Goal: Task Accomplishment & Management: Use online tool/utility

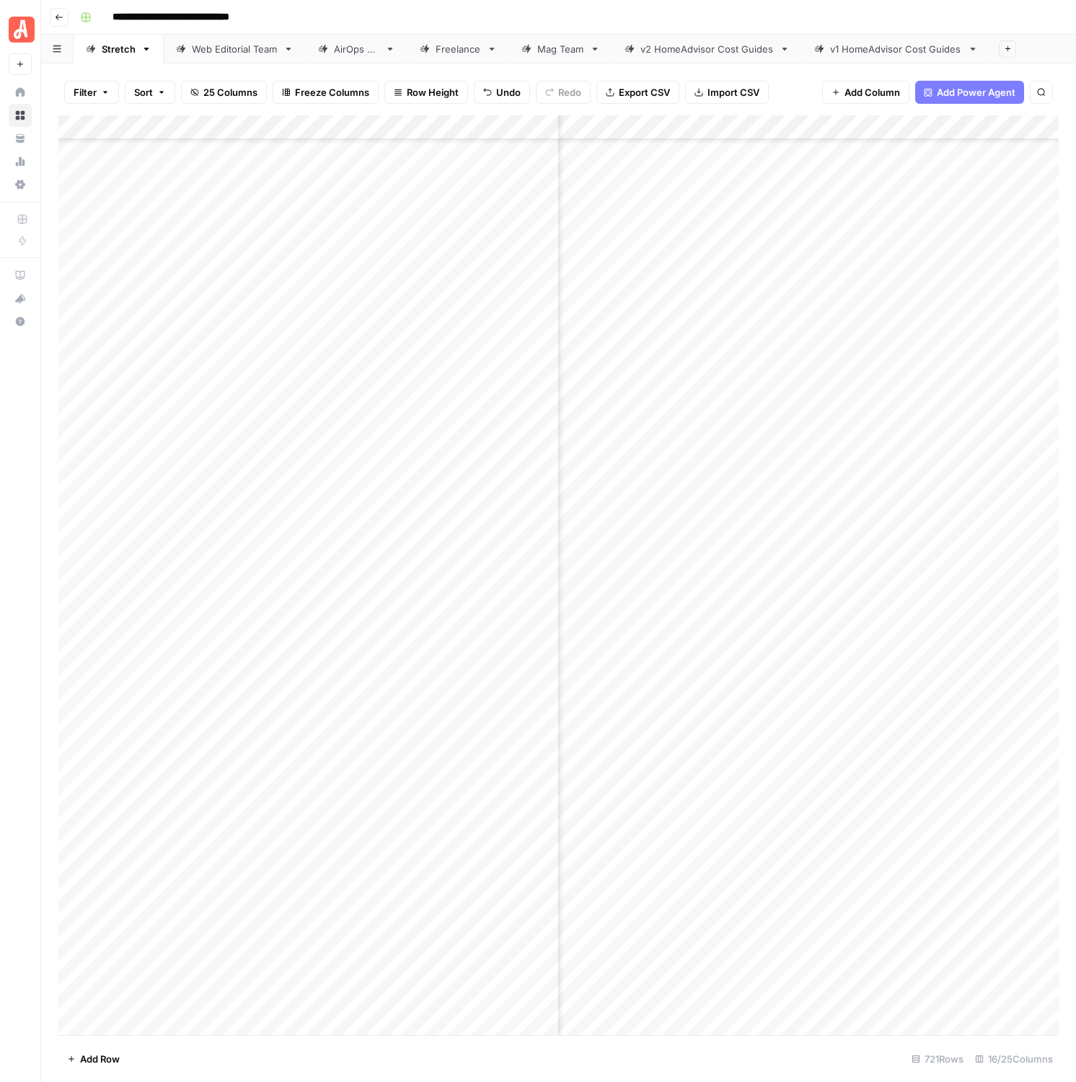
scroll to position [16563, 783]
click at [990, 425] on div "Add Column" at bounding box center [558, 575] width 1000 height 920
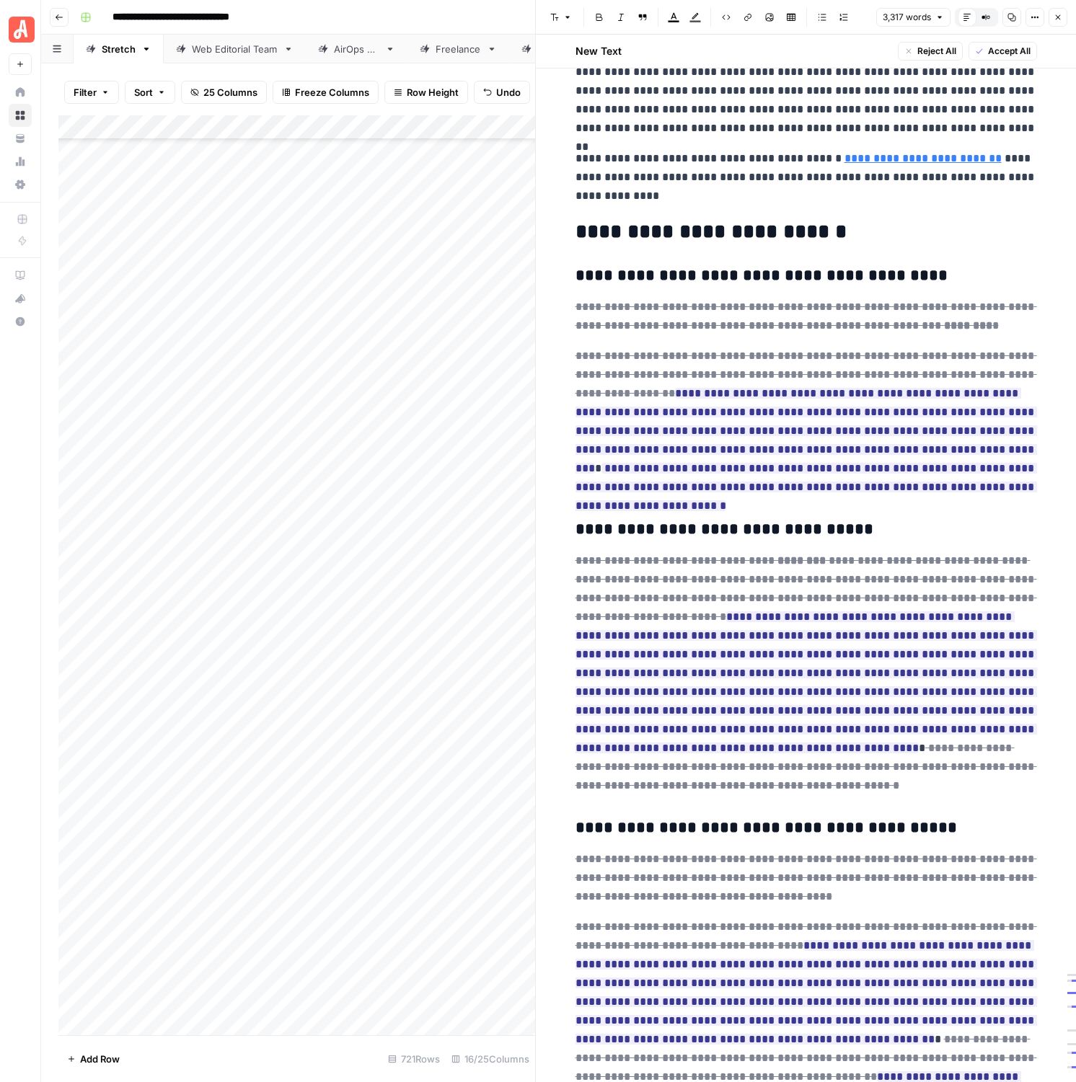
scroll to position [7287, 0]
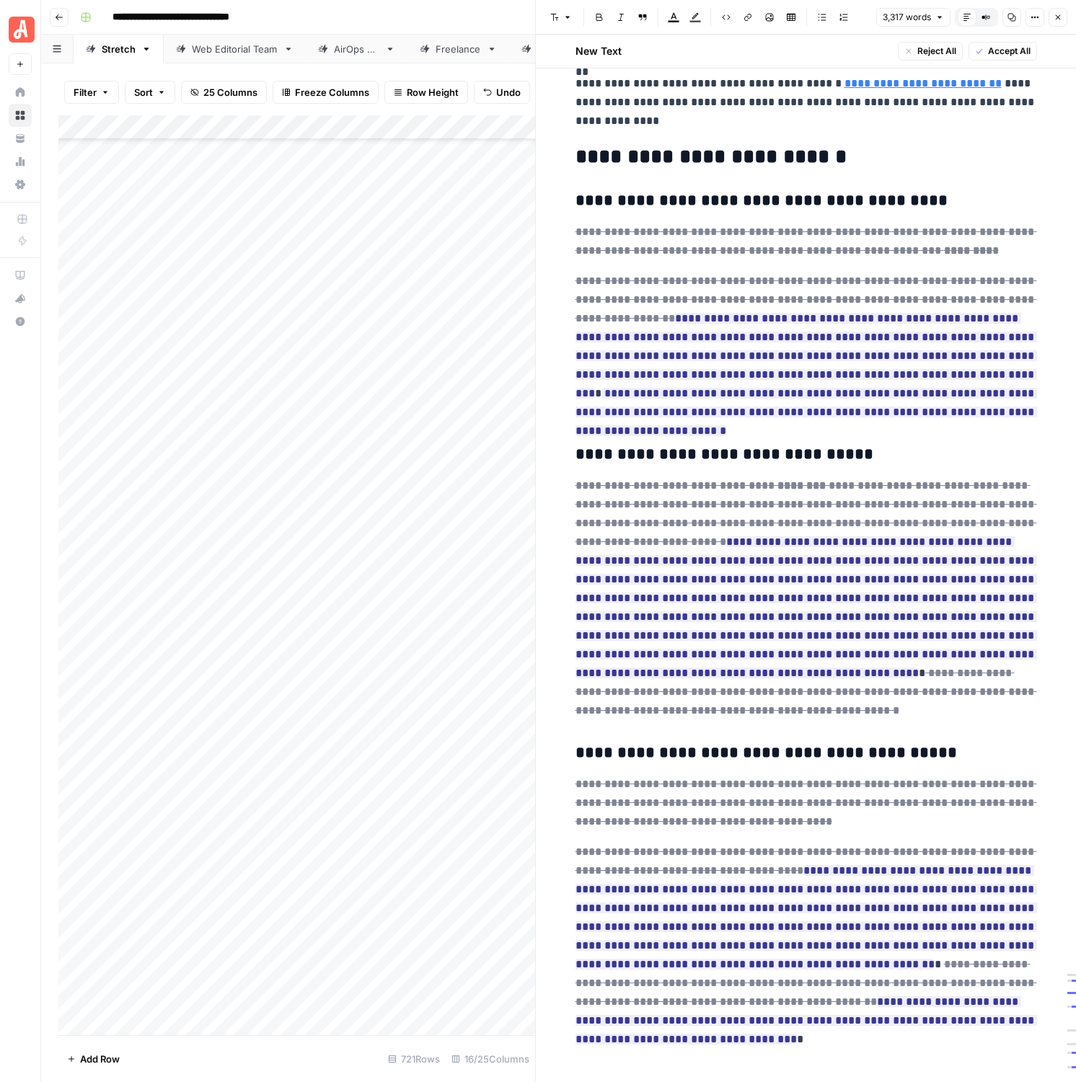
click at [1002, 51] on span "Accept All" at bounding box center [1009, 51] width 43 height 13
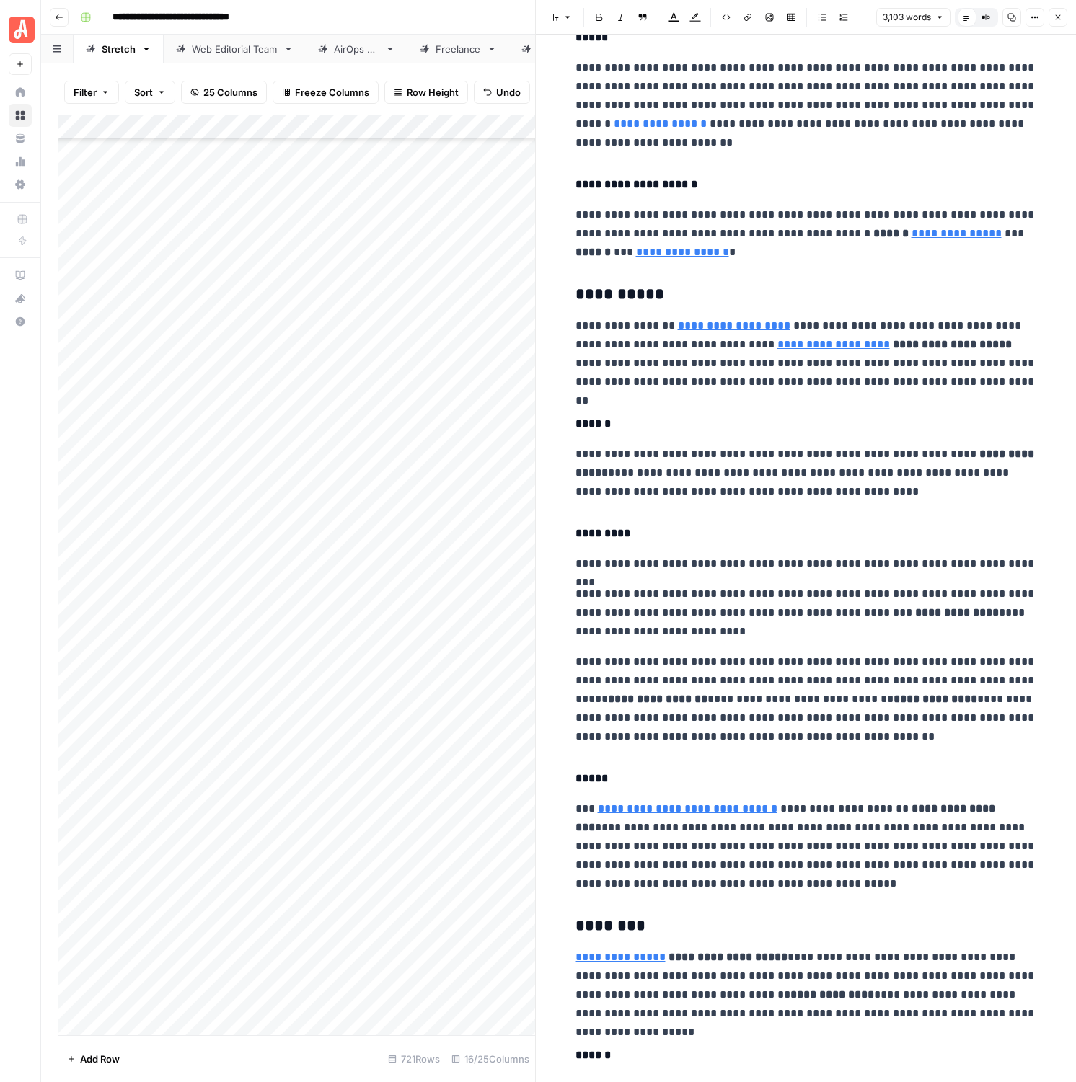
scroll to position [3023, 0]
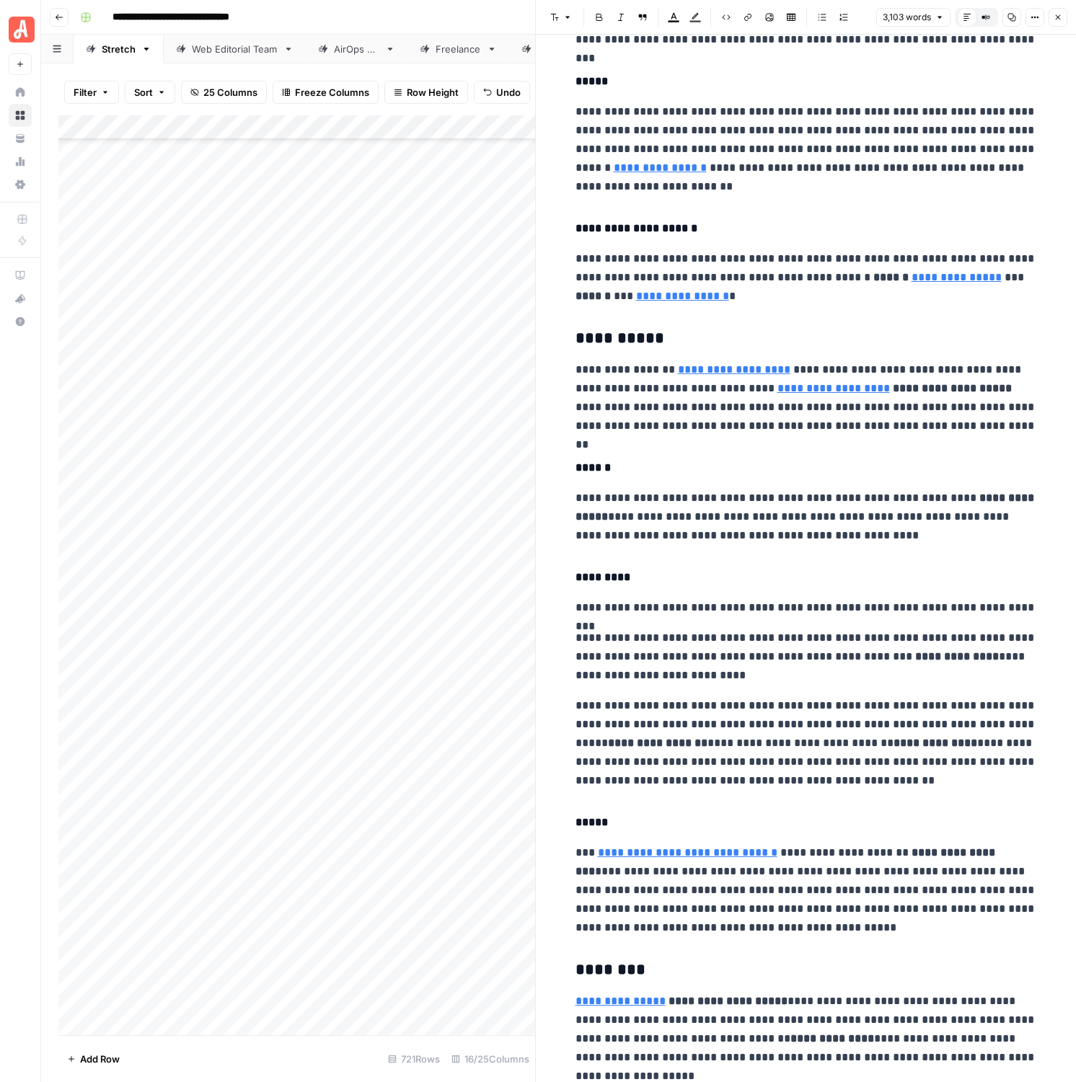
click at [1060, 17] on icon "button" at bounding box center [1057, 17] width 9 height 9
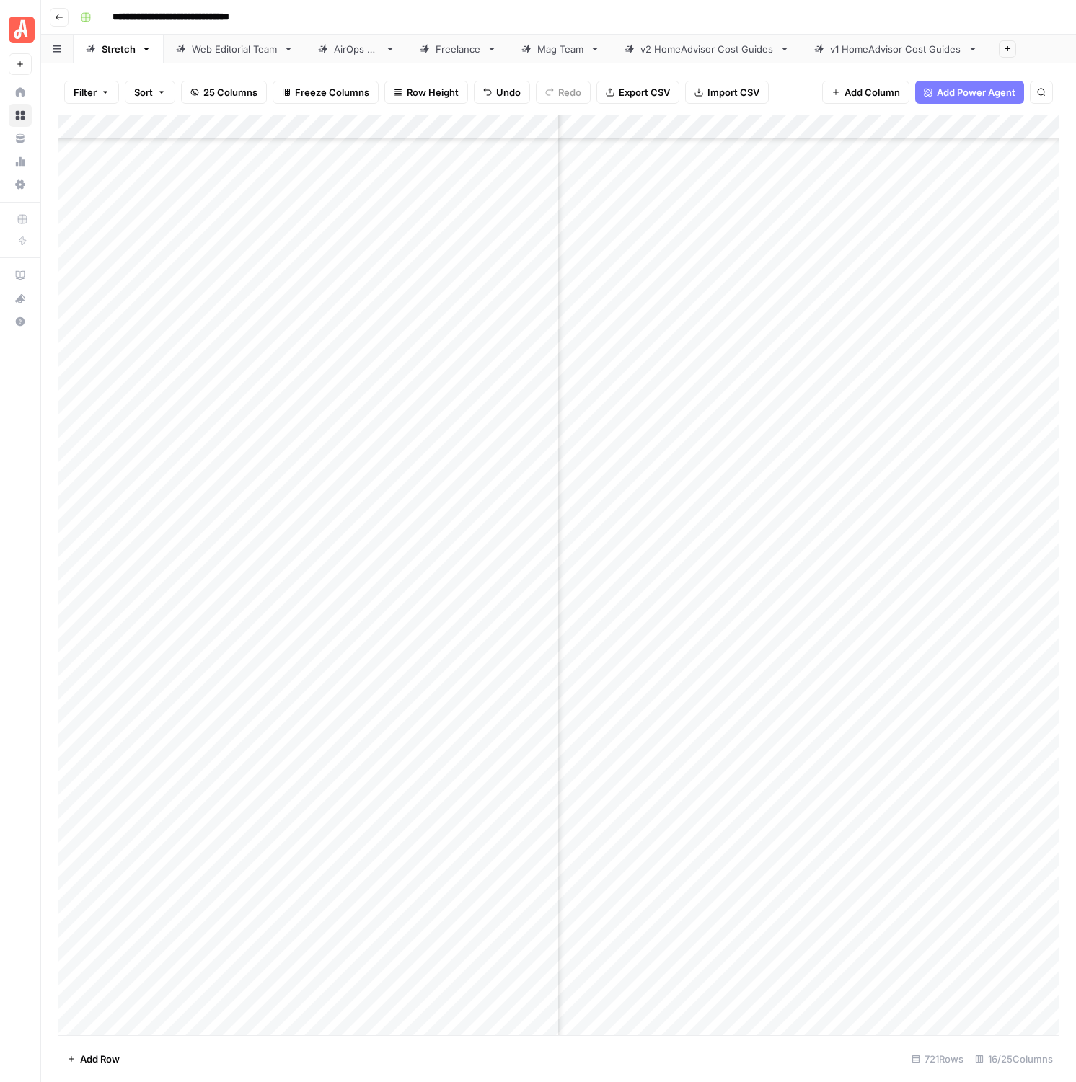
scroll to position [16563, 1172]
click at [880, 432] on div "Add Column" at bounding box center [558, 575] width 1000 height 920
click at [996, 452] on div "Add Column" at bounding box center [558, 575] width 1000 height 920
click at [723, 455] on div "Add Column" at bounding box center [558, 575] width 1000 height 920
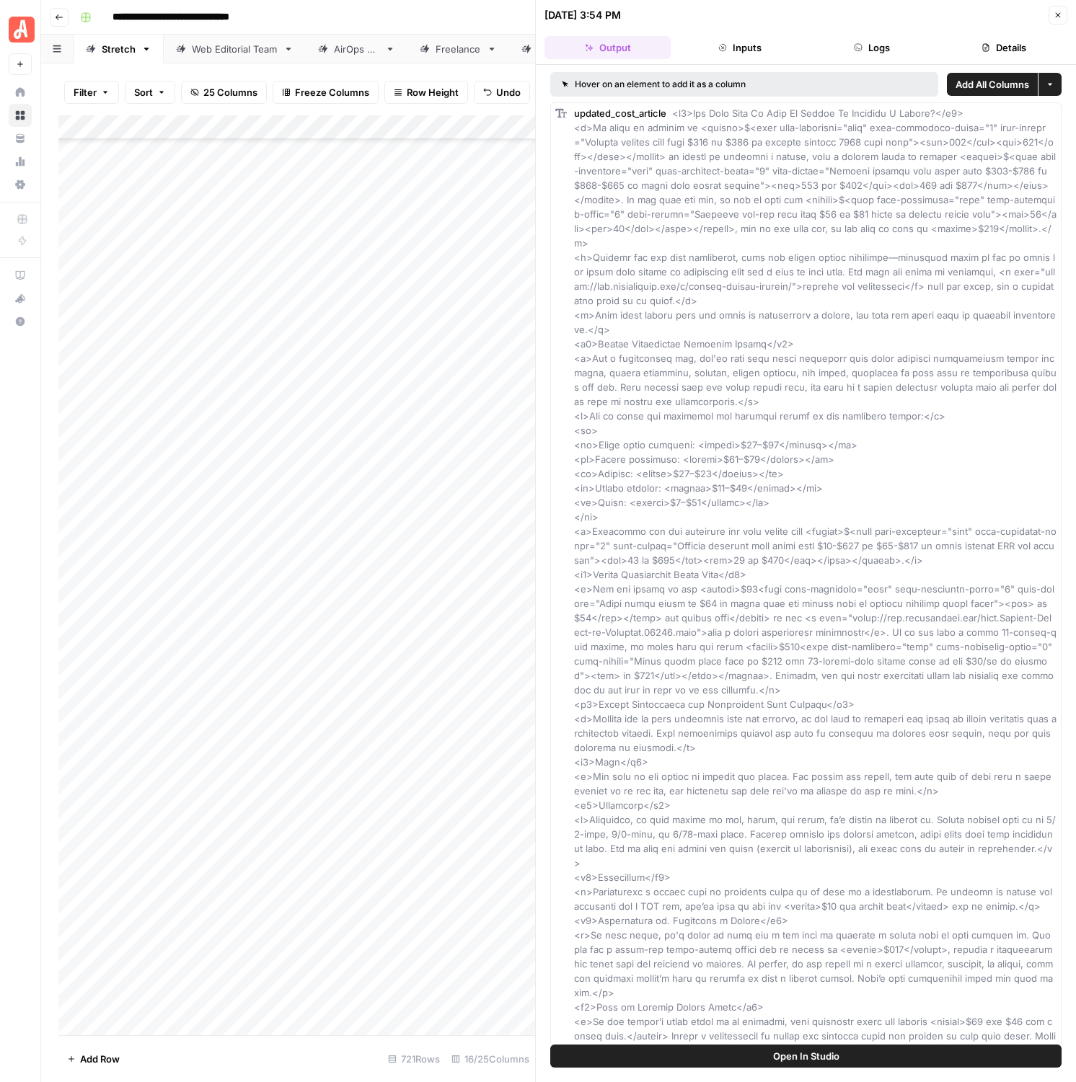
click at [1048, 14] on div "[DATE] 3:54 PM Close" at bounding box center [805, 15] width 523 height 19
click at [1049, 14] on button "Close" at bounding box center [1057, 15] width 19 height 19
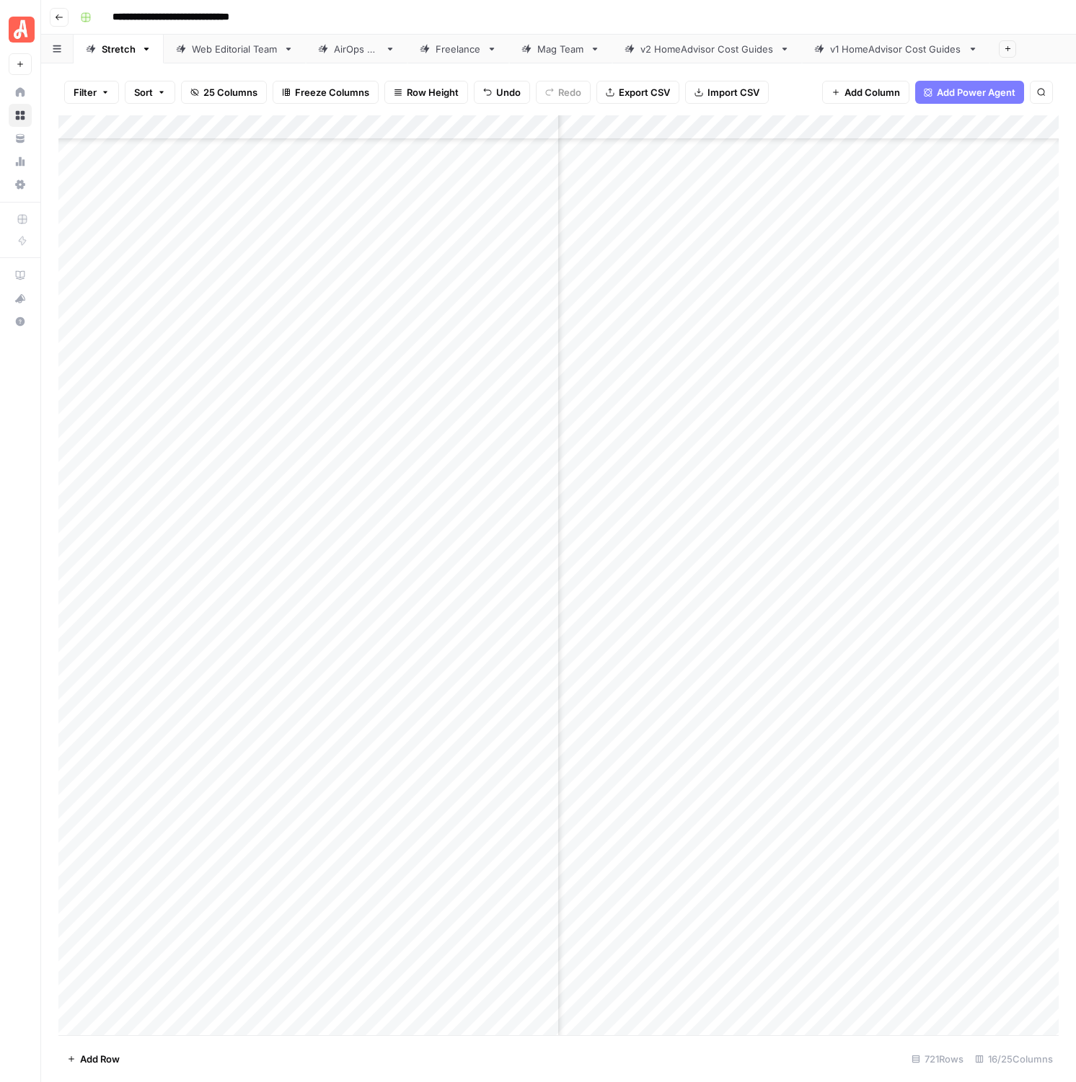
scroll to position [16563, 273]
click at [915, 454] on div "Add Column" at bounding box center [558, 575] width 1000 height 920
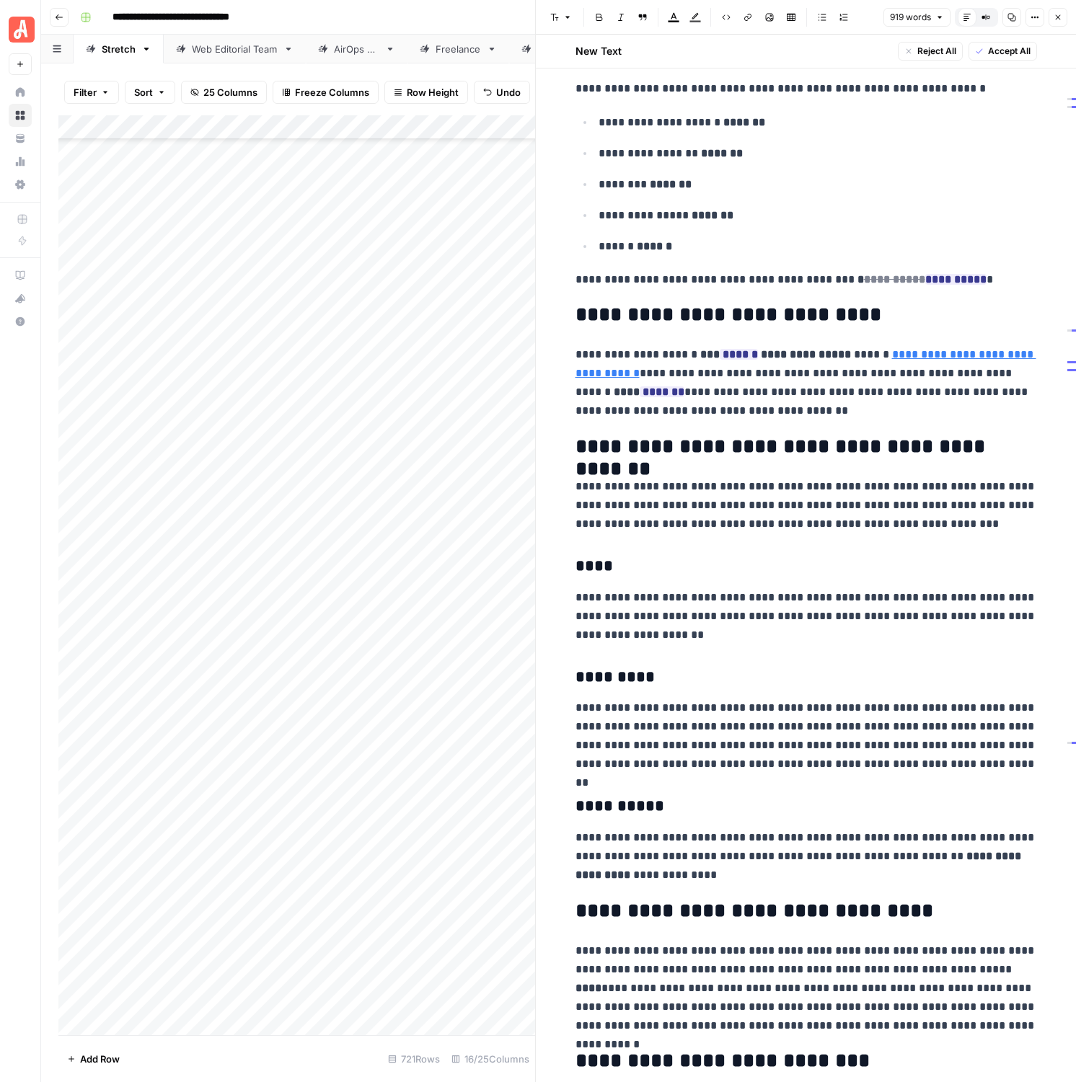
scroll to position [174, 0]
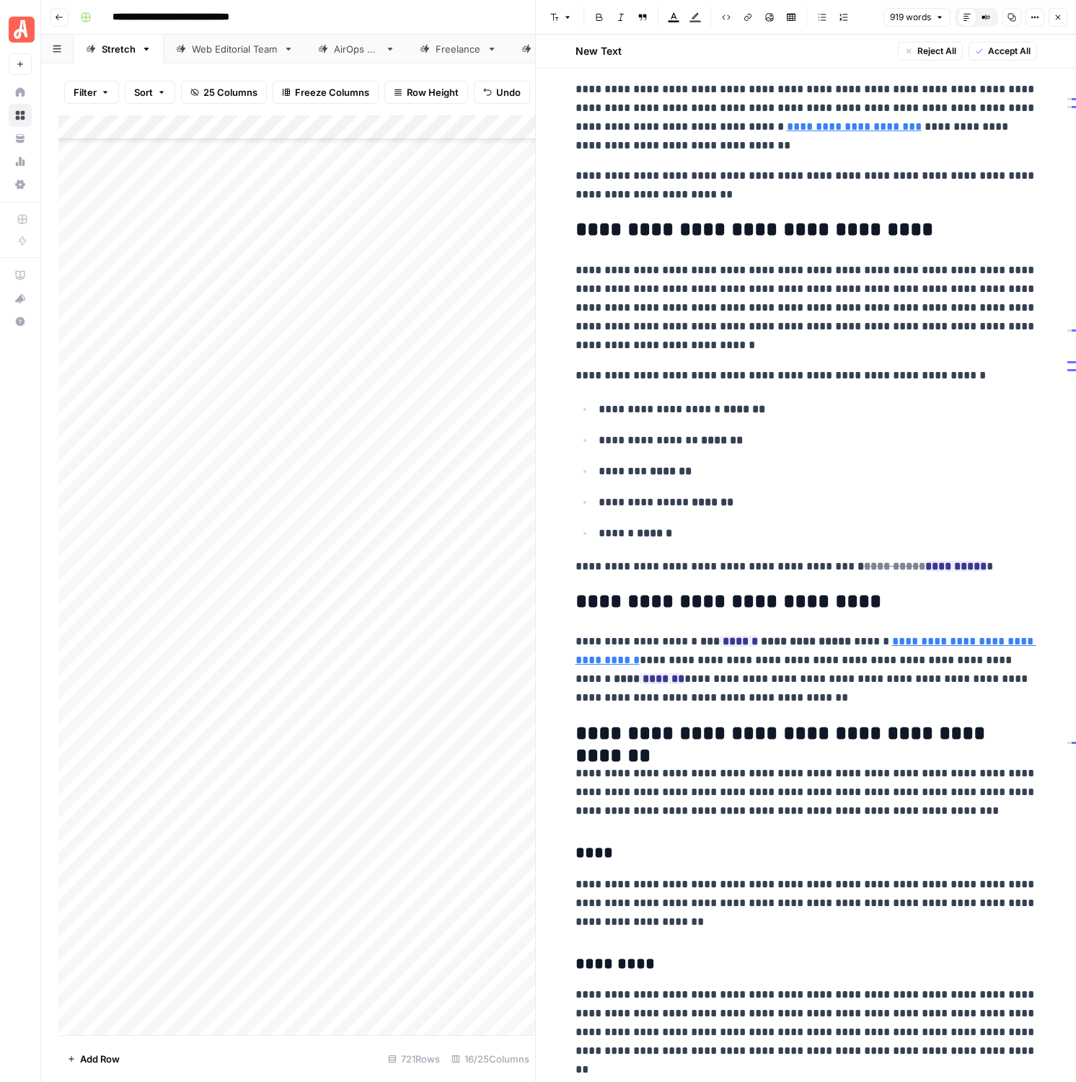
click at [1002, 52] on span "Accept All" at bounding box center [1009, 51] width 43 height 13
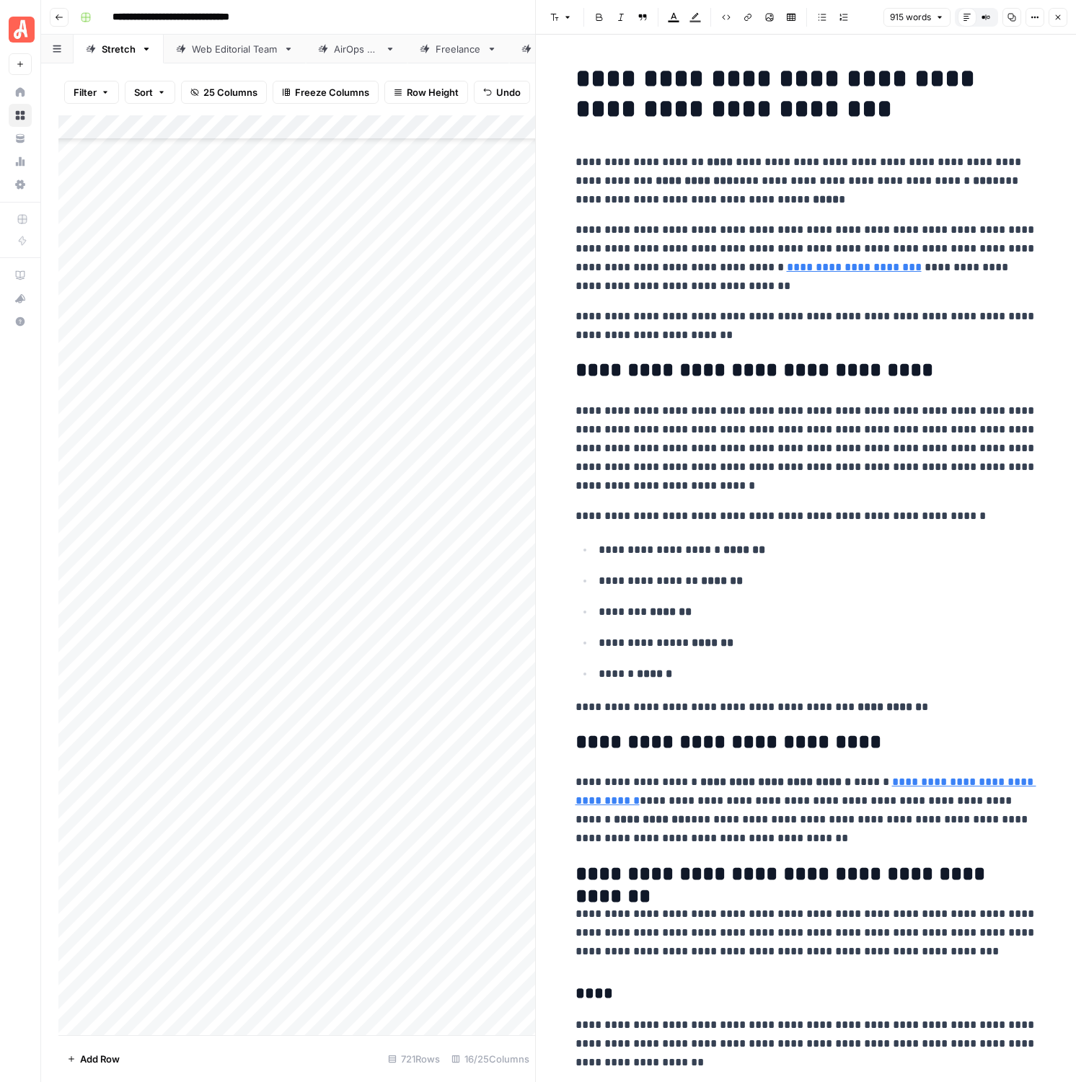
scroll to position [1, 0]
click at [1058, 17] on icon "button" at bounding box center [1058, 17] width 5 height 5
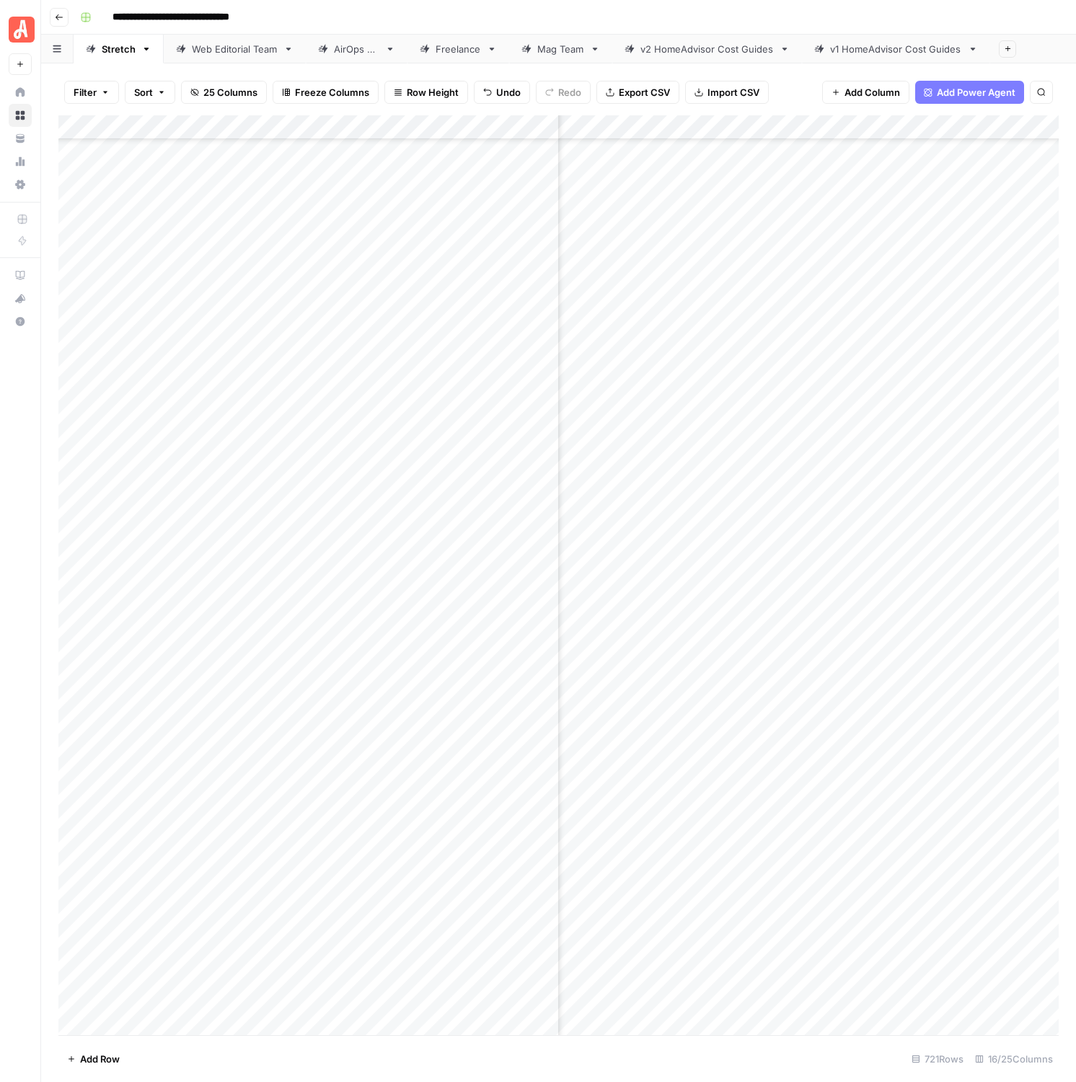
scroll to position [16563, 695]
click at [983, 455] on div "Add Column" at bounding box center [558, 575] width 1000 height 920
click at [787, 481] on div "Add Column" at bounding box center [558, 575] width 1000 height 920
click at [980, 479] on div "Add Column" at bounding box center [558, 575] width 1000 height 920
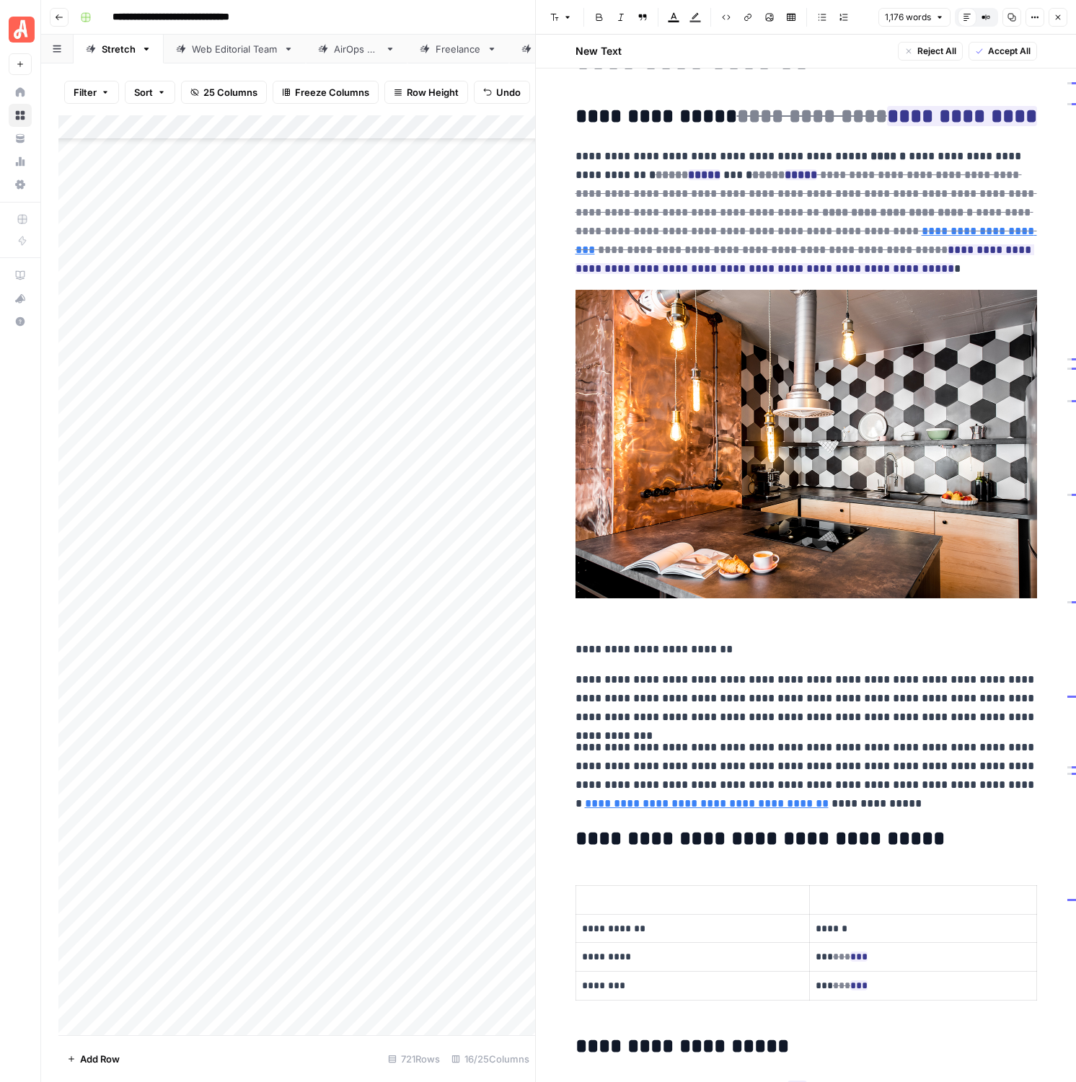
scroll to position [97, 0]
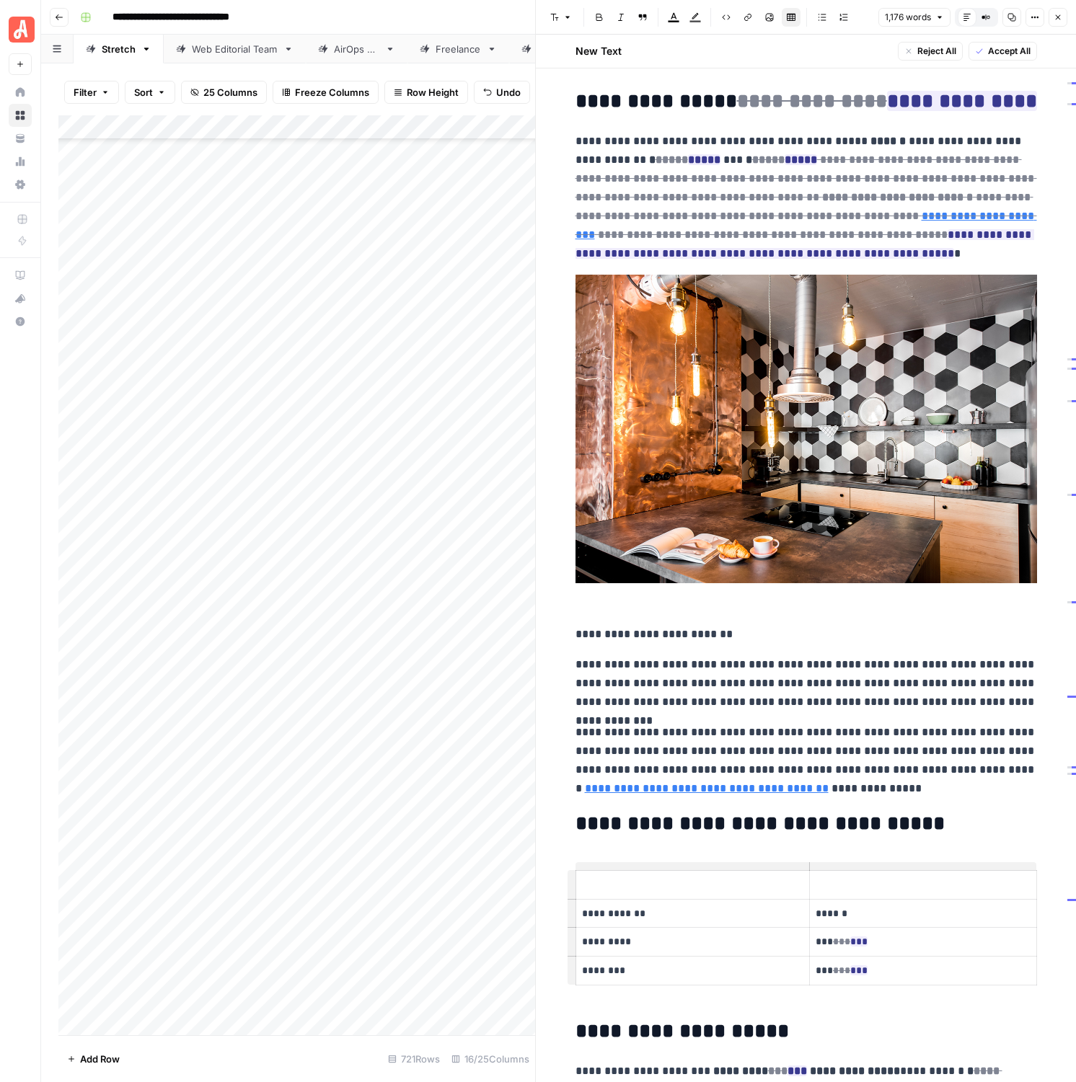
click at [1029, 981] on td "*** *** ***" at bounding box center [922, 971] width 227 height 29
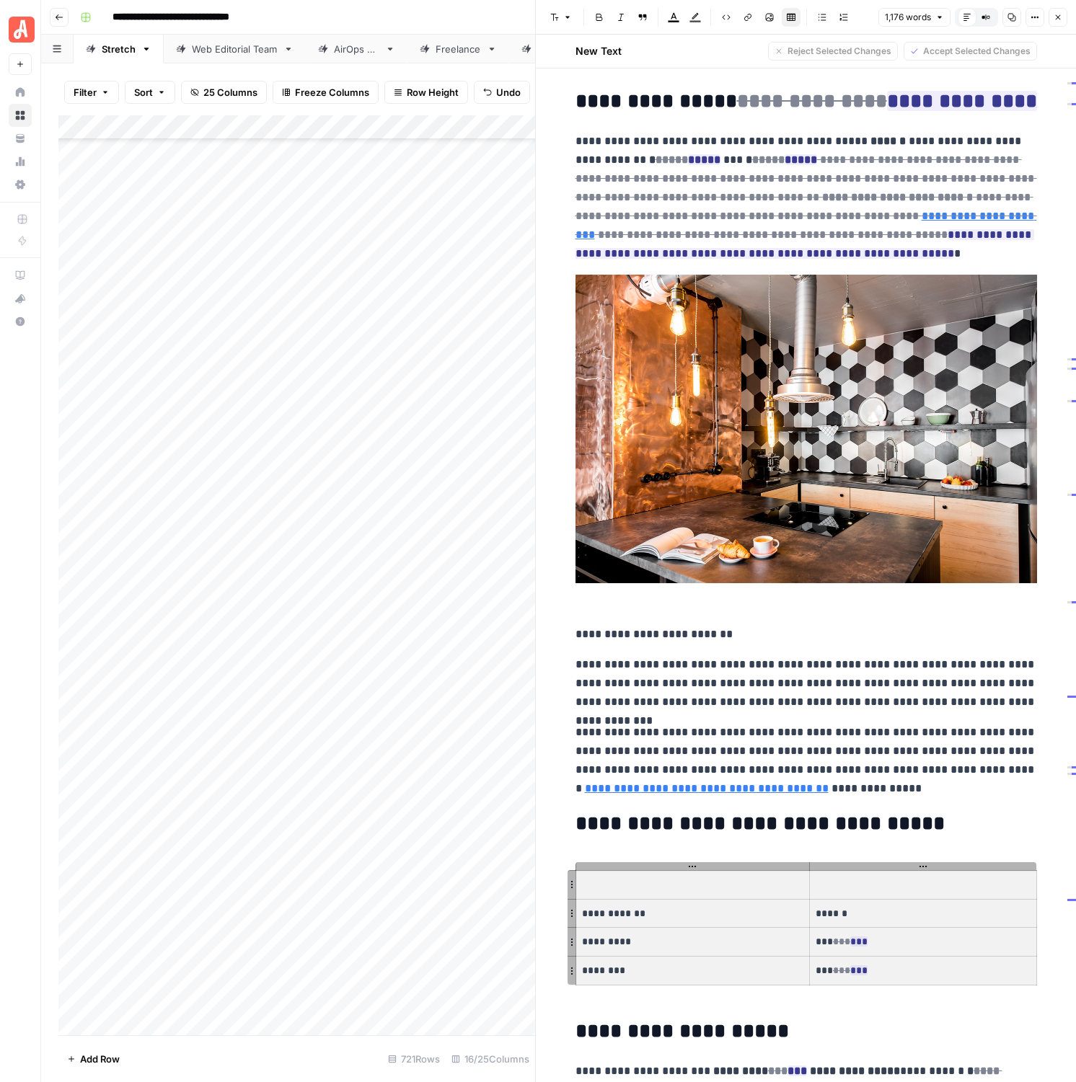
drag, startPoint x: 1027, startPoint y: 978, endPoint x: 598, endPoint y: 828, distance: 455.4
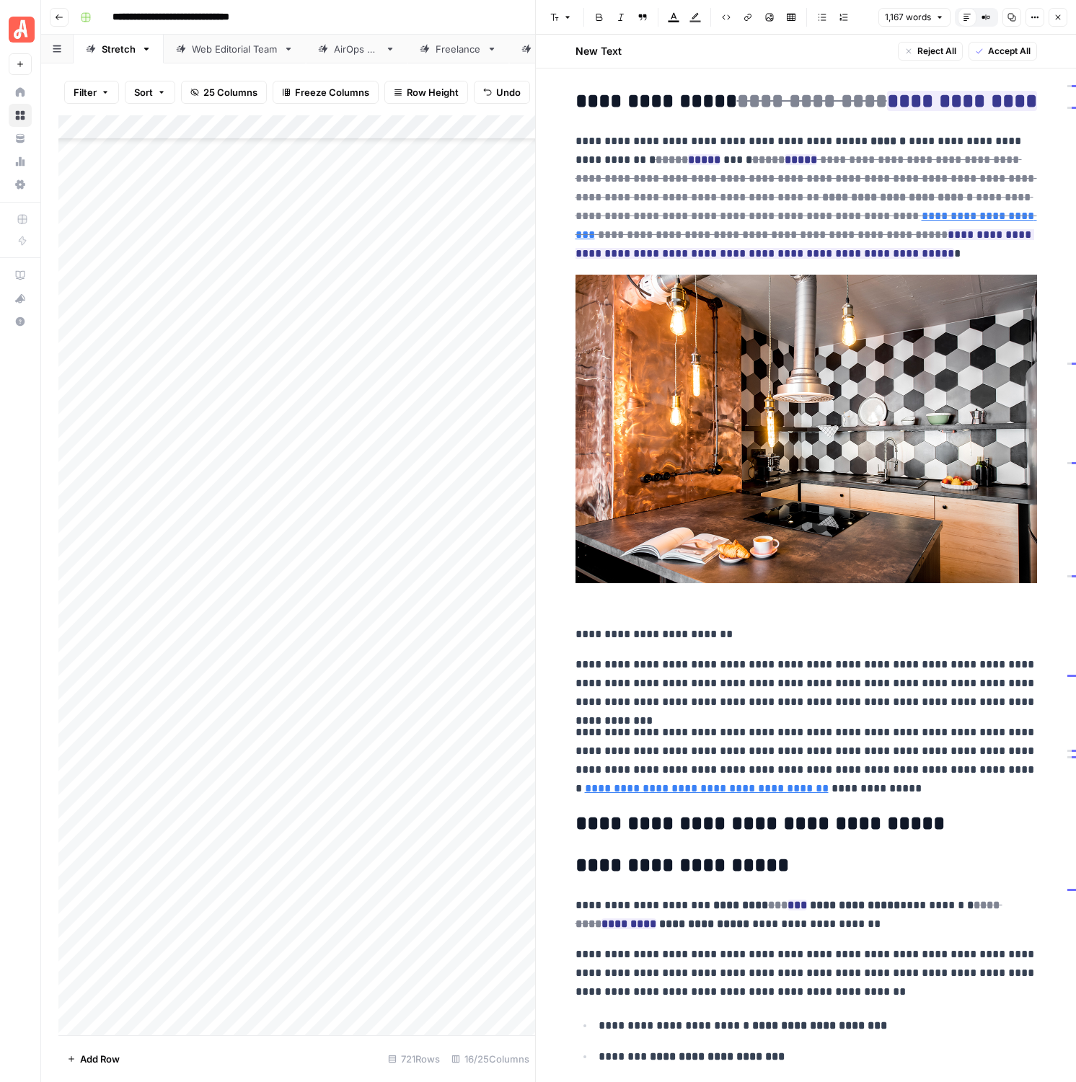
click at [619, 826] on h2 "**********" at bounding box center [805, 824] width 461 height 23
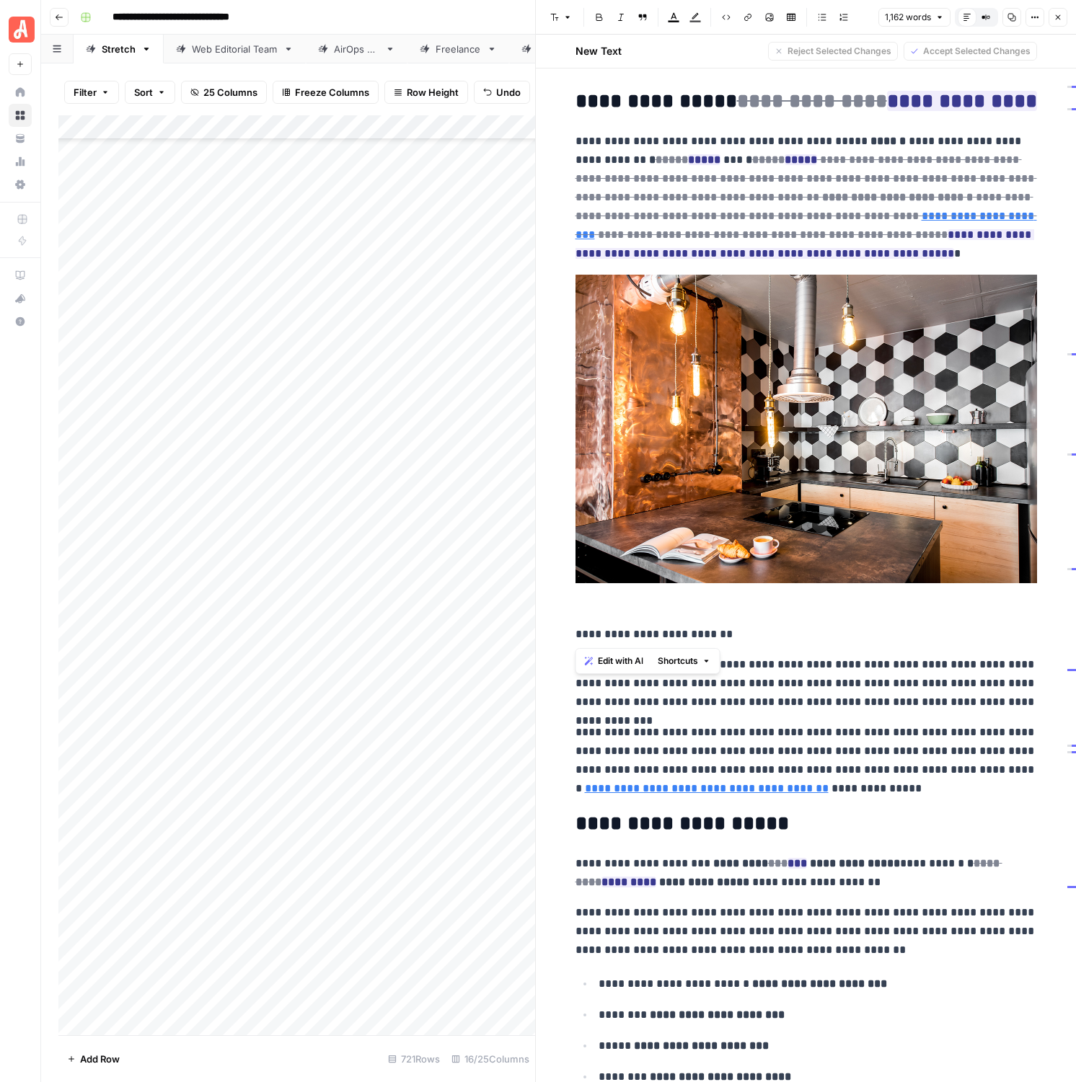
drag, startPoint x: 753, startPoint y: 632, endPoint x: 578, endPoint y: 304, distance: 371.6
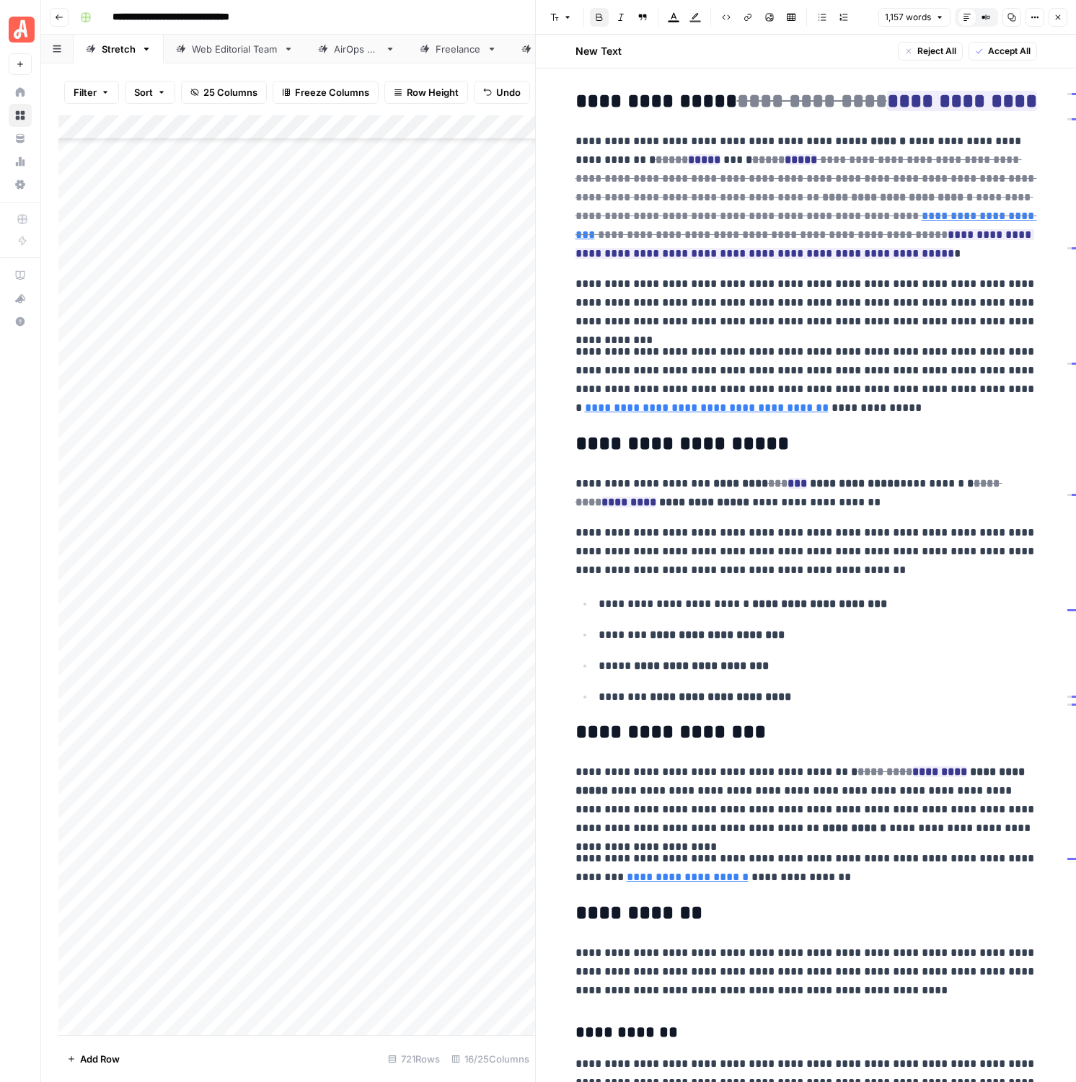
click at [835, 486] on strong "**********" at bounding box center [806, 483] width 187 height 19
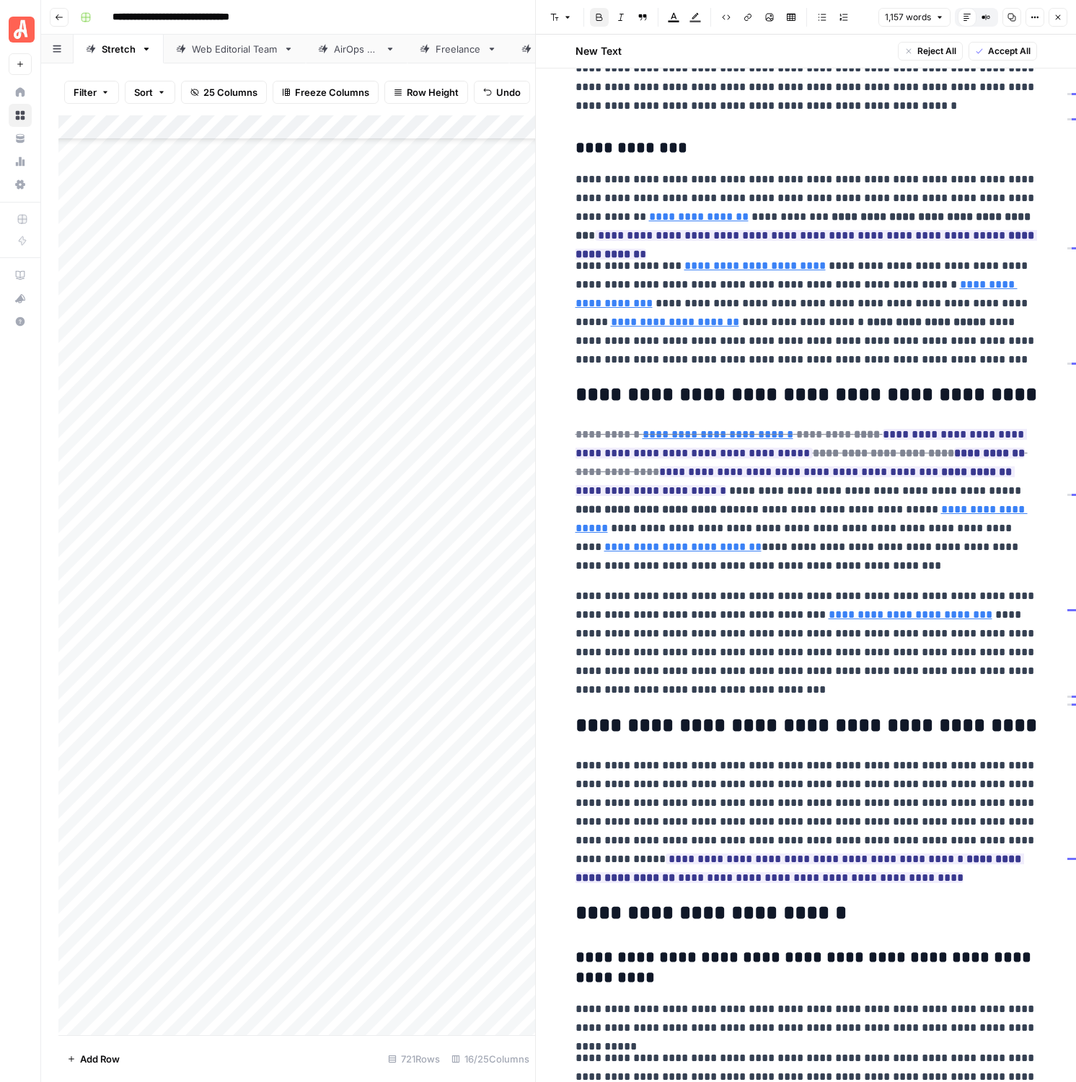
scroll to position [1581, 0]
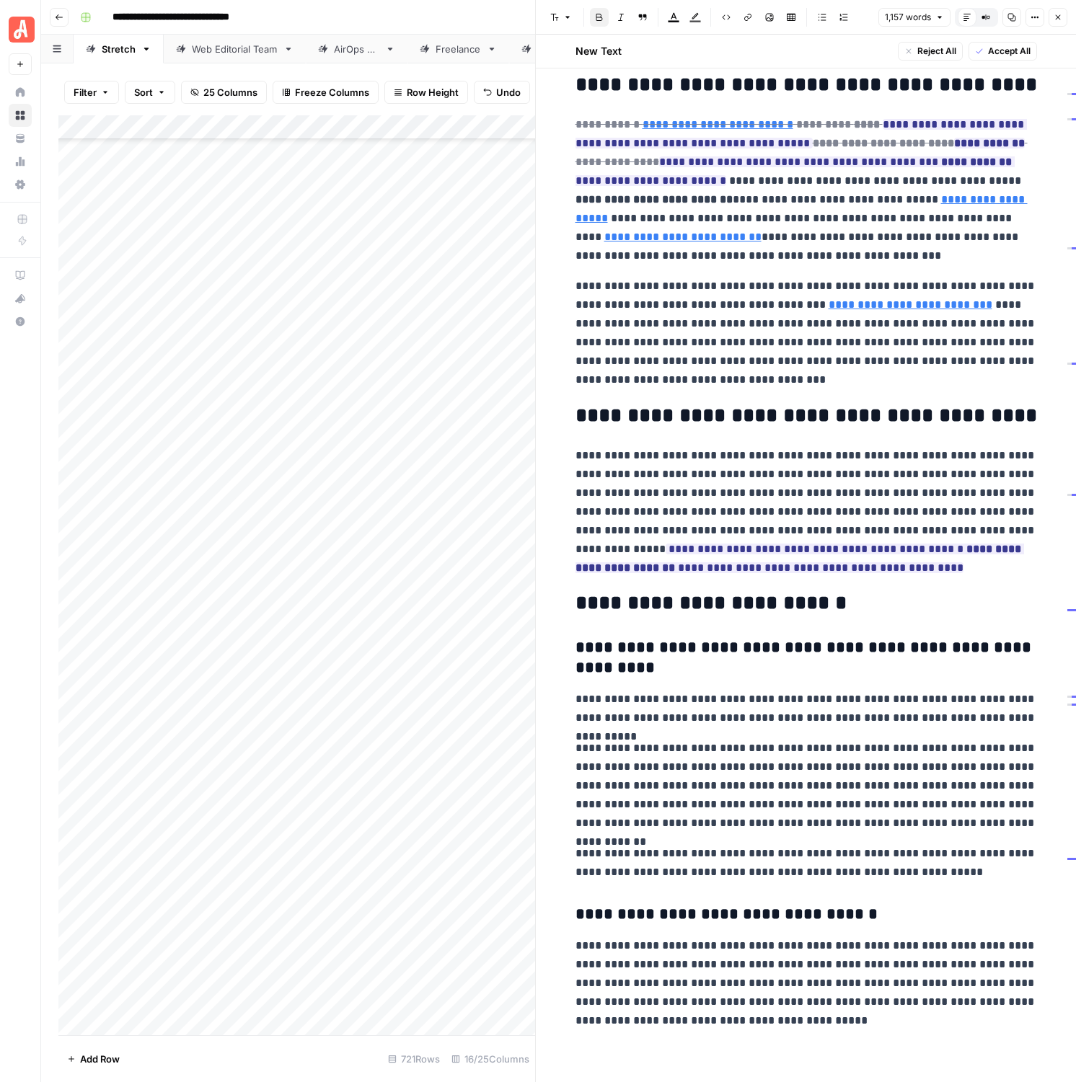
click at [992, 52] on span "Accept All" at bounding box center [1009, 51] width 43 height 13
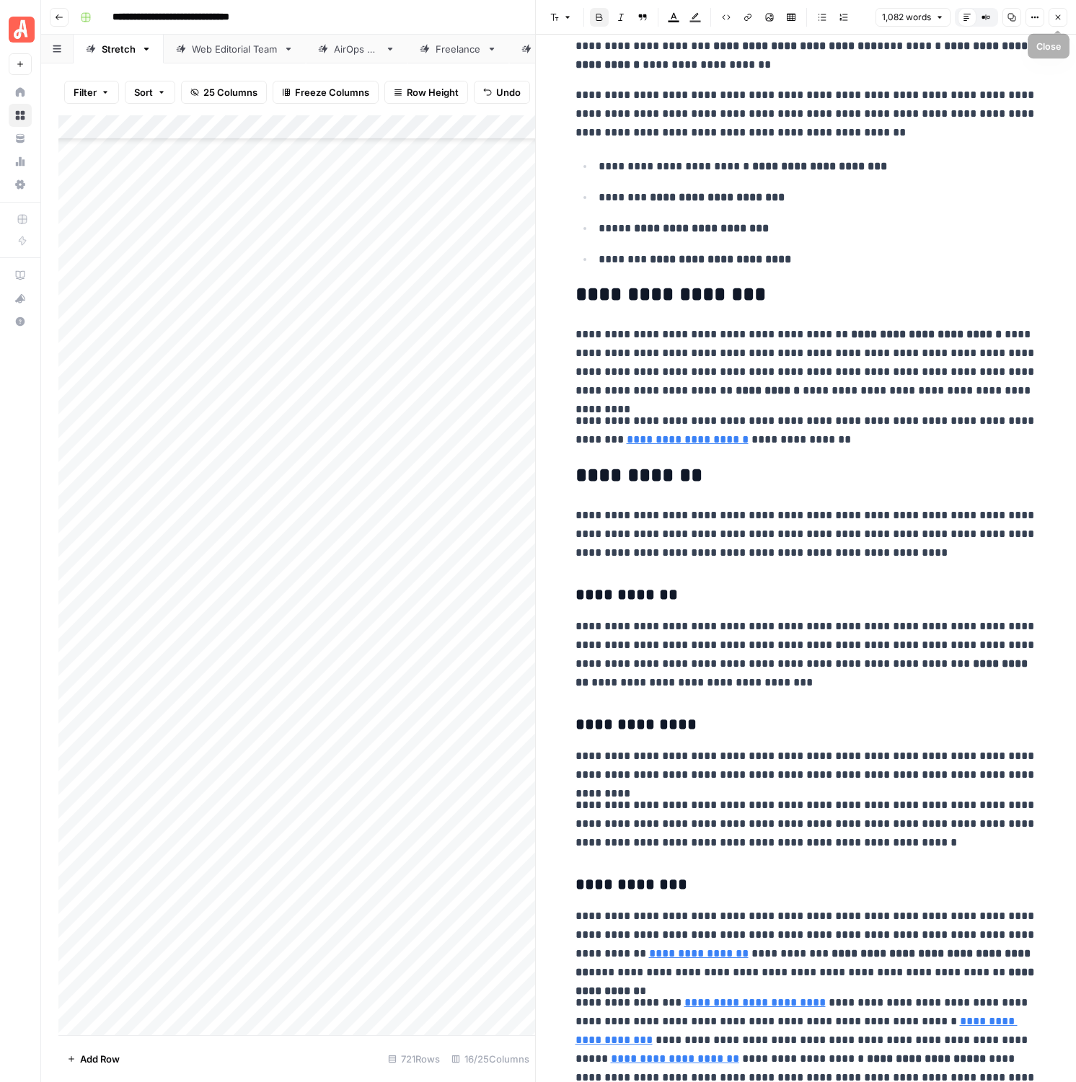
click at [1047, 17] on div "1,082 words Default Editor Compare Old vs New Content Copy Options Close" at bounding box center [971, 17] width 192 height 19
click at [1061, 22] on button "Close" at bounding box center [1057, 17] width 19 height 19
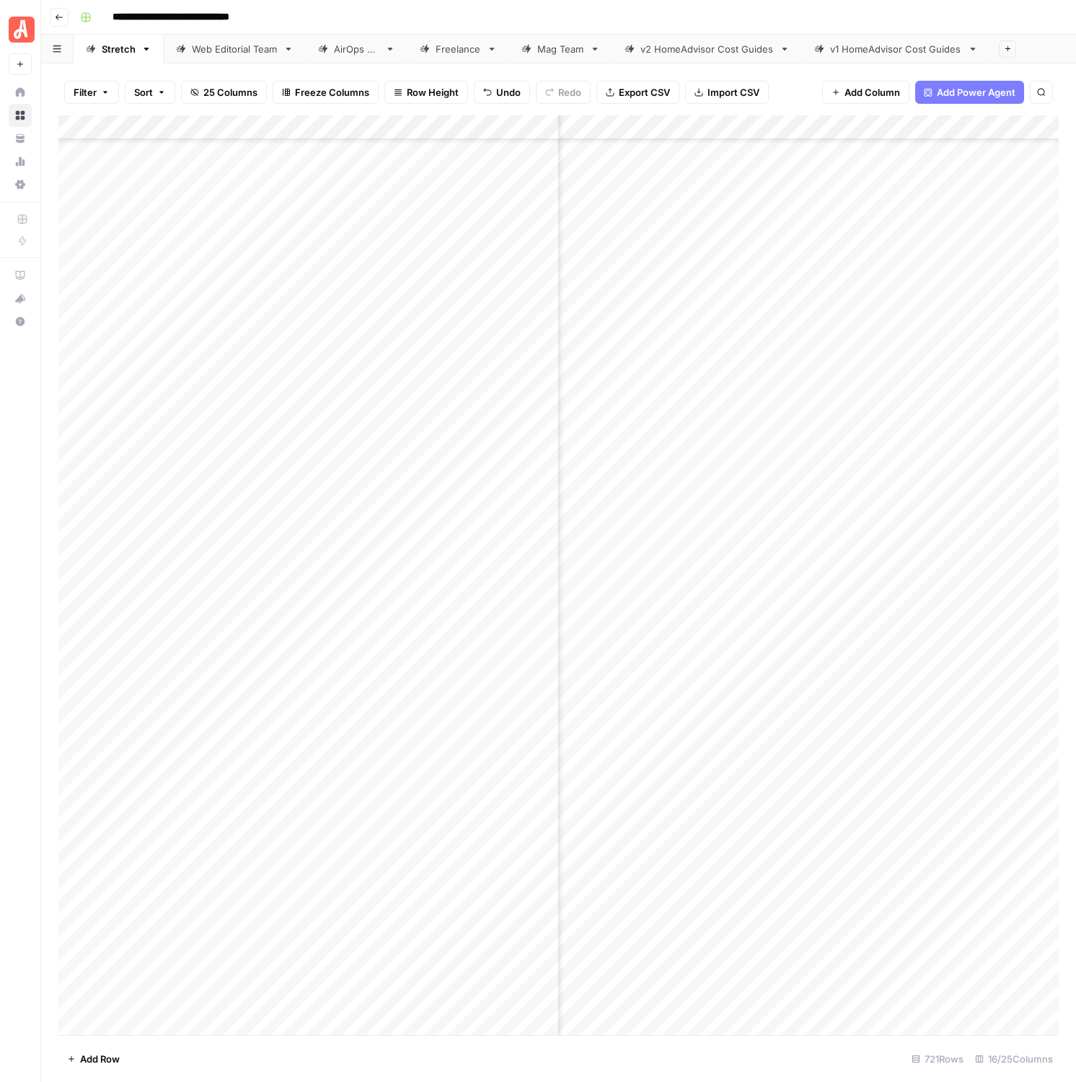
scroll to position [16563, 717]
click at [964, 479] on div "Add Column" at bounding box center [558, 575] width 1000 height 920
click at [1030, 433] on div "Add Column" at bounding box center [558, 575] width 1000 height 920
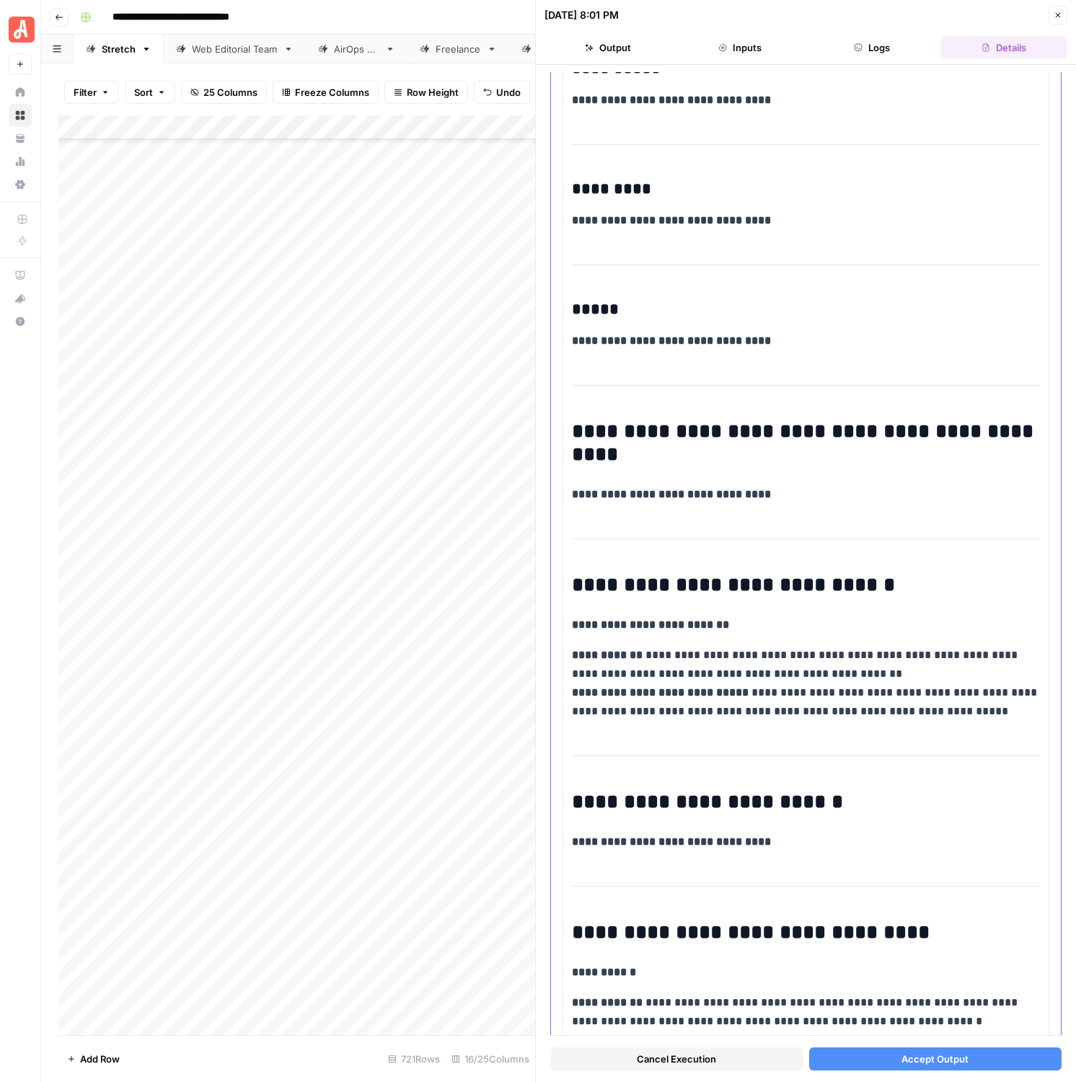
scroll to position [2709, 0]
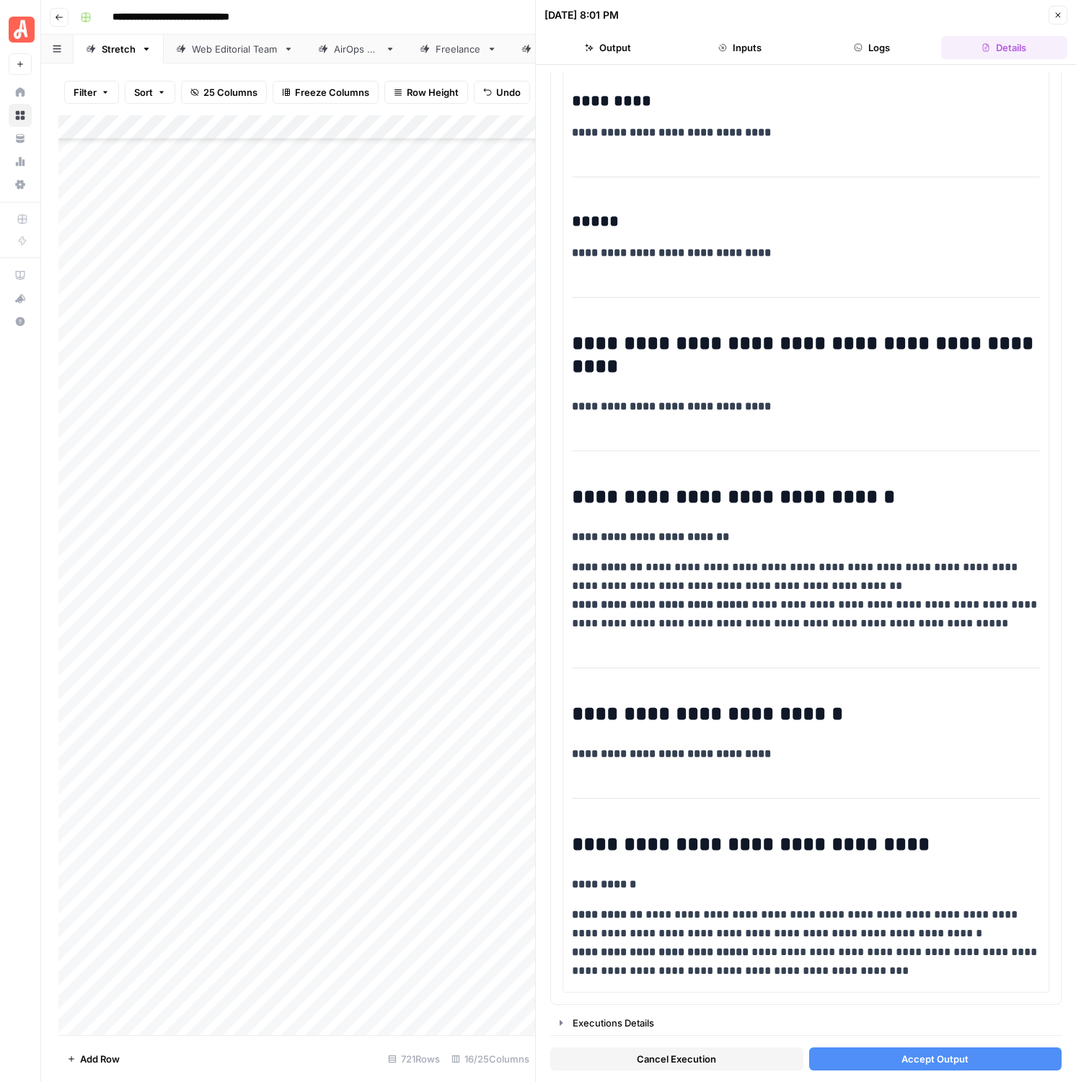
click at [905, 1064] on span "Accept Output" at bounding box center [934, 1059] width 67 height 14
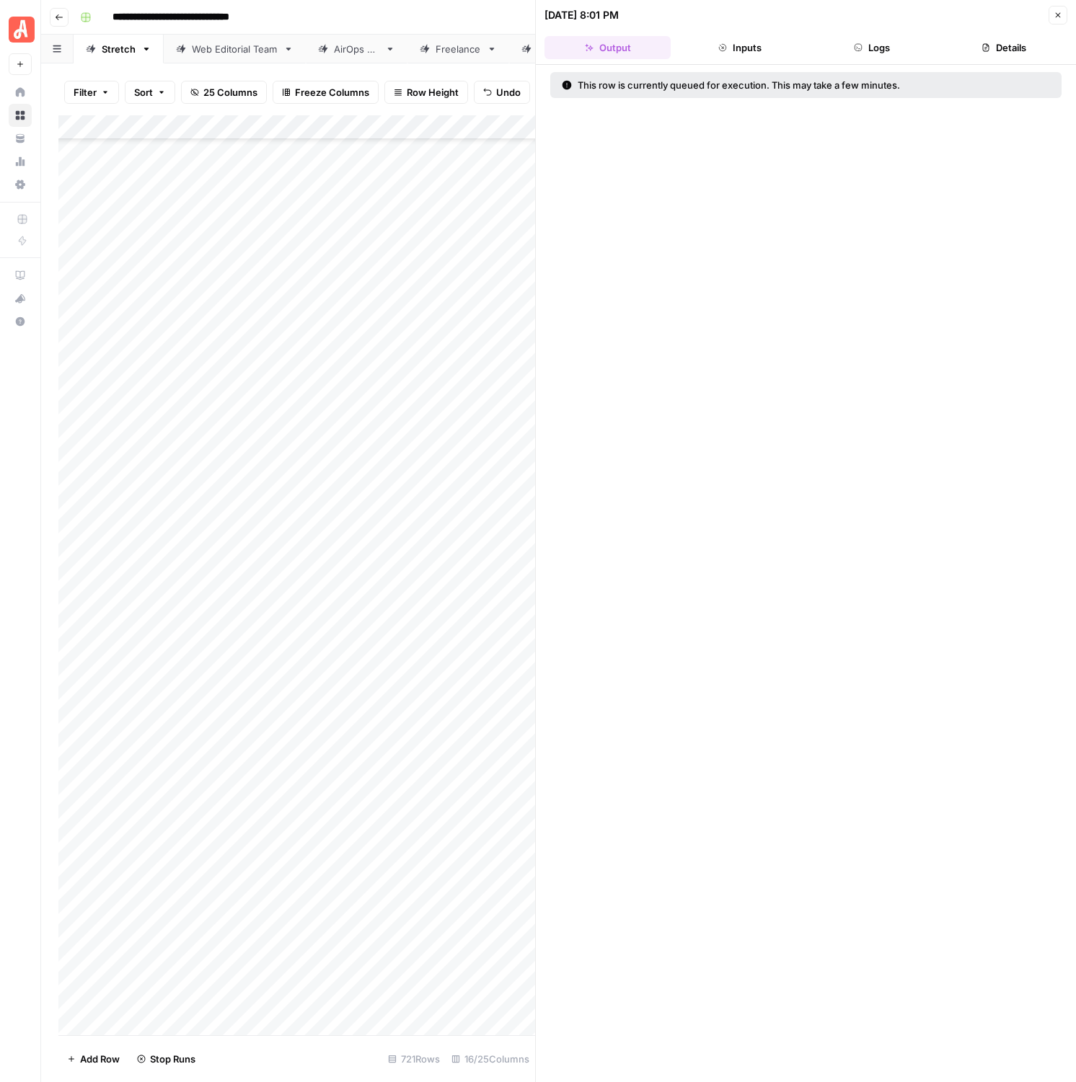
click at [1056, 19] on icon "button" at bounding box center [1057, 15] width 9 height 9
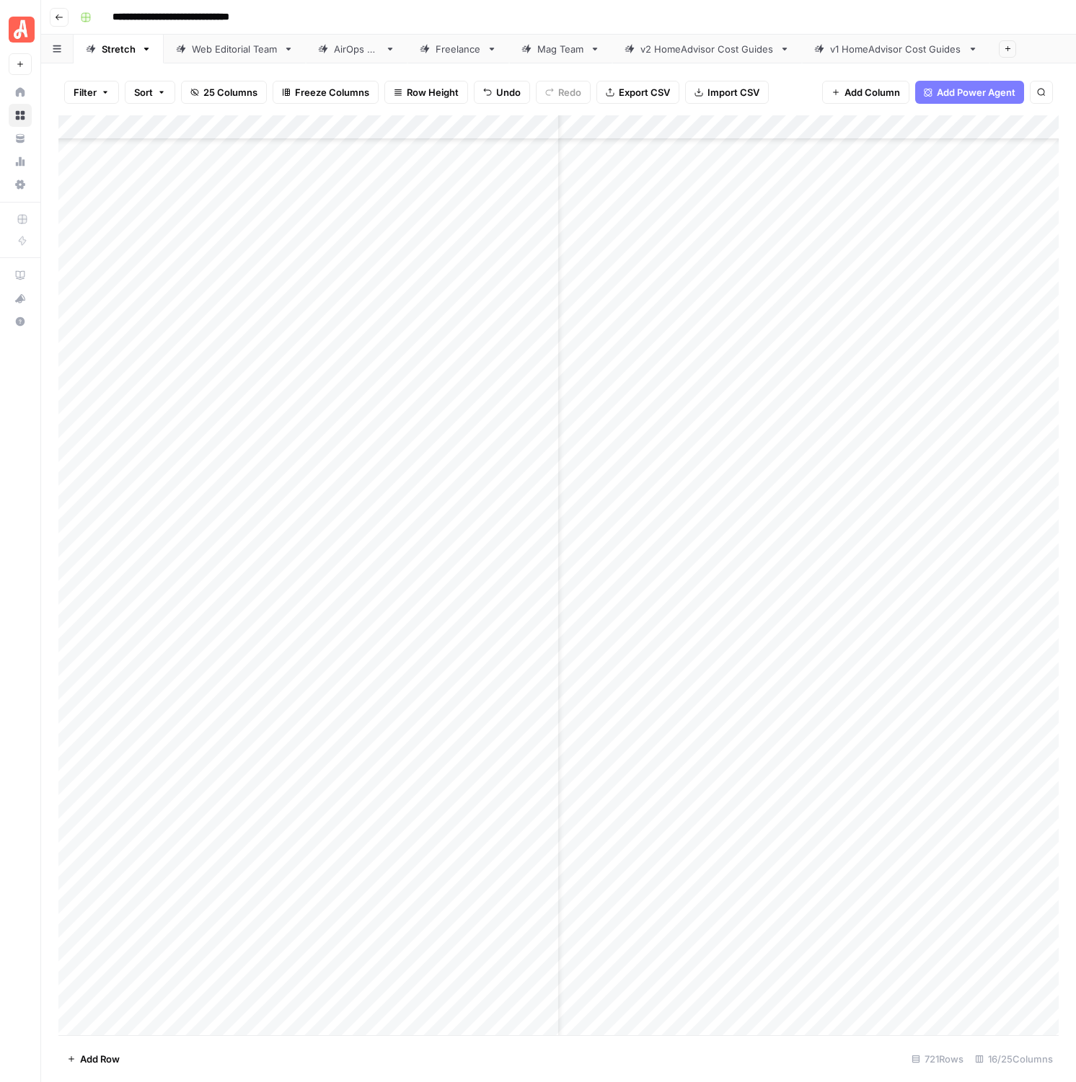
scroll to position [16563, 0]
click at [1003, 605] on div "Add Column" at bounding box center [558, 575] width 1000 height 920
click at [765, 602] on div "Add Column" at bounding box center [558, 575] width 1000 height 920
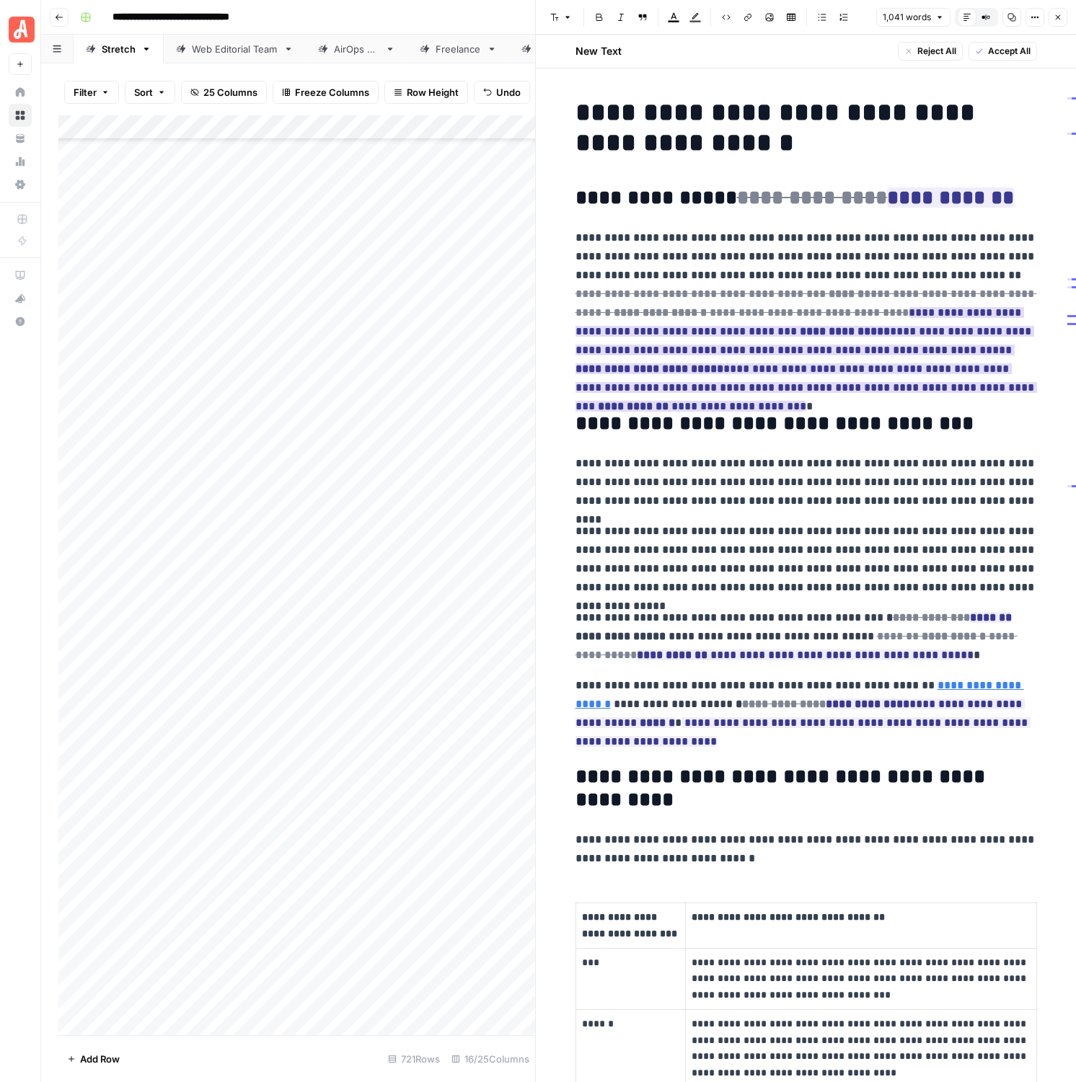
click at [961, 361] on ins "**********" at bounding box center [805, 359] width 461 height 105
click at [1051, 22] on button "Close" at bounding box center [1057, 17] width 19 height 19
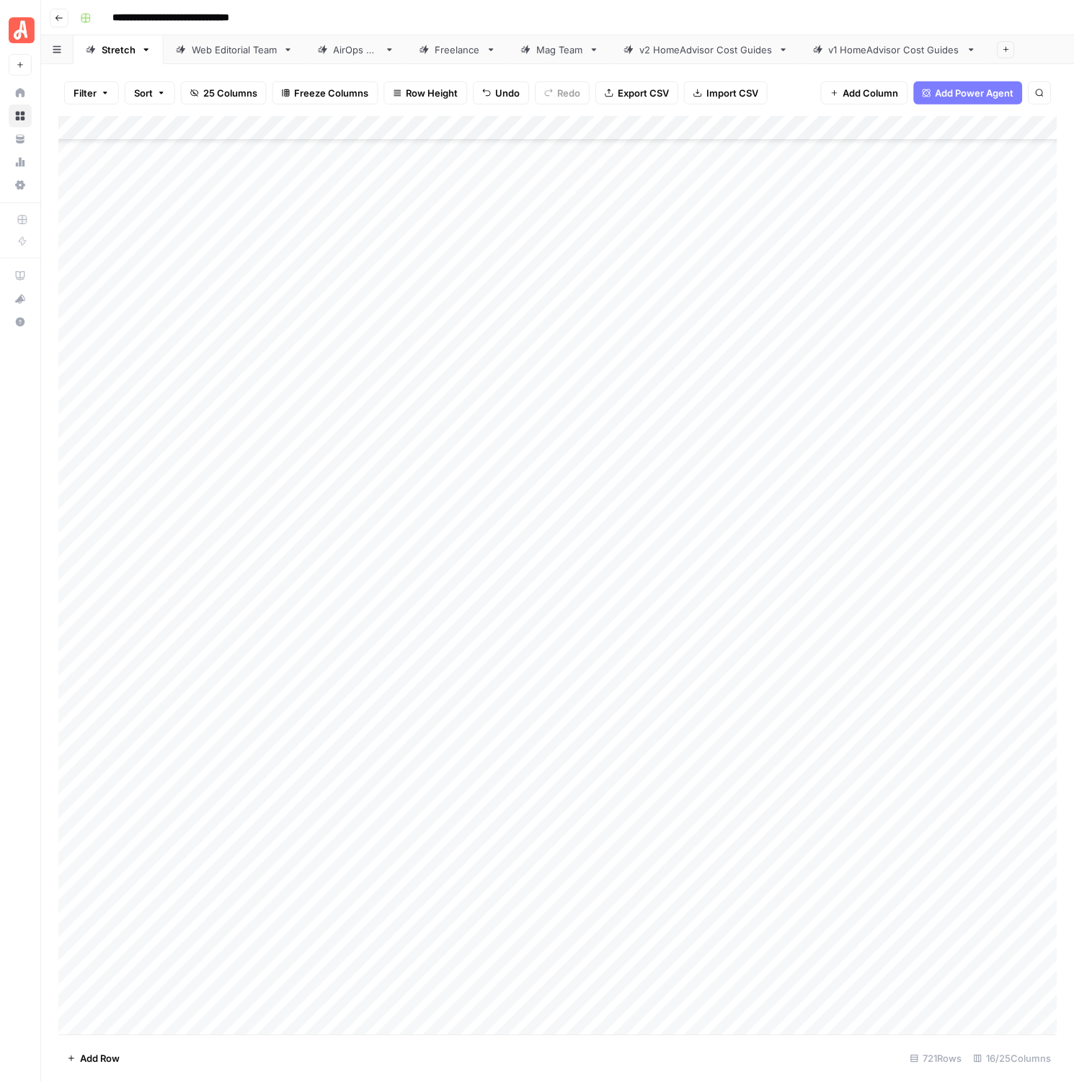
scroll to position [16563, 1]
click at [794, 612] on div "Add Column" at bounding box center [558, 575] width 1000 height 920
click at [706, 597] on div "Add Column" at bounding box center [558, 575] width 1000 height 920
click at [720, 601] on div "Add Column" at bounding box center [558, 575] width 1000 height 920
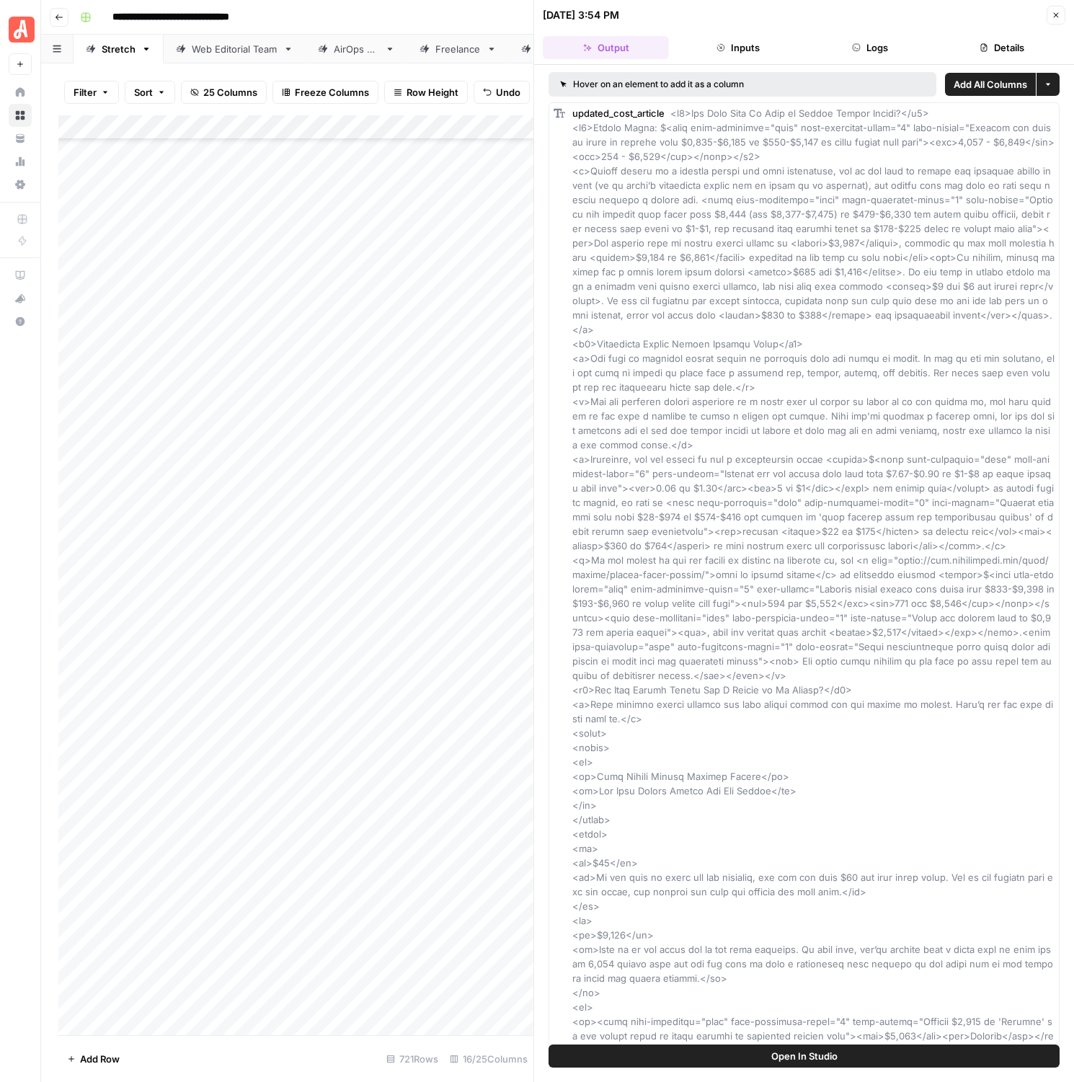
click at [1061, 14] on button "Close" at bounding box center [1056, 15] width 19 height 19
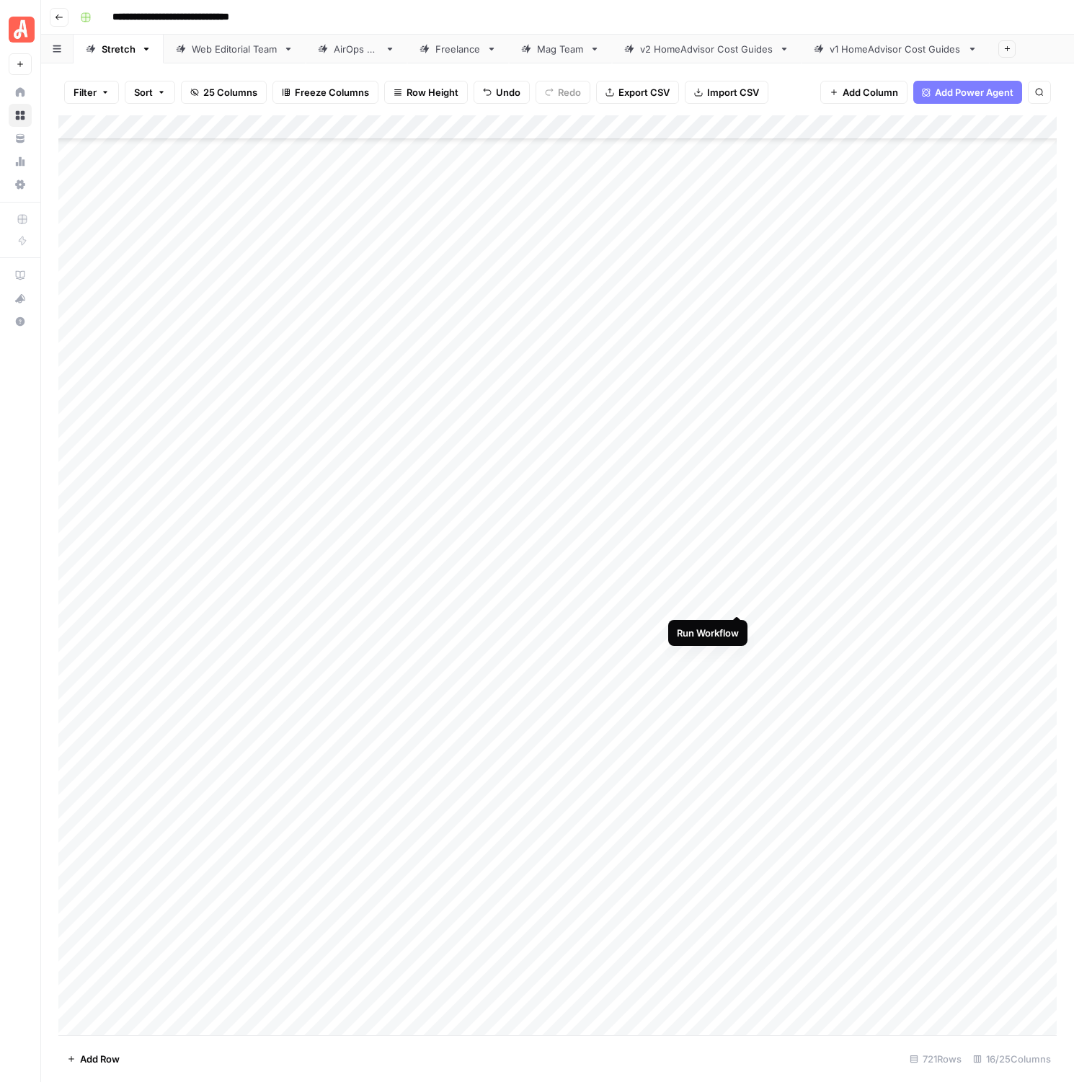
click at [737, 602] on div "Add Column" at bounding box center [557, 575] width 999 height 920
click at [736, 599] on div "Add Column" at bounding box center [557, 575] width 999 height 920
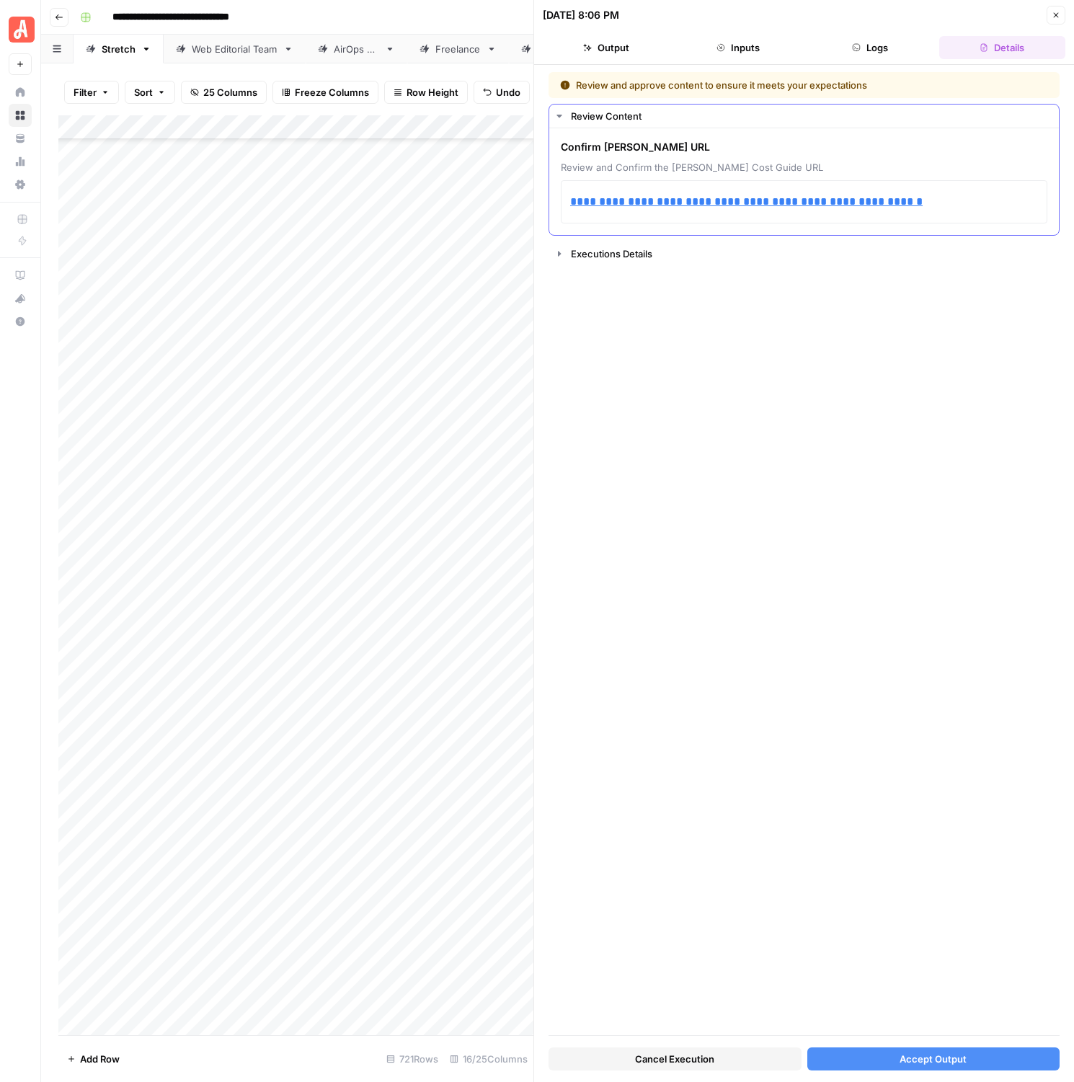
click at [945, 222] on div "**********" at bounding box center [804, 201] width 487 height 43
click at [942, 210] on p "**********" at bounding box center [804, 202] width 468 height 19
click at [904, 1007] on div "**********" at bounding box center [804, 553] width 511 height 963
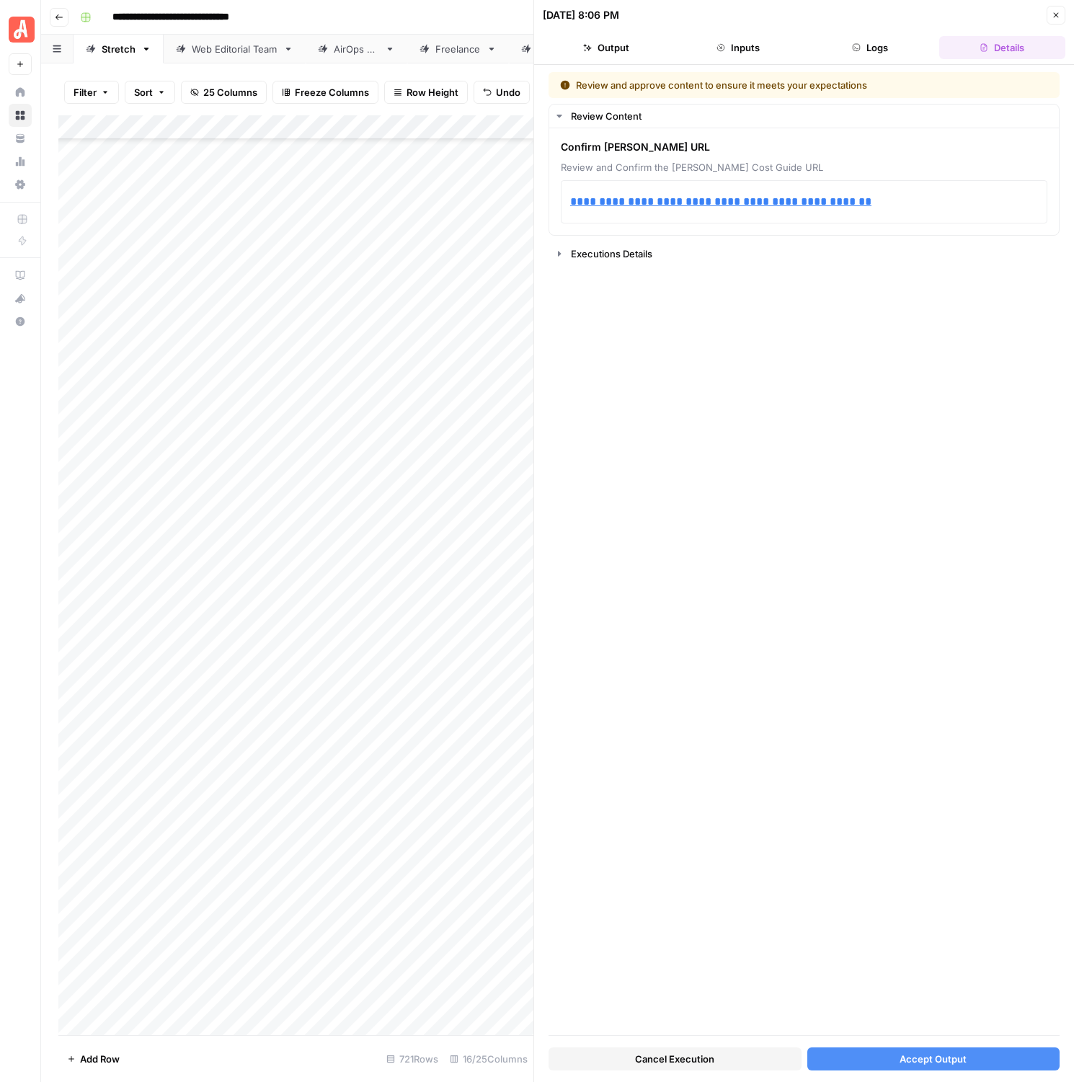
click at [901, 1057] on span "Accept Output" at bounding box center [933, 1059] width 67 height 14
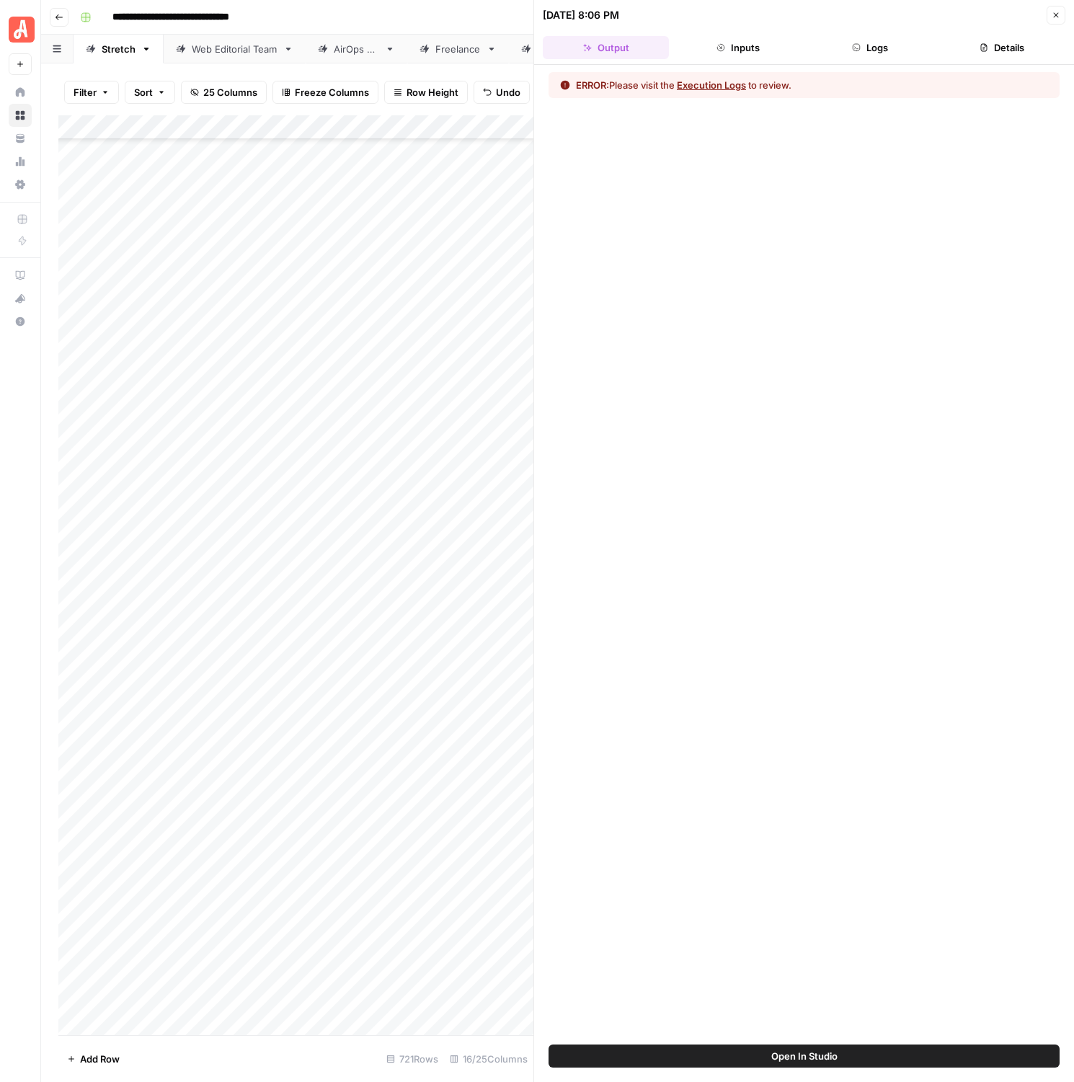
click at [725, 42] on button "Inputs" at bounding box center [738, 47] width 126 height 23
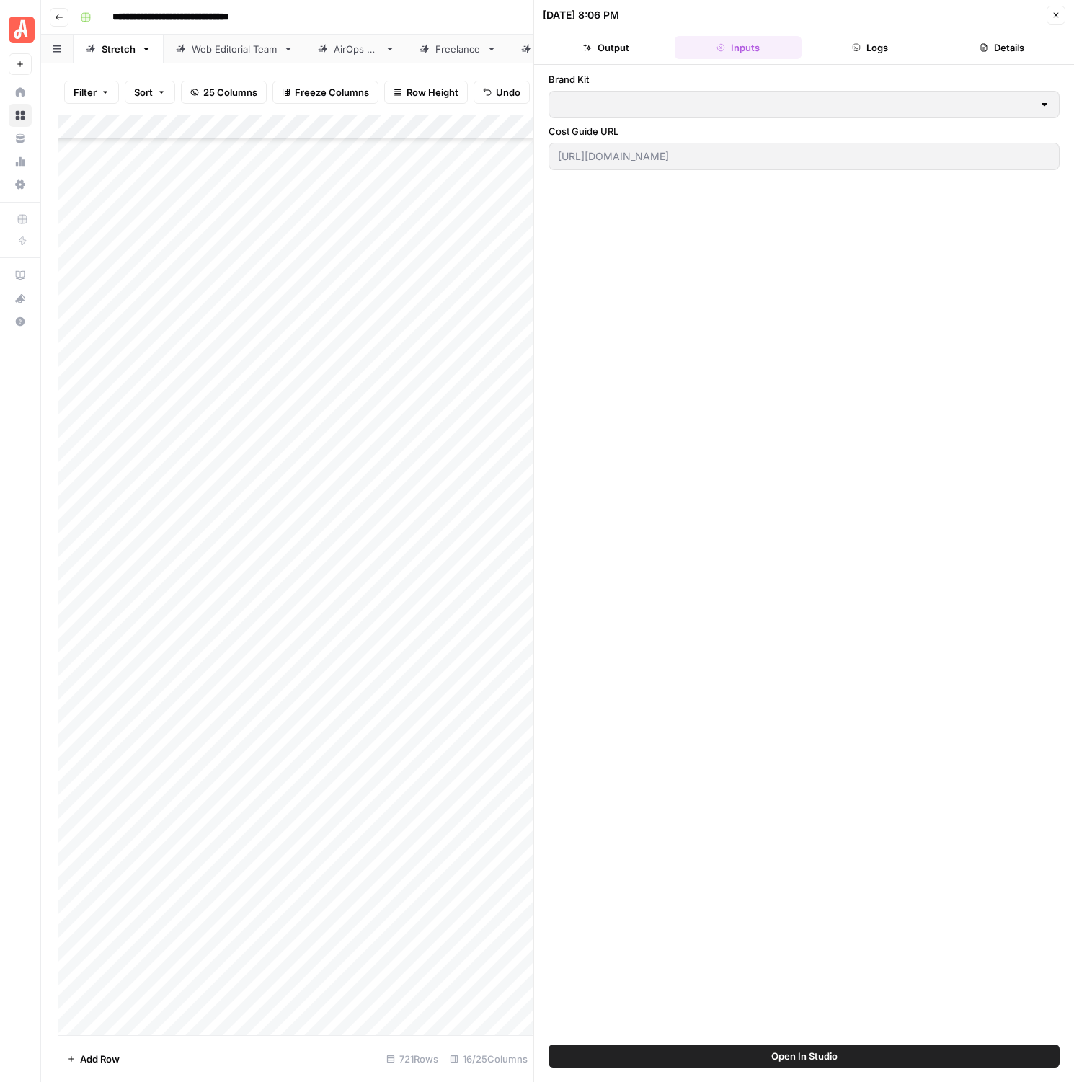
type input "HomeAdvisor"
click at [857, 49] on icon "button" at bounding box center [856, 47] width 9 height 9
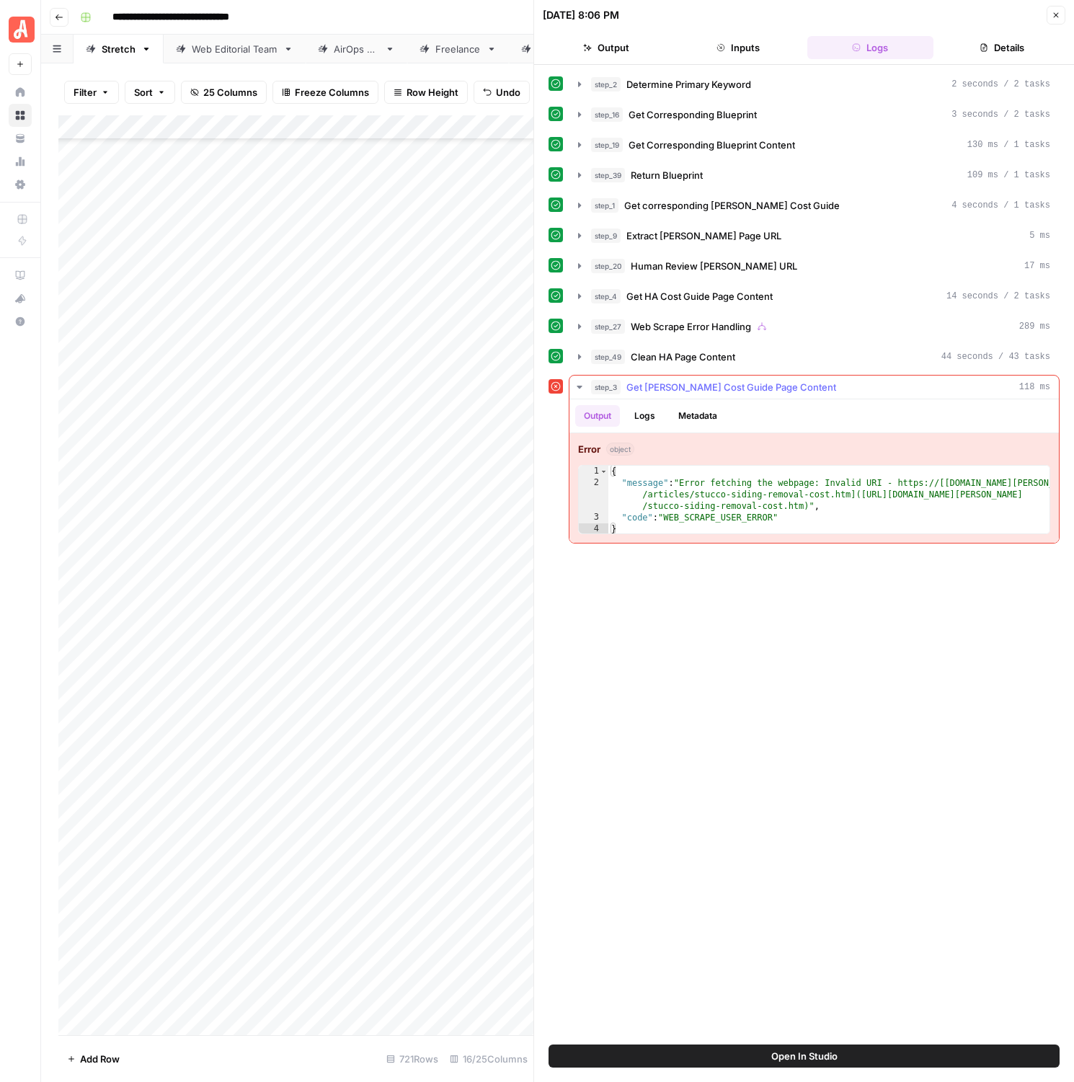
type textarea "**********"
click at [712, 513] on div "{ "message" : "Error fetching the webpage: Invalid URI - https://[[DOMAIN_NAME]…" at bounding box center [829, 512] width 441 height 92
click at [1002, 50] on button "Details" at bounding box center [1002, 47] width 126 height 23
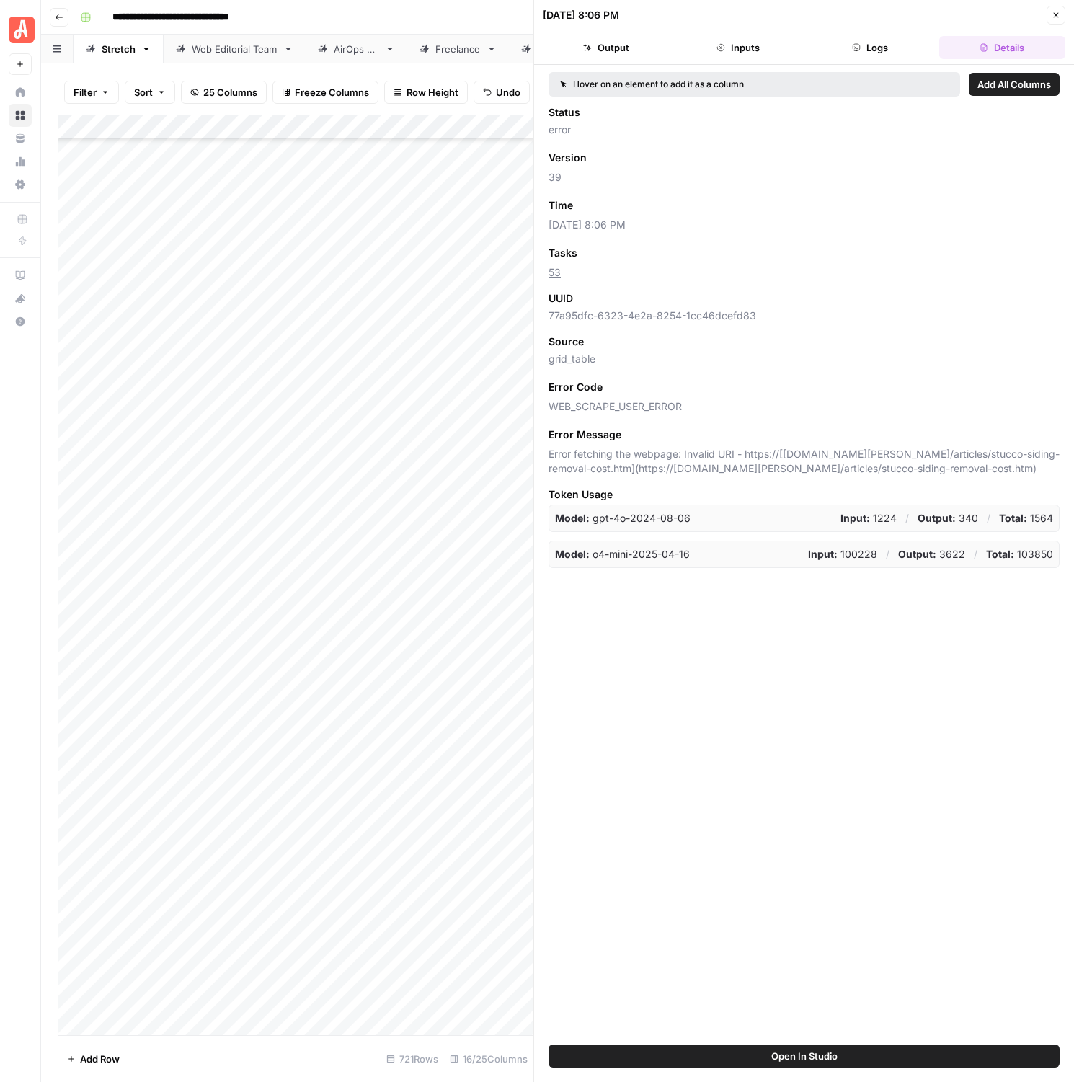
click at [1044, 6] on div "[DATE] 8:06 PM Close" at bounding box center [804, 15] width 523 height 19
click at [1047, 9] on button "Close" at bounding box center [1056, 15] width 19 height 19
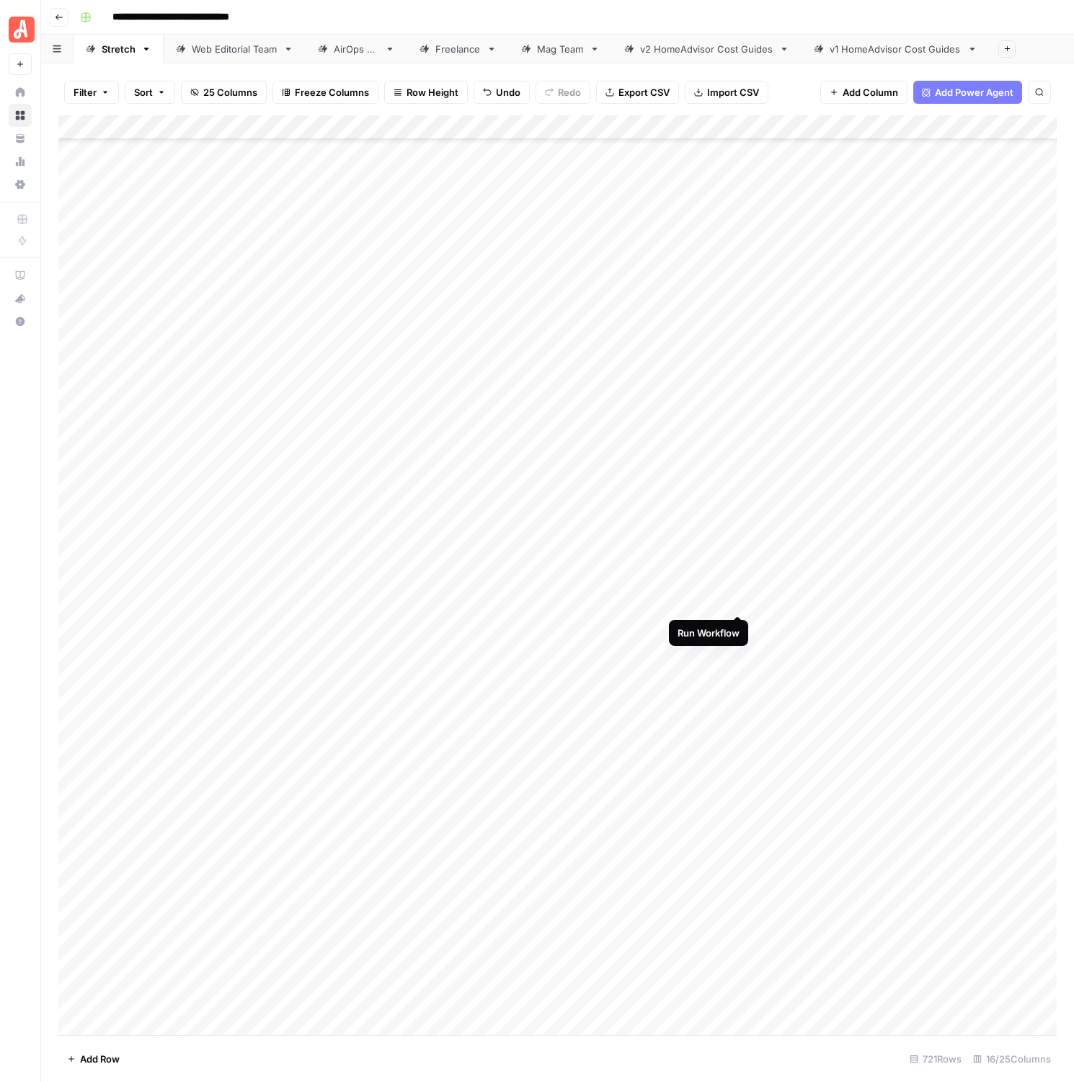
click at [737, 598] on div "Add Column" at bounding box center [557, 575] width 999 height 920
click at [740, 601] on div "Add Column" at bounding box center [557, 575] width 999 height 920
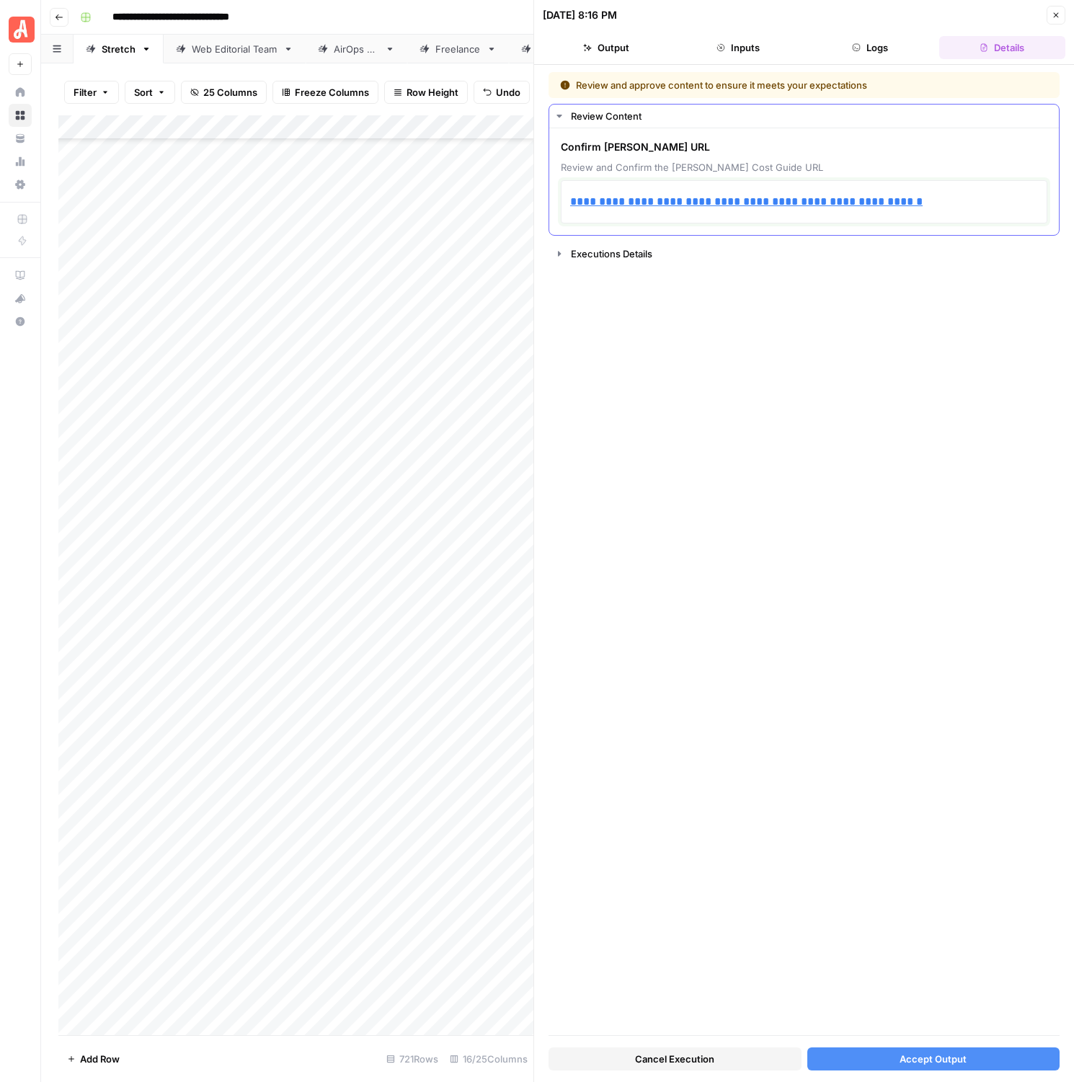
click at [942, 199] on p "**********" at bounding box center [804, 202] width 468 height 19
click at [938, 1060] on span "Accept Output" at bounding box center [933, 1059] width 67 height 14
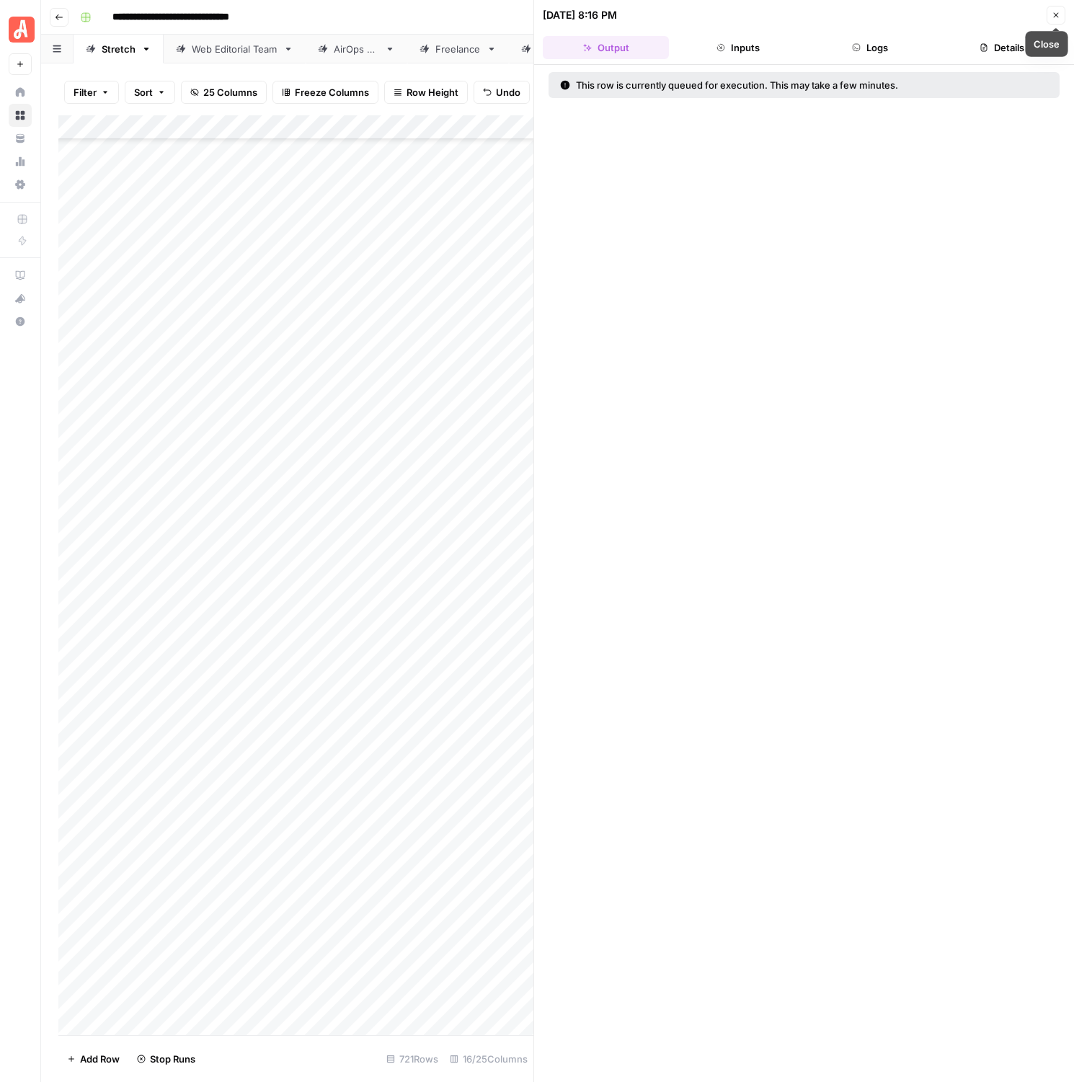
click at [1056, 14] on icon "button" at bounding box center [1056, 15] width 9 height 9
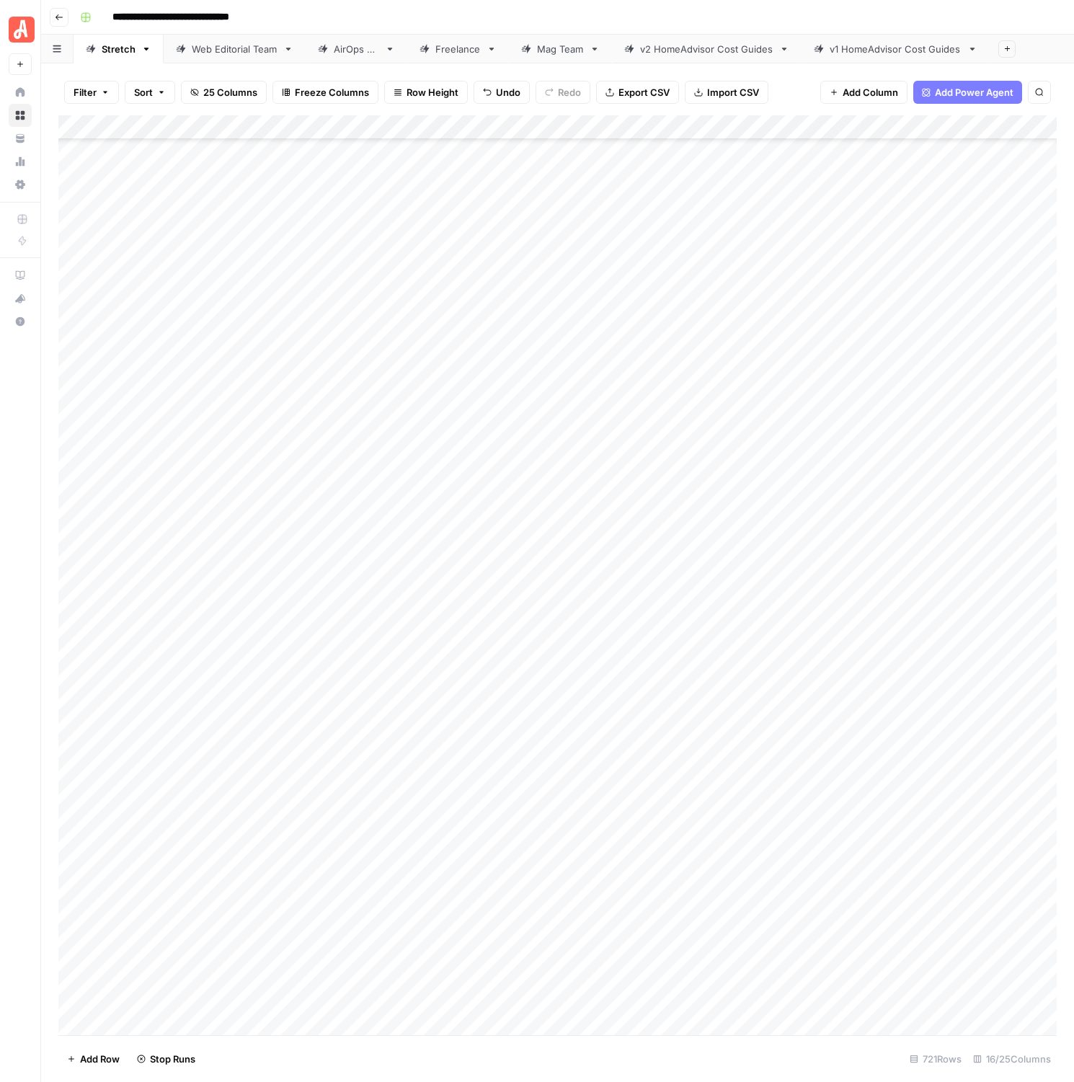
click at [842, 622] on div "Add Column" at bounding box center [557, 575] width 999 height 920
click at [976, 616] on div "Add Column" at bounding box center [557, 575] width 999 height 920
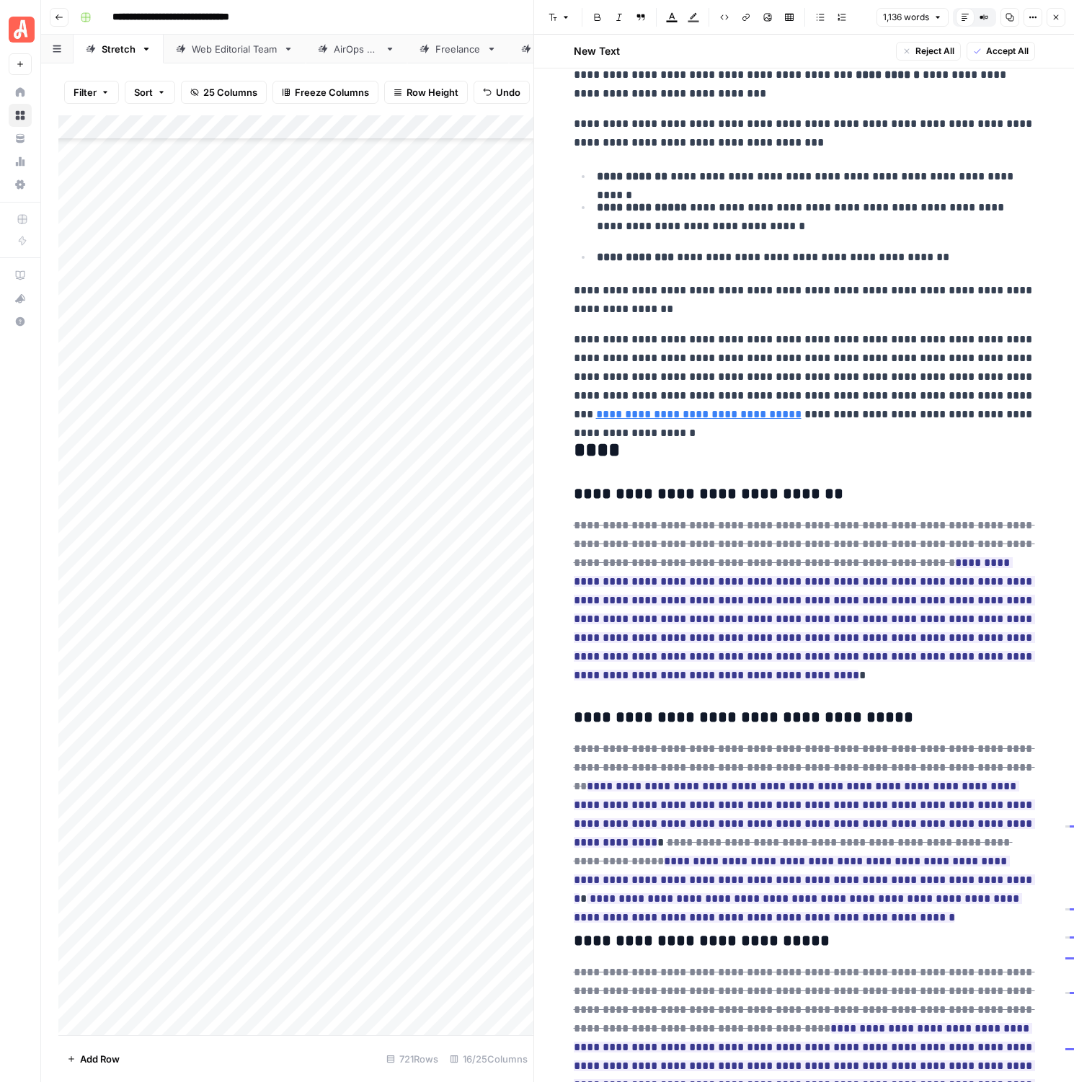
scroll to position [1759, 0]
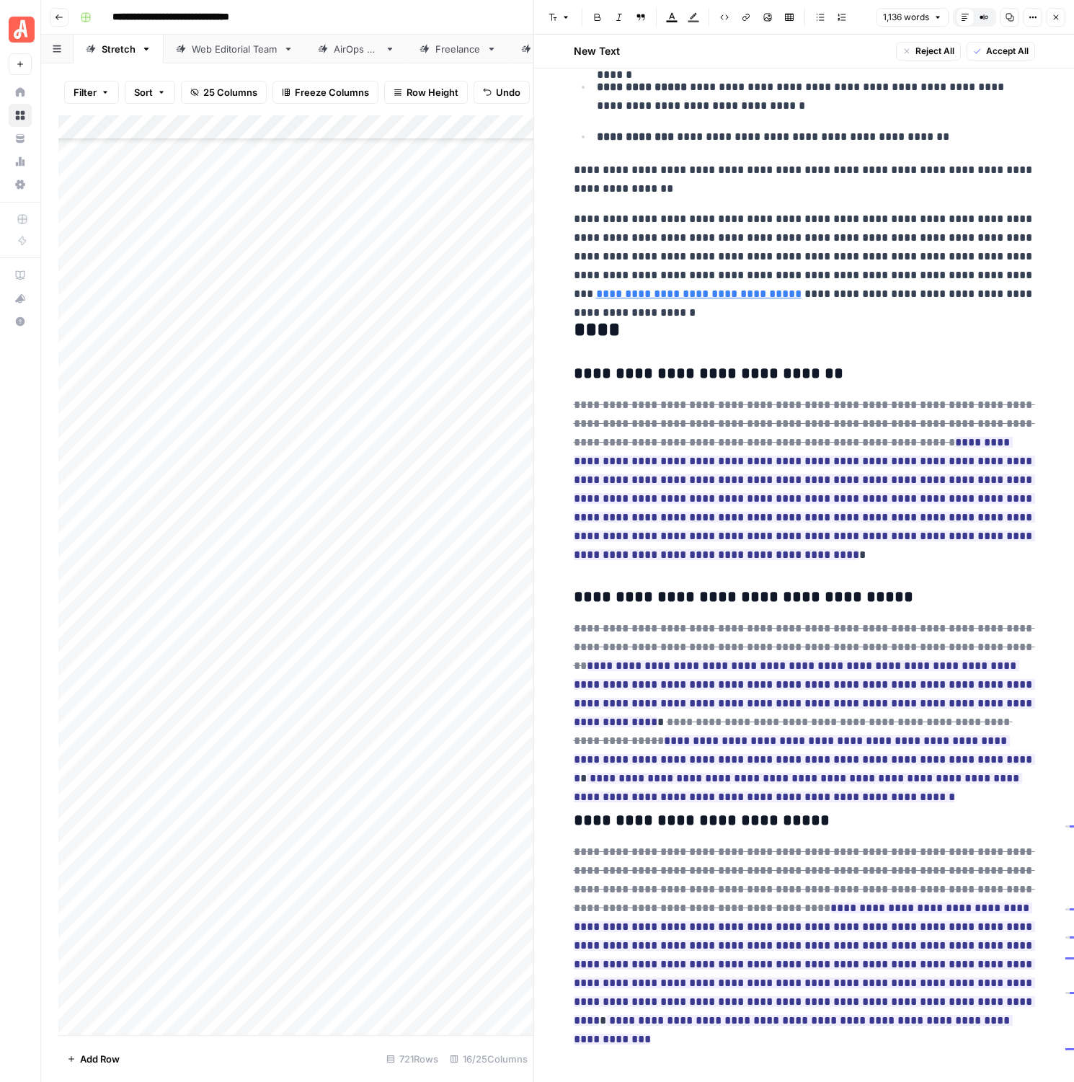
click at [998, 50] on span "Accept All" at bounding box center [1007, 51] width 43 height 13
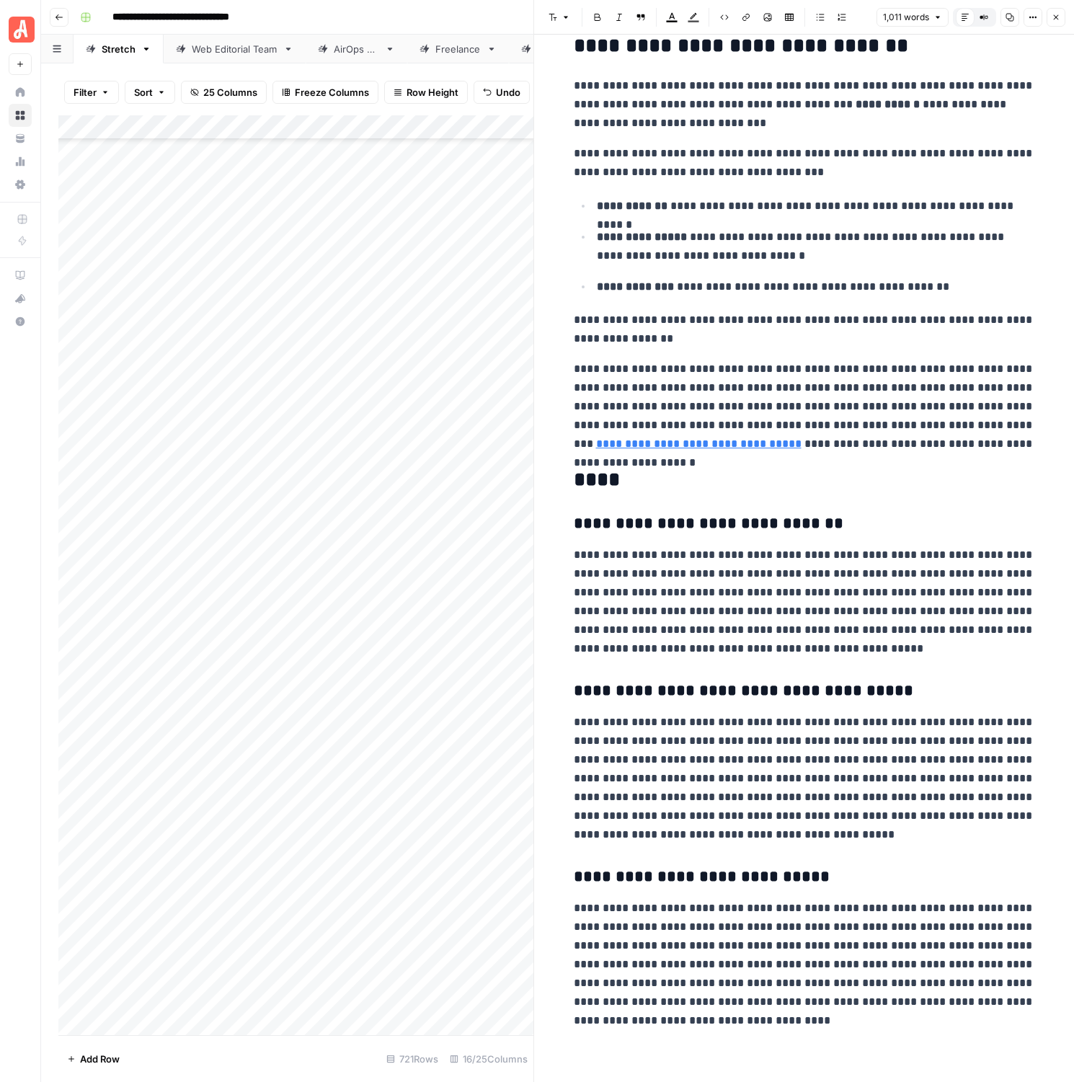
scroll to position [1575, 0]
click at [1051, 23] on button "Close" at bounding box center [1056, 17] width 19 height 19
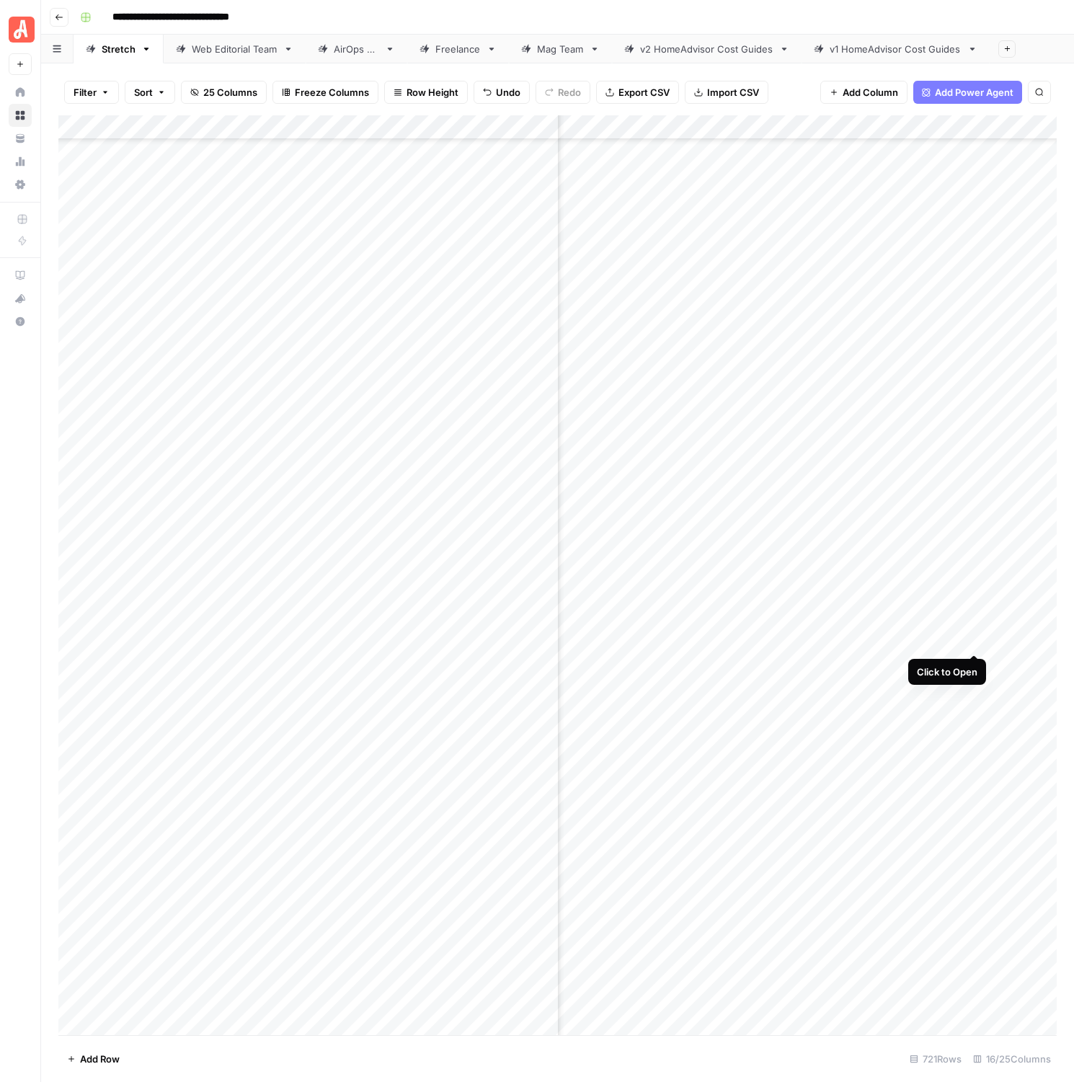
click at [973, 641] on div "Add Column" at bounding box center [557, 575] width 999 height 920
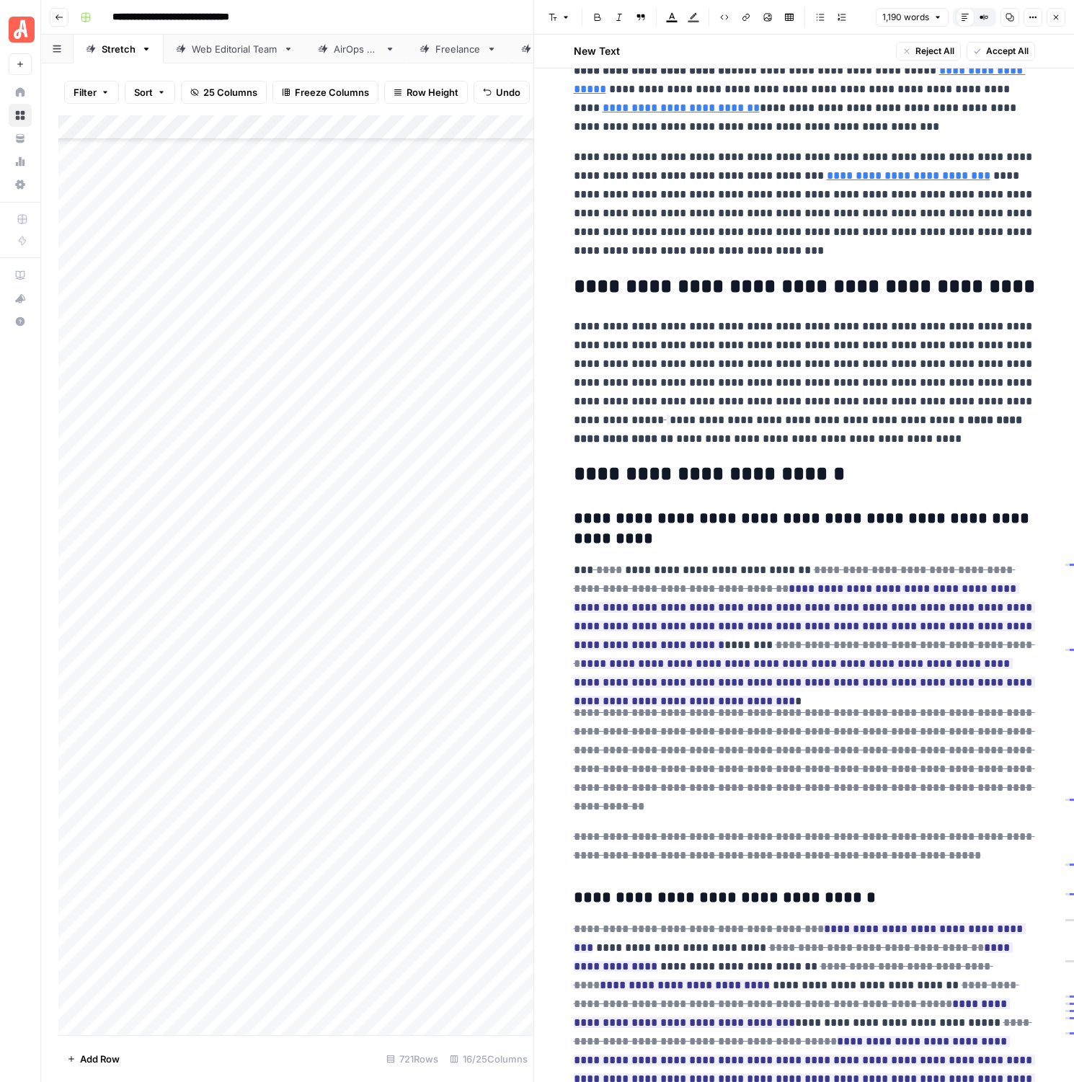
scroll to position [1656, 0]
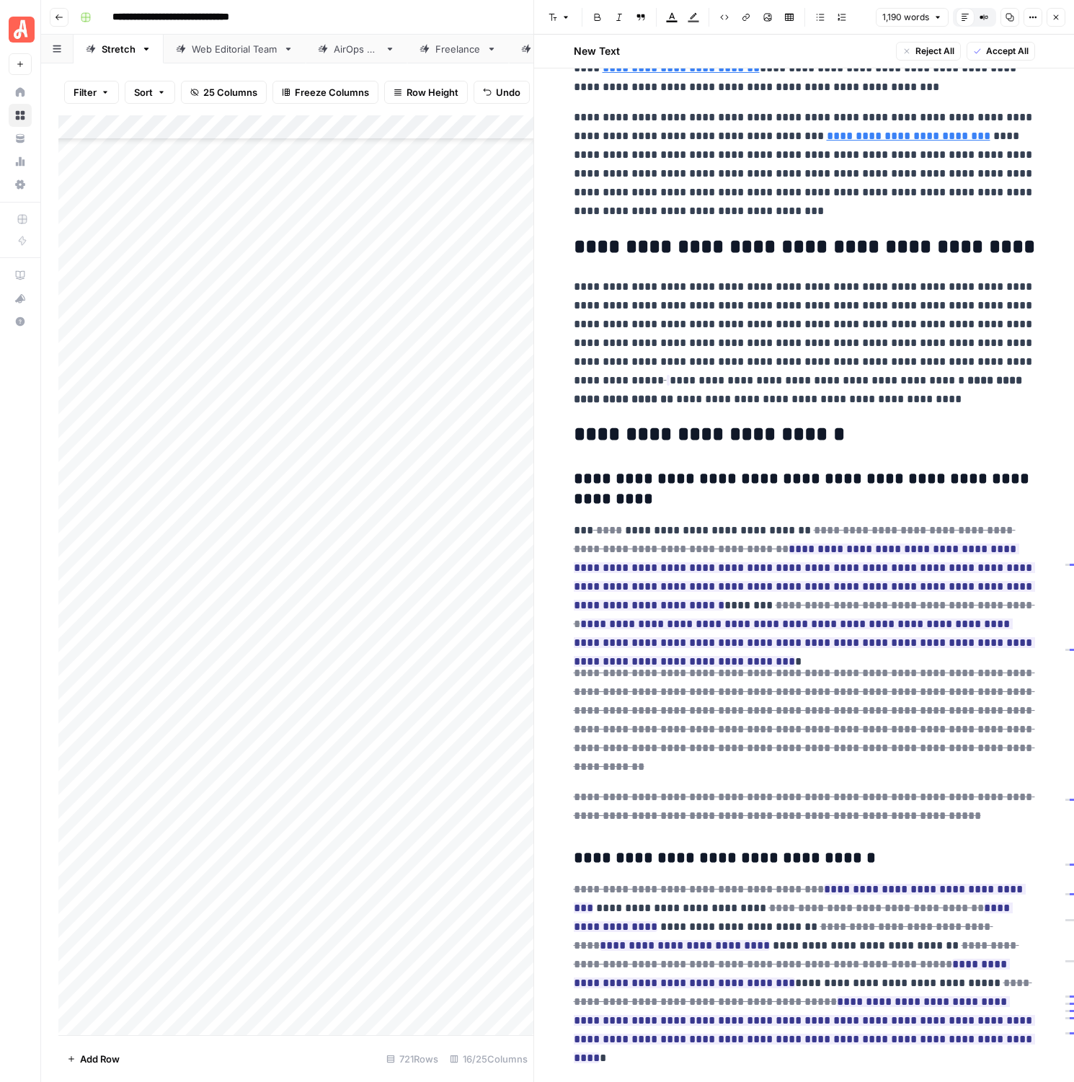
click at [1016, 55] on span "Accept All" at bounding box center [1007, 51] width 43 height 13
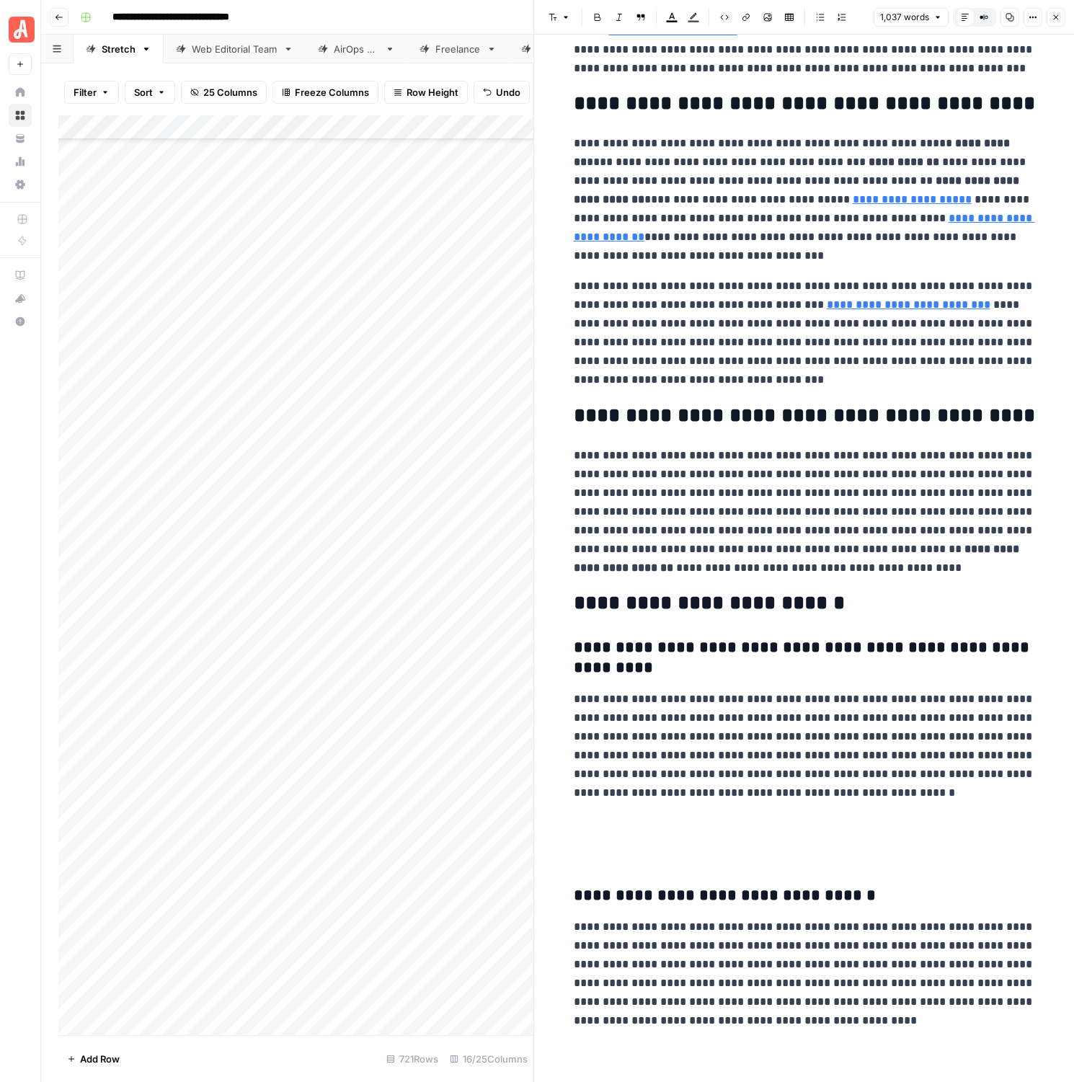
click at [1051, 22] on button "Close" at bounding box center [1056, 17] width 19 height 19
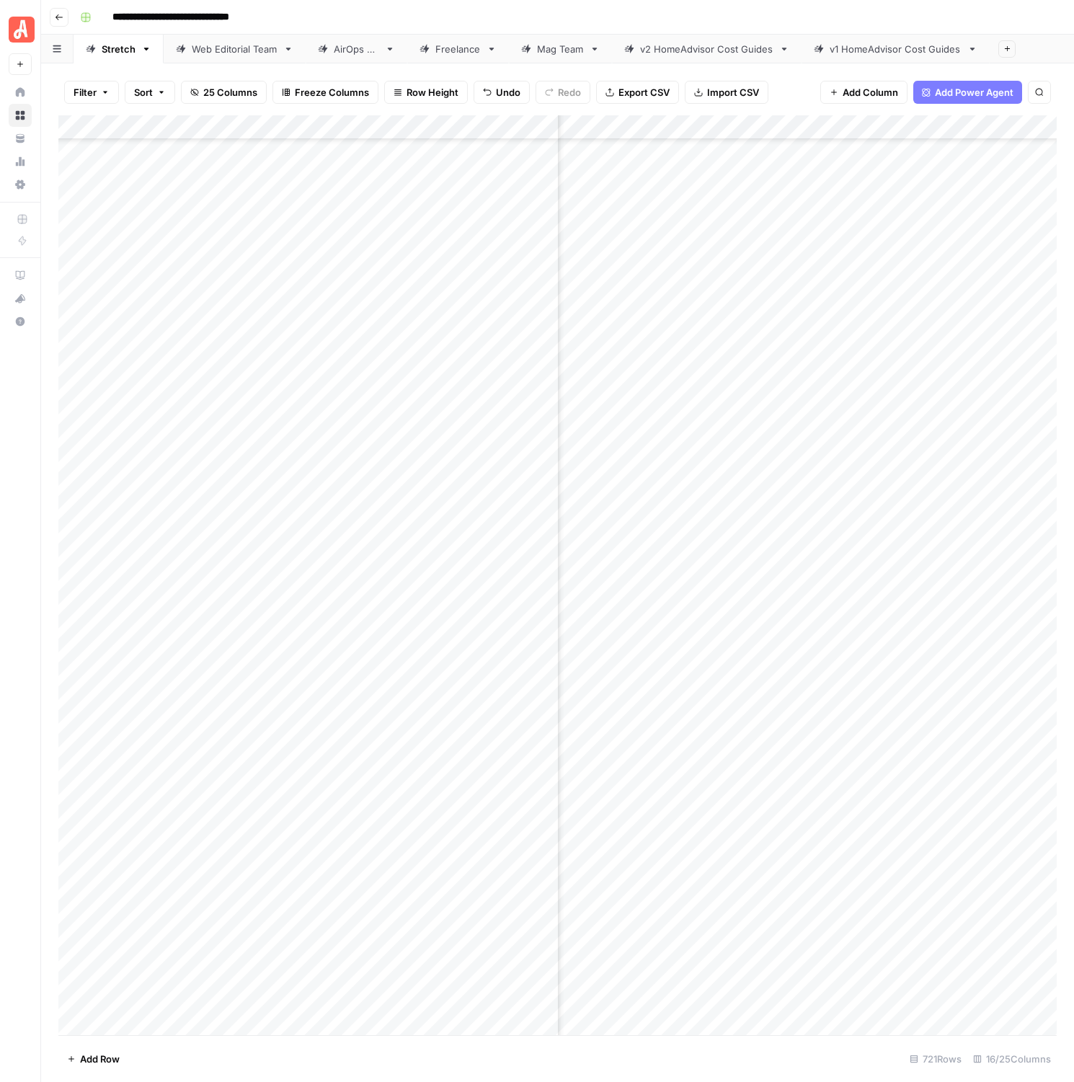
scroll to position [16402, 1362]
click at [689, 612] on div "Add Column" at bounding box center [557, 575] width 999 height 920
click at [690, 643] on div "Add Column" at bounding box center [557, 575] width 999 height 920
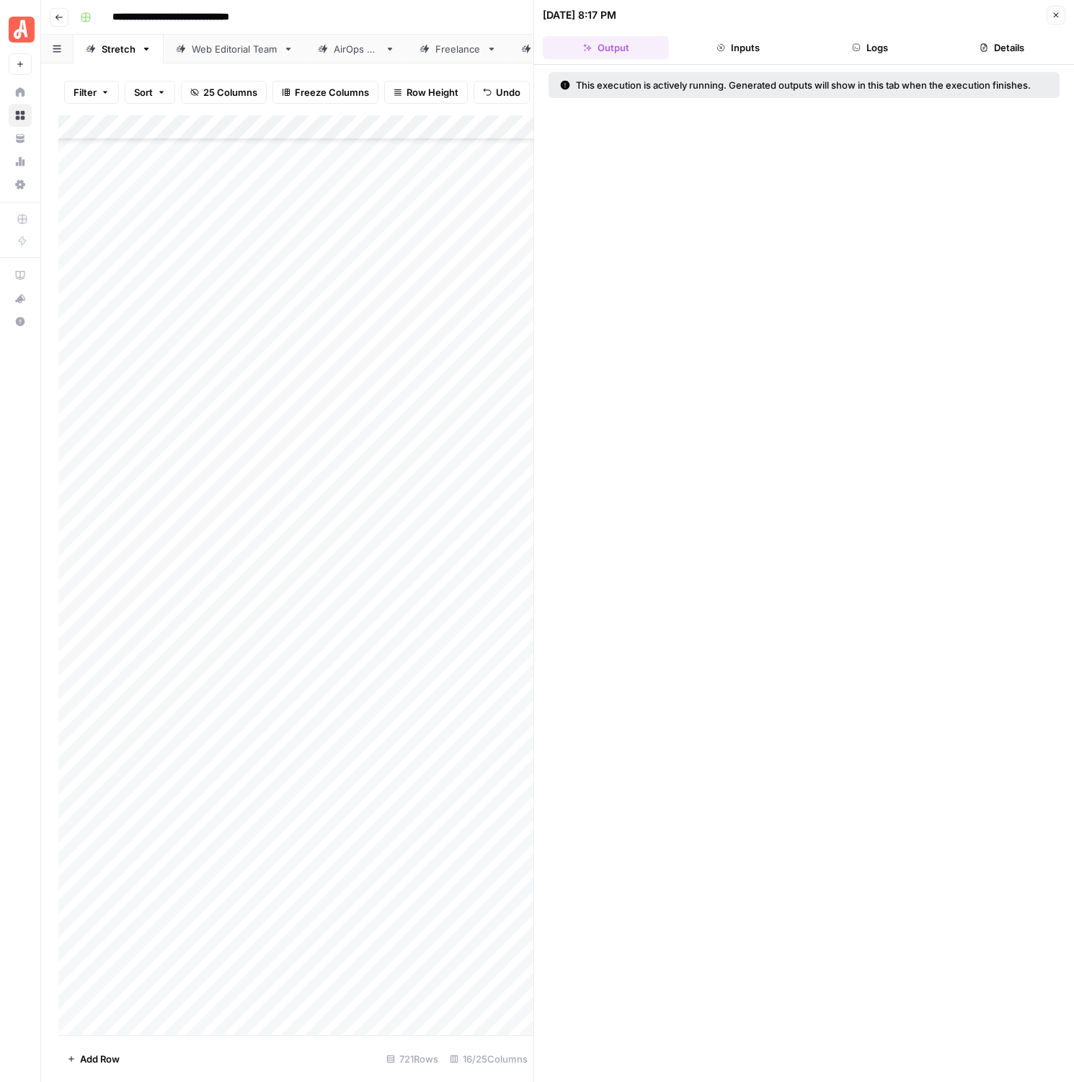
click at [1056, 11] on icon "button" at bounding box center [1056, 15] width 9 height 9
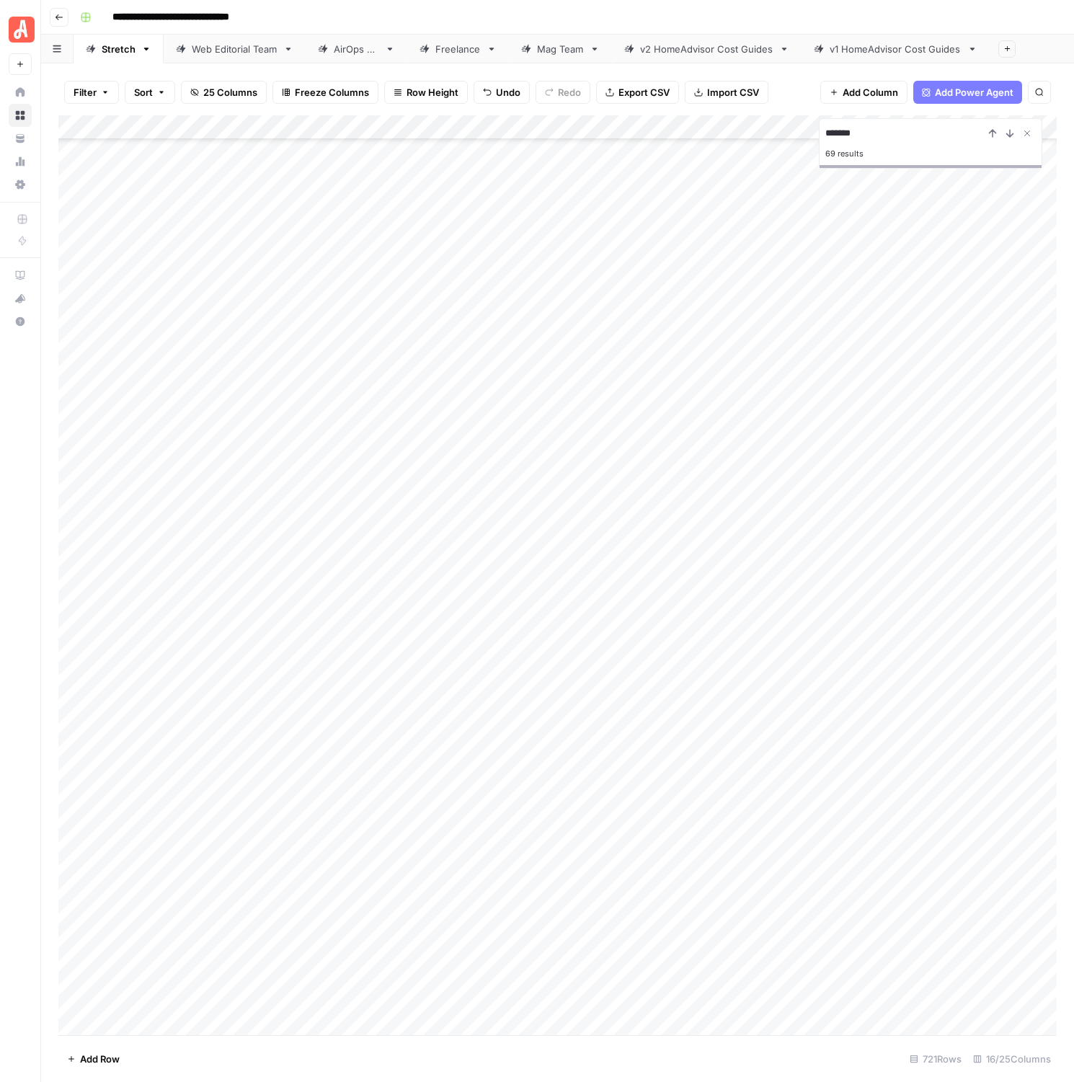
scroll to position [16284, 0]
type input "*******"
click at [719, 797] on div "Add Column" at bounding box center [557, 575] width 999 height 920
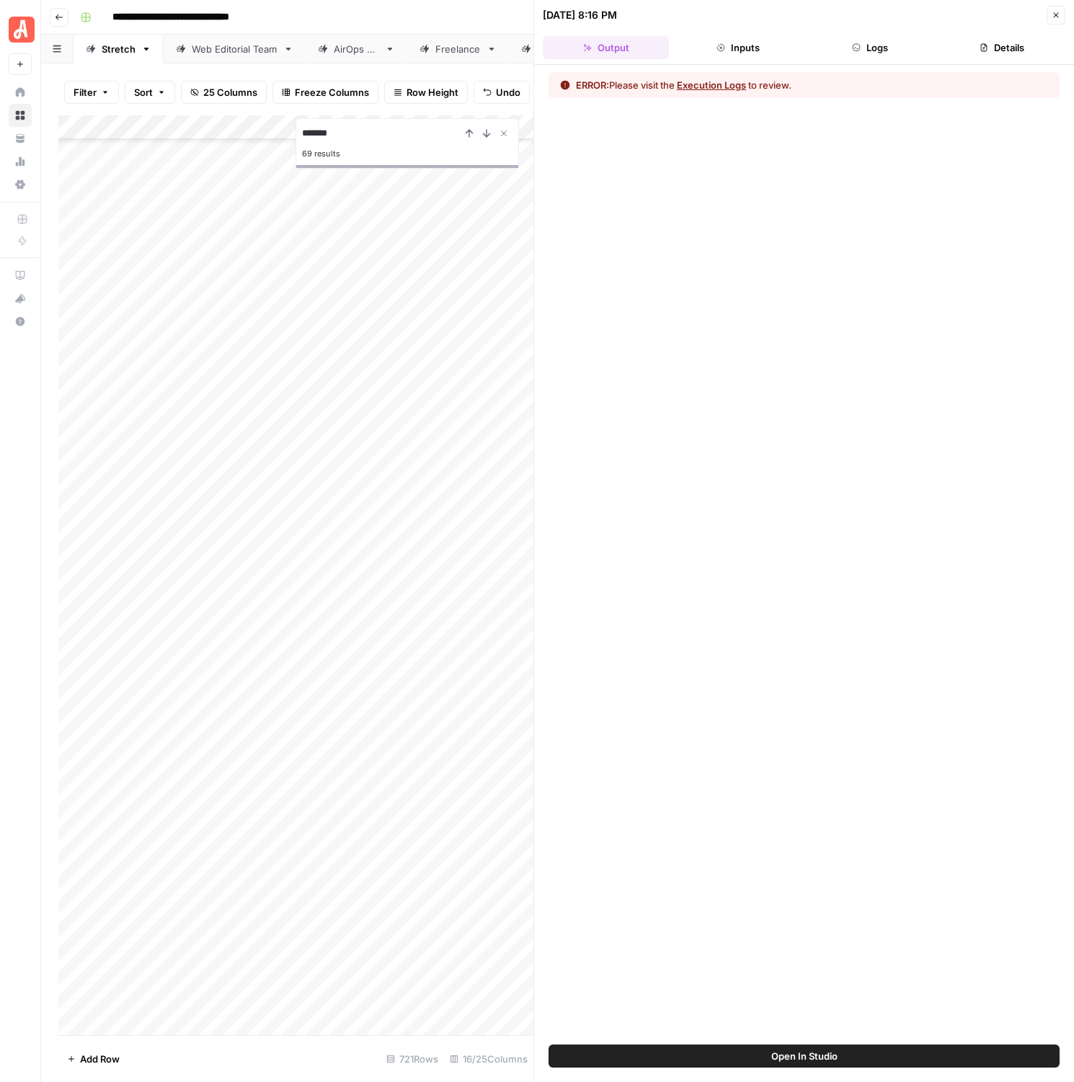
click at [886, 45] on button "Logs" at bounding box center [871, 47] width 126 height 23
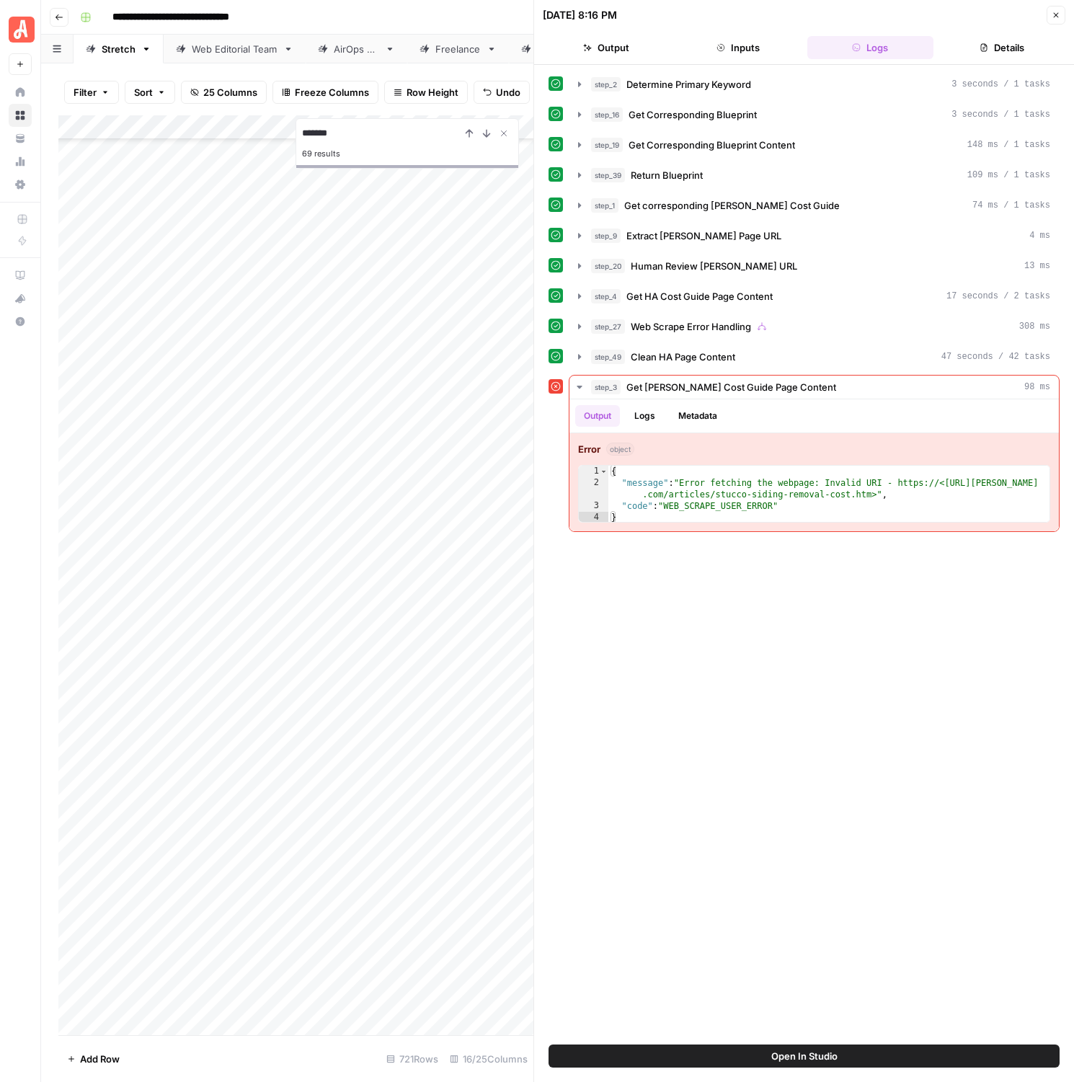
click at [655, 48] on button "Output" at bounding box center [606, 47] width 126 height 23
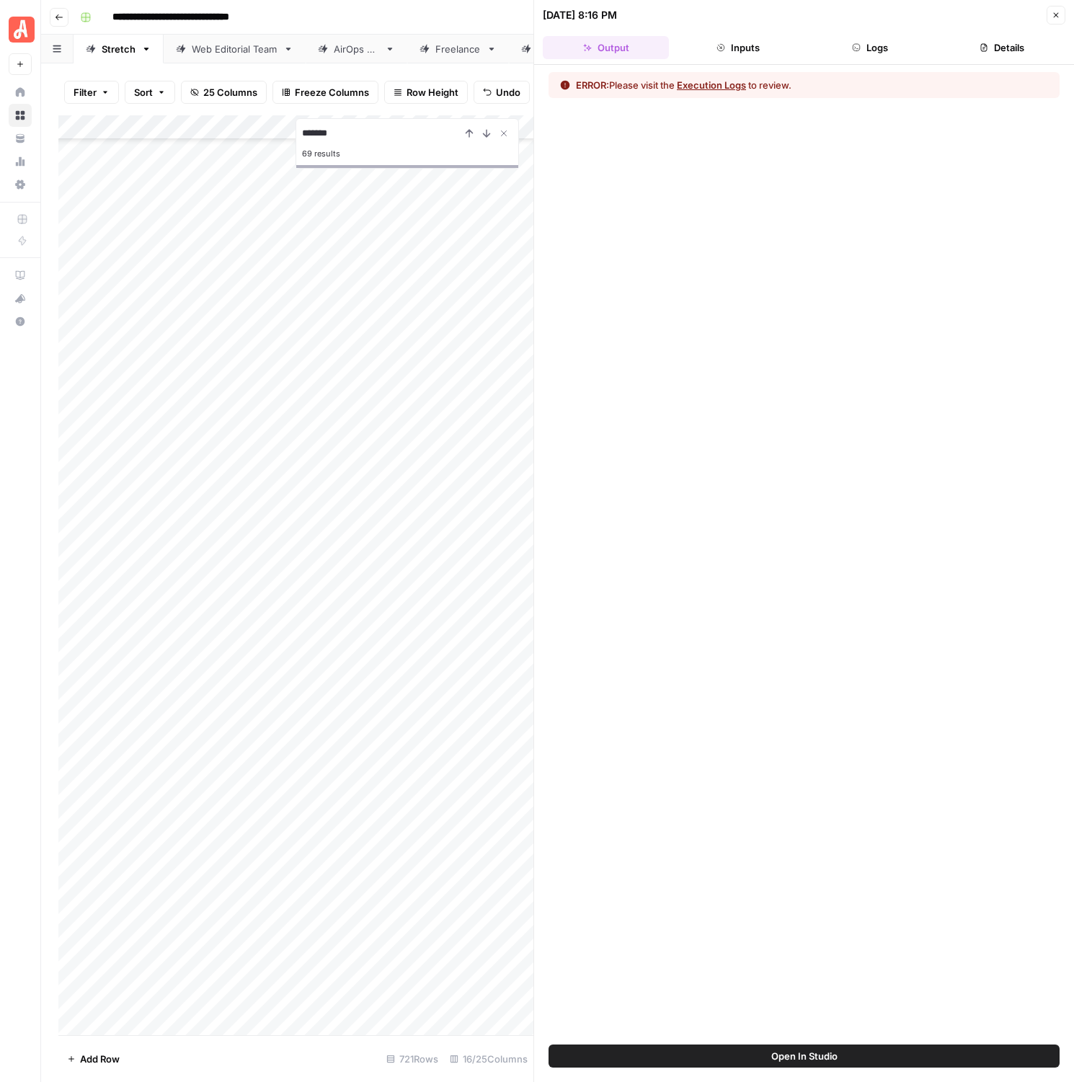
click at [690, 82] on button "Execution Logs" at bounding box center [711, 85] width 69 height 14
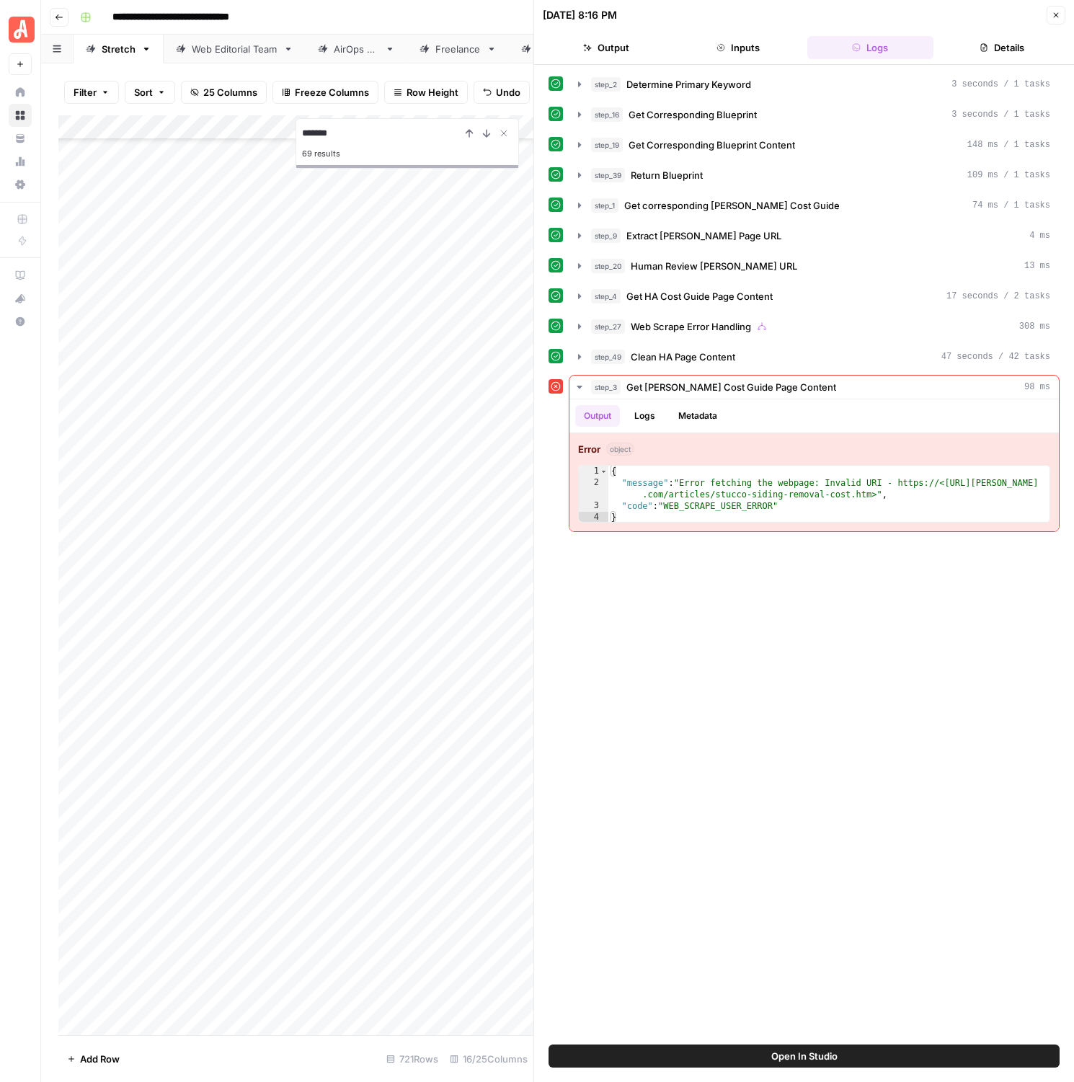
click at [976, 50] on button "Details" at bounding box center [1002, 47] width 126 height 23
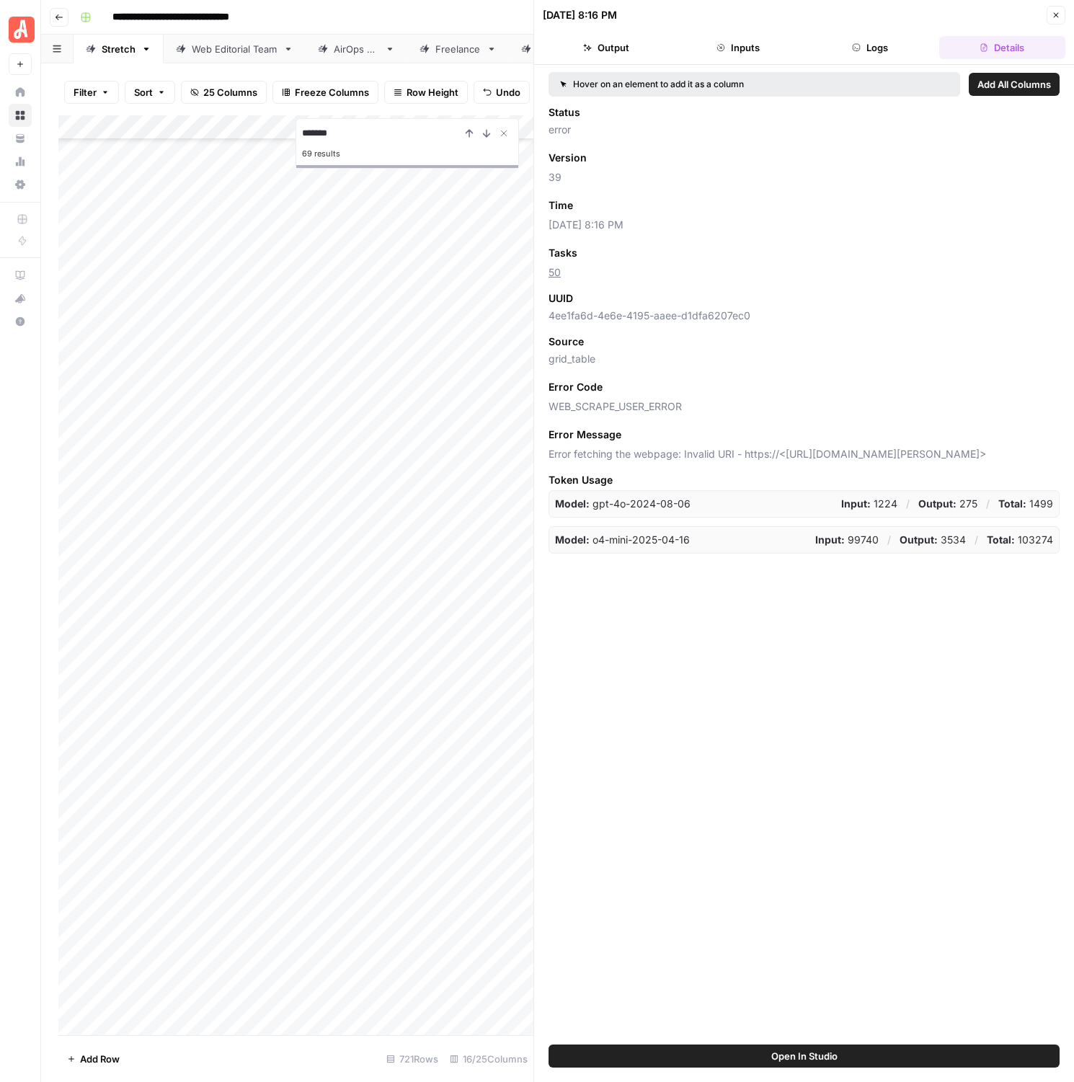
click at [695, 54] on button "Inputs" at bounding box center [738, 47] width 126 height 23
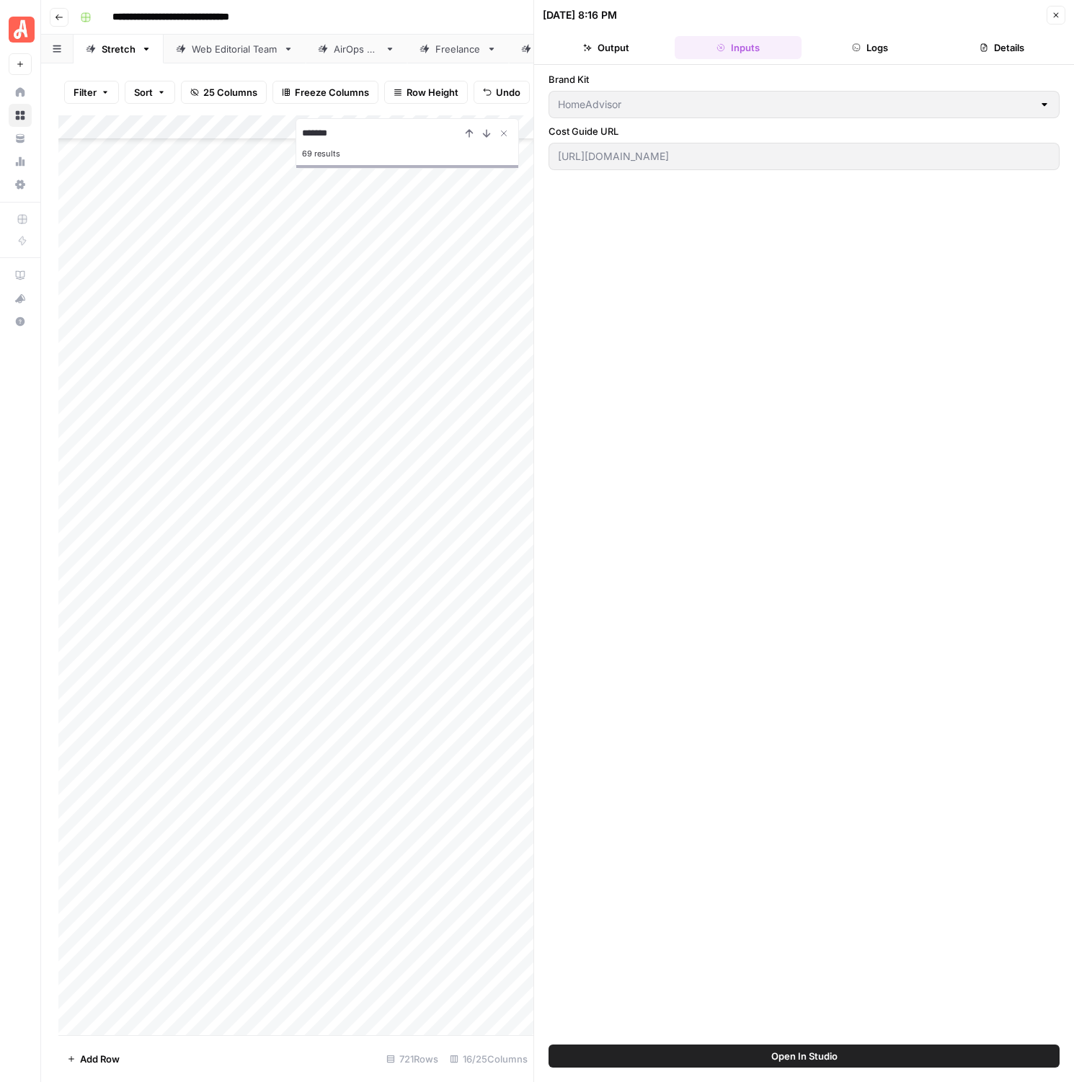
click at [1057, 17] on icon "button" at bounding box center [1056, 15] width 9 height 9
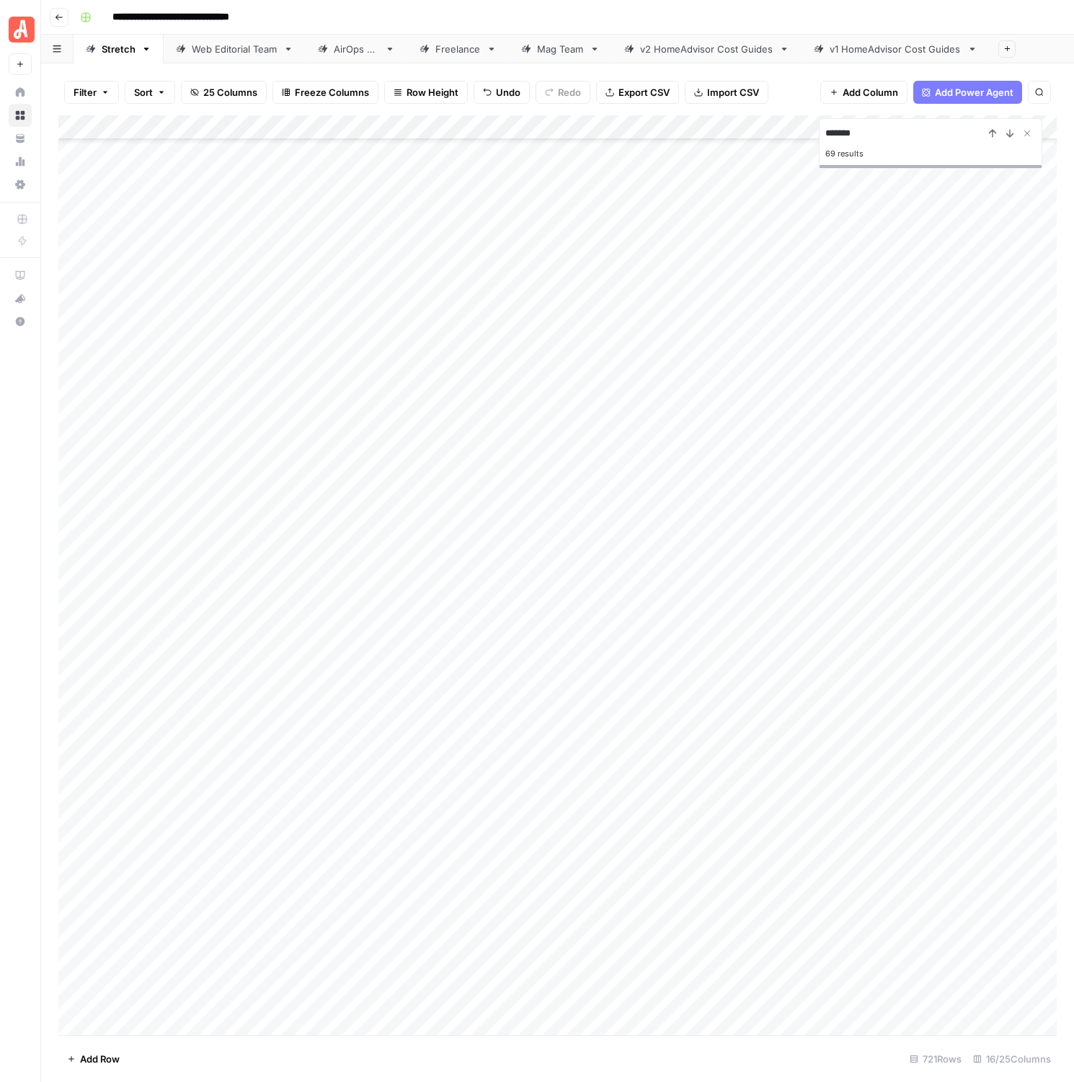
click at [840, 808] on div "Add Column" at bounding box center [557, 575] width 999 height 920
click at [833, 800] on div "Add Column" at bounding box center [557, 575] width 999 height 920
click at [693, 798] on div "Add Column" at bounding box center [557, 575] width 999 height 920
click at [740, 796] on div "Add Column" at bounding box center [557, 575] width 999 height 920
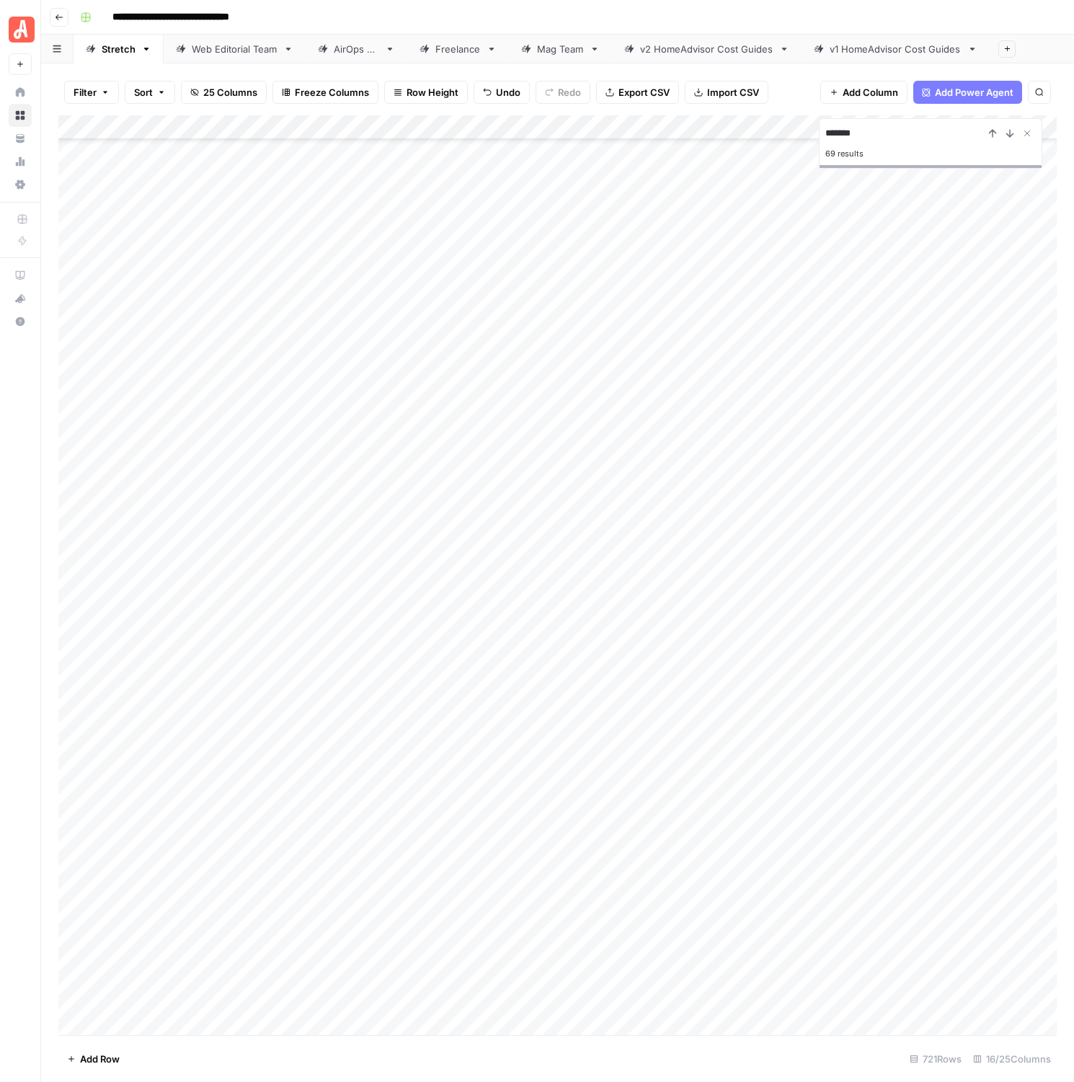
click at [212, 43] on div "Web Editorial Team" at bounding box center [235, 49] width 86 height 14
type input "*******"
click at [999, 137] on button "Previous Result" at bounding box center [992, 133] width 17 height 17
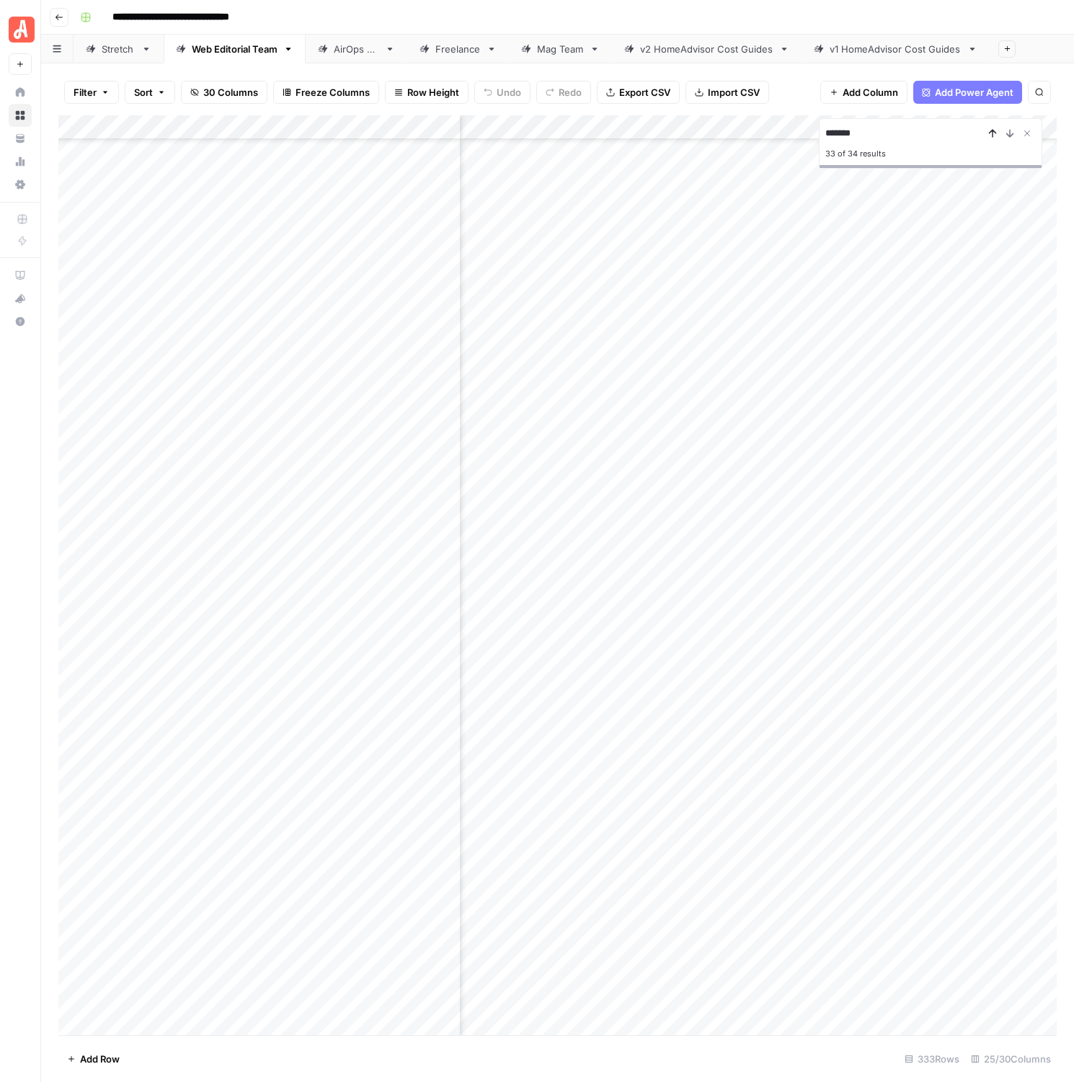
click at [999, 137] on button "Previous Result" at bounding box center [992, 133] width 17 height 17
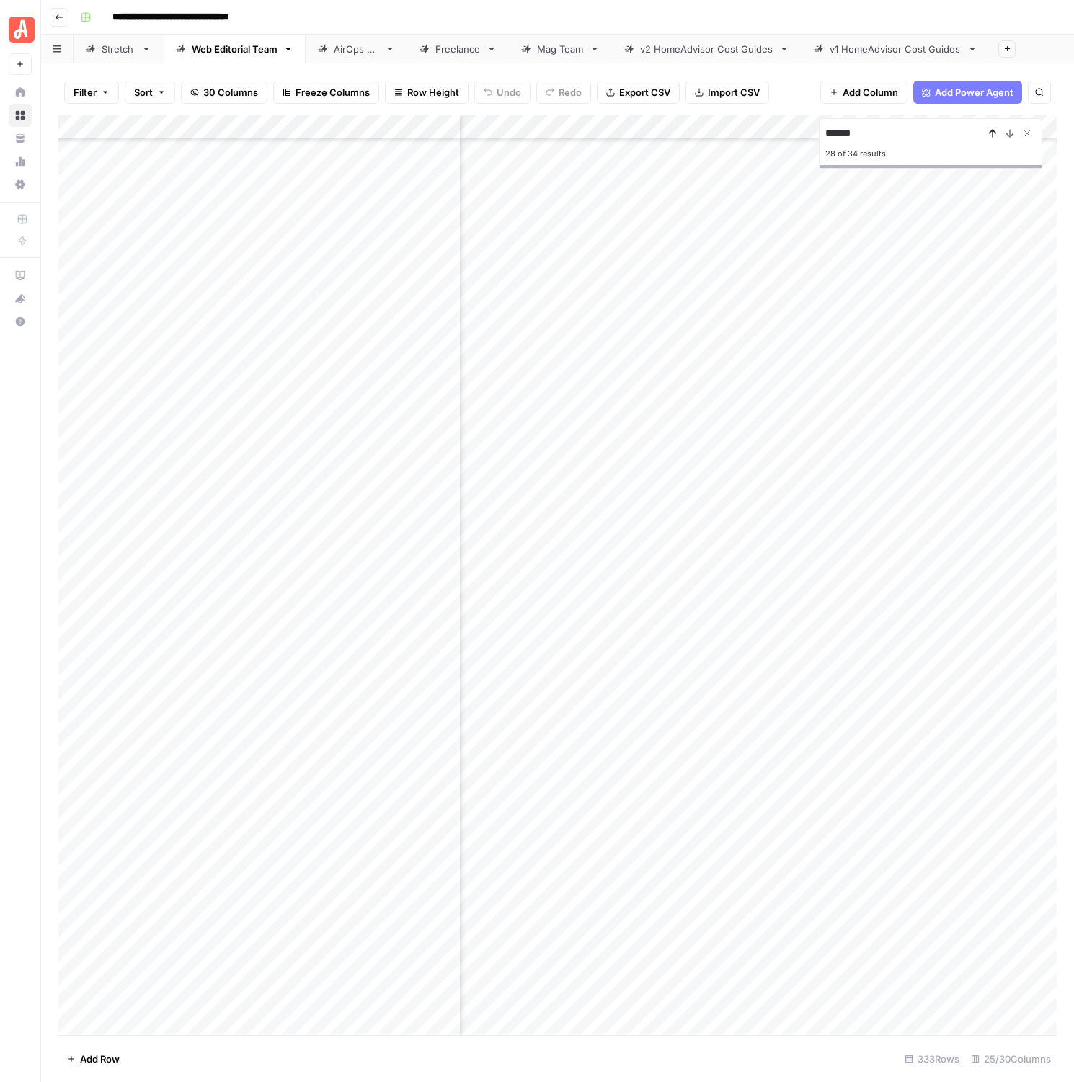
click at [999, 137] on button "Previous Result" at bounding box center [992, 133] width 17 height 17
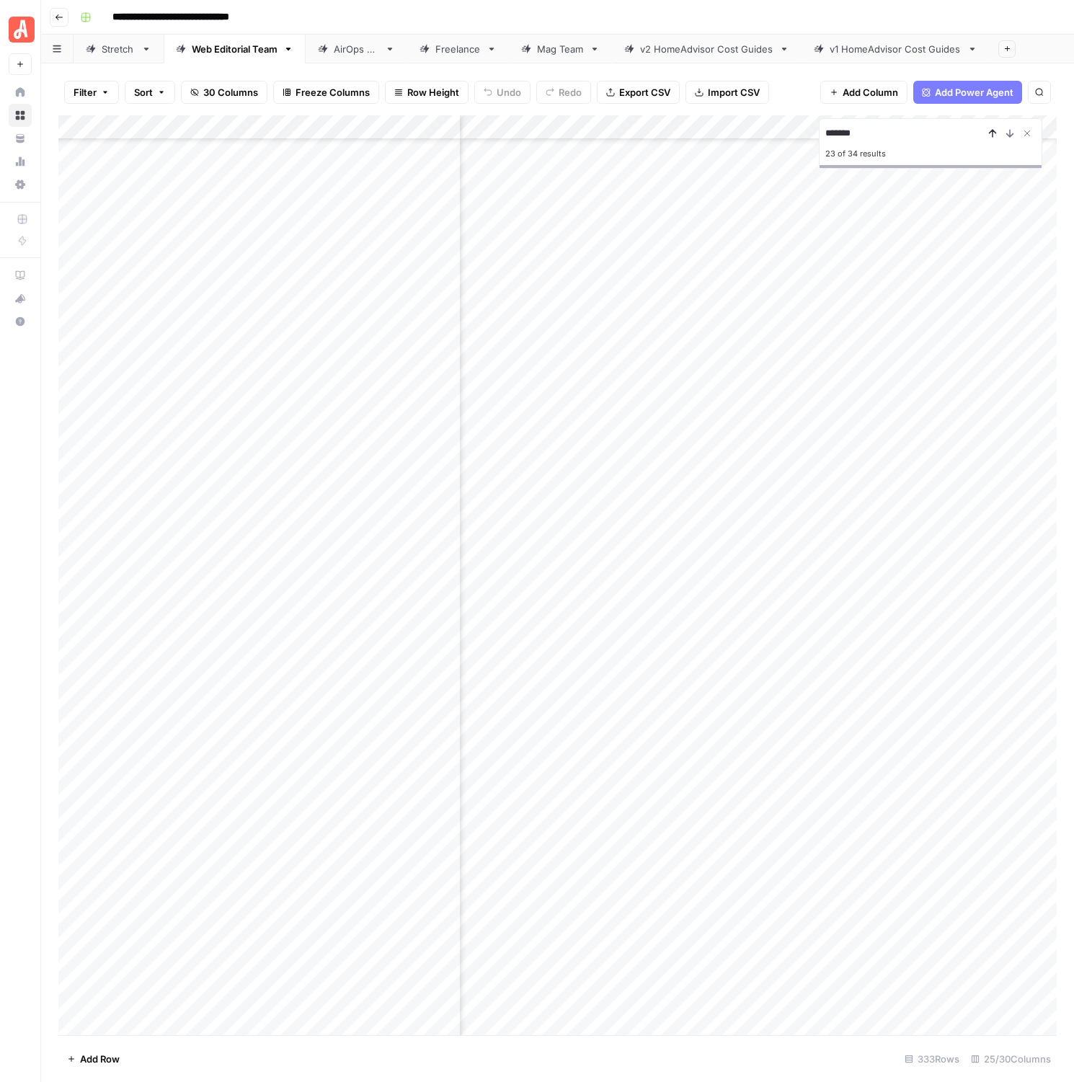
click at [999, 137] on button "Previous Result" at bounding box center [992, 133] width 17 height 17
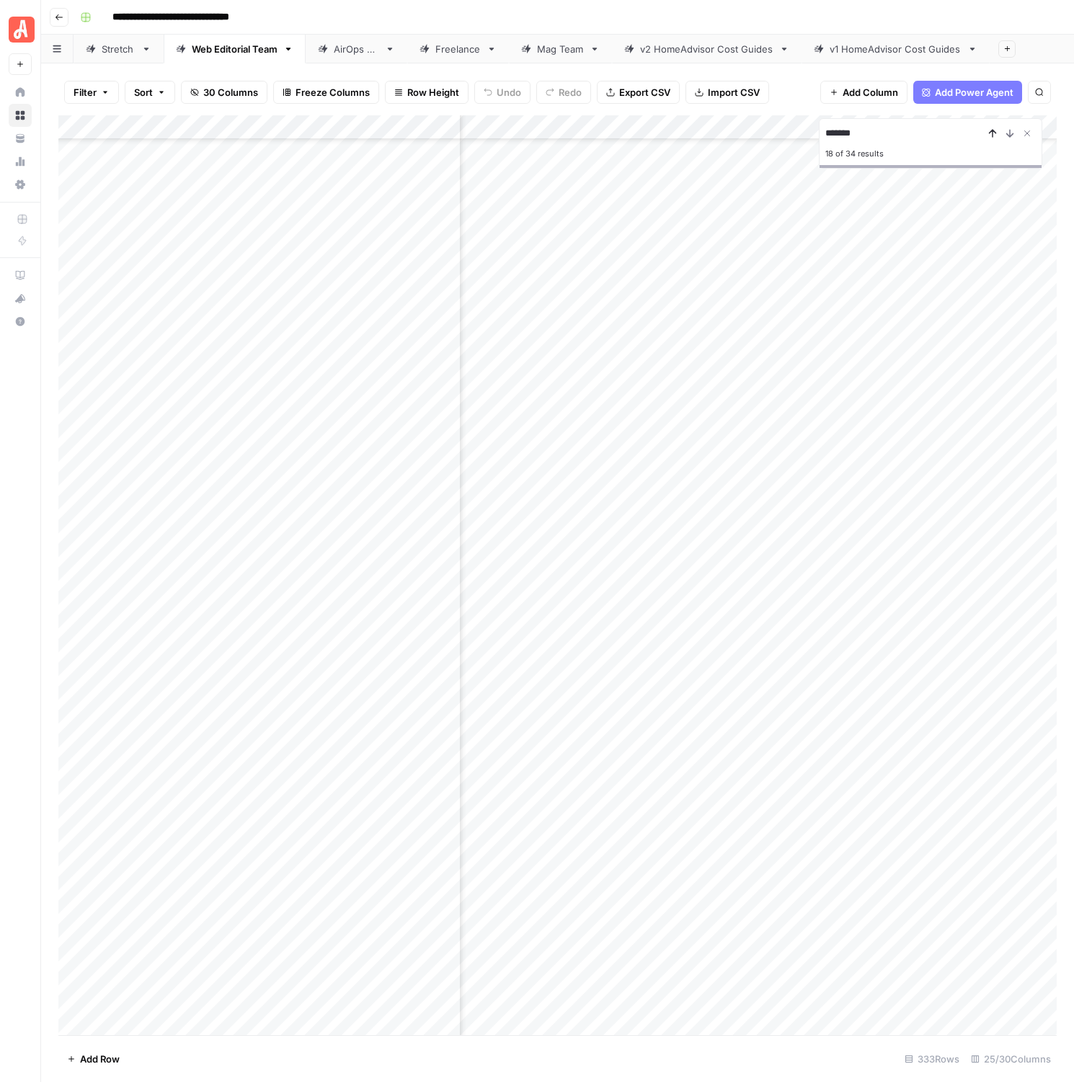
click at [999, 137] on button "Previous Result" at bounding box center [992, 133] width 17 height 17
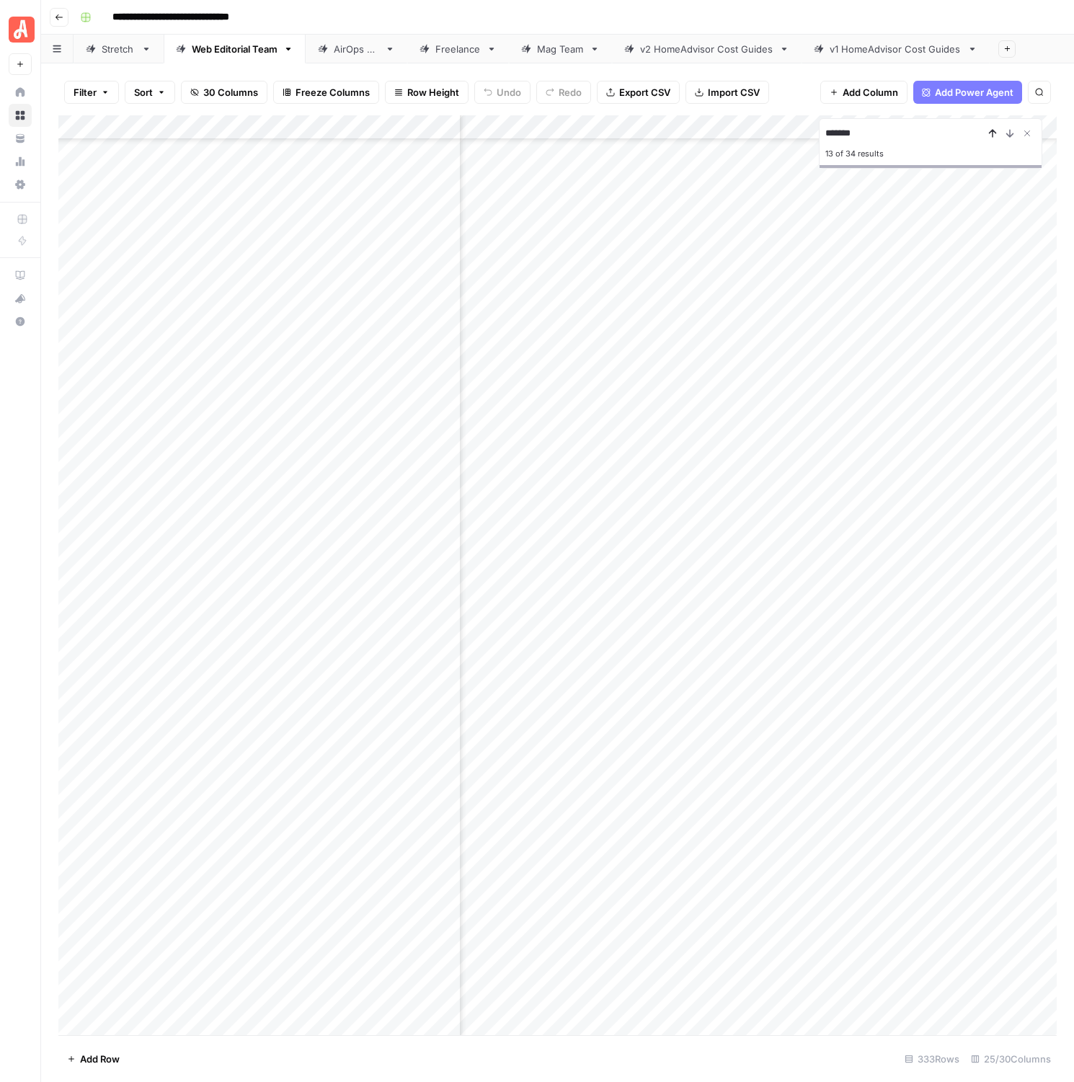
click at [999, 137] on button "Previous Result" at bounding box center [992, 133] width 17 height 17
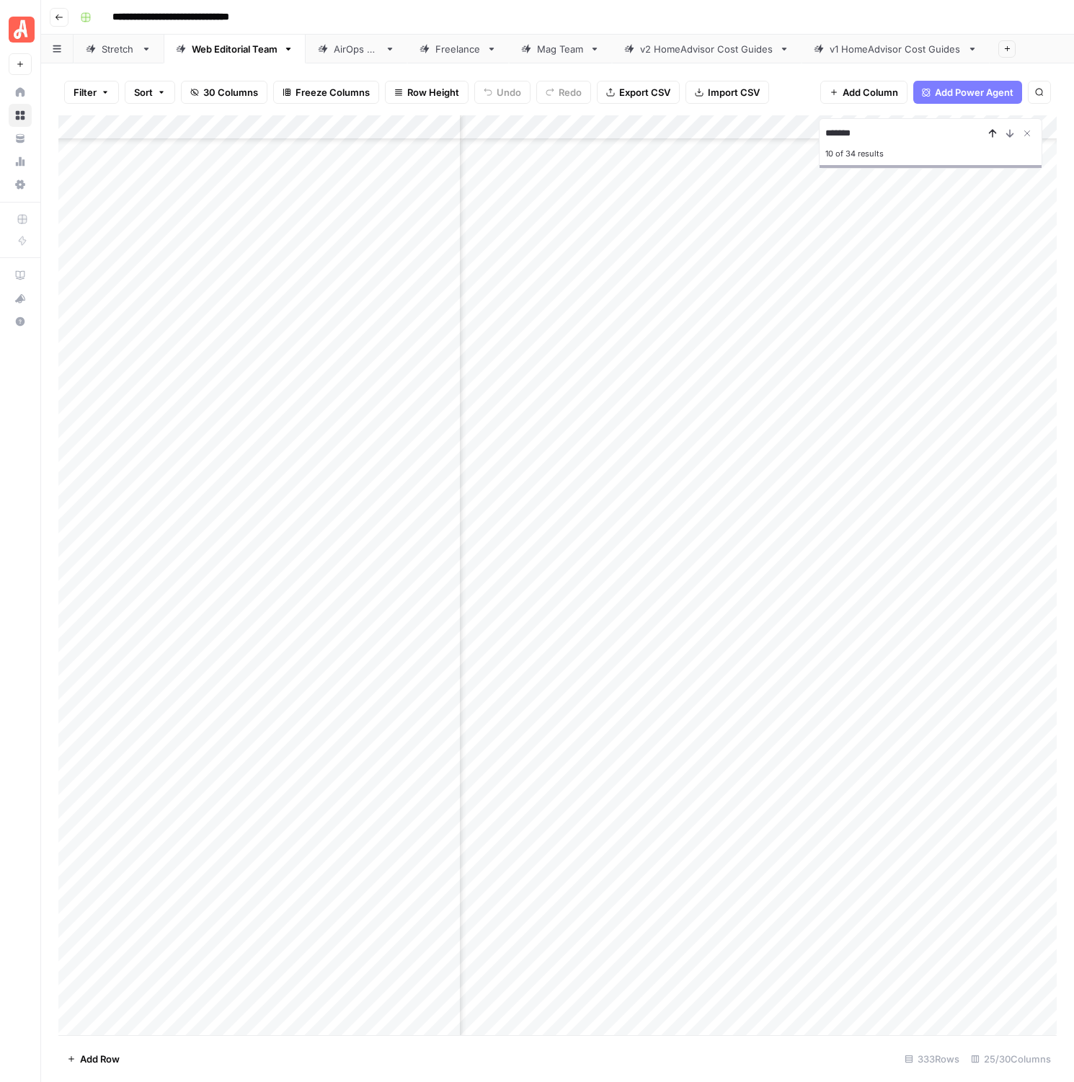
scroll to position [2966, 1854]
click at [999, 137] on button "Previous Result" at bounding box center [992, 133] width 17 height 17
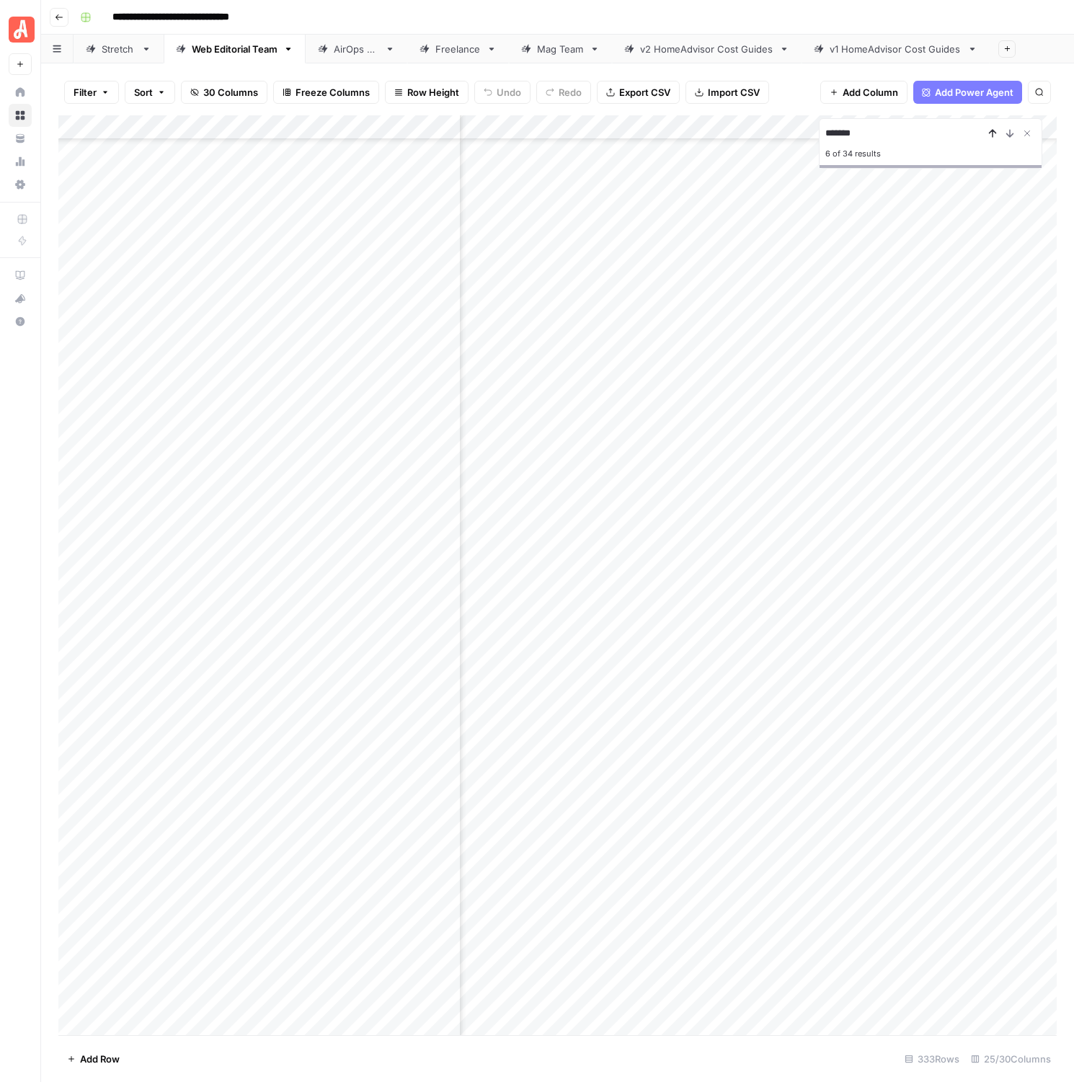
click at [999, 137] on button "Previous Result" at bounding box center [992, 133] width 17 height 17
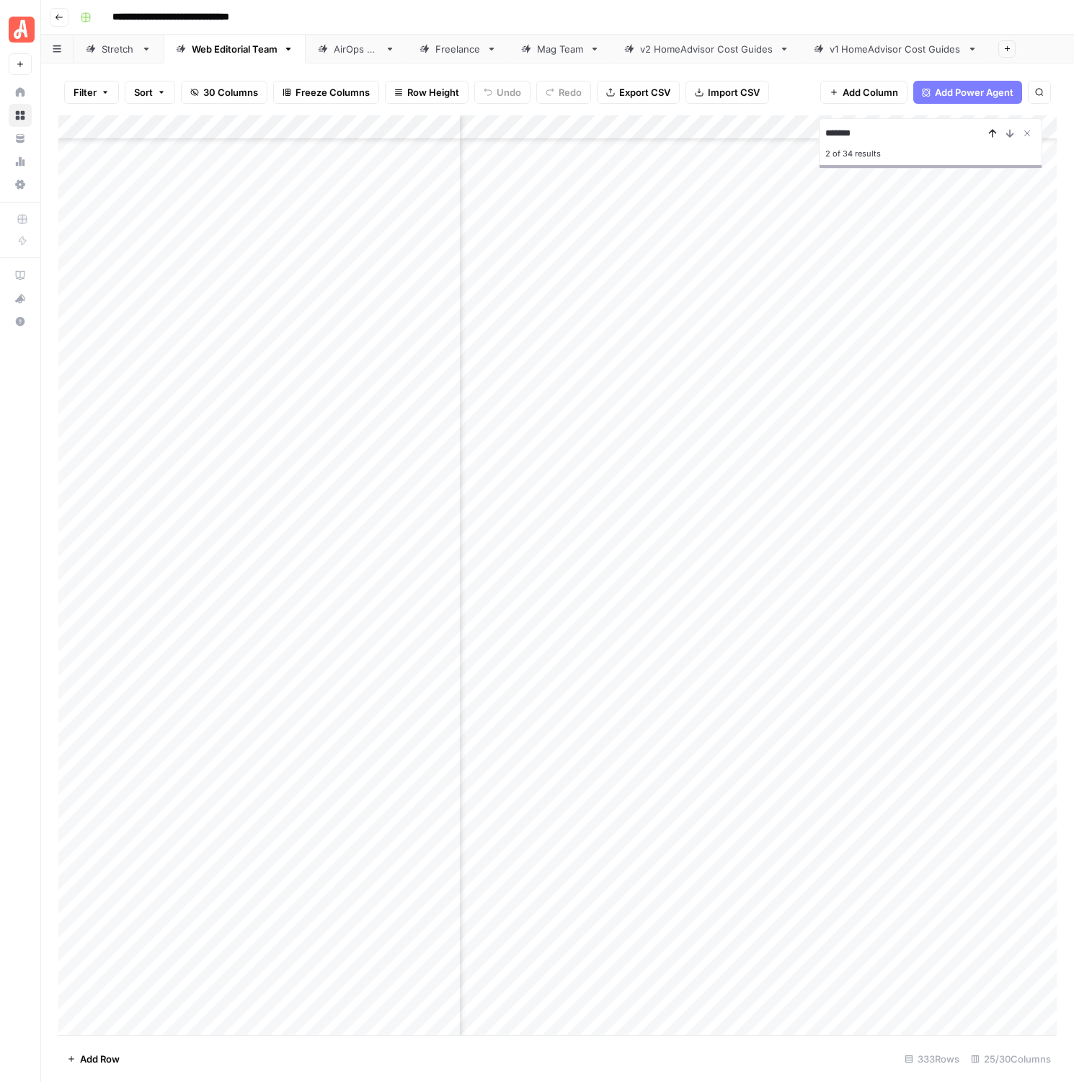
scroll to position [907, 924]
click at [999, 137] on button "Previous Result" at bounding box center [992, 133] width 17 height 17
click at [1012, 137] on icon "Next Result" at bounding box center [1010, 134] width 12 height 12
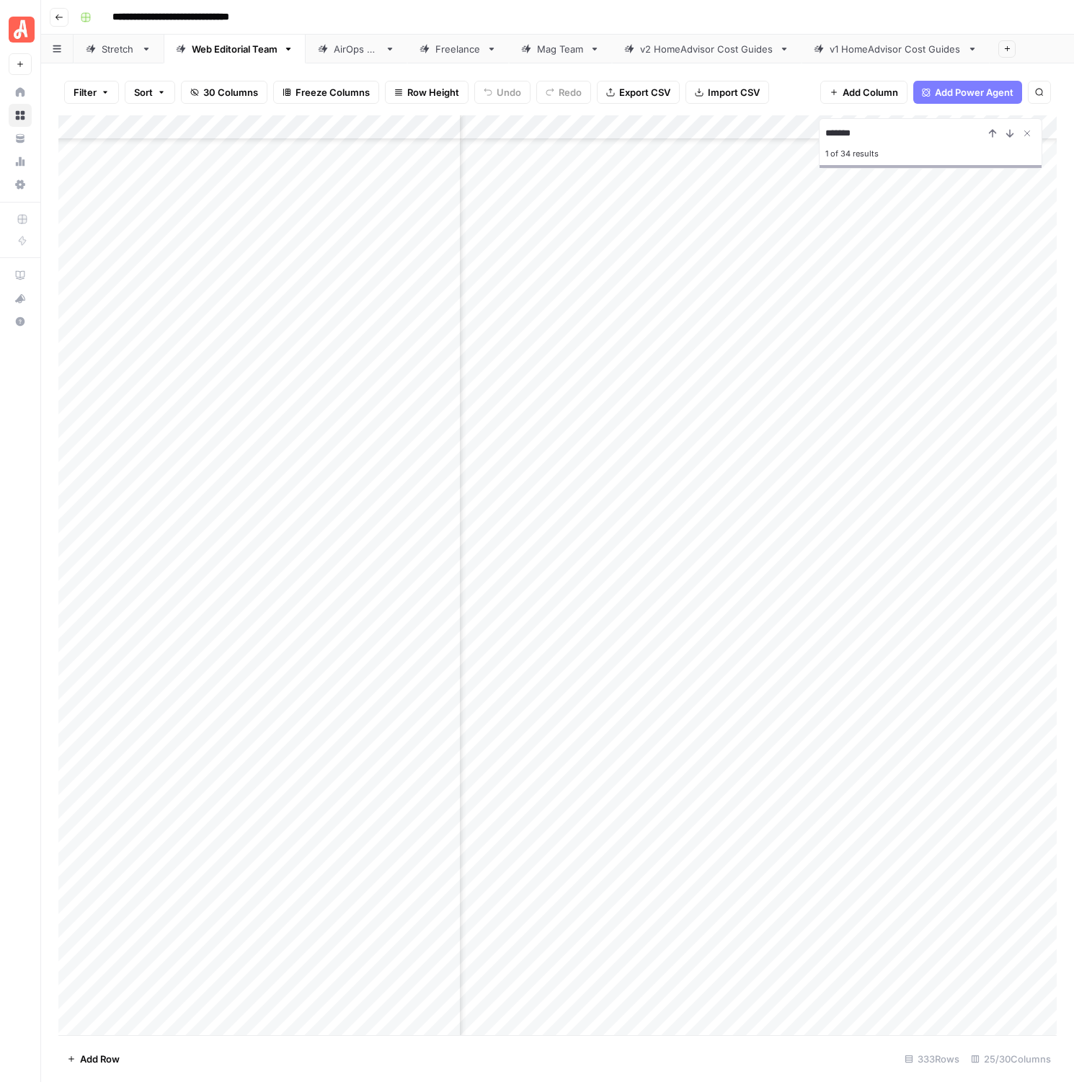
scroll to position [709, 0]
click at [100, 56] on div "Stretch" at bounding box center [111, 49] width 50 height 14
click at [255, 58] on link "Web Editorial Team" at bounding box center [235, 49] width 142 height 29
click at [735, 52] on div "v2 HomeAdvisor Cost Guides" at bounding box center [706, 49] width 133 height 14
click at [1006, 136] on div "**********" at bounding box center [931, 133] width 211 height 17
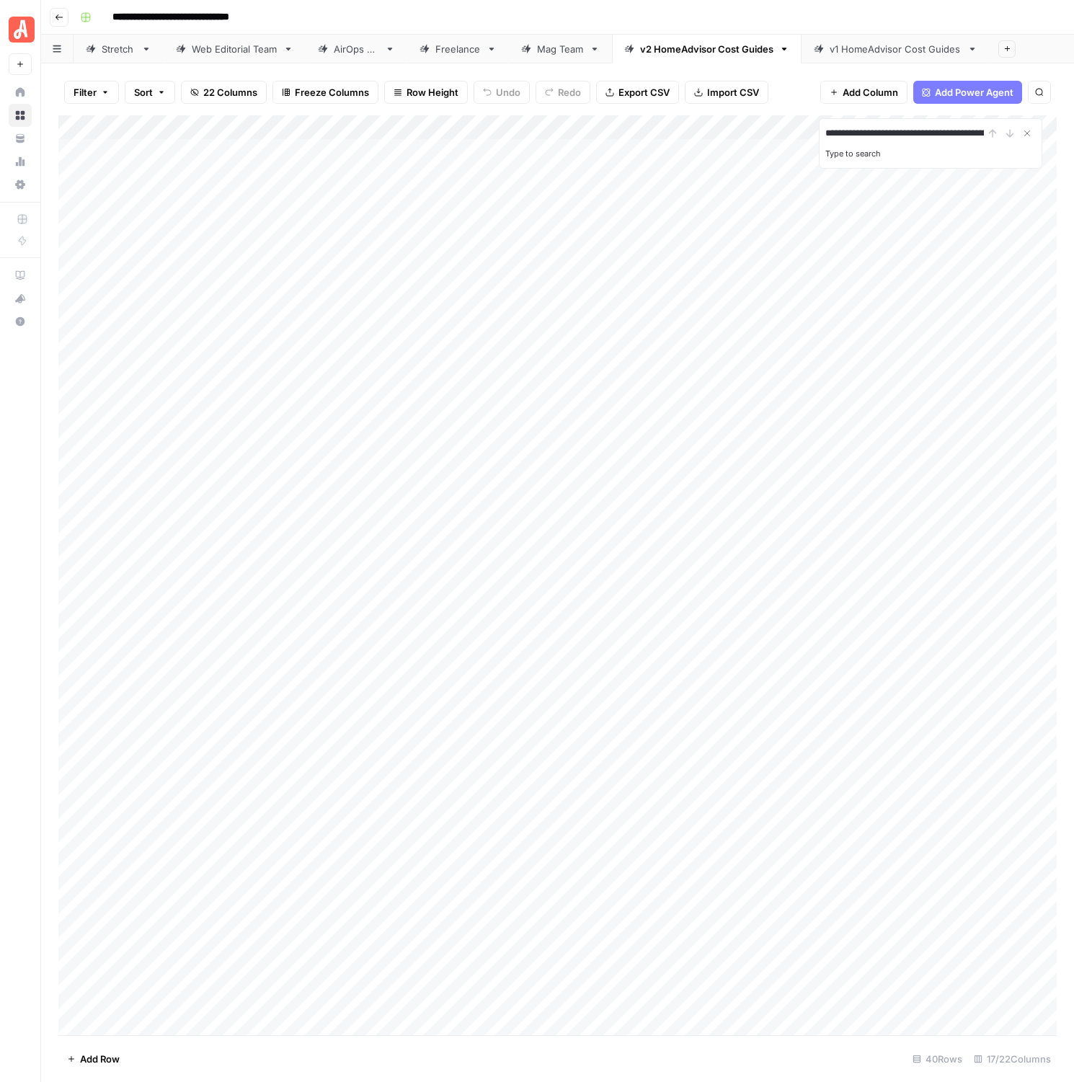
click at [942, 136] on input "**********" at bounding box center [905, 133] width 159 height 17
click at [932, 136] on input "**********" at bounding box center [905, 133] width 159 height 17
type input "**********"
click at [854, 43] on div "v1 HomeAdvisor Cost Guides" at bounding box center [896, 49] width 132 height 14
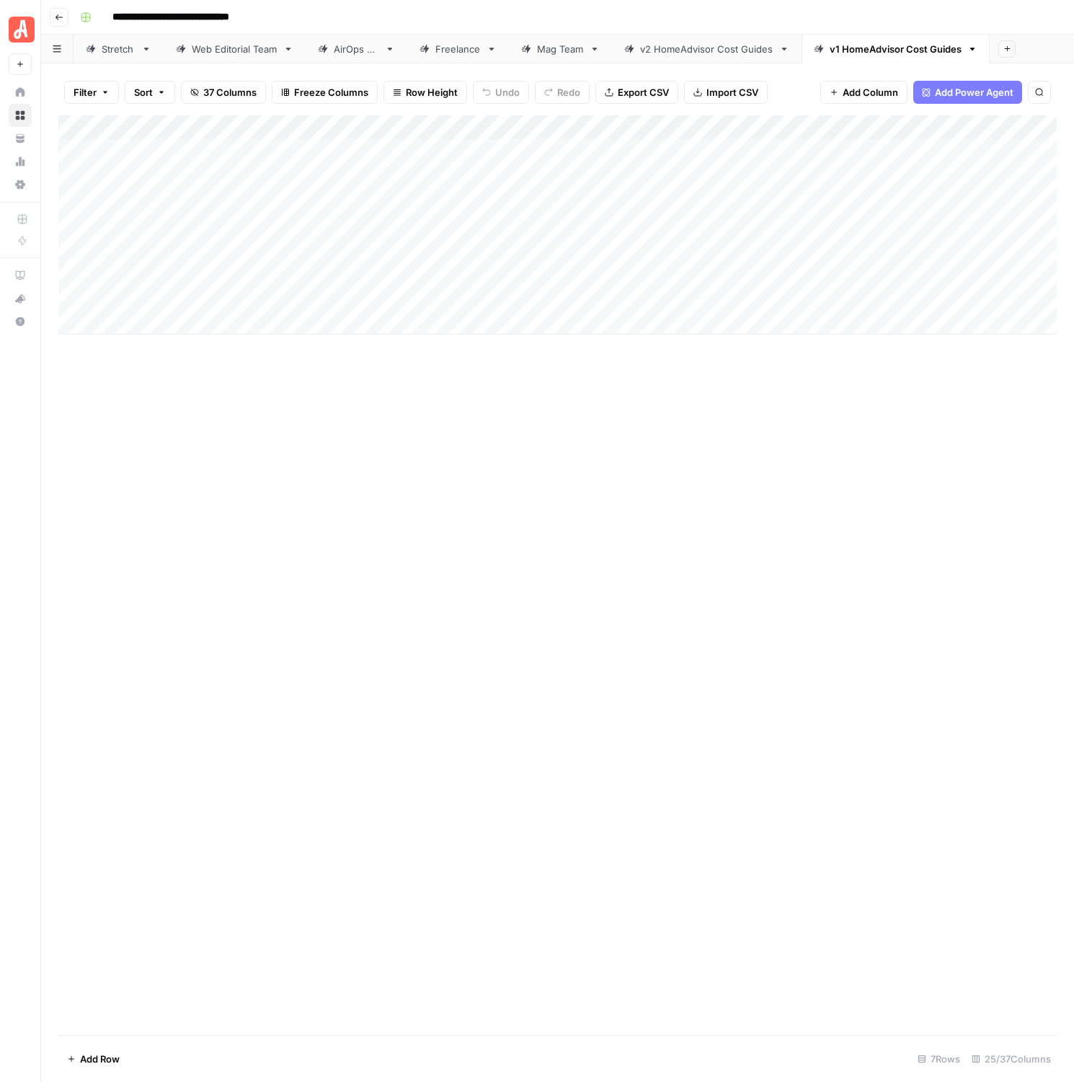
click at [236, 50] on div "Web Editorial Team" at bounding box center [235, 49] width 86 height 14
click at [891, 135] on input "**********" at bounding box center [905, 133] width 159 height 17
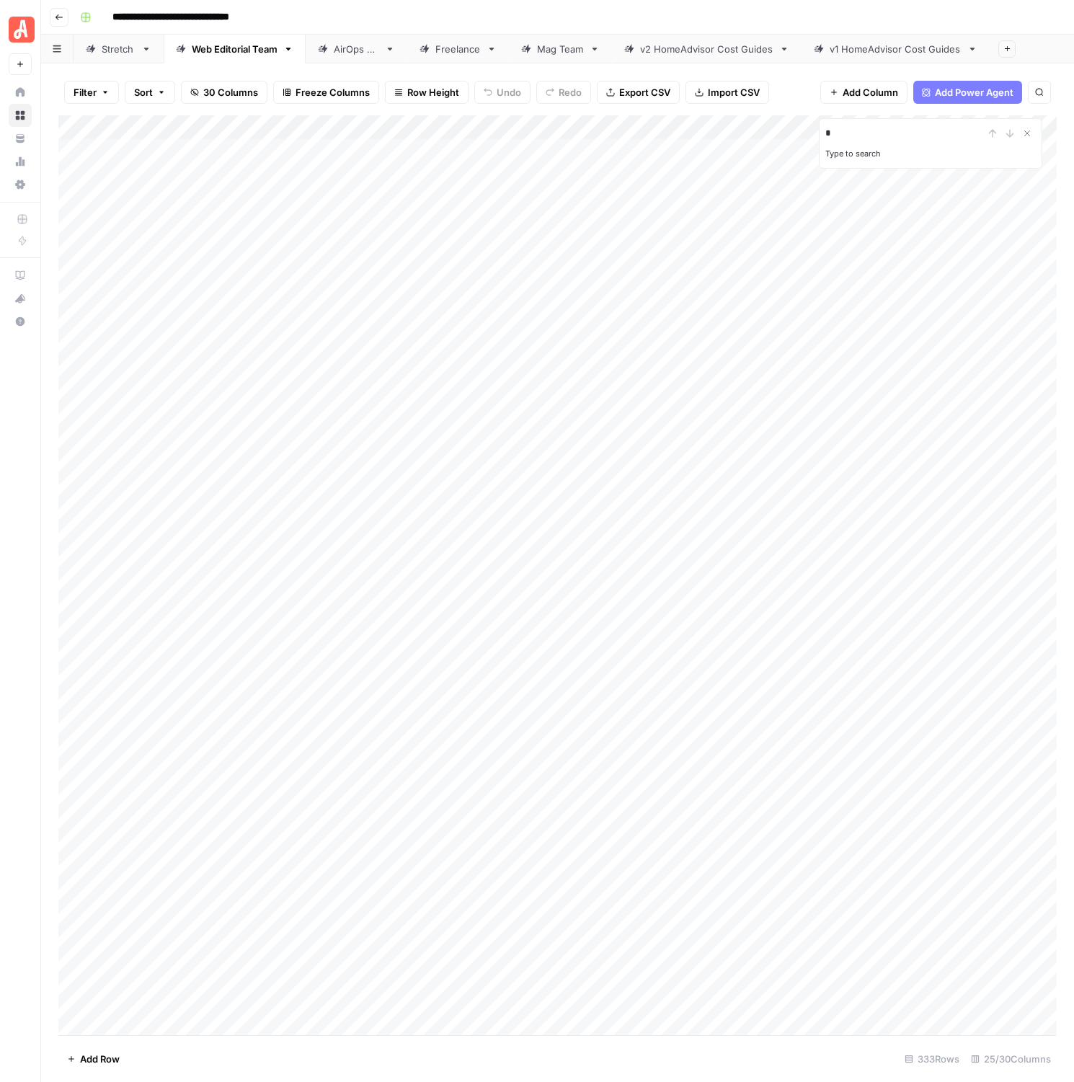
scroll to position [0, 0]
click at [998, 131] on icon "Previous Result" at bounding box center [993, 134] width 12 height 12
click at [1014, 137] on icon "Next Result" at bounding box center [1010, 134] width 12 height 12
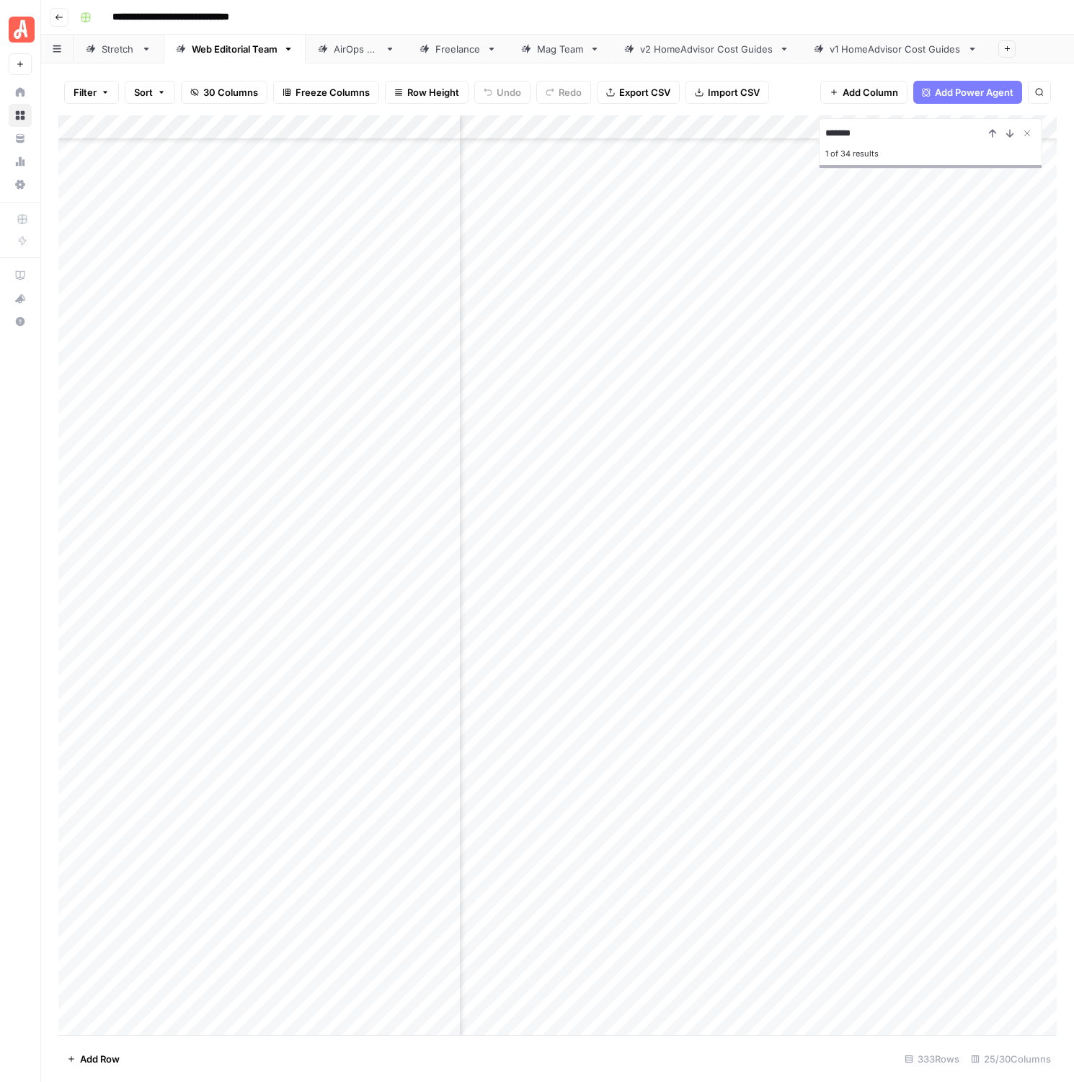
click at [858, 257] on div "Add Column" at bounding box center [557, 575] width 999 height 920
click at [888, 135] on input "*******" at bounding box center [905, 133] width 159 height 17
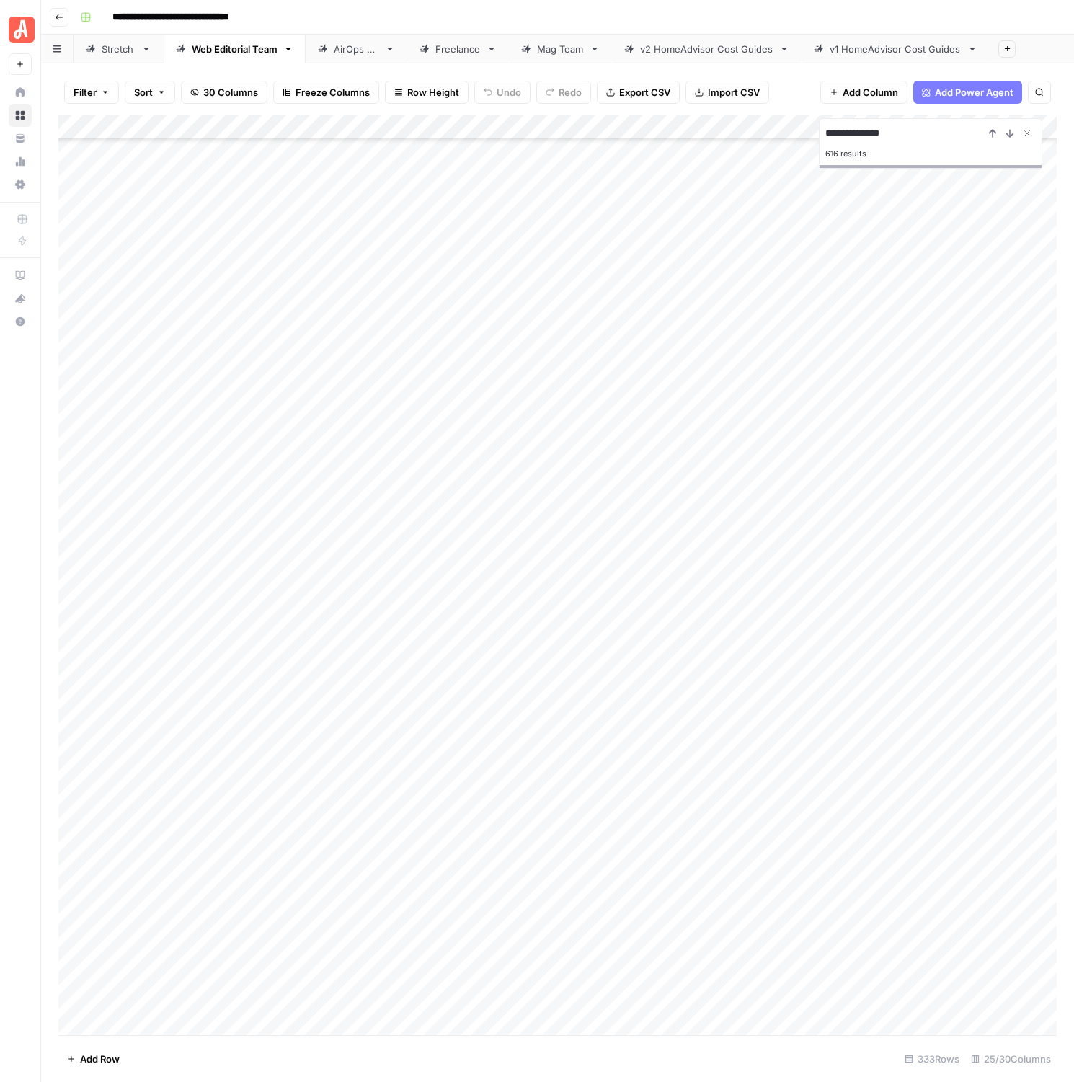
scroll to position [7291, 0]
click at [127, 46] on div "Stretch" at bounding box center [119, 49] width 34 height 14
type input "**********"
click at [739, 521] on div "Add Column" at bounding box center [557, 575] width 999 height 920
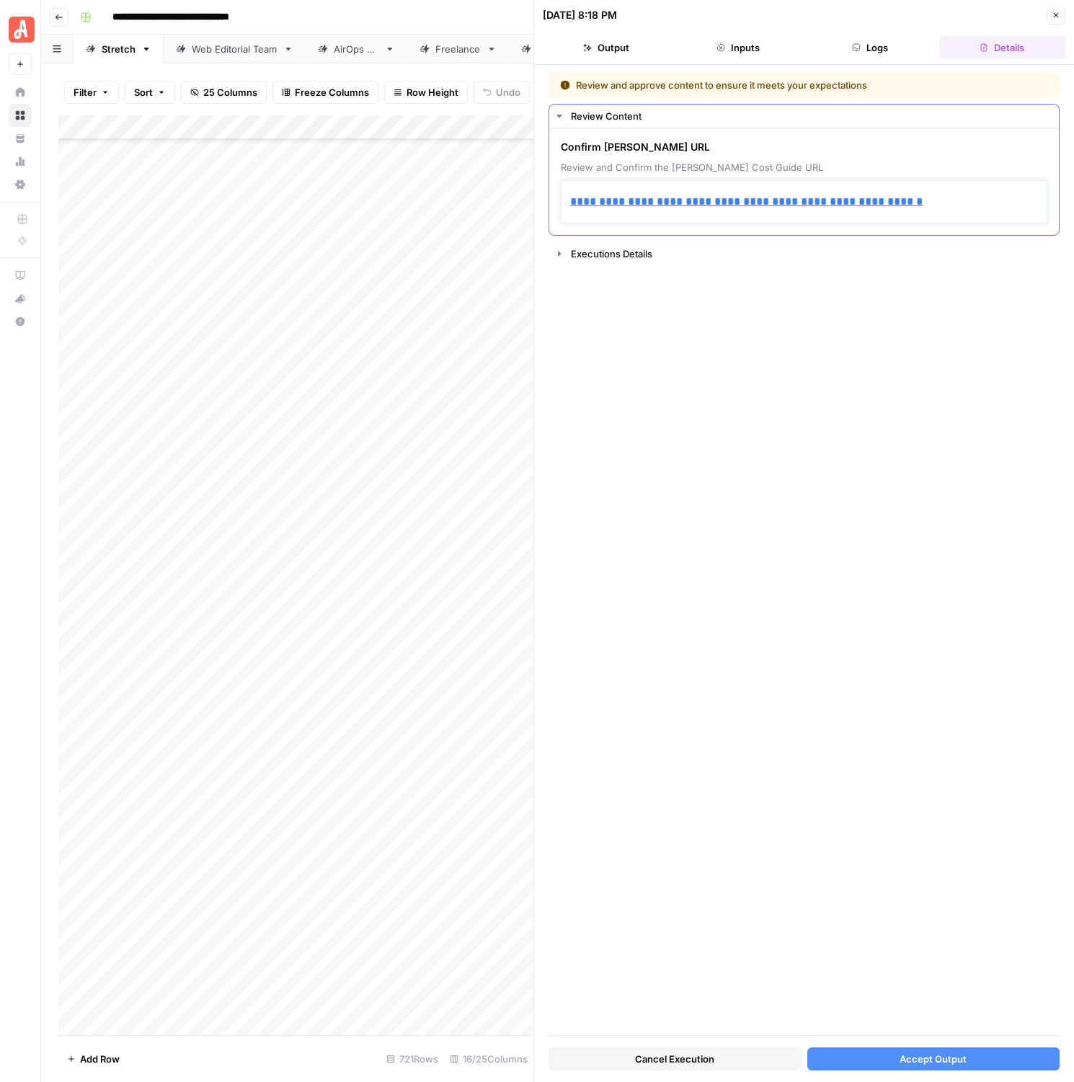
click at [971, 209] on p "**********" at bounding box center [804, 202] width 468 height 19
click at [914, 1060] on span "Accept Output" at bounding box center [933, 1059] width 67 height 14
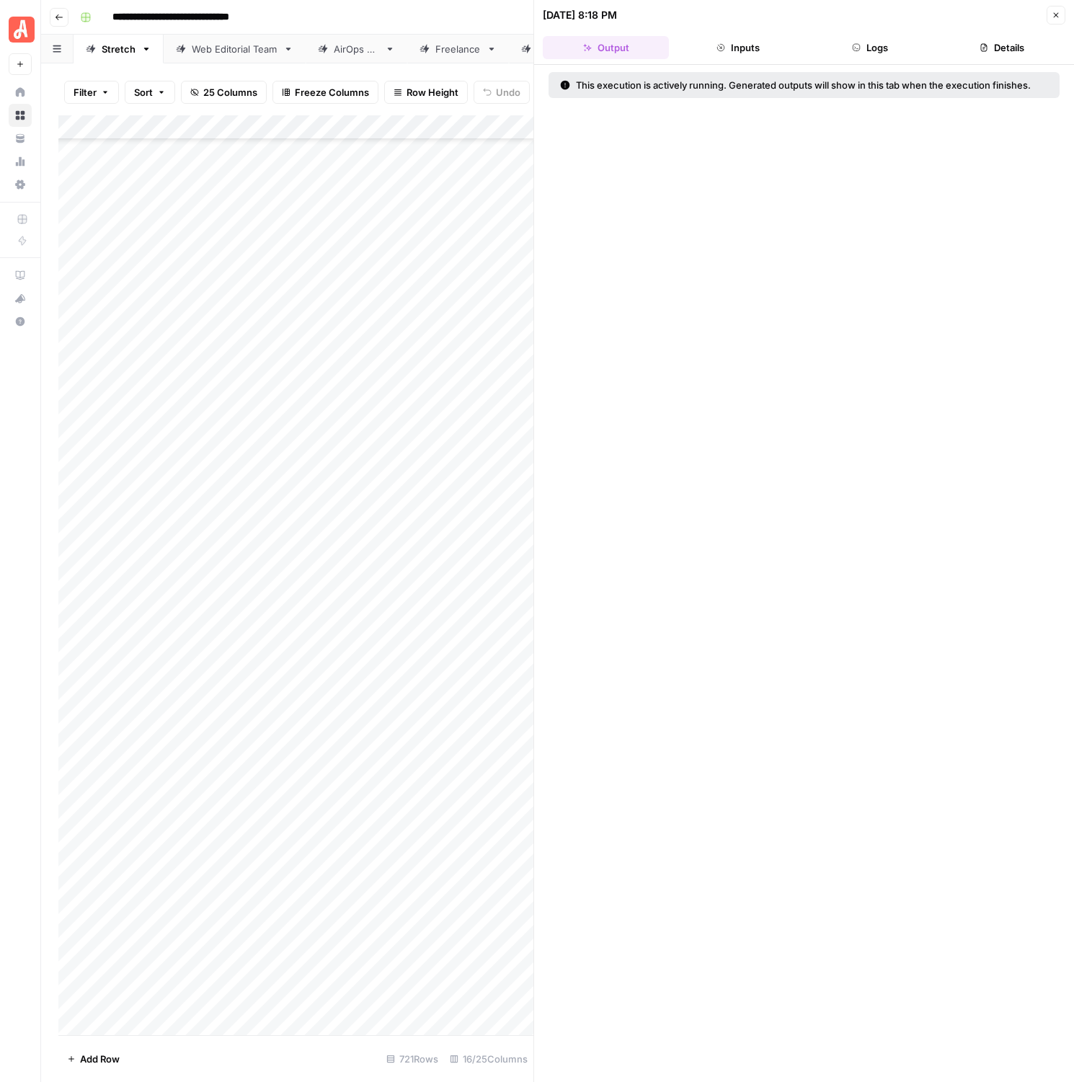
click at [1045, 17] on div "[DATE] 8:18 PM Close" at bounding box center [804, 15] width 523 height 19
click at [1056, 18] on icon "button" at bounding box center [1056, 15] width 9 height 9
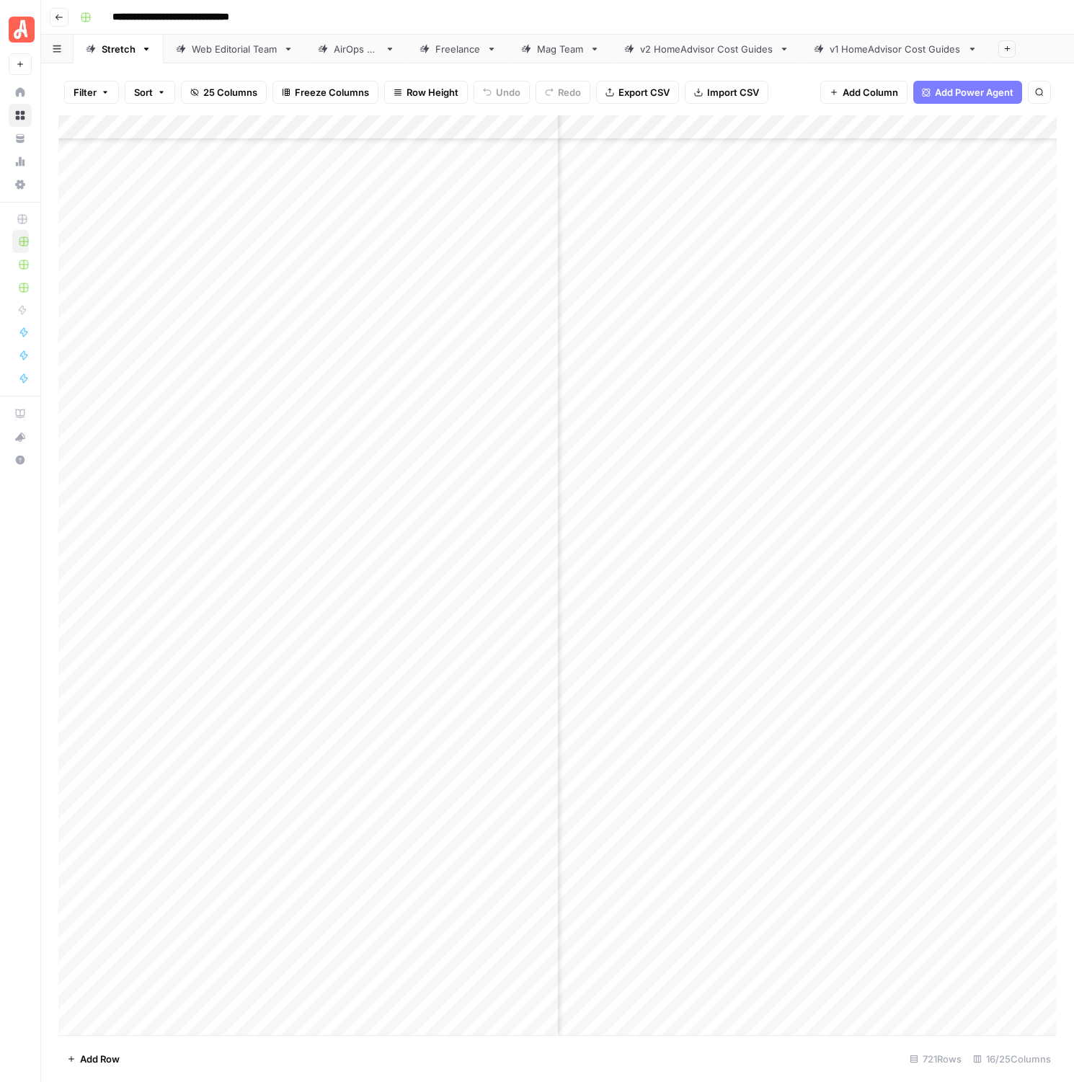
scroll to position [16499, 1137]
click at [1004, 517] on div "Add Column" at bounding box center [557, 575] width 999 height 920
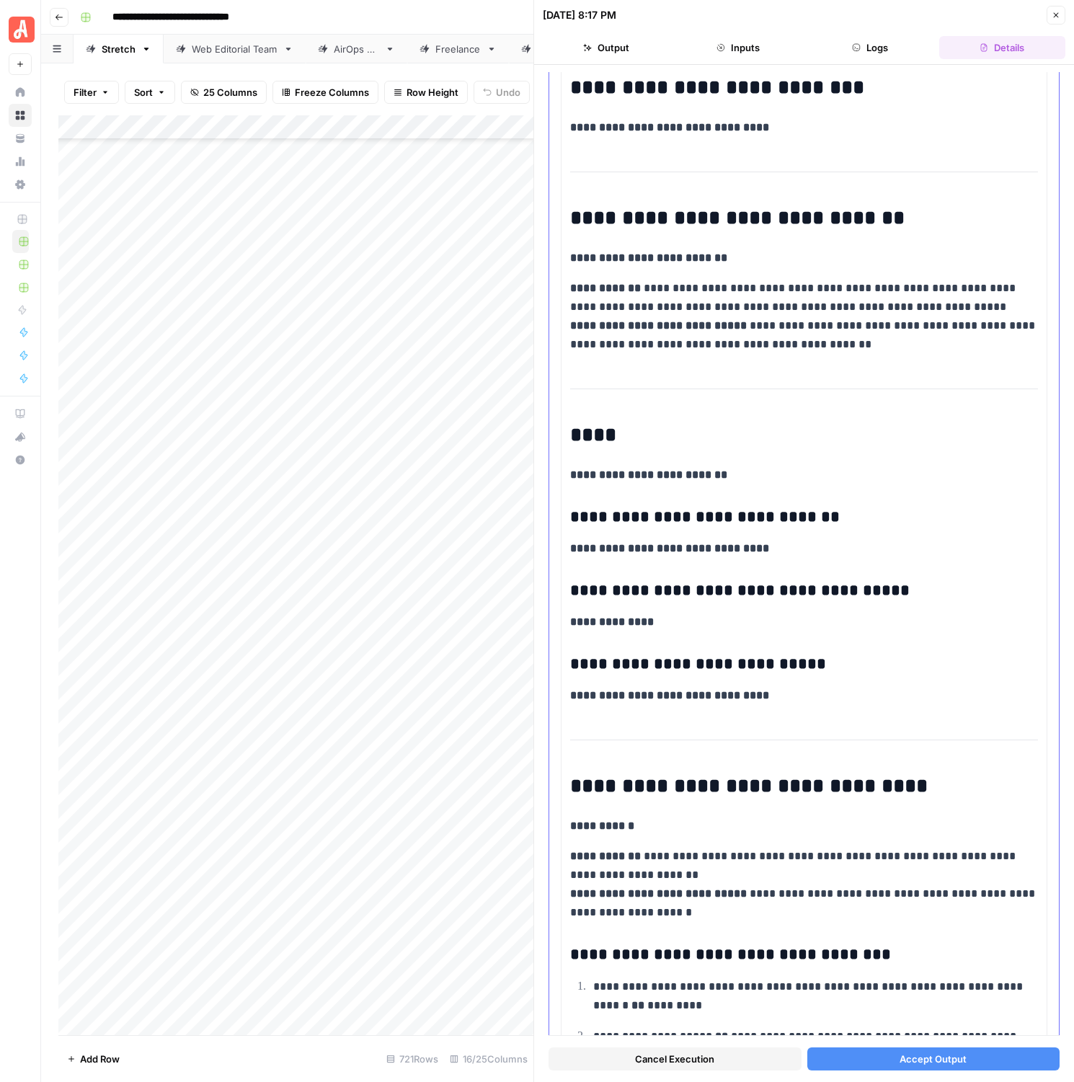
scroll to position [1810, 0]
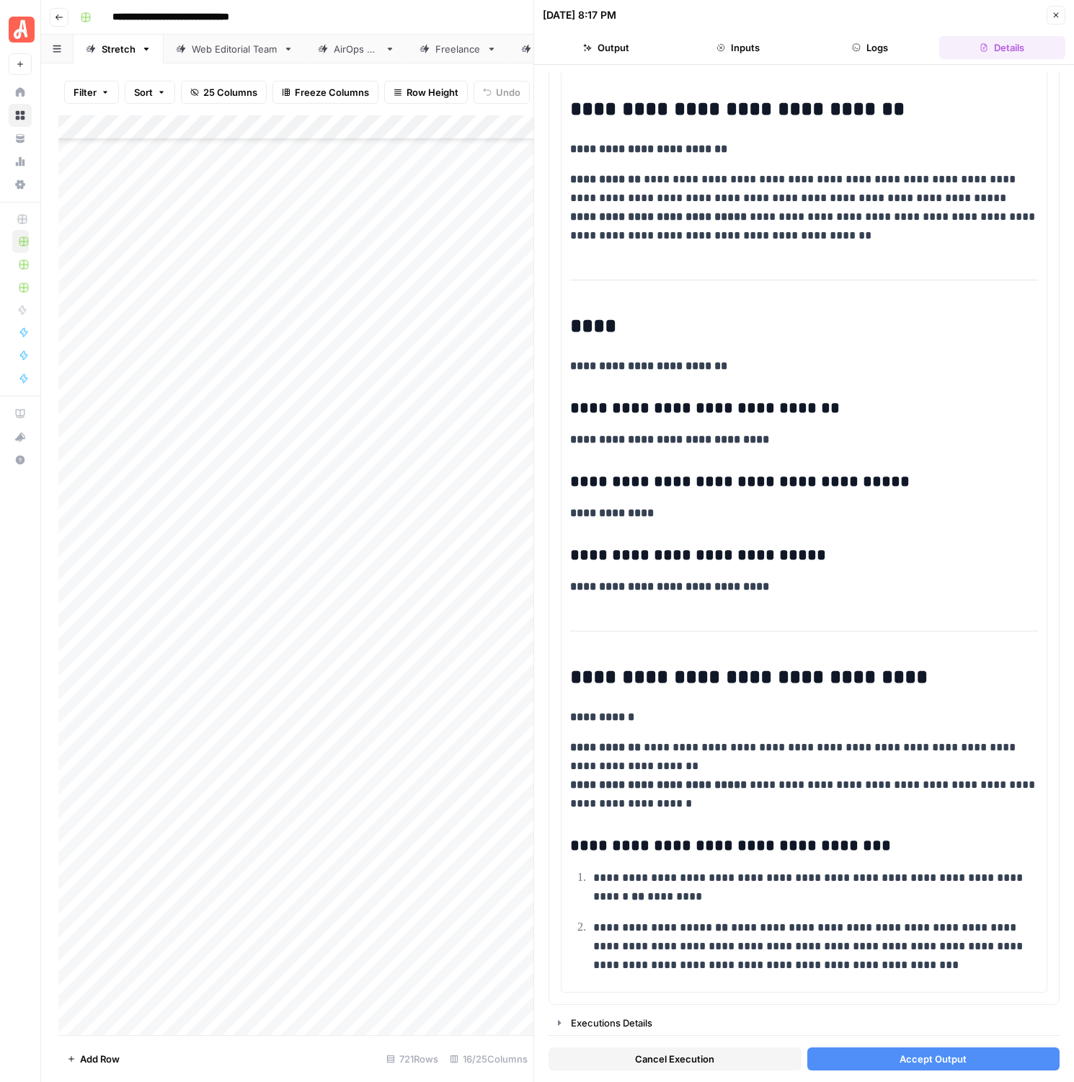
click at [880, 1051] on button "Accept Output" at bounding box center [934, 1059] width 253 height 23
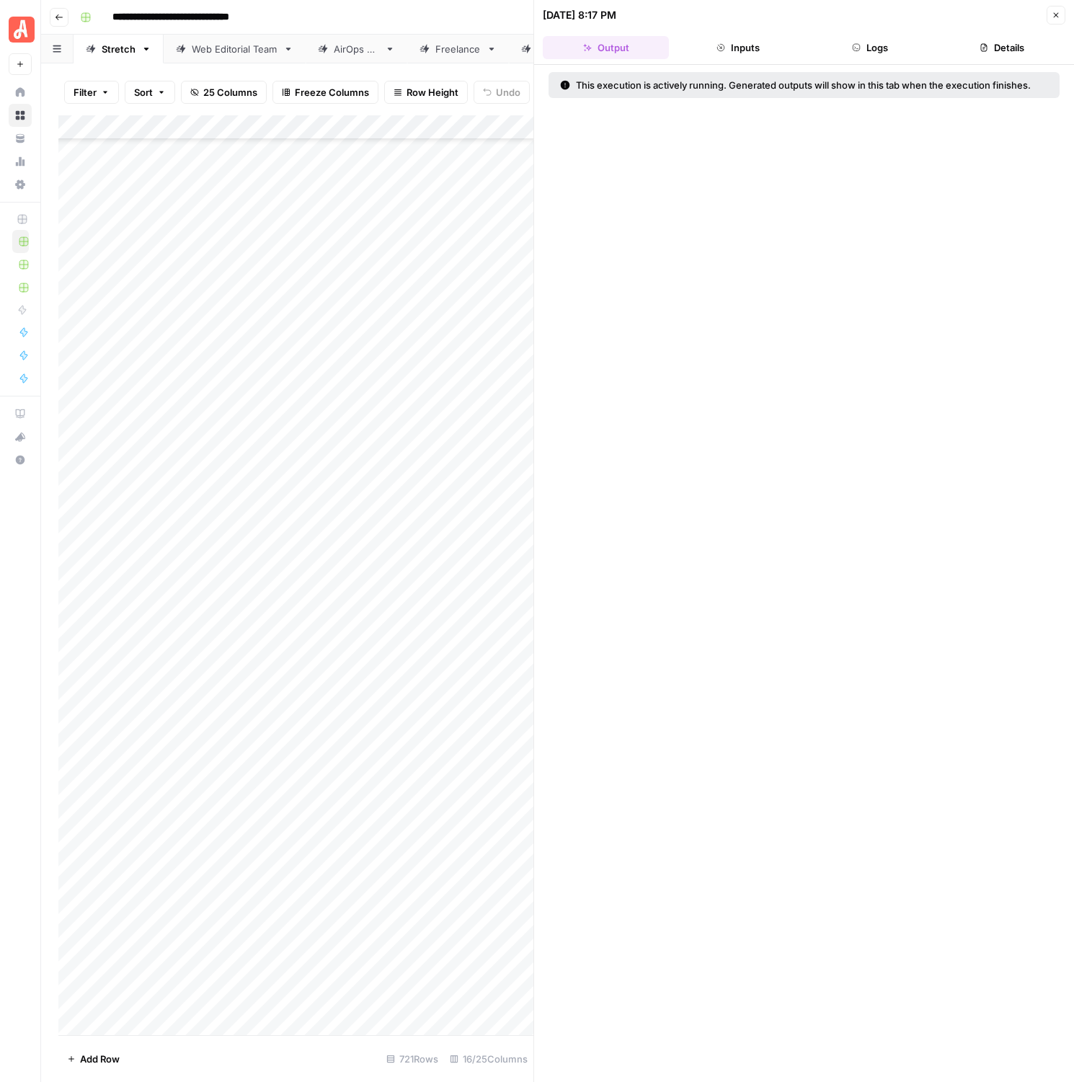
click at [1055, 17] on icon "button" at bounding box center [1056, 15] width 9 height 9
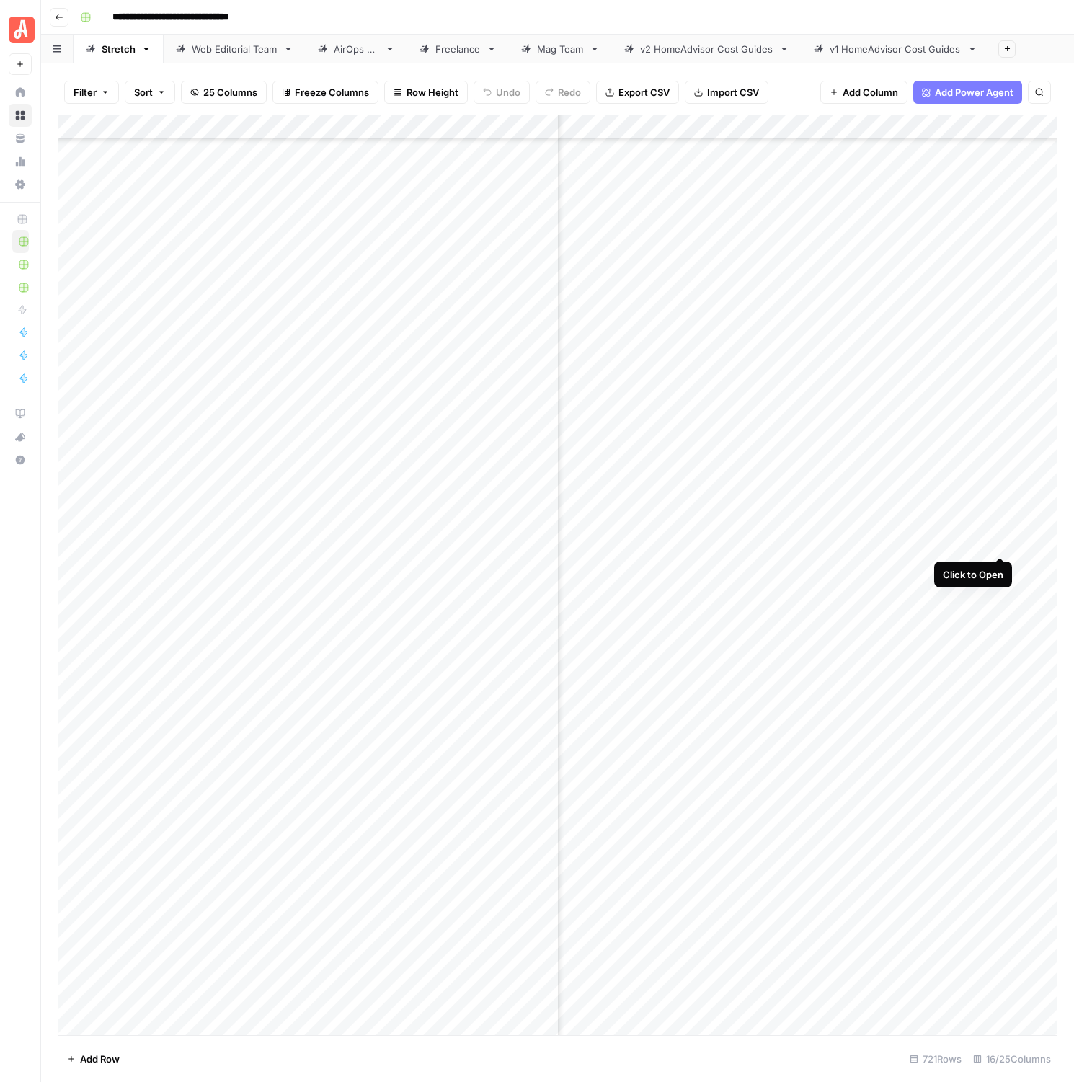
click at [1002, 544] on div "Add Column" at bounding box center [557, 575] width 999 height 920
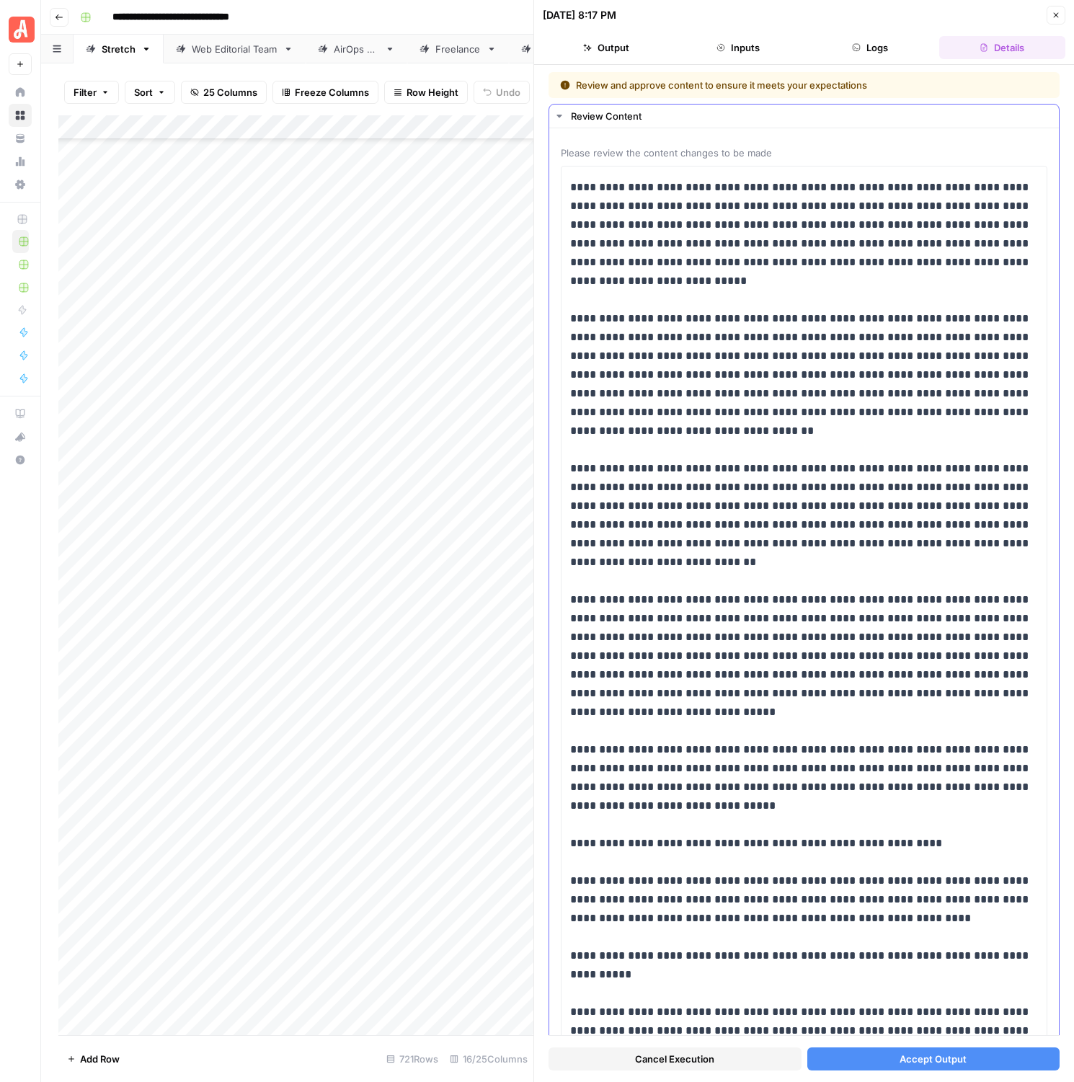
scroll to position [210, 0]
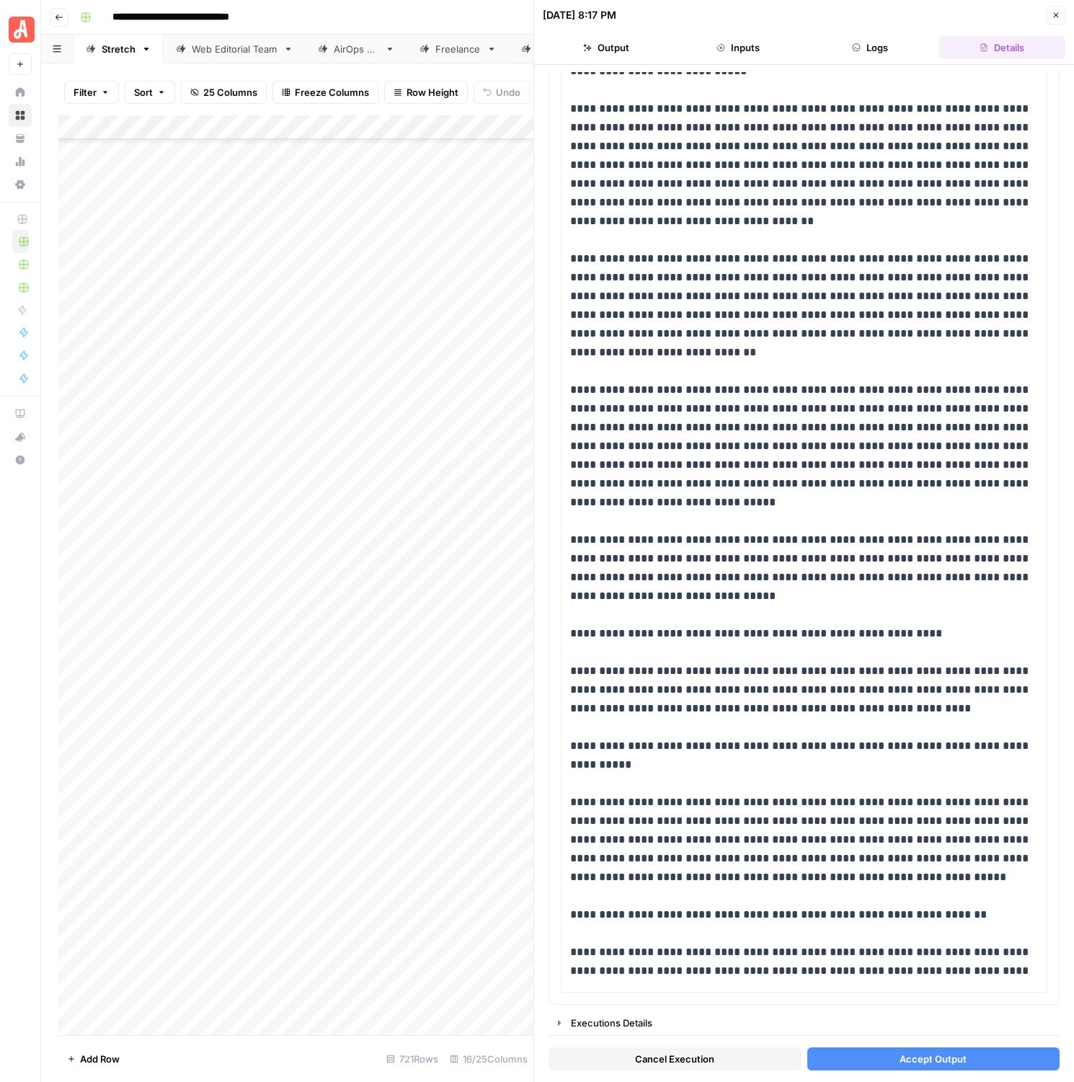
click at [938, 1048] on button "Accept Output" at bounding box center [934, 1059] width 253 height 23
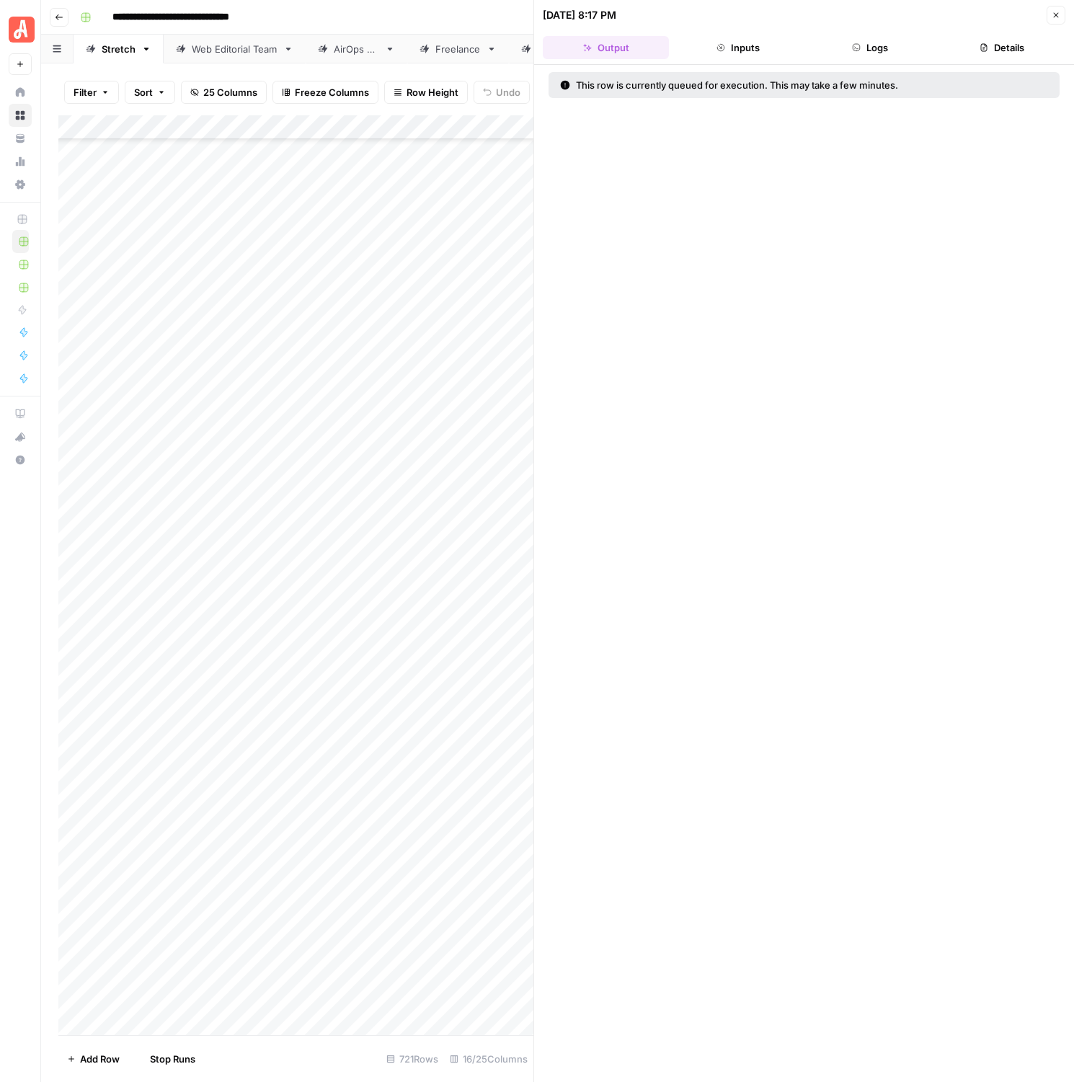
click at [1061, 28] on header "[DATE] 8:17 PM Close Output Inputs Logs Details" at bounding box center [804, 32] width 540 height 65
click at [1060, 22] on button "Close" at bounding box center [1056, 15] width 19 height 19
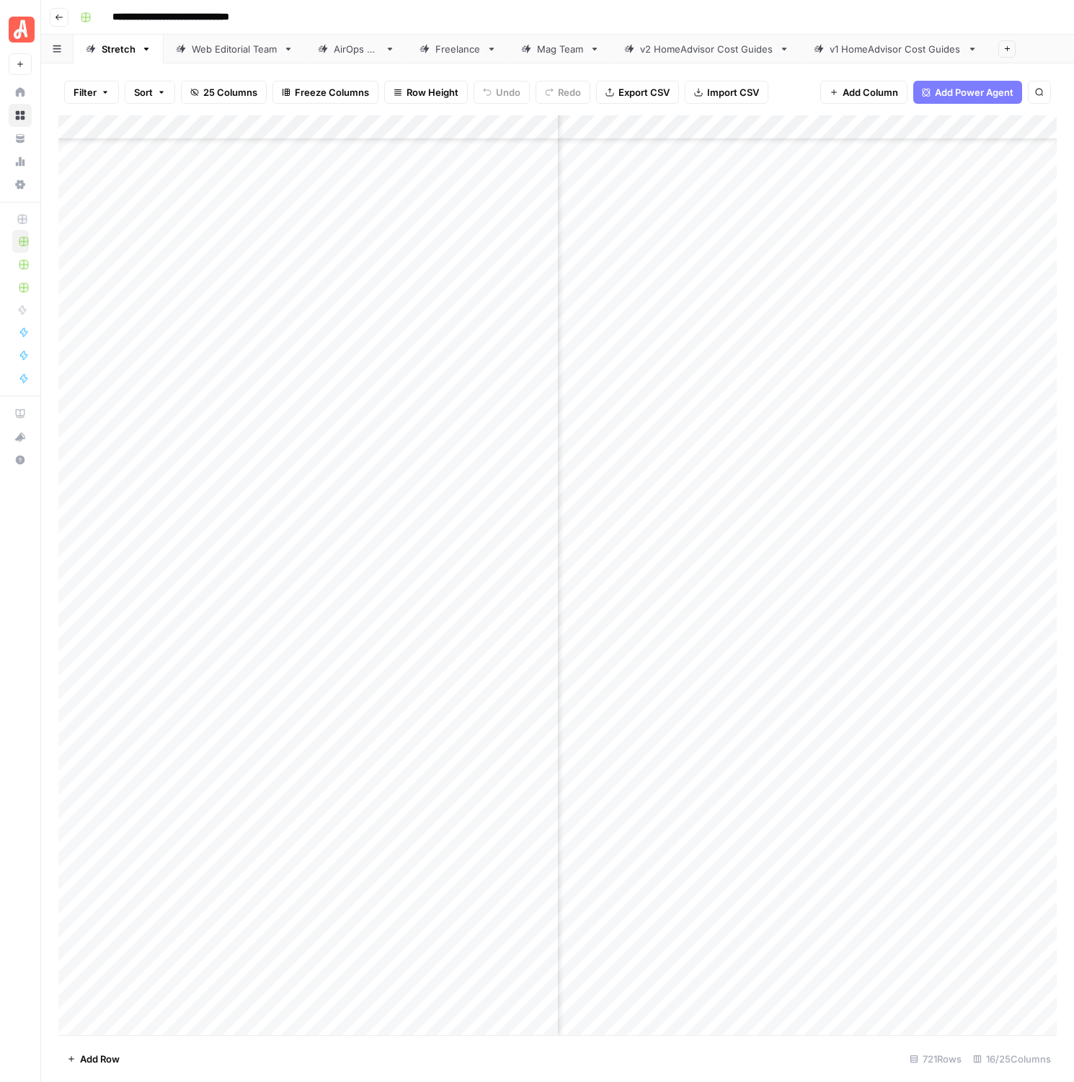
scroll to position [16499, 1497]
click at [868, 492] on div "Add Column" at bounding box center [557, 575] width 999 height 920
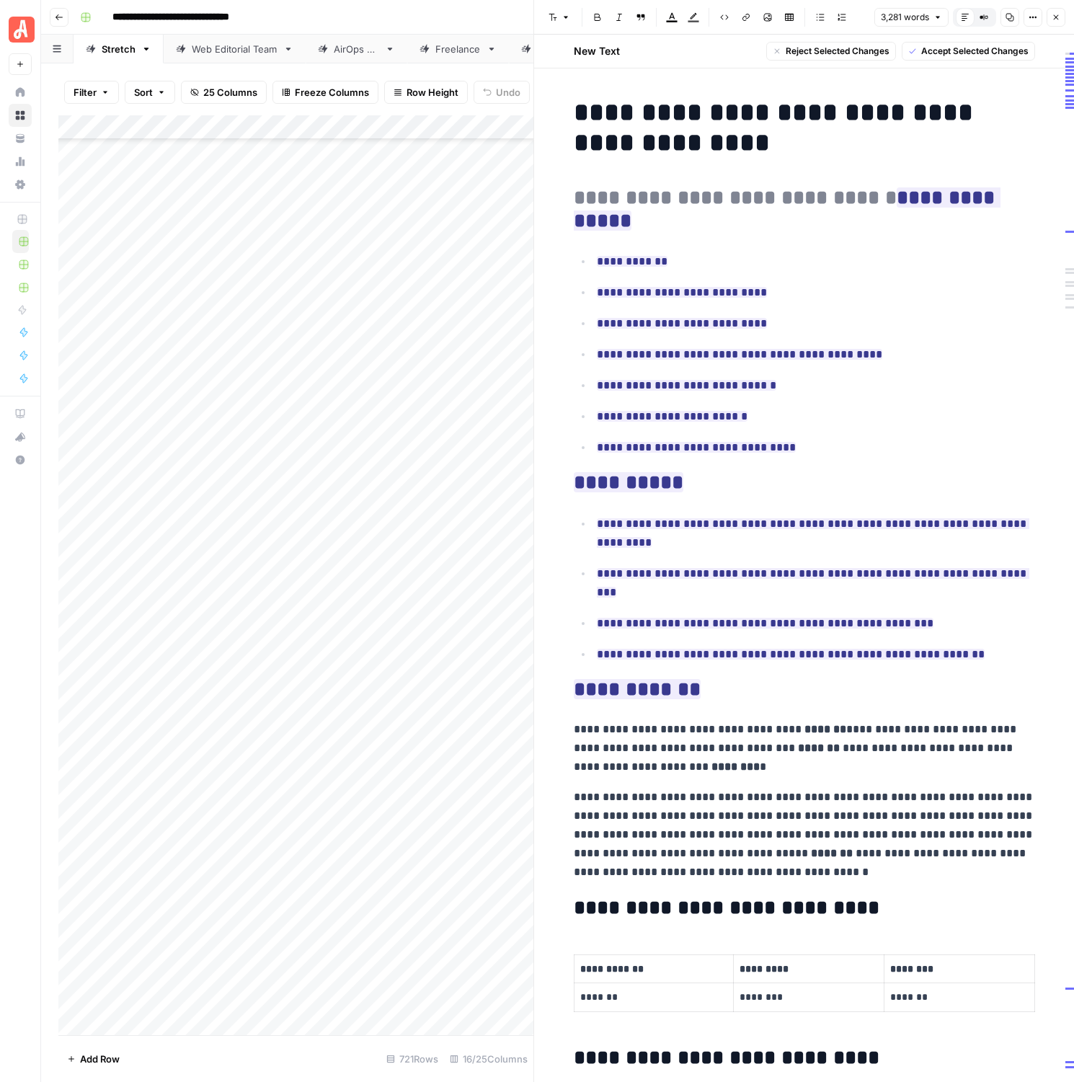
drag, startPoint x: 692, startPoint y: 655, endPoint x: 644, endPoint y: 187, distance: 471.2
click at [945, 50] on span "Accept Selected Changes" at bounding box center [974, 51] width 107 height 13
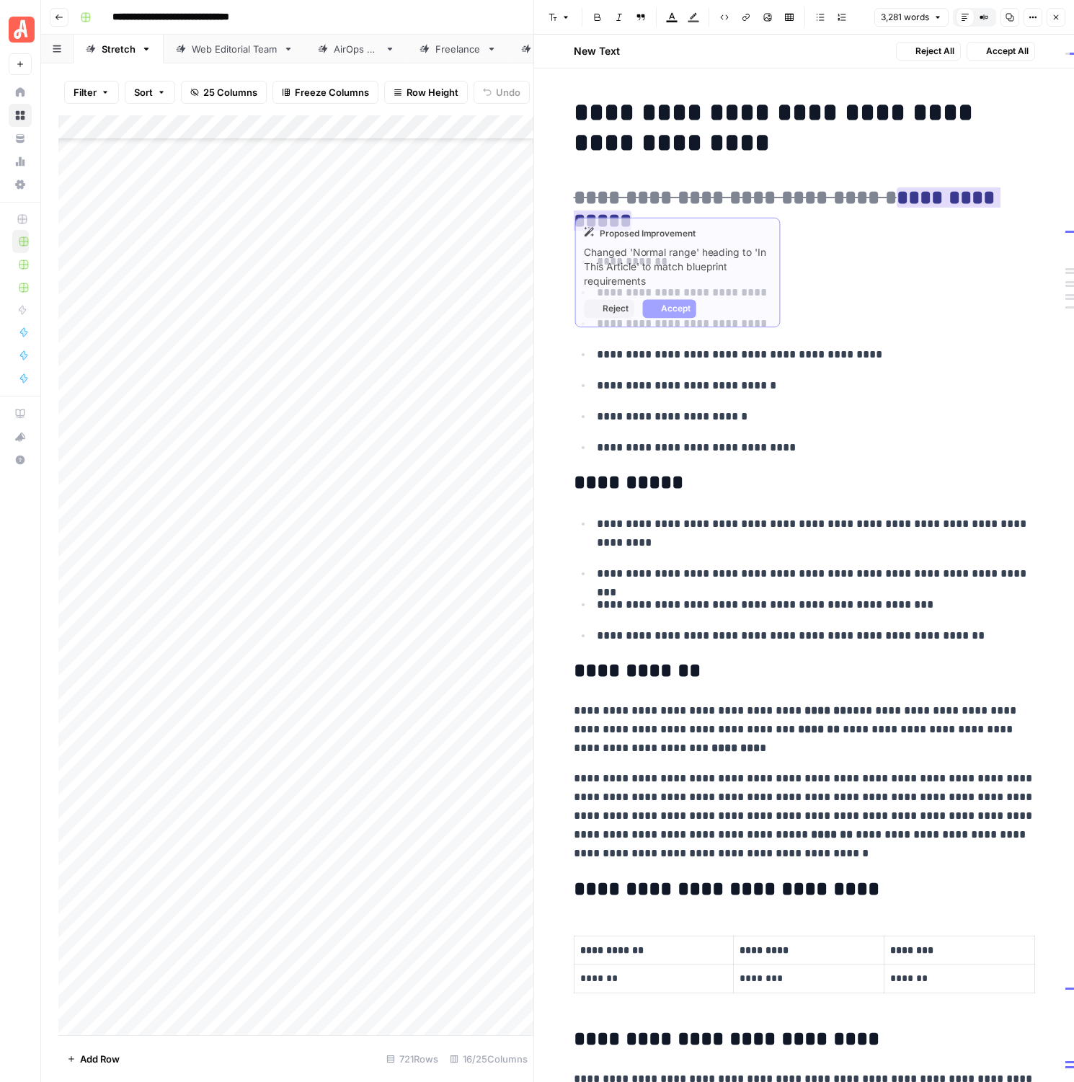
click at [918, 202] on ins "**********" at bounding box center [787, 208] width 427 height 43
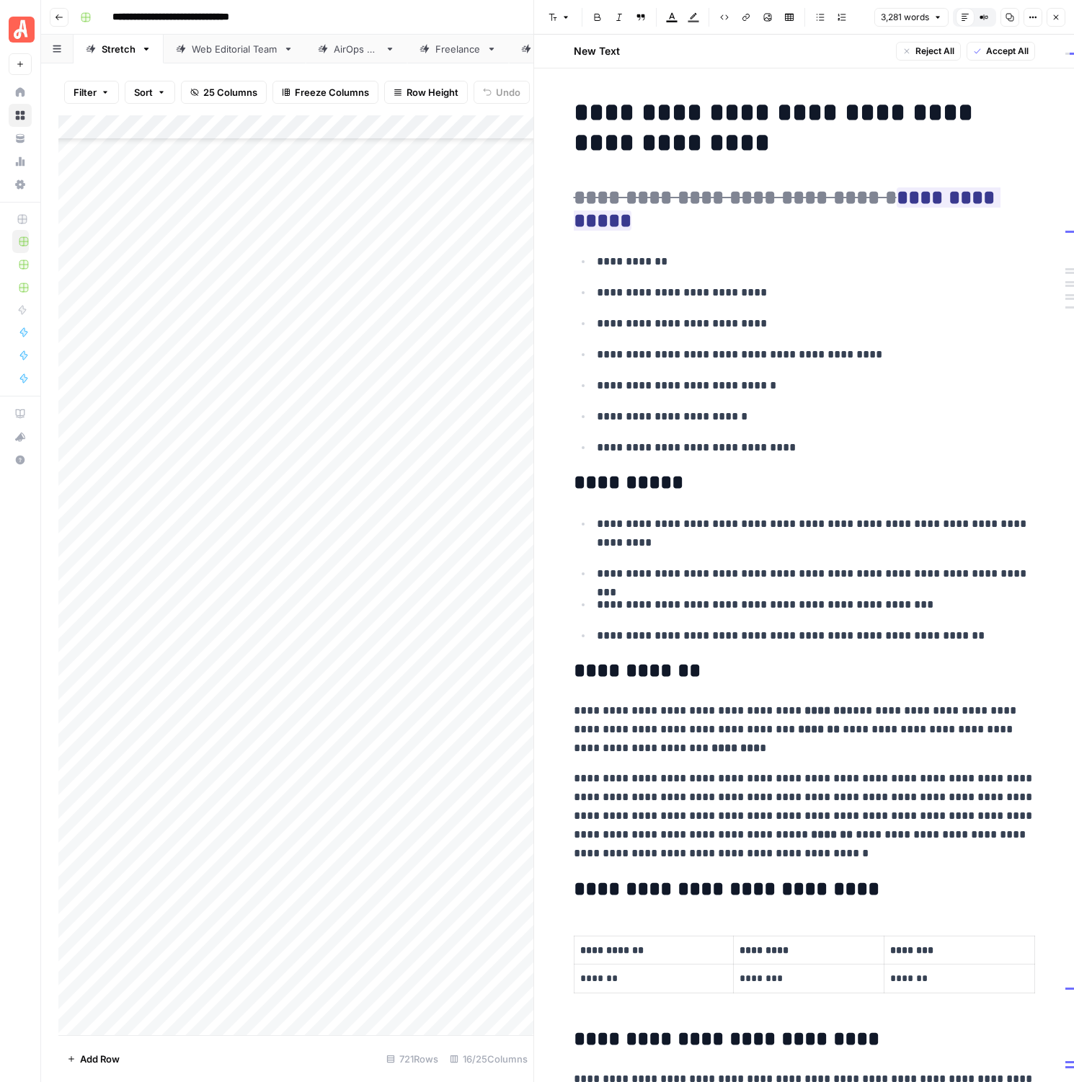
click at [989, 50] on span "Accept All" at bounding box center [1007, 51] width 43 height 13
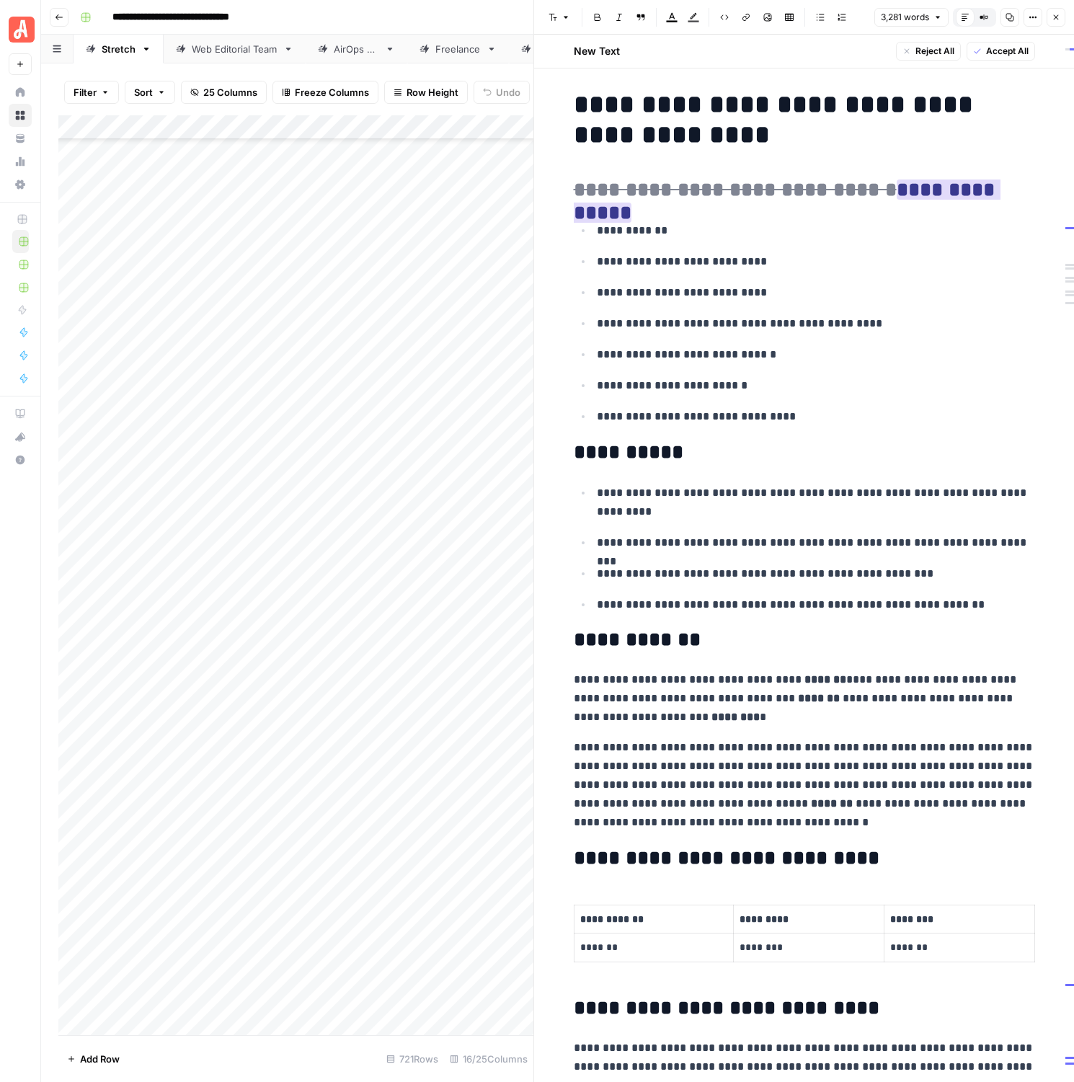
scroll to position [9, 0]
click at [960, 188] on ins "**********" at bounding box center [787, 200] width 427 height 43
click at [929, 193] on ins "**********" at bounding box center [787, 200] width 427 height 43
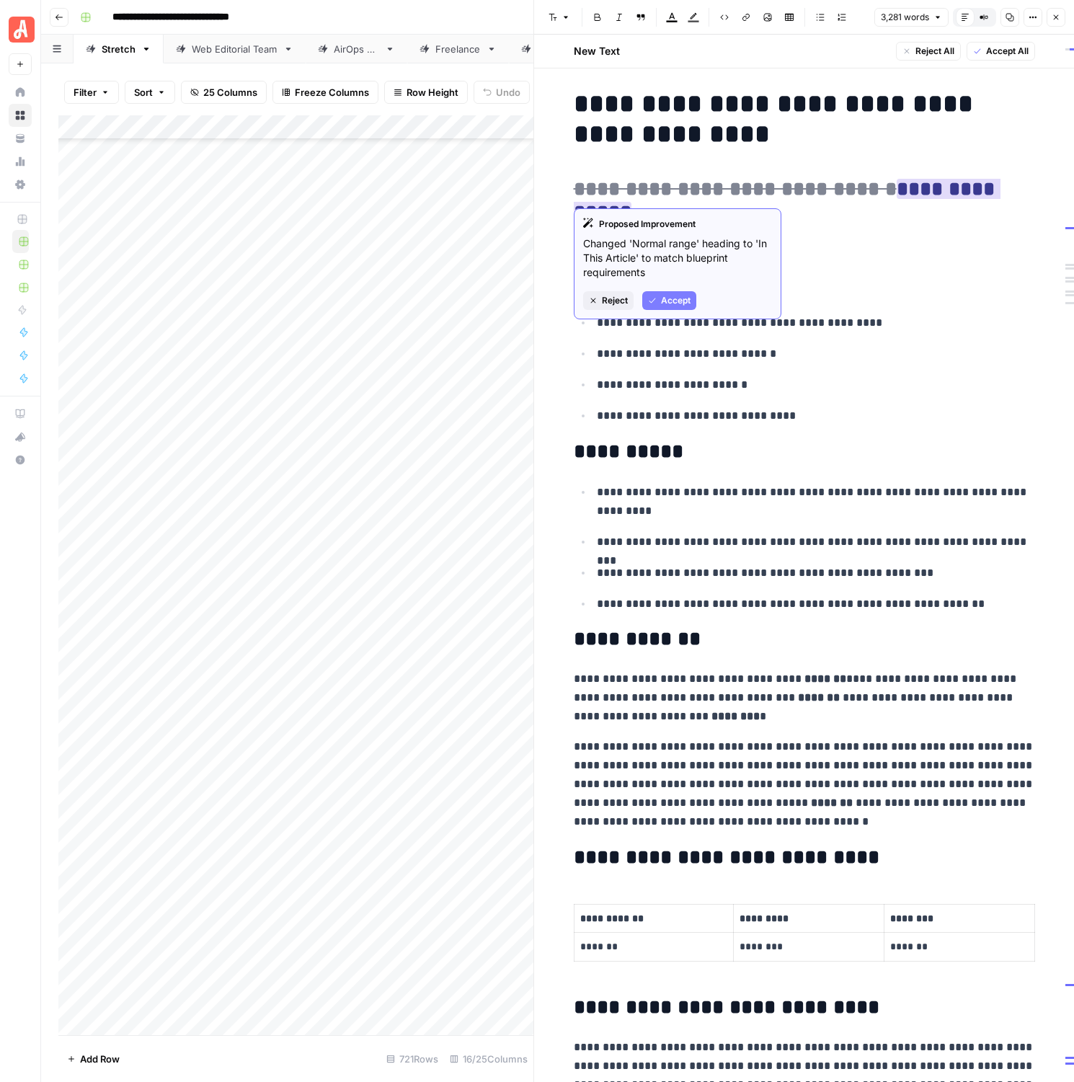
click at [681, 305] on span "Accept" at bounding box center [676, 300] width 30 height 13
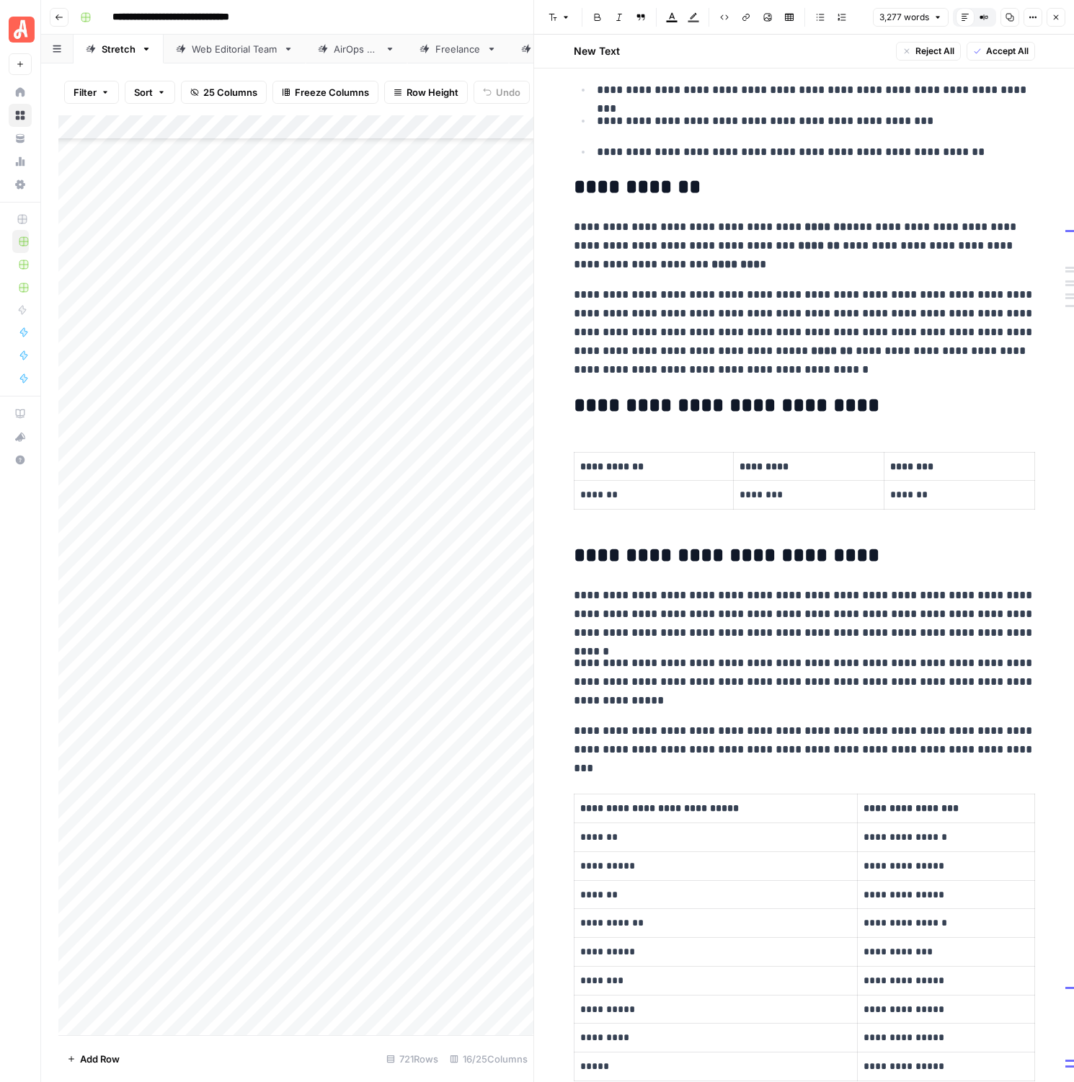
scroll to position [684, 0]
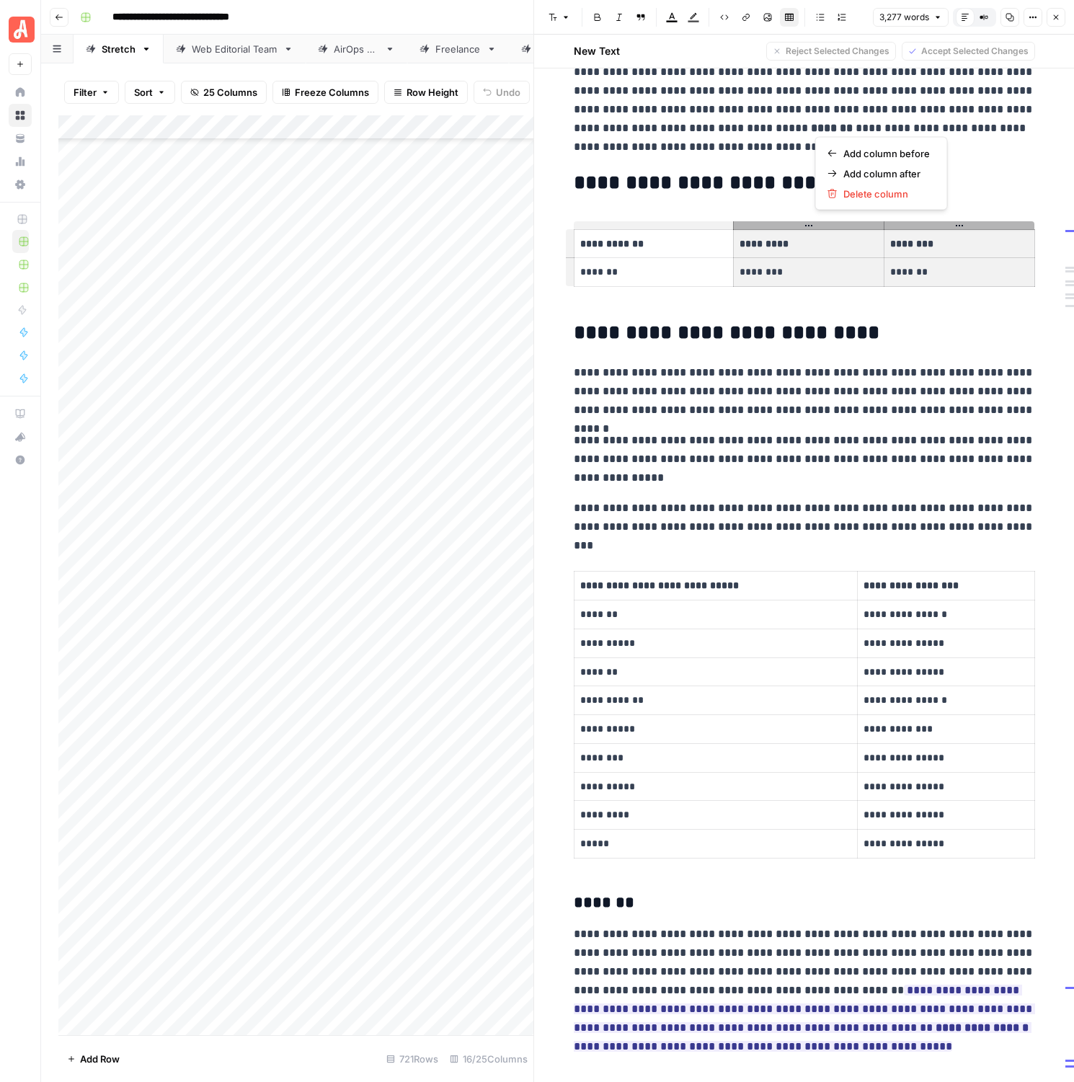
drag, startPoint x: 1017, startPoint y: 281, endPoint x: 593, endPoint y: 185, distance: 434.0
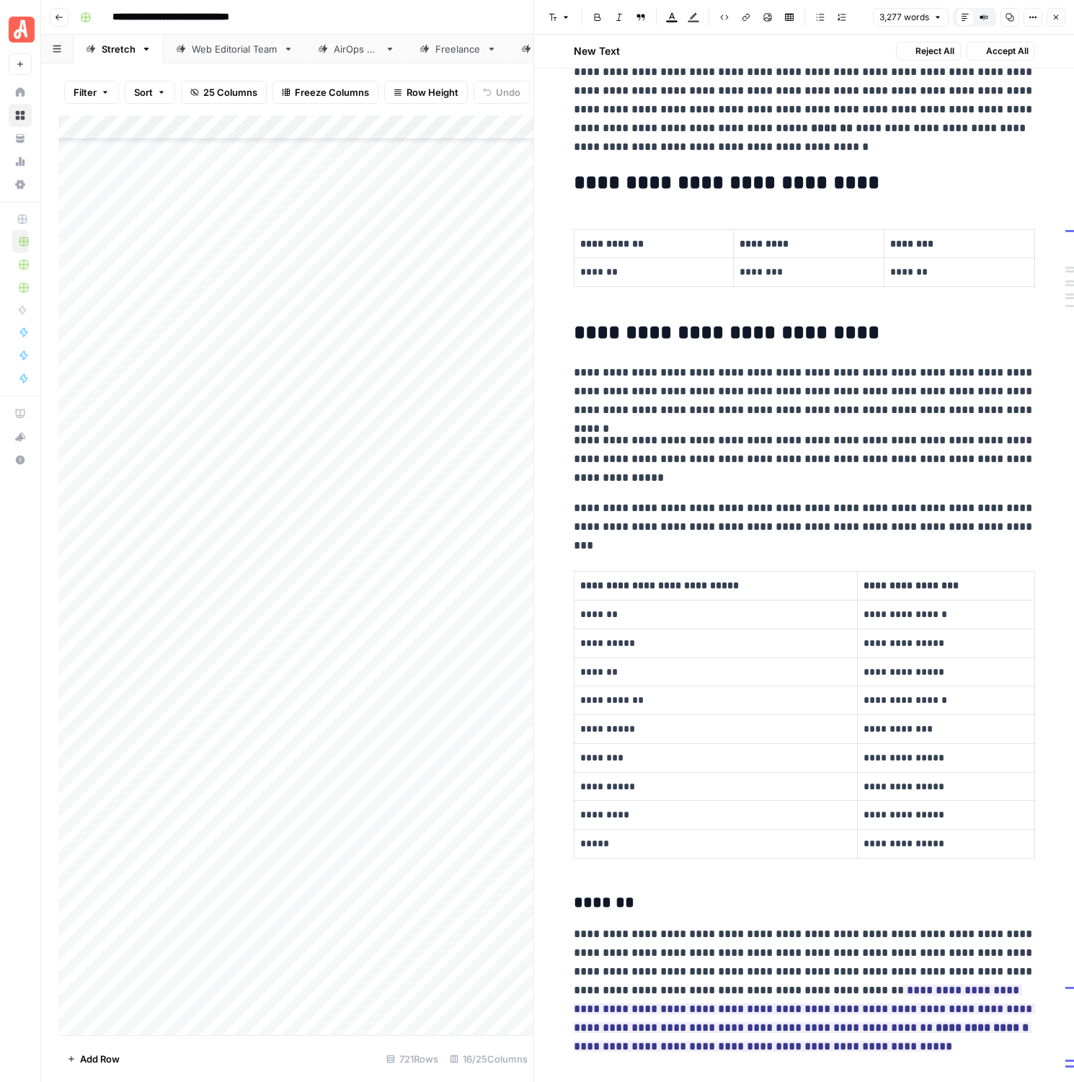
click at [606, 184] on h2 "**********" at bounding box center [804, 183] width 461 height 23
drag, startPoint x: 580, startPoint y: 184, endPoint x: 1046, endPoint y: 280, distance: 475.7
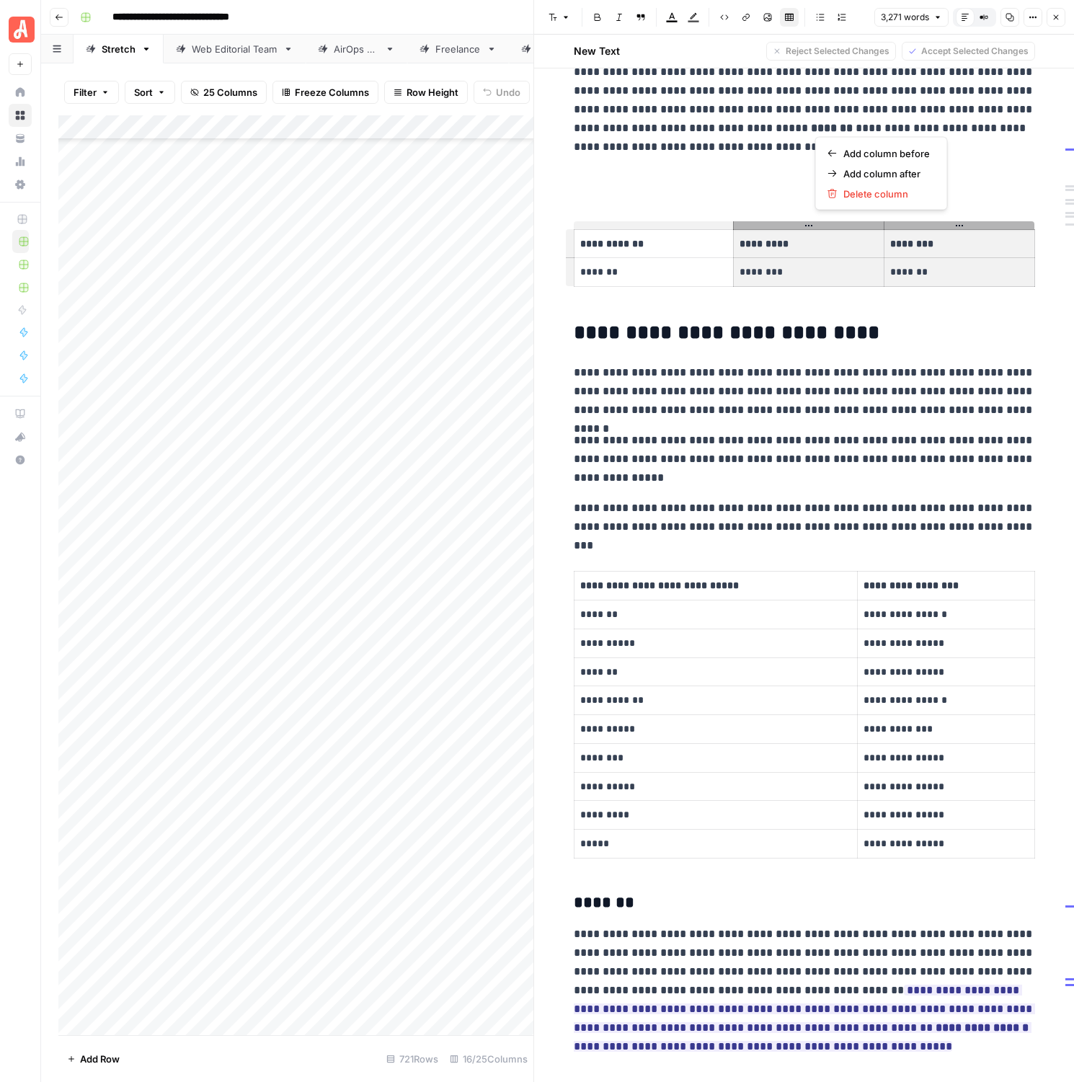
drag, startPoint x: 912, startPoint y: 268, endPoint x: 673, endPoint y: 197, distance: 248.9
click at [831, 275] on p at bounding box center [809, 272] width 138 height 17
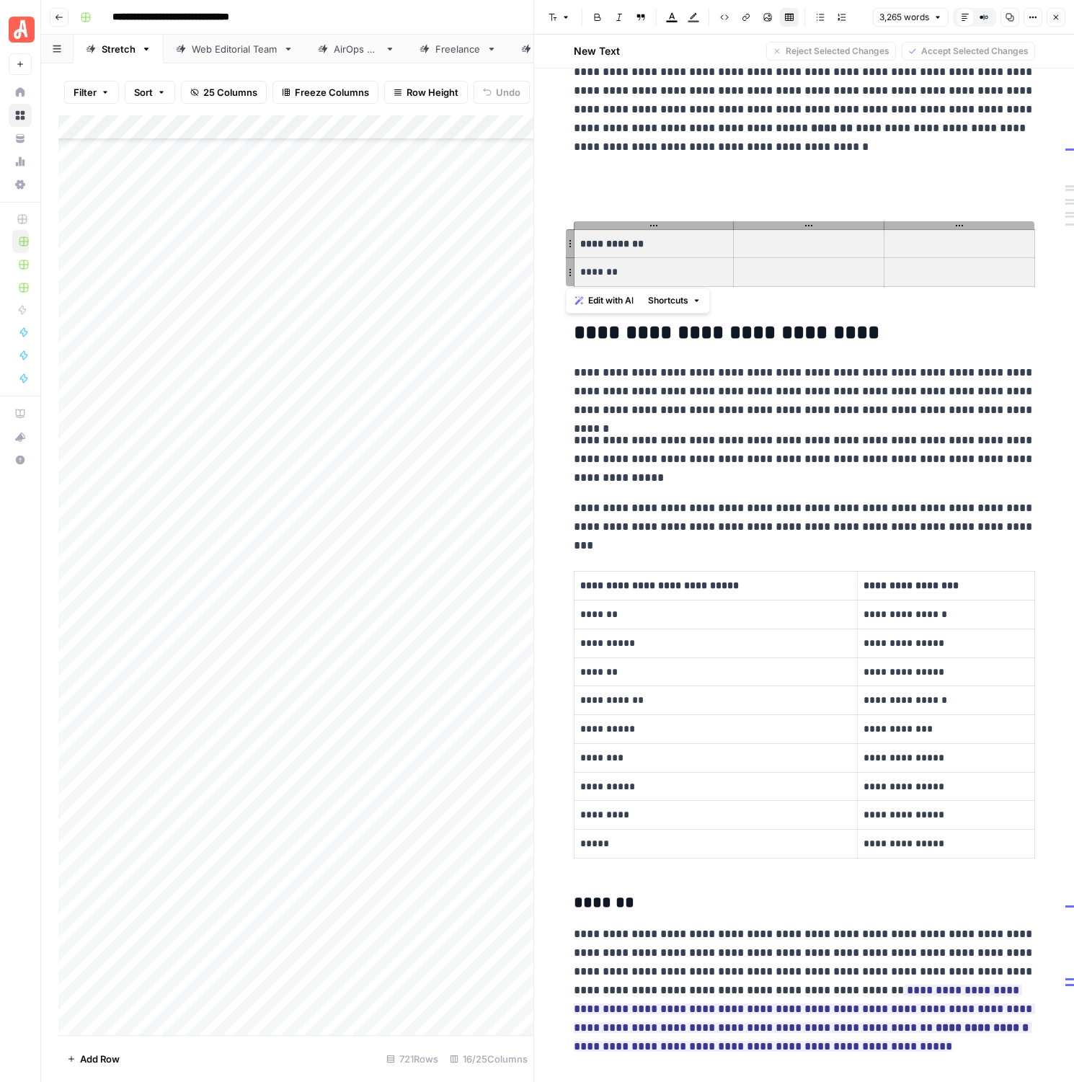
drag, startPoint x: 942, startPoint y: 278, endPoint x: 616, endPoint y: 217, distance: 332.2
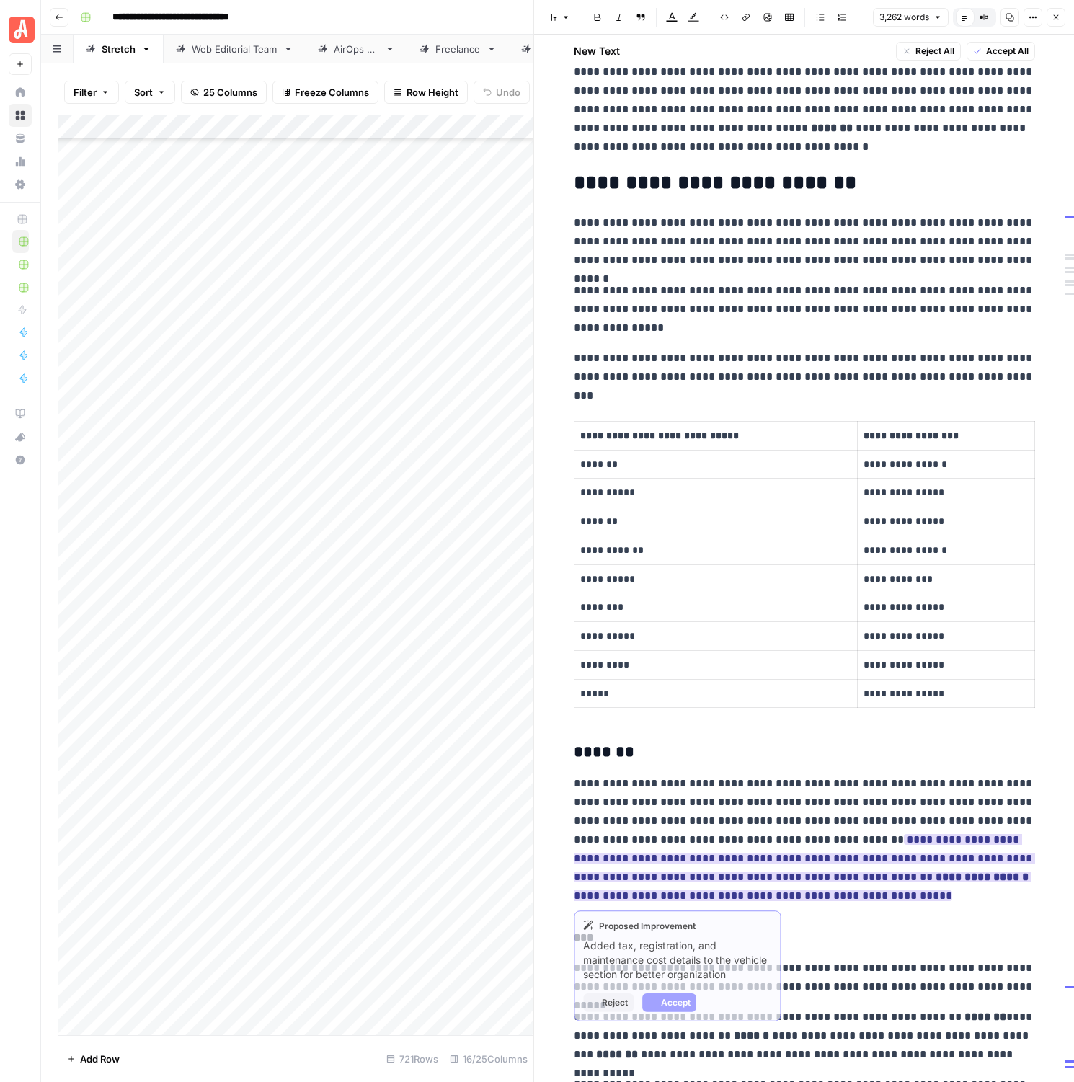
click at [979, 839] on ins "**********" at bounding box center [804, 867] width 461 height 67
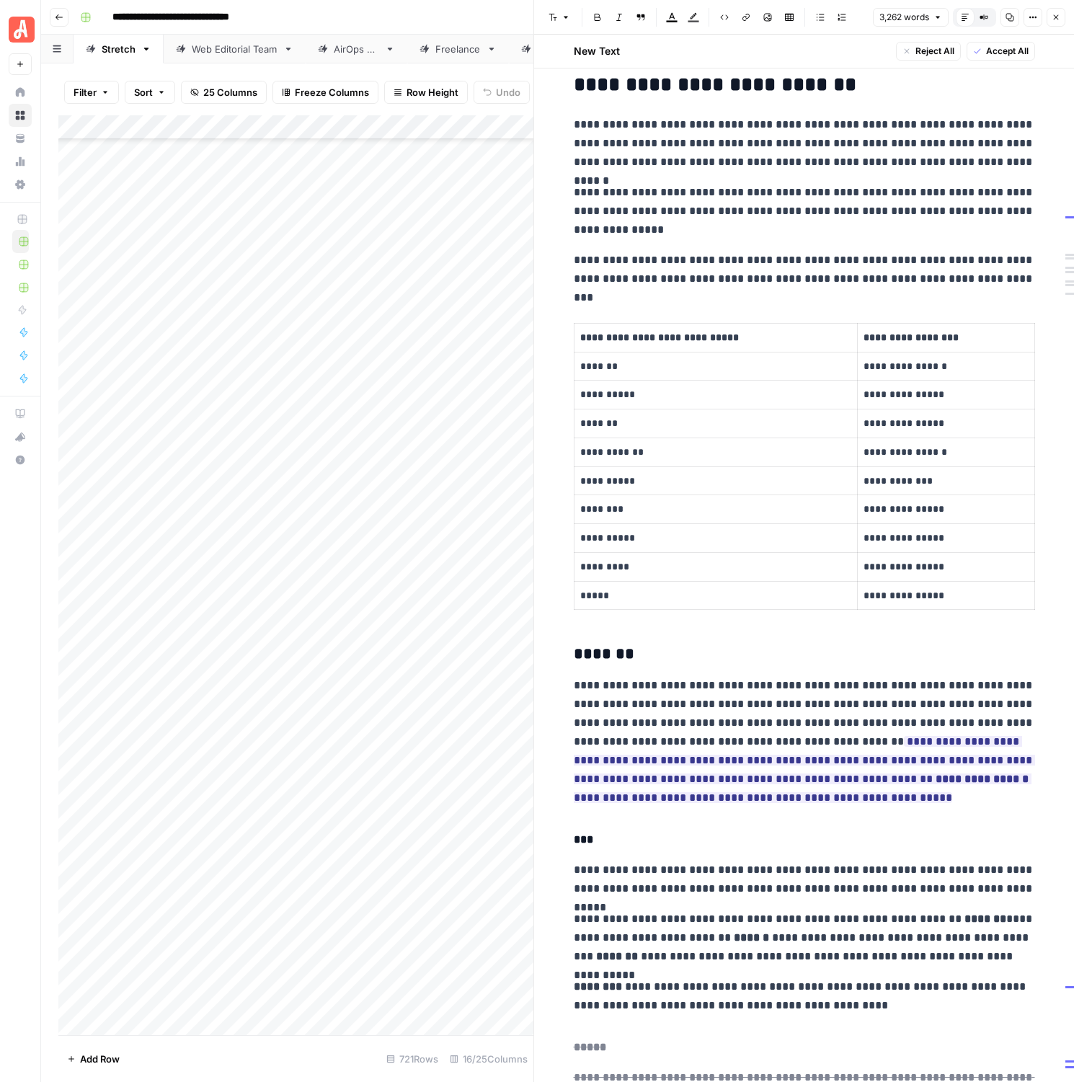
scroll to position [790, 0]
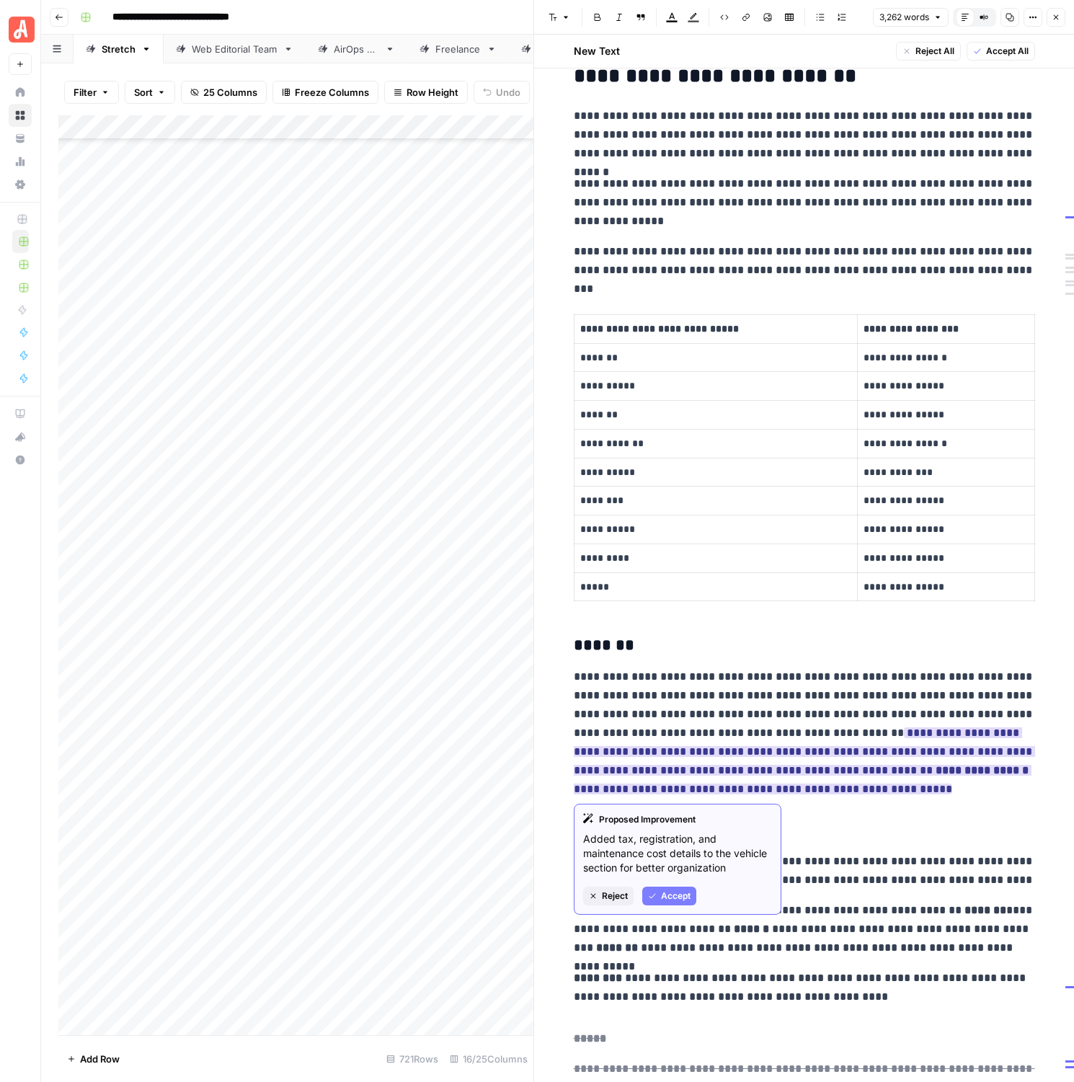
click at [682, 900] on span "Accept" at bounding box center [676, 896] width 30 height 13
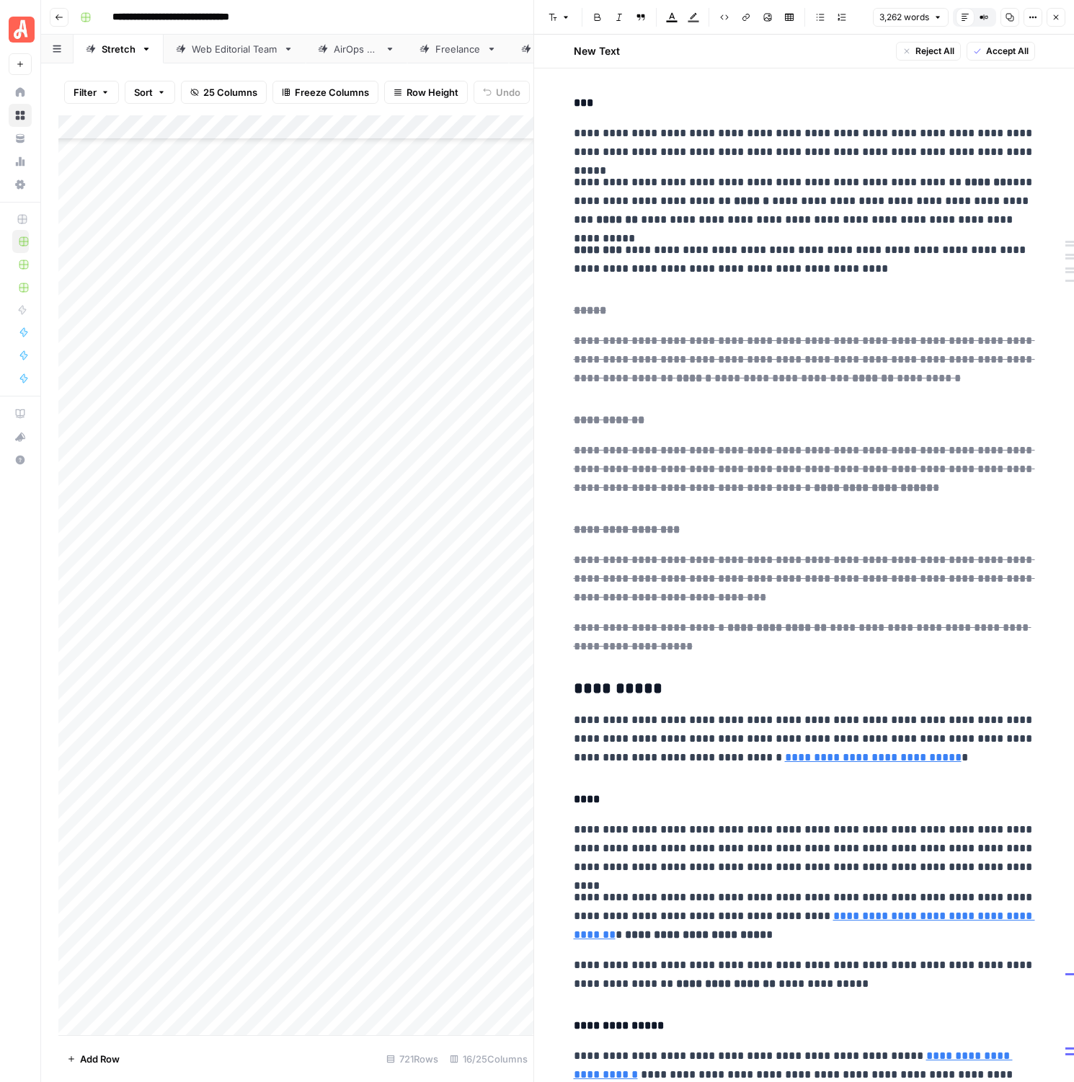
scroll to position [1491, 0]
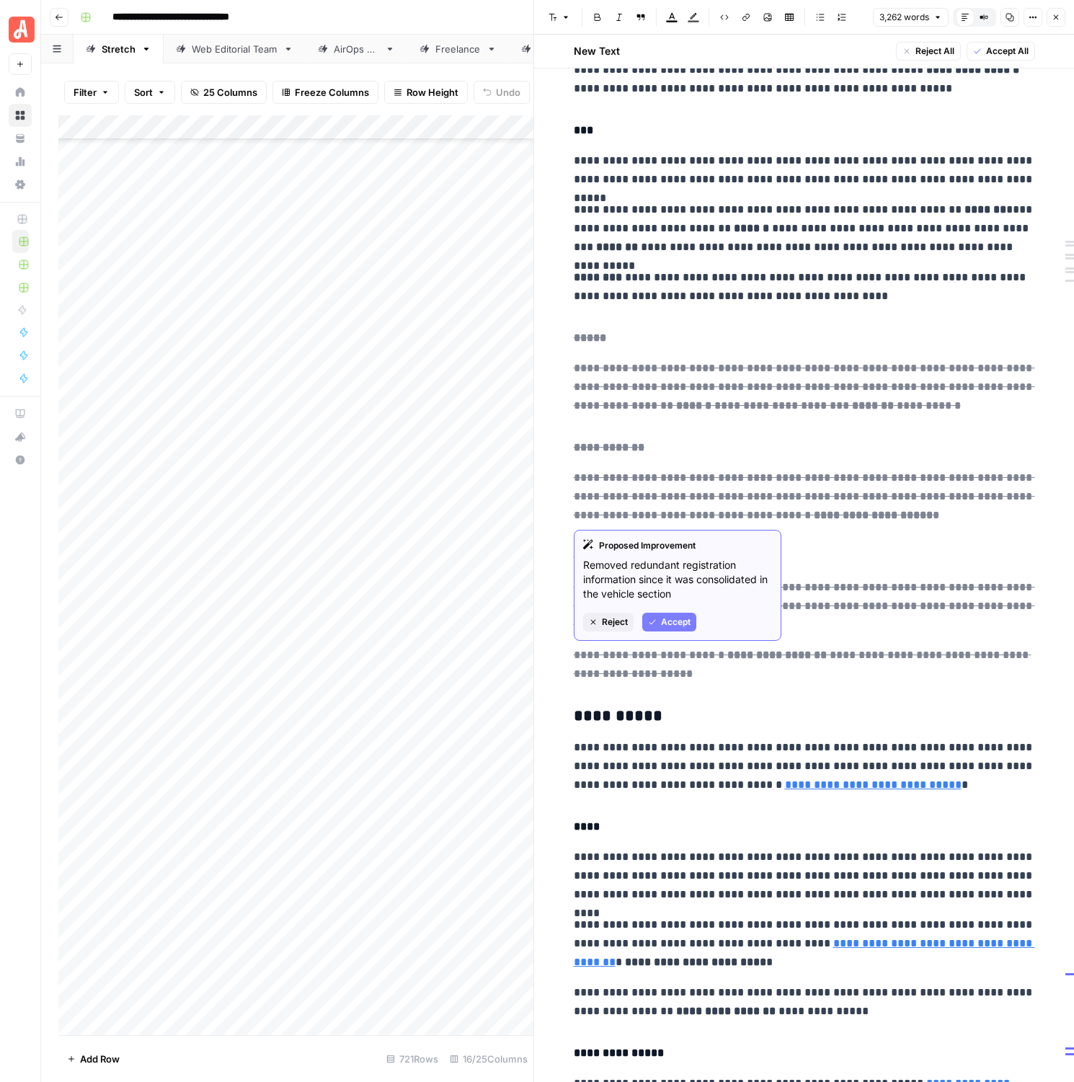
click at [684, 619] on span "Accept" at bounding box center [676, 622] width 30 height 13
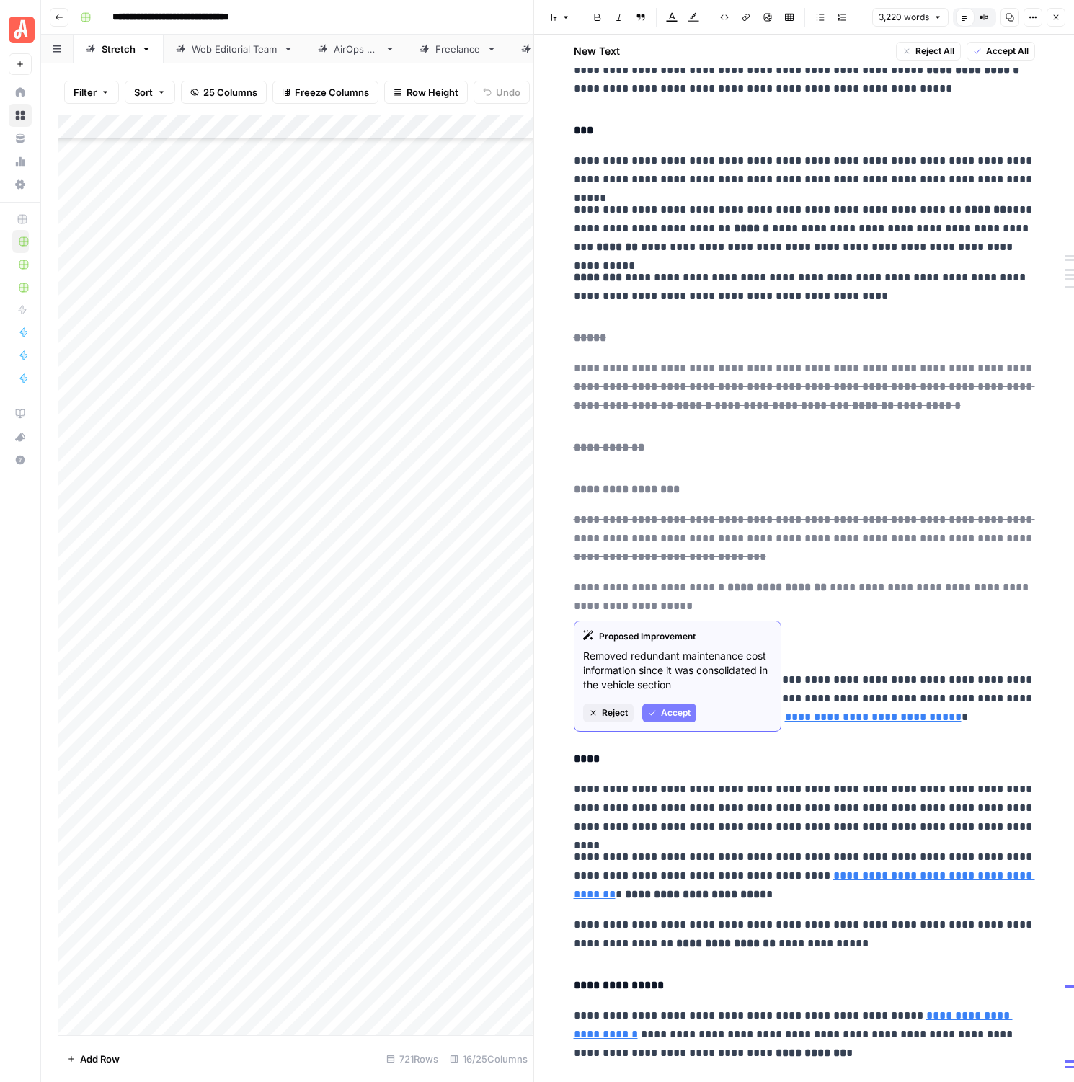
click at [665, 709] on span "Accept" at bounding box center [676, 713] width 30 height 13
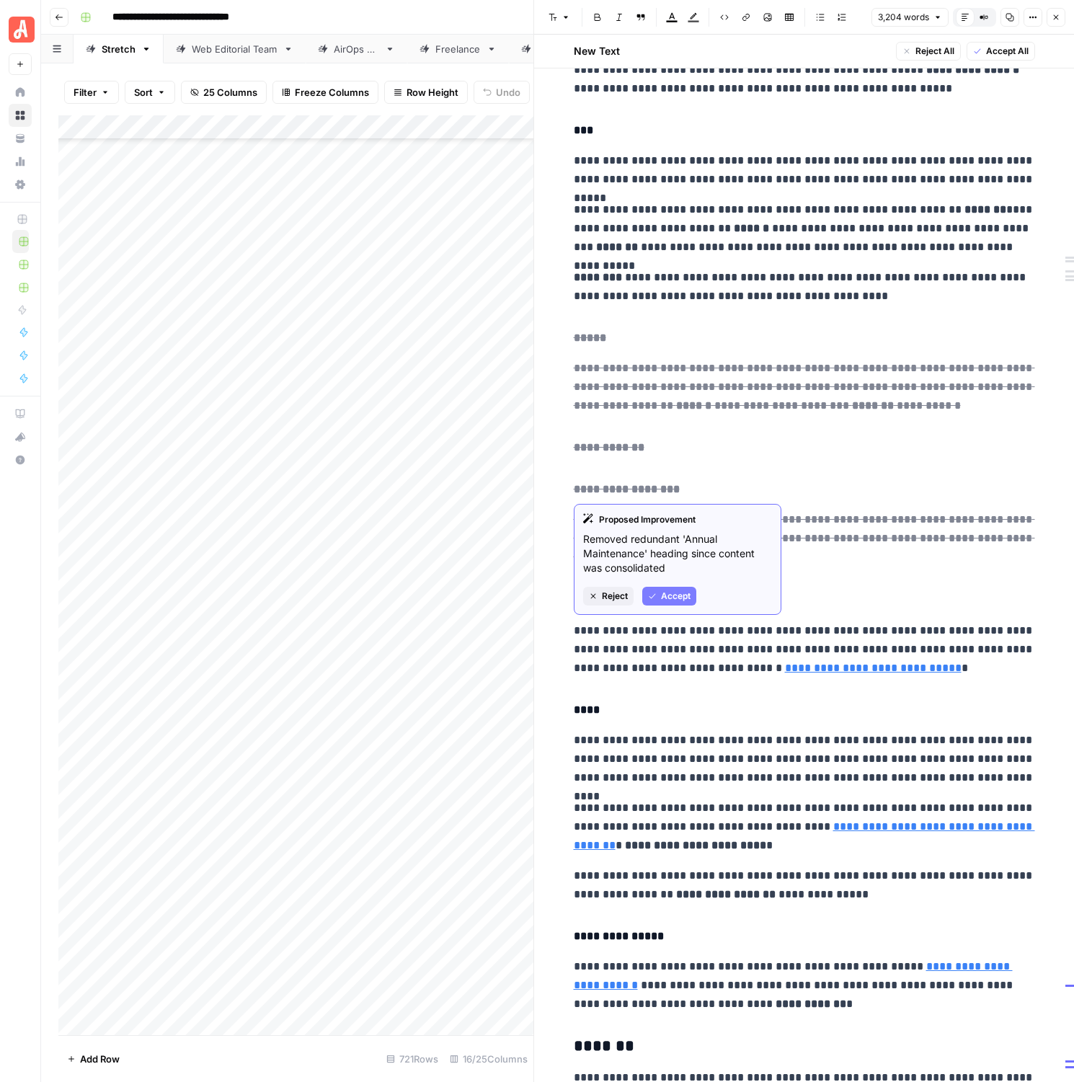
click at [799, 563] on p "**********" at bounding box center [804, 538] width 461 height 56
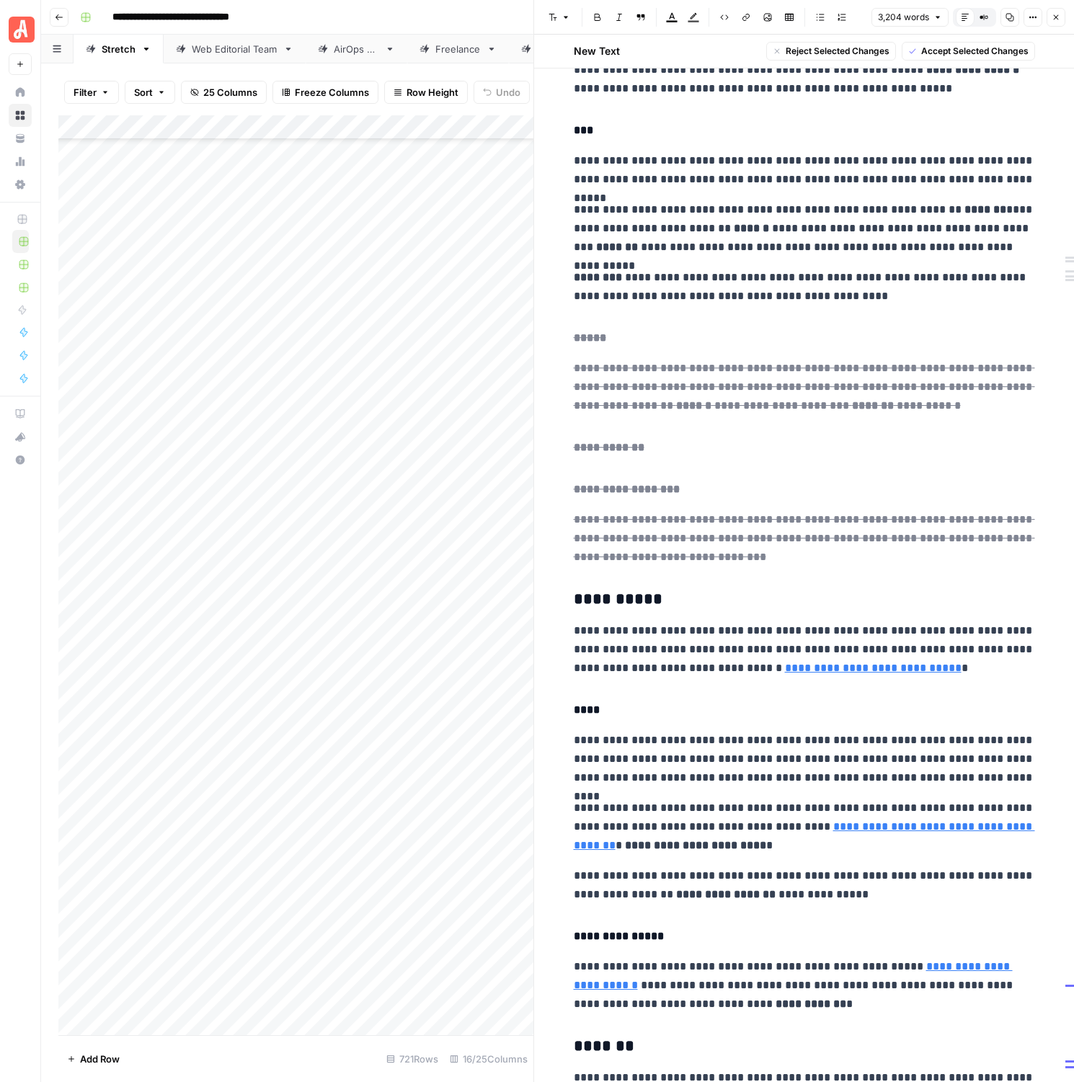
drag, startPoint x: 799, startPoint y: 563, endPoint x: 547, endPoint y: 338, distance: 338.1
click at [945, 45] on span "Accept Selected Changes" at bounding box center [974, 51] width 107 height 13
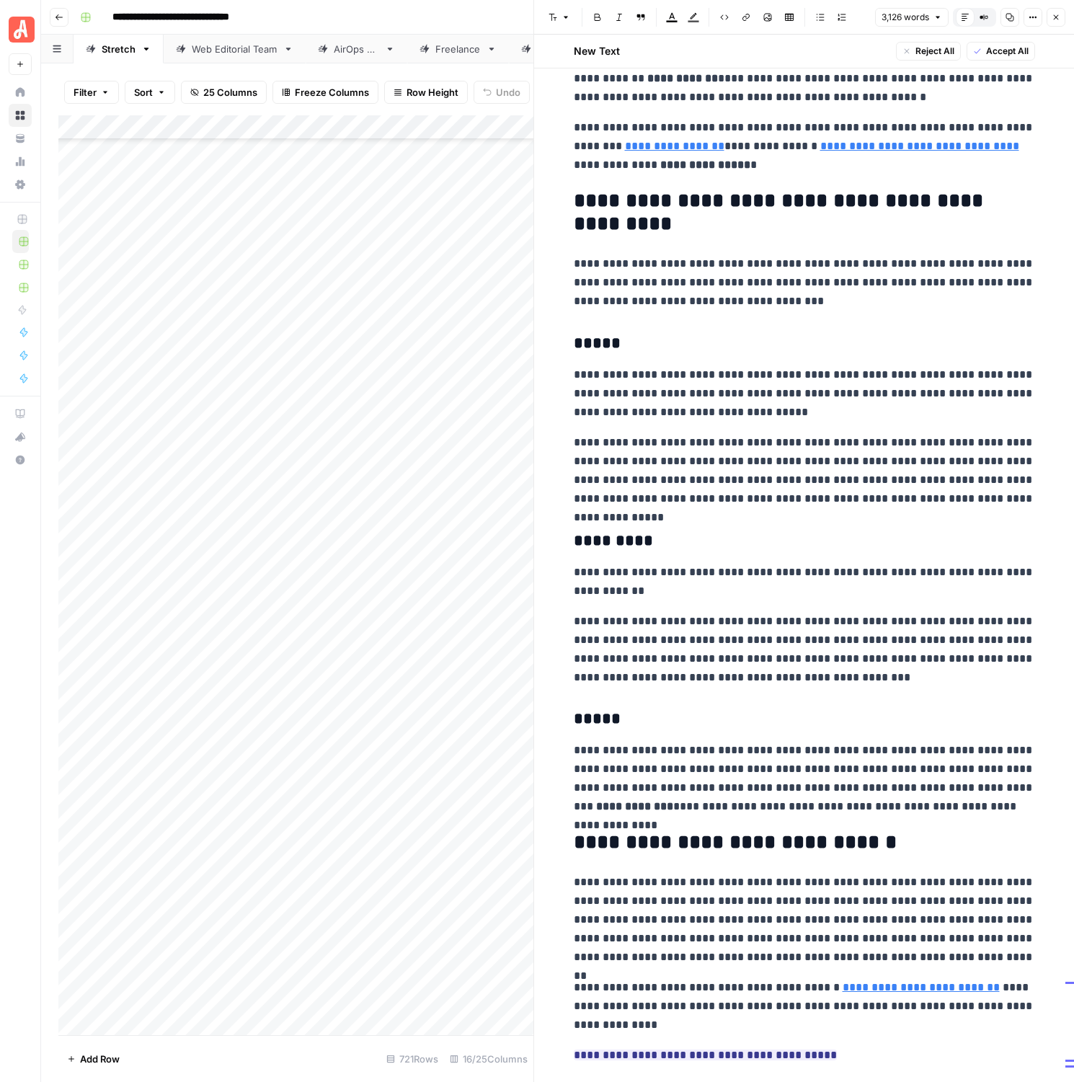
scroll to position [6886, 0]
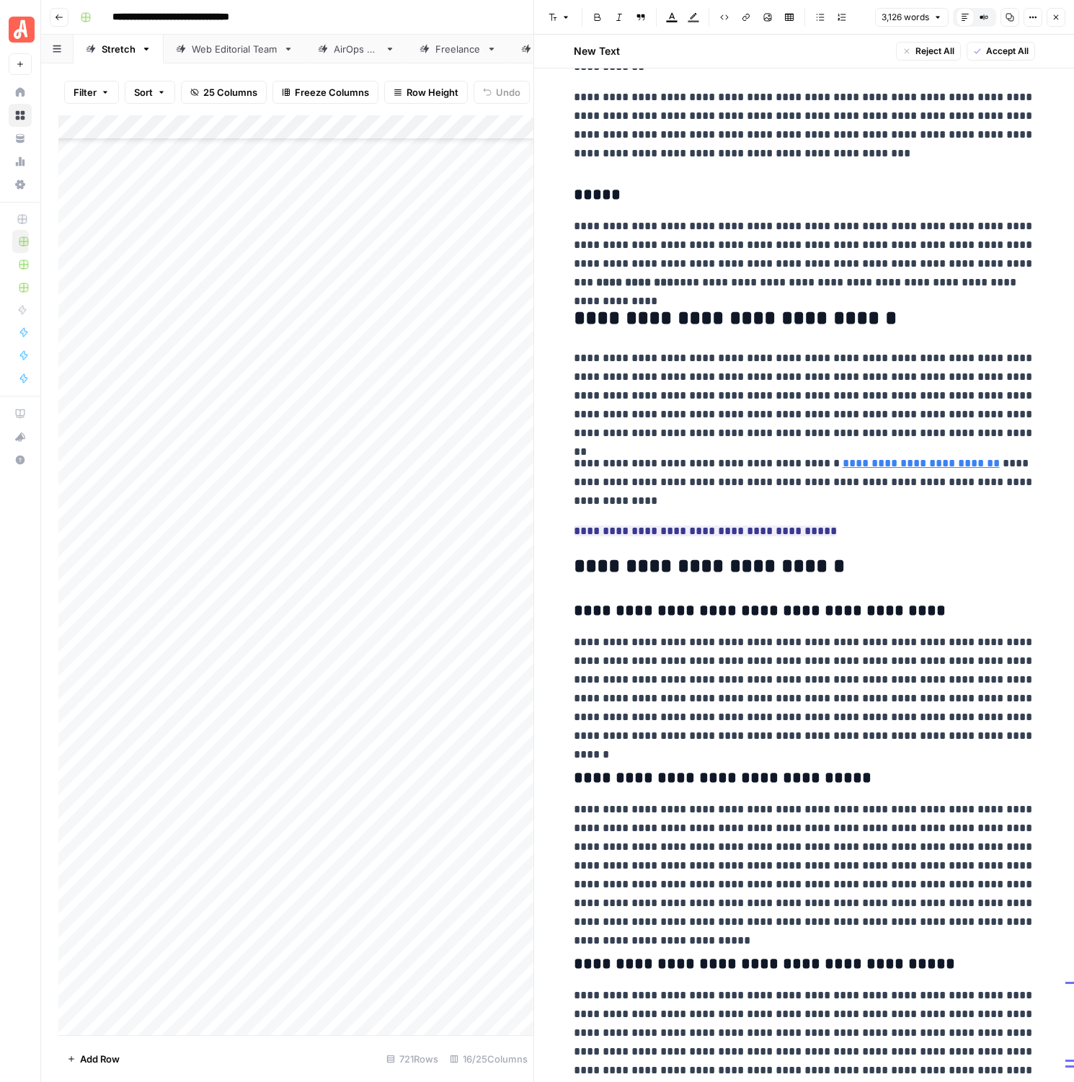
click at [759, 535] on ins "**********" at bounding box center [705, 531] width 263 height 11
click at [768, 536] on ins "**********" at bounding box center [705, 531] width 263 height 11
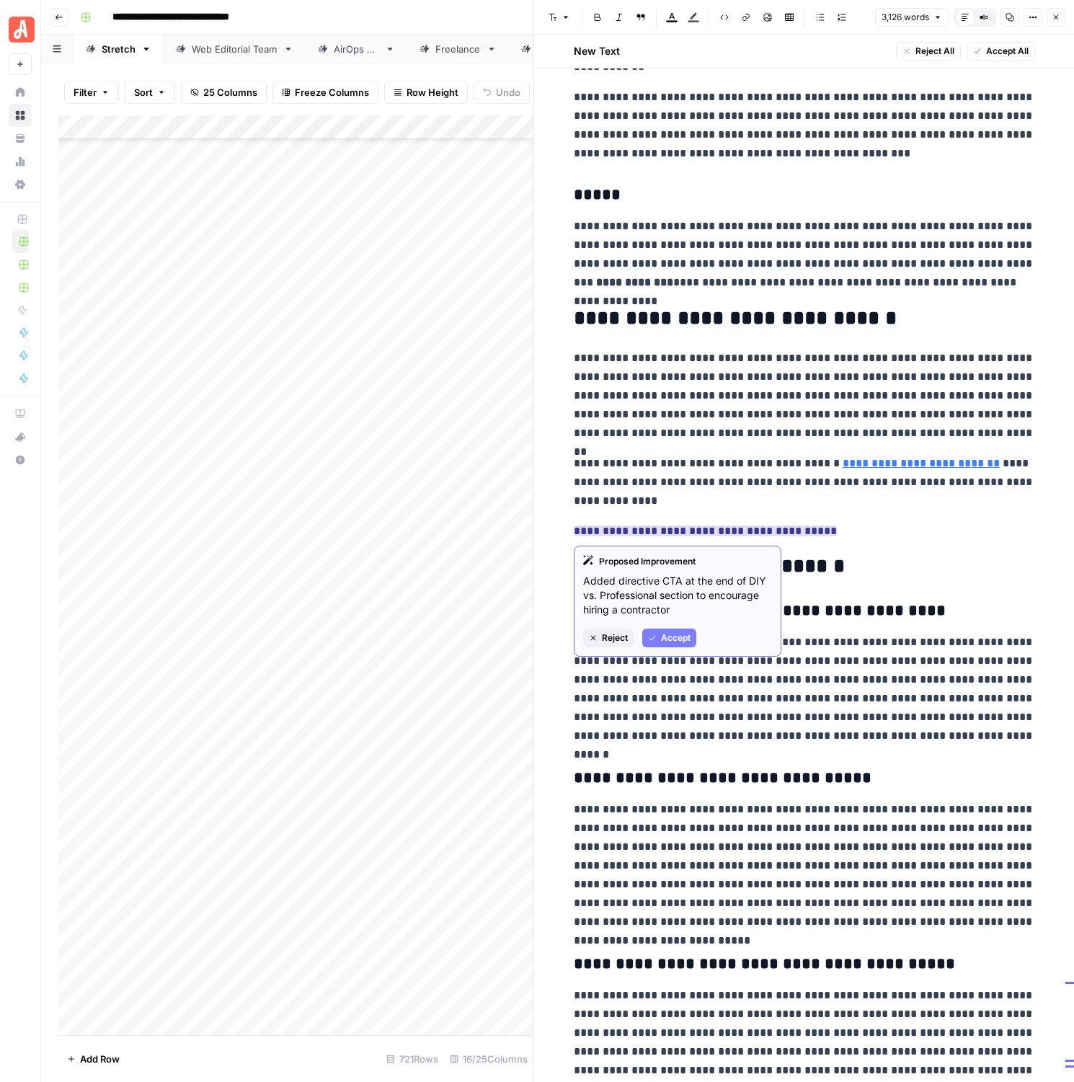
click at [768, 536] on ins "**********" at bounding box center [705, 531] width 263 height 11
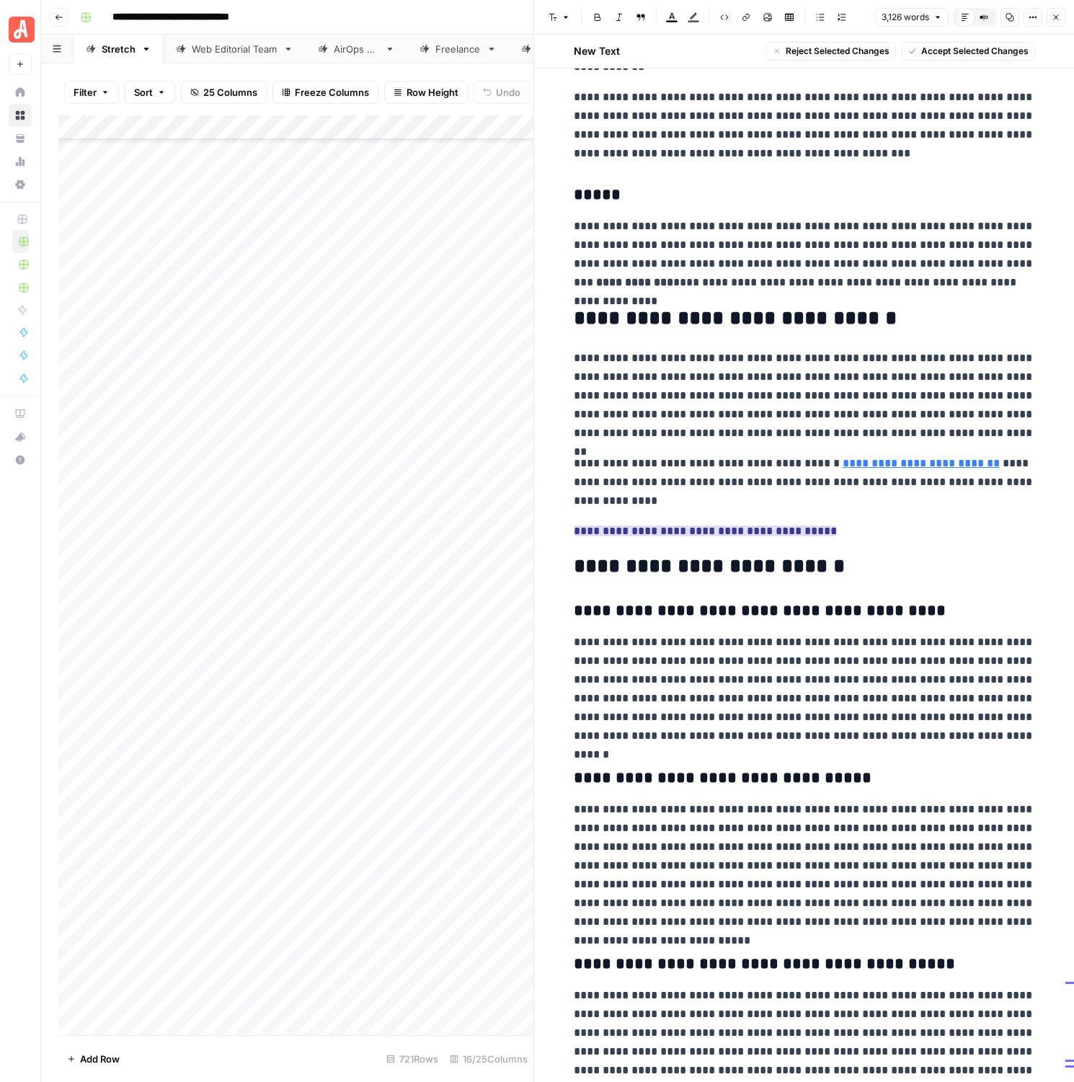
click at [768, 536] on ins "**********" at bounding box center [705, 531] width 263 height 11
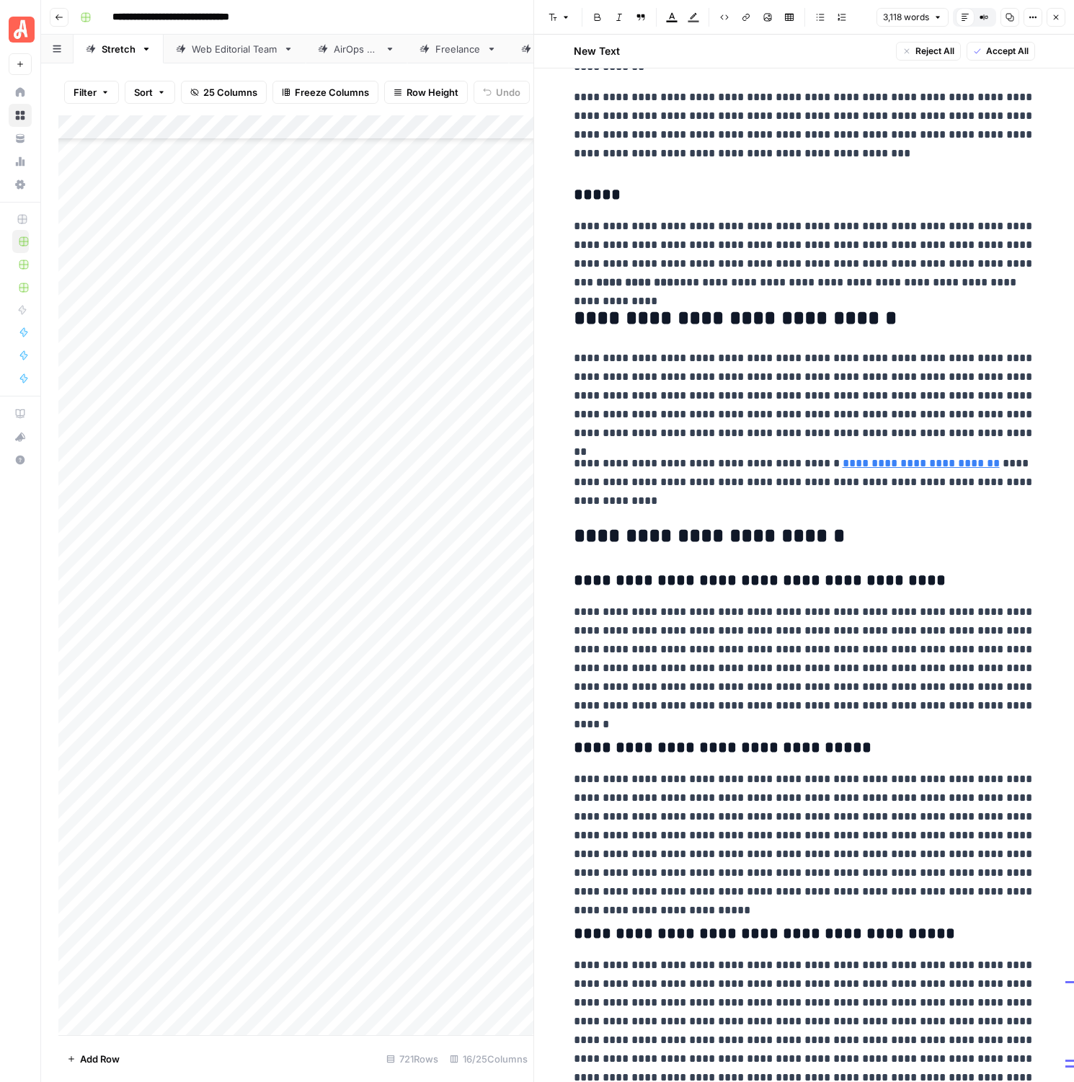
scroll to position [7075, 0]
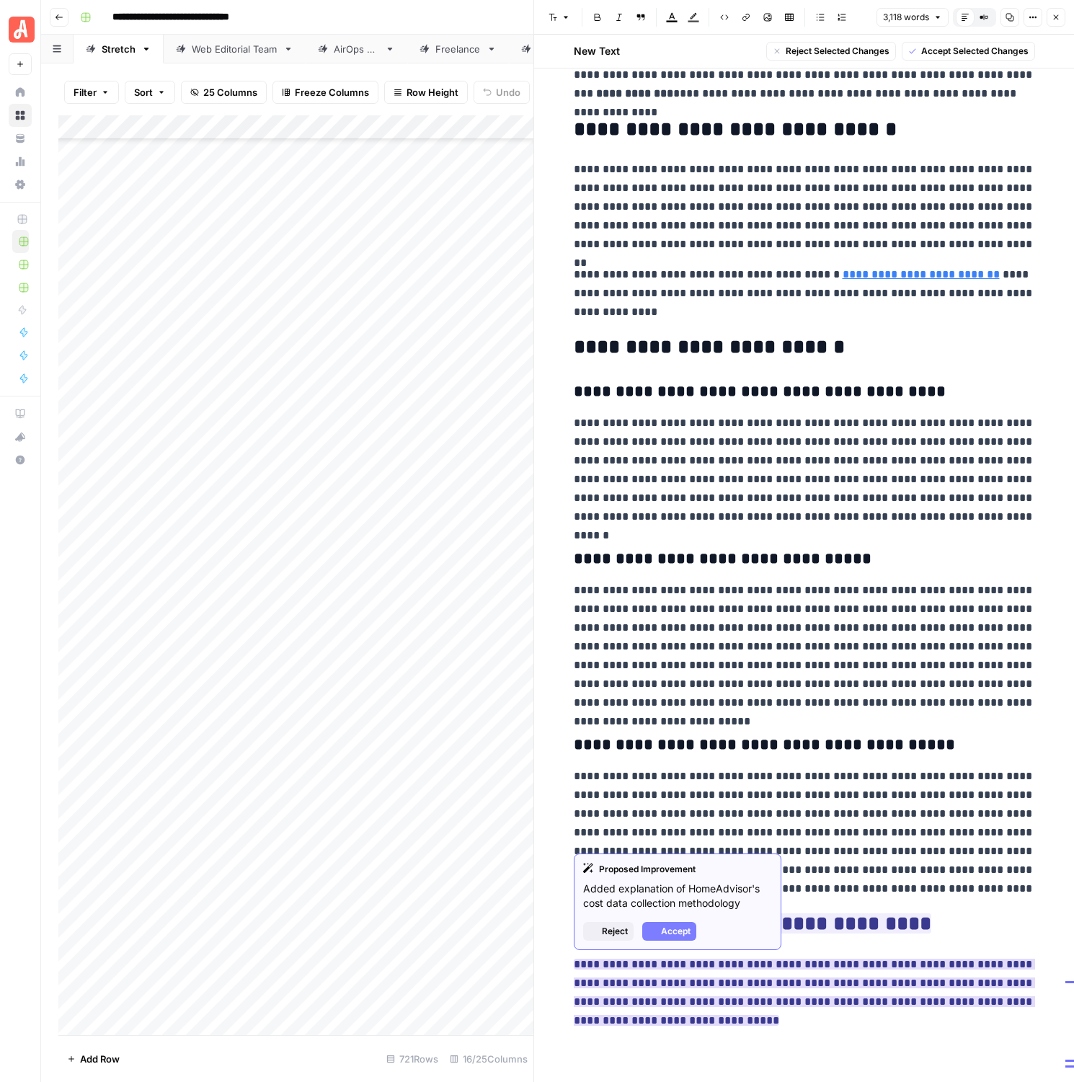
drag, startPoint x: 691, startPoint y: 1024, endPoint x: 575, endPoint y: 968, distance: 129.0
click at [575, 968] on p "**********" at bounding box center [804, 992] width 461 height 75
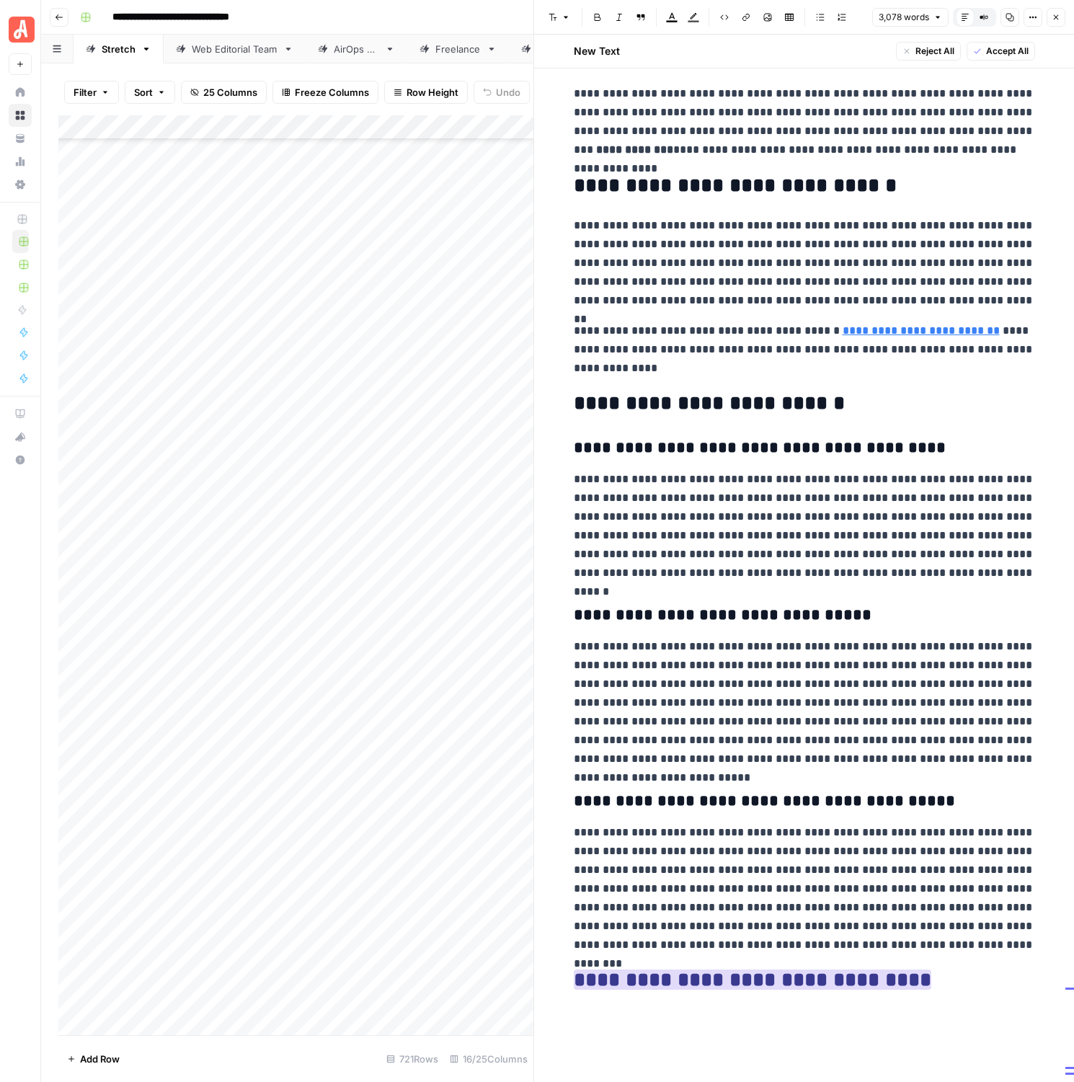
scroll to position [7000, 0]
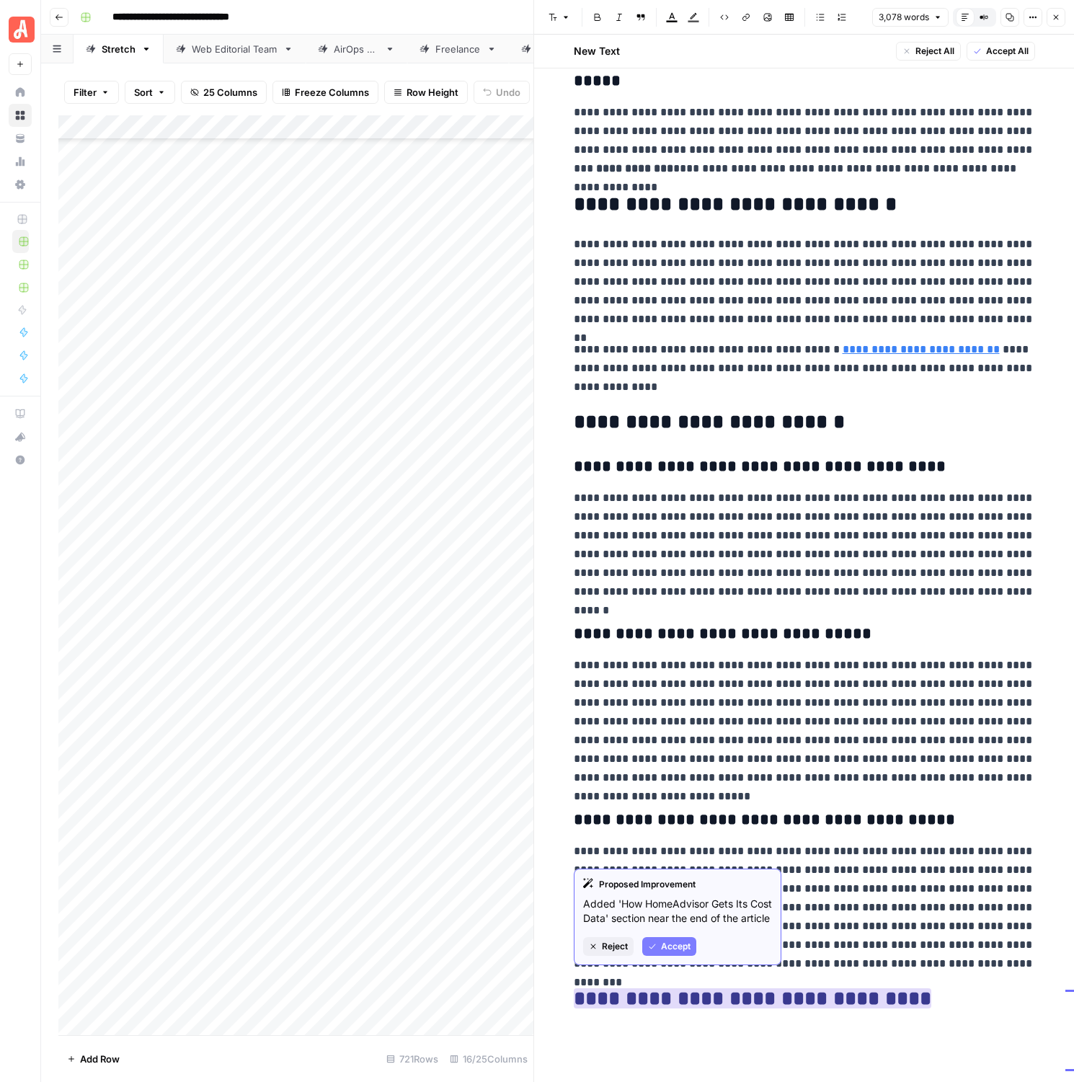
click at [622, 1001] on ins "**********" at bounding box center [753, 999] width 358 height 20
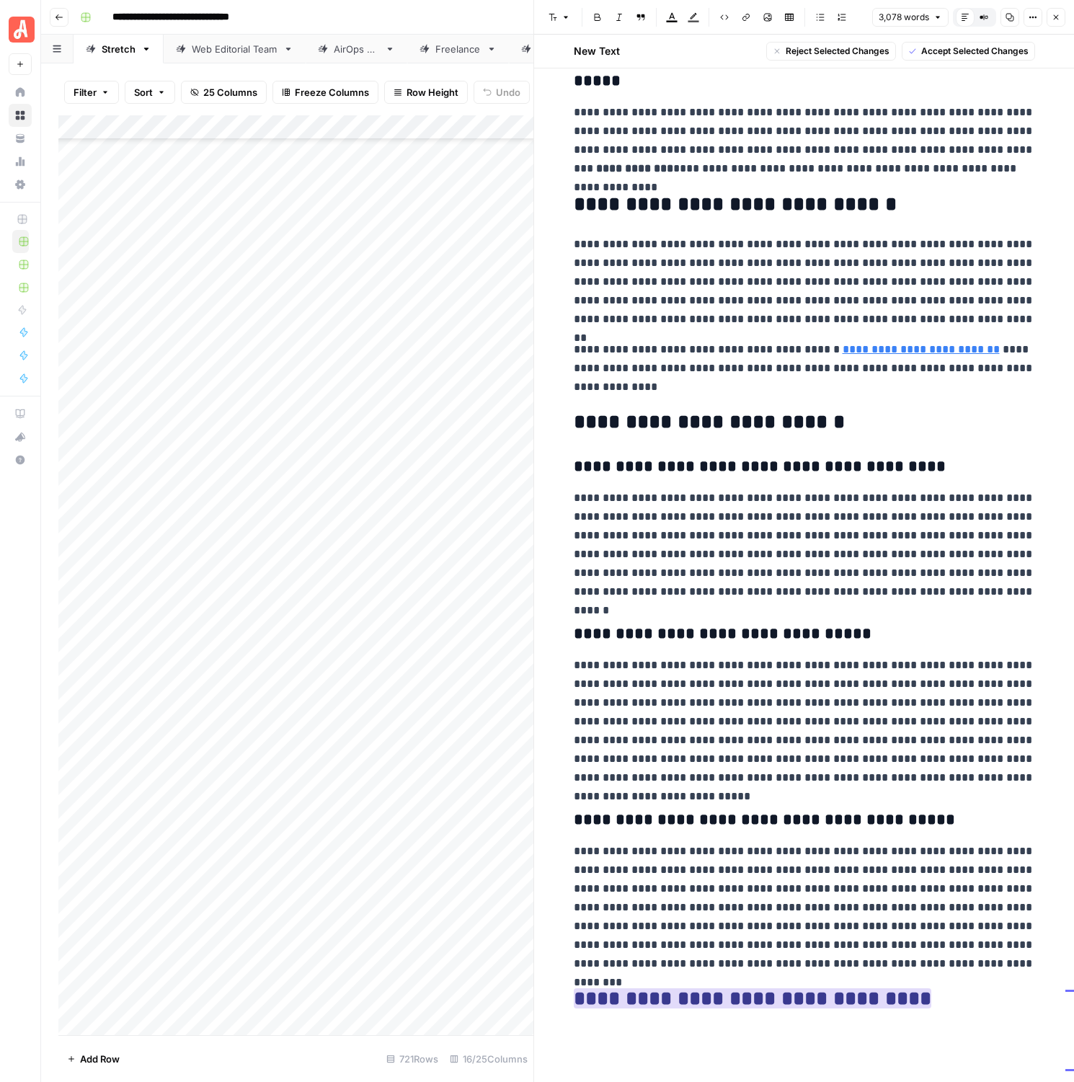
click at [622, 1001] on ins "**********" at bounding box center [753, 999] width 358 height 20
click at [678, 384] on p "**********" at bounding box center [804, 368] width 461 height 56
click at [1000, 54] on span "Accept All" at bounding box center [1007, 51] width 43 height 13
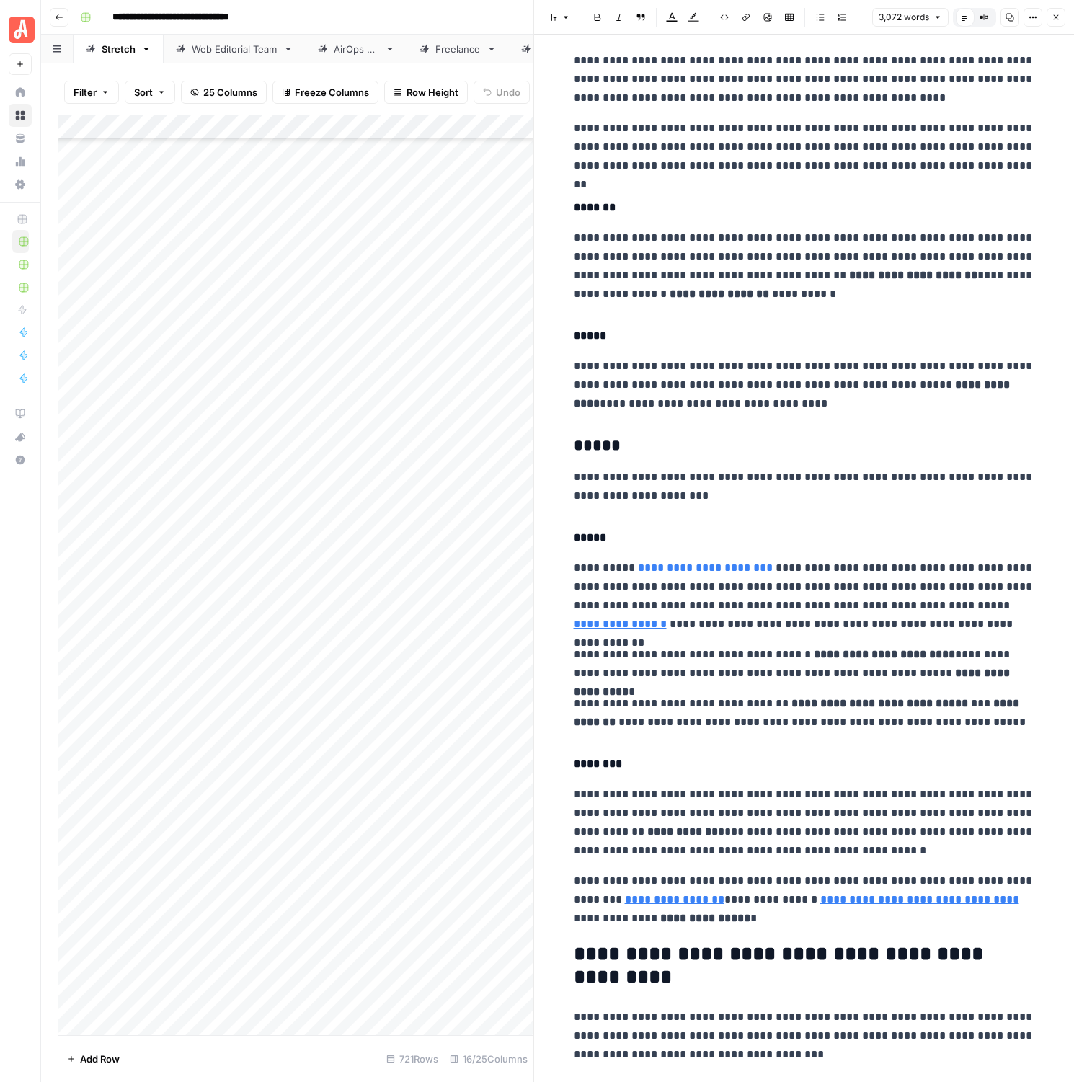
scroll to position [5424, 0]
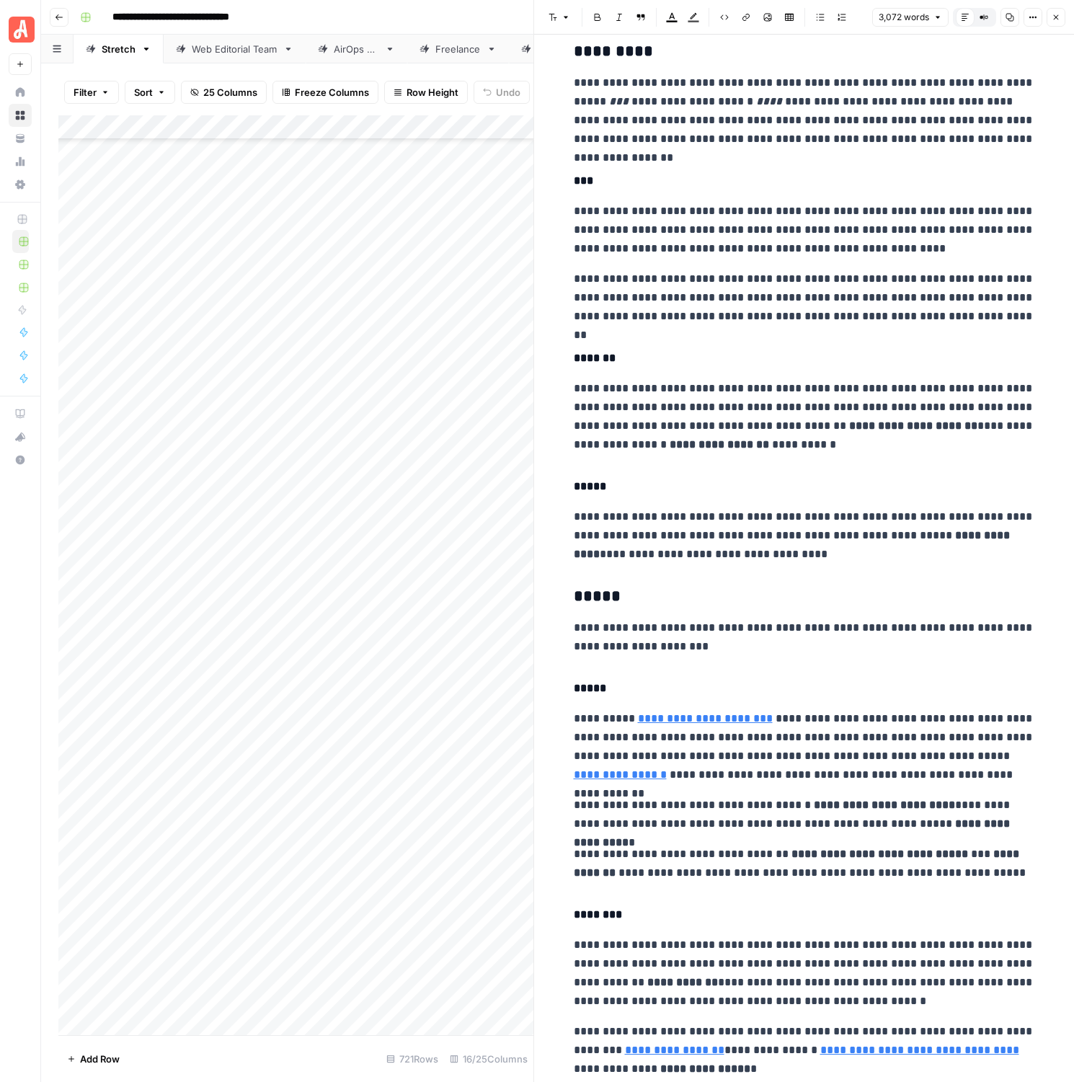
click at [1047, 17] on button "Close" at bounding box center [1056, 17] width 19 height 19
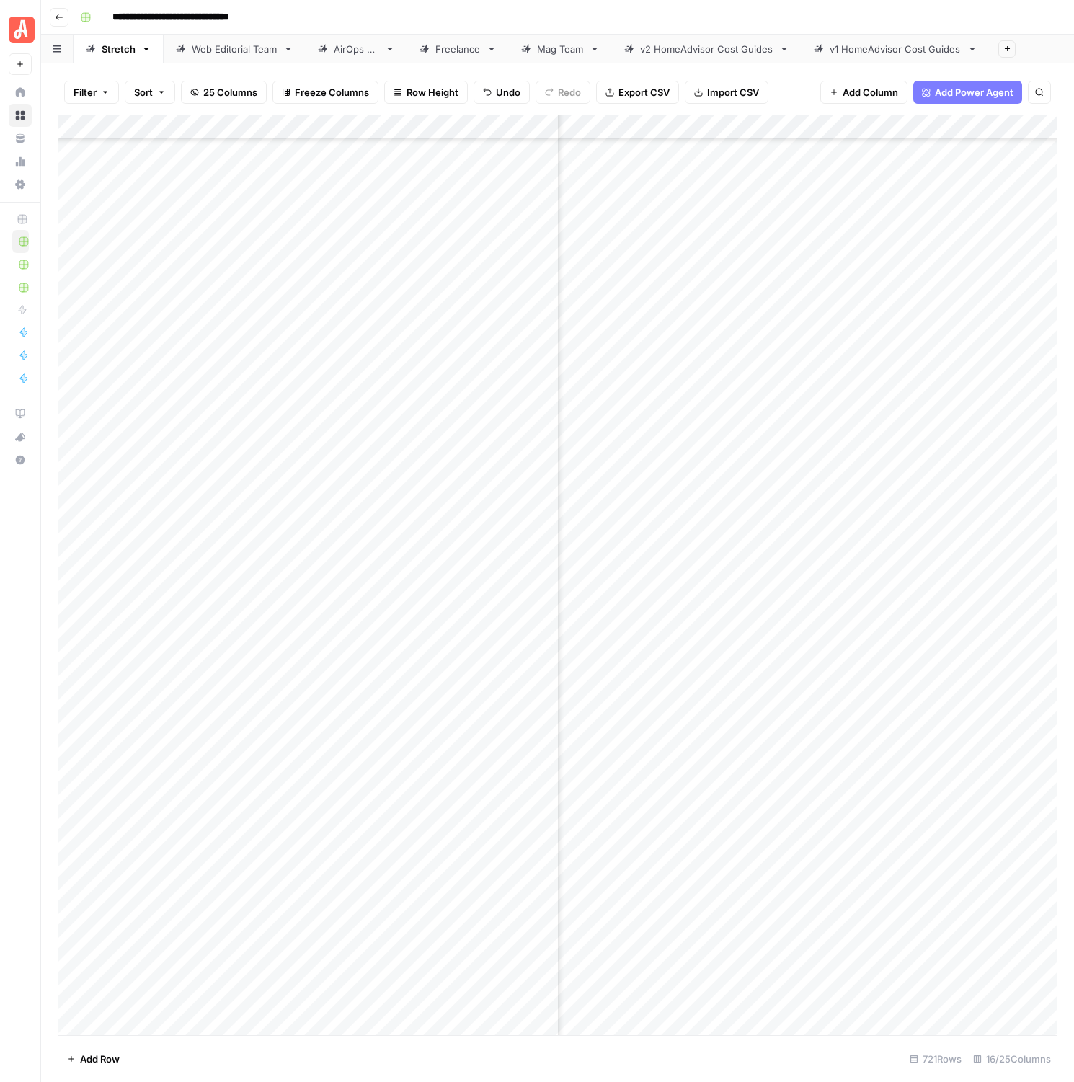
scroll to position [16499, 1493]
click at [971, 493] on div "Add Column" at bounding box center [557, 575] width 999 height 920
click at [714, 665] on div "Add Column" at bounding box center [557, 575] width 999 height 920
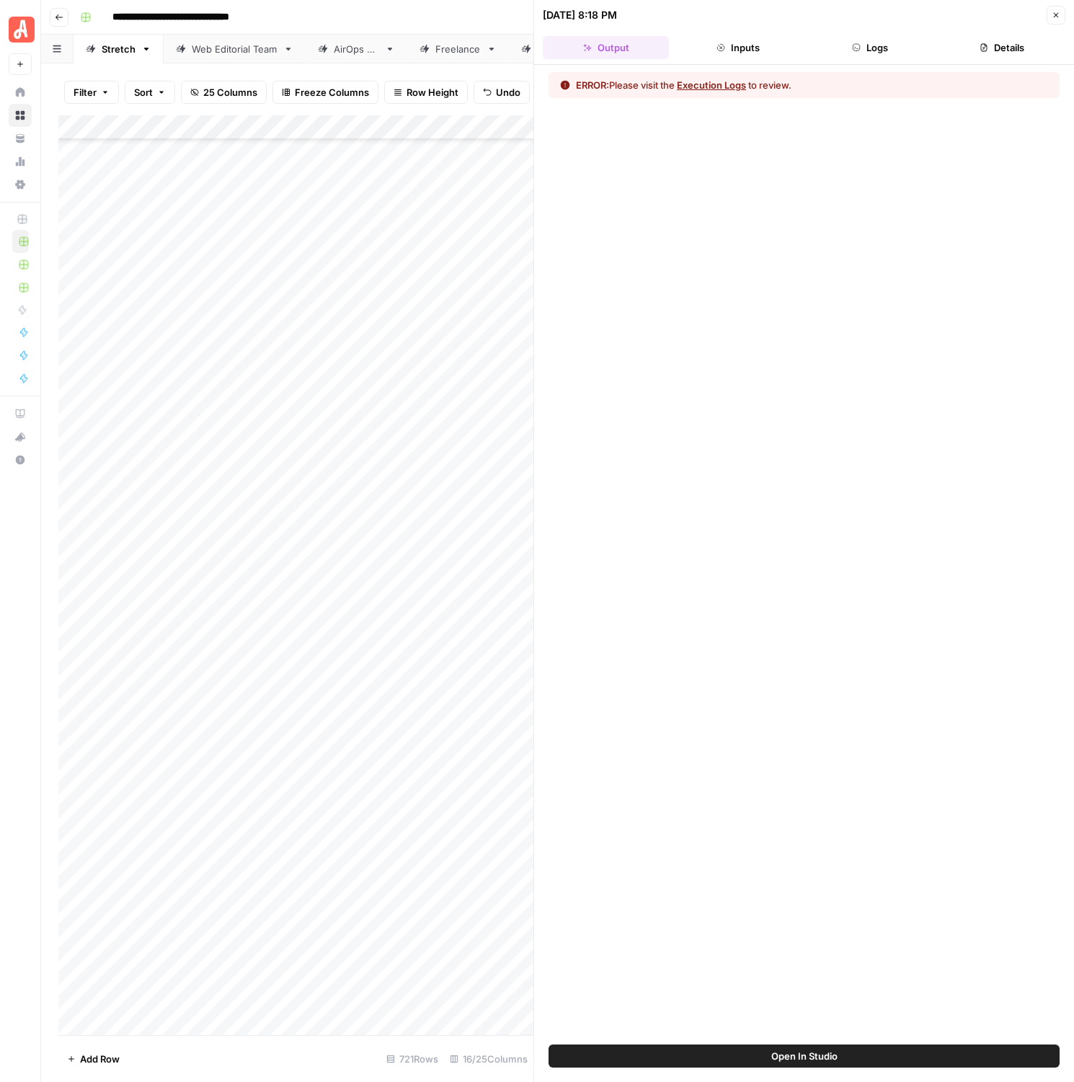
click at [982, 55] on button "Details" at bounding box center [1002, 47] width 126 height 23
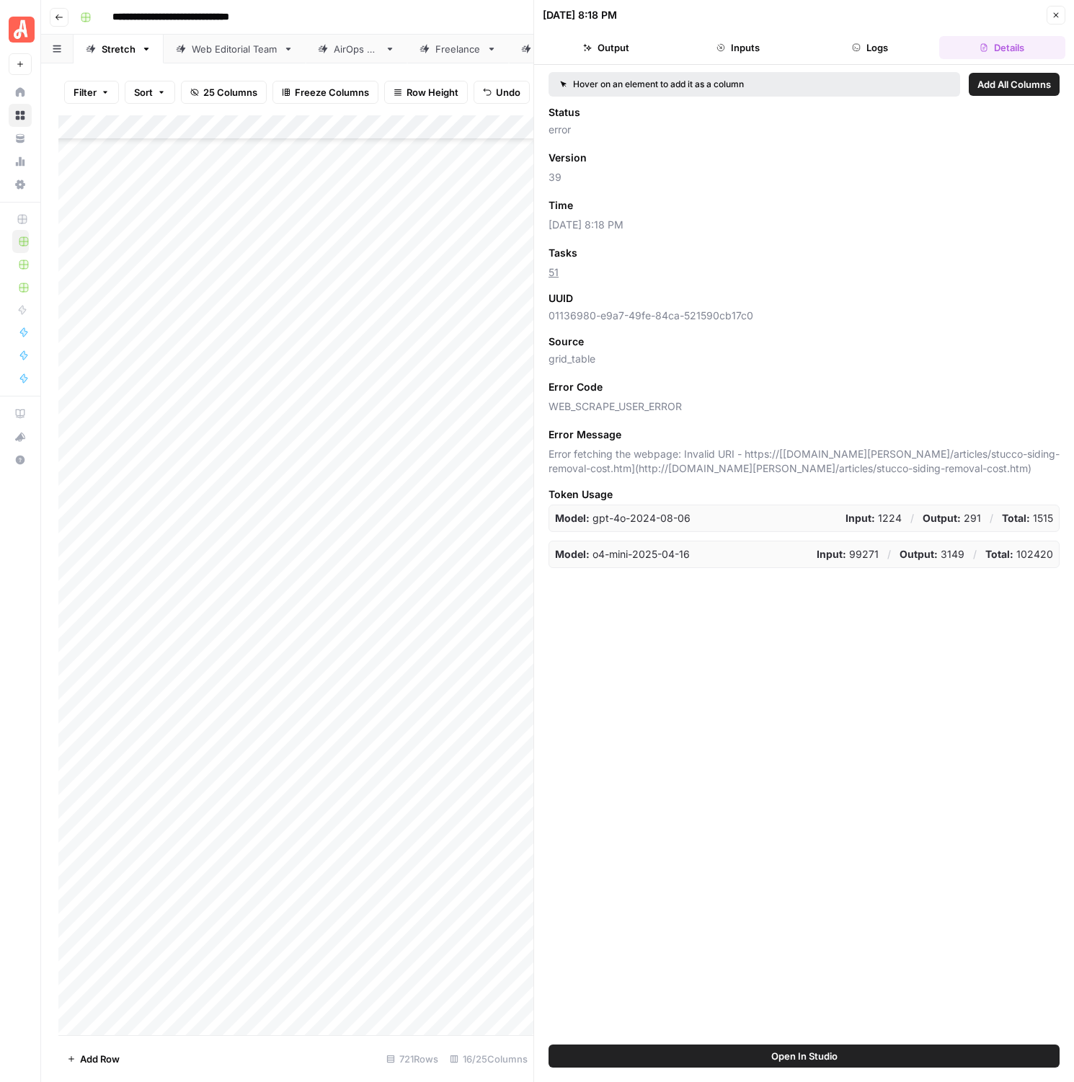
click at [879, 57] on button "Logs" at bounding box center [871, 47] width 126 height 23
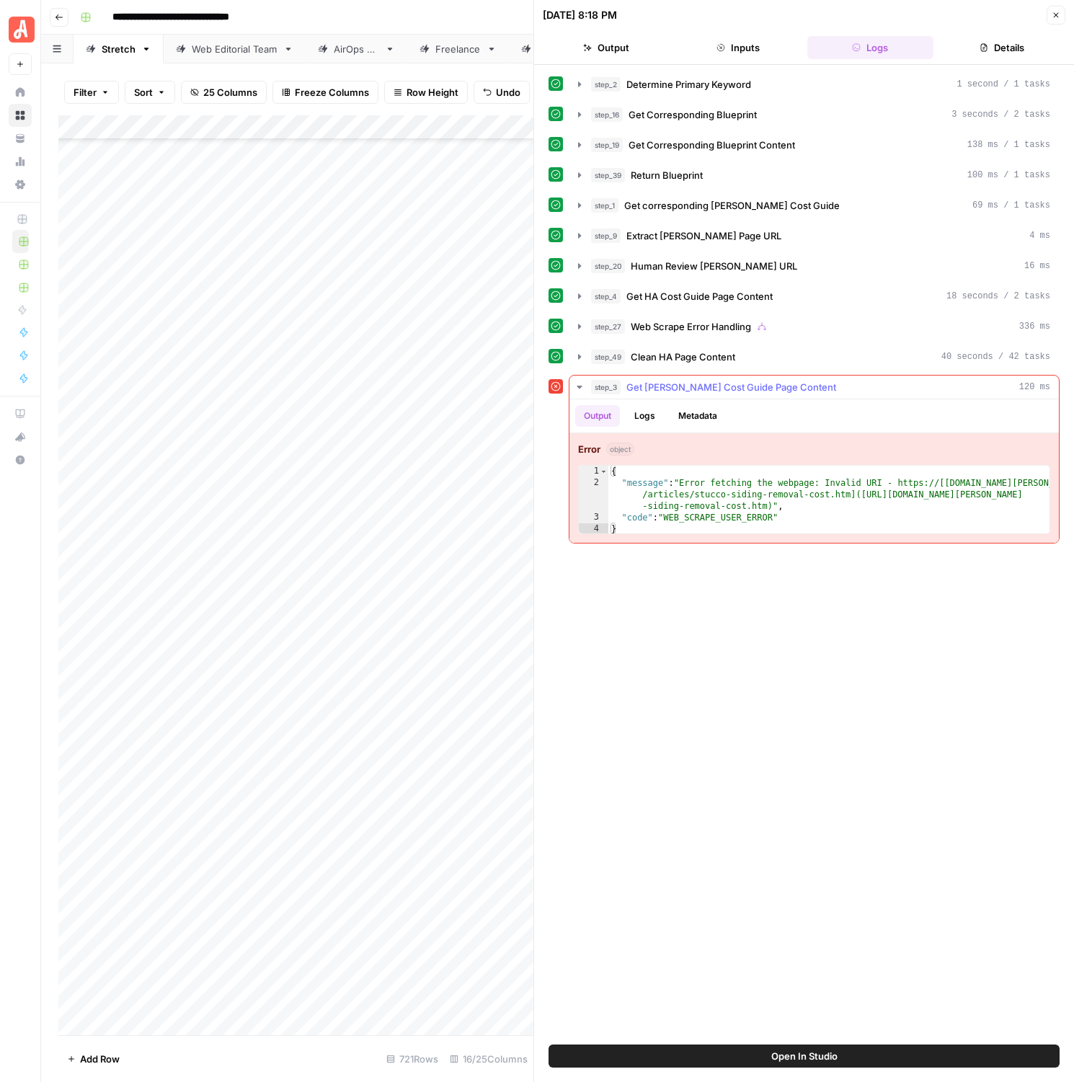
click at [647, 420] on button "Logs" at bounding box center [645, 416] width 38 height 22
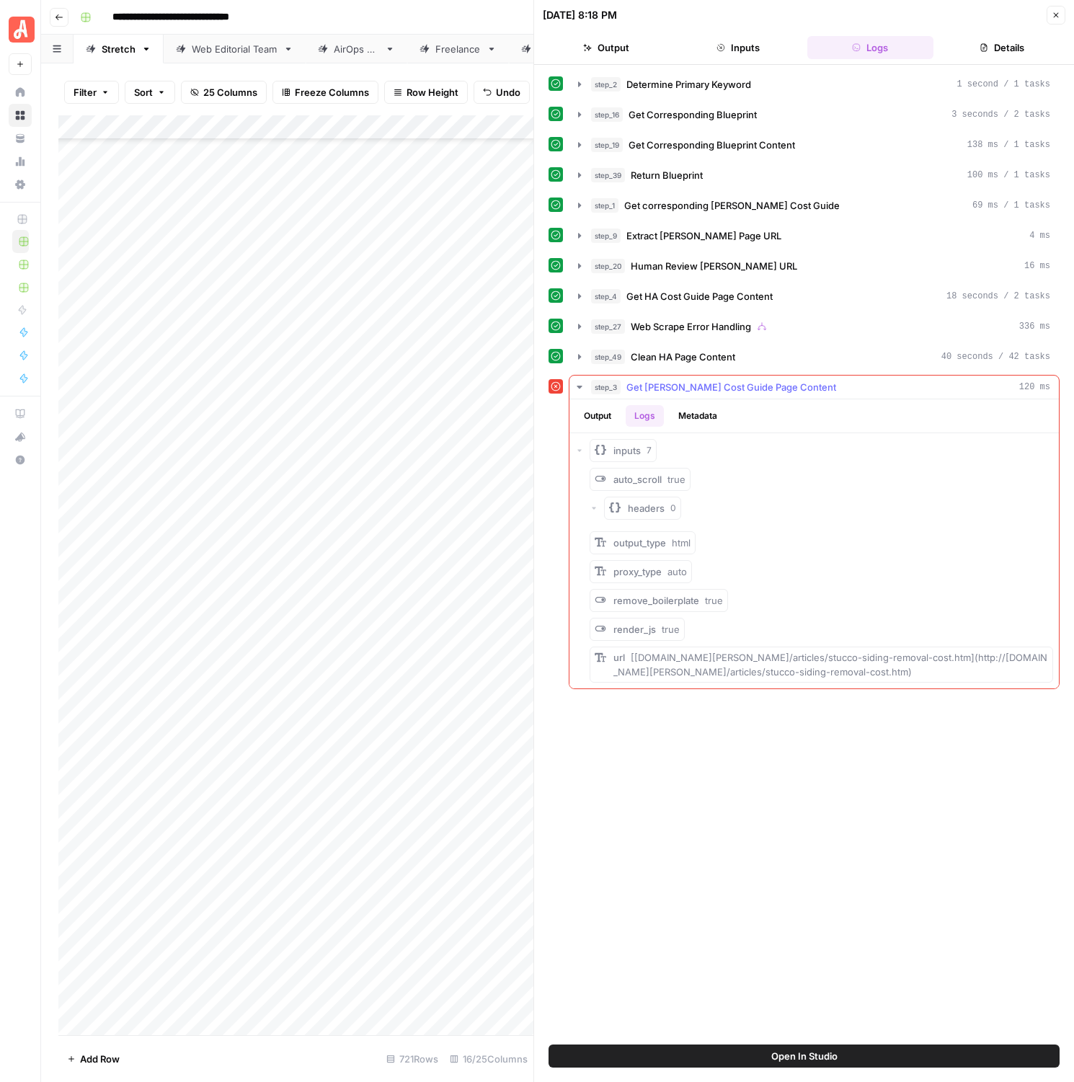
click at [684, 419] on button "Metadata" at bounding box center [698, 416] width 56 height 22
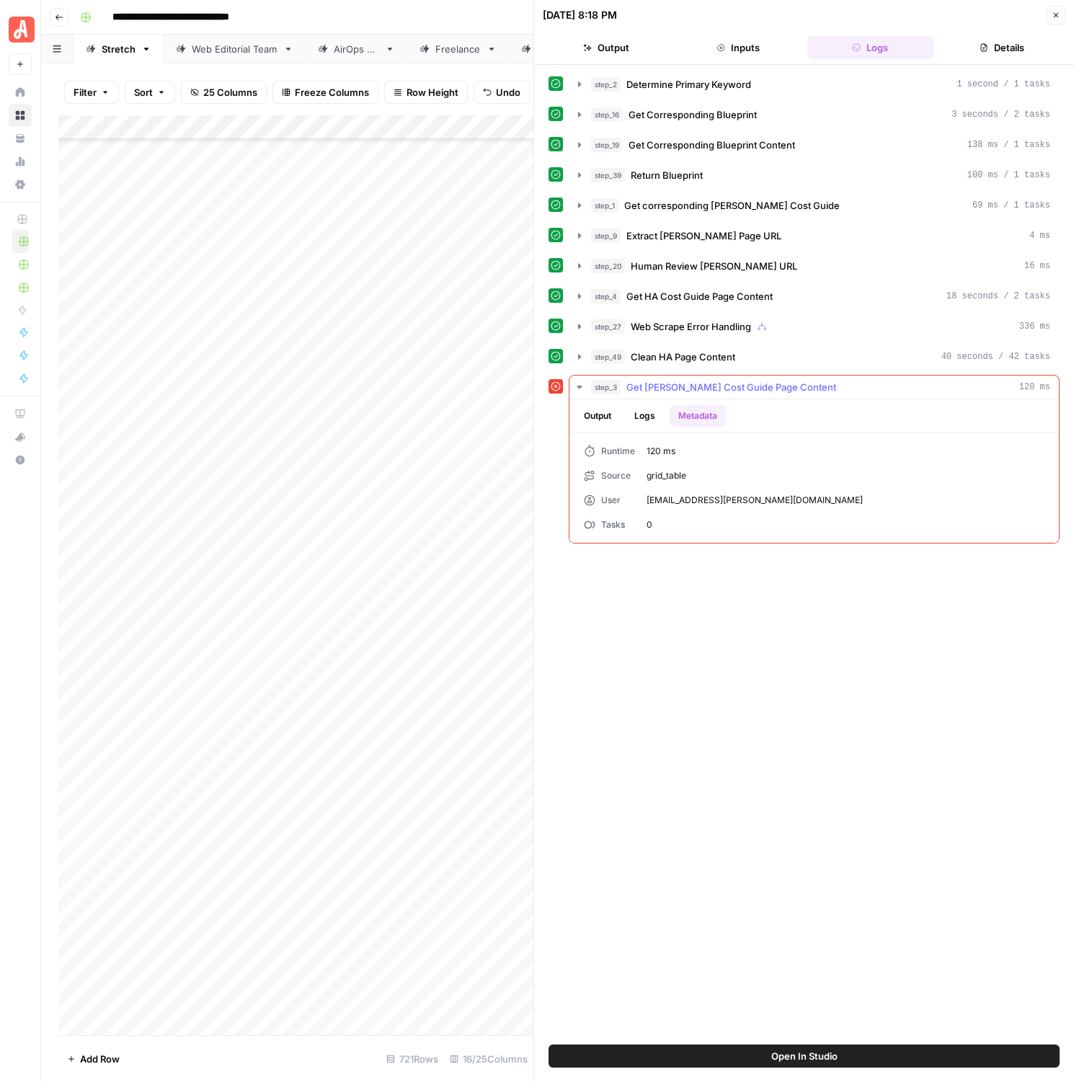
click at [579, 390] on icon "button" at bounding box center [580, 387] width 12 height 12
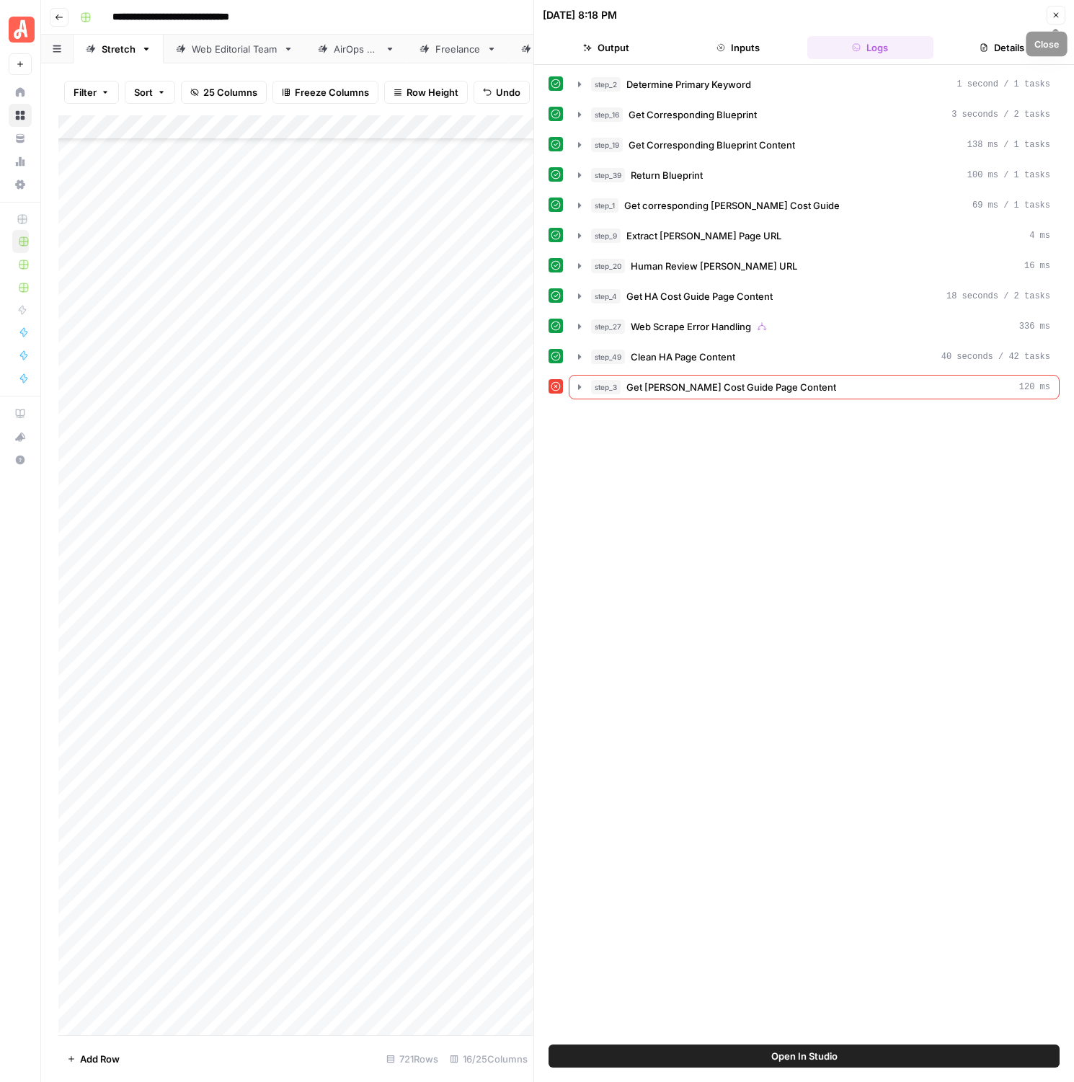
click at [1050, 11] on button "Close" at bounding box center [1056, 15] width 19 height 19
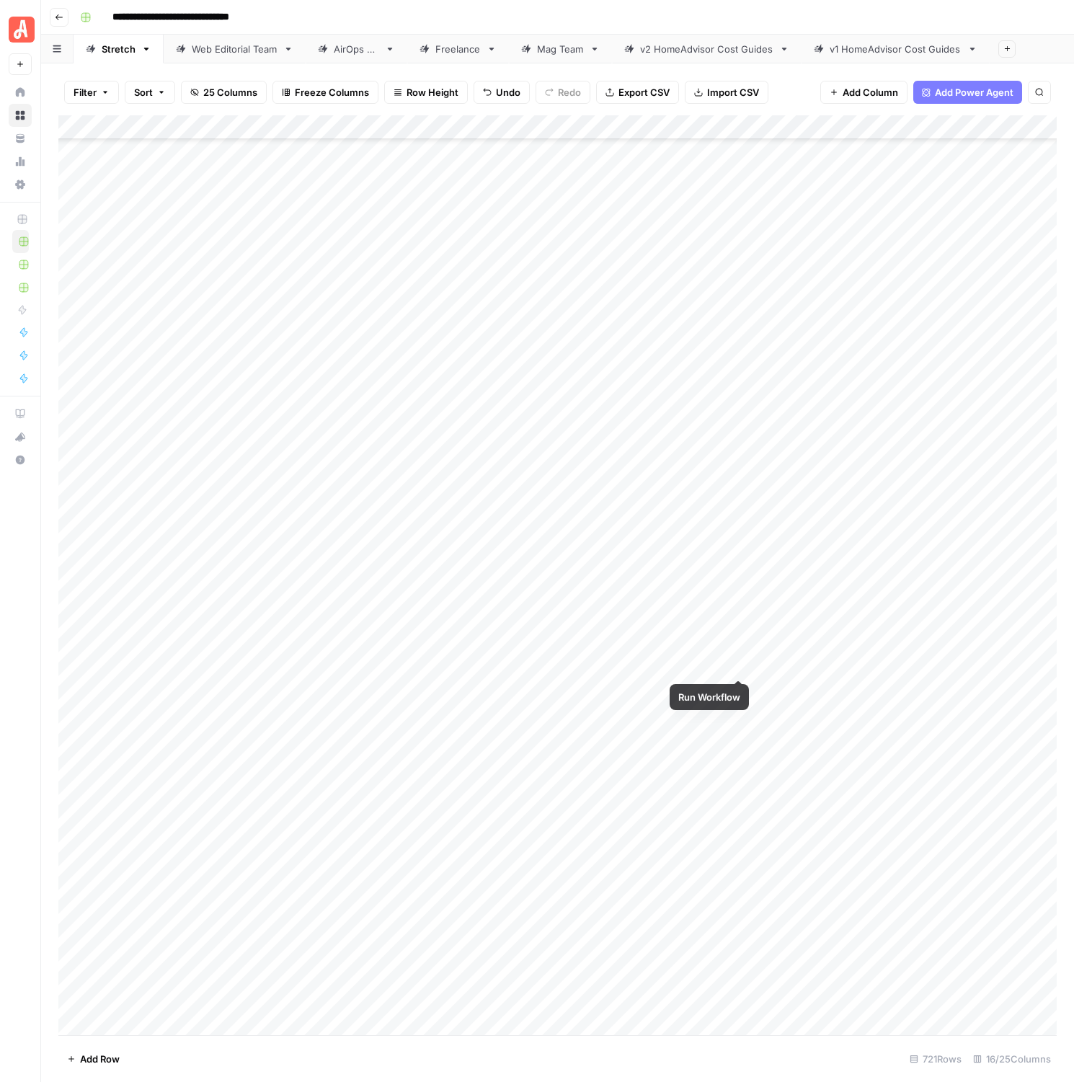
click at [734, 663] on div "Add Column" at bounding box center [557, 575] width 999 height 920
click at [741, 665] on div "Add Column" at bounding box center [557, 575] width 999 height 920
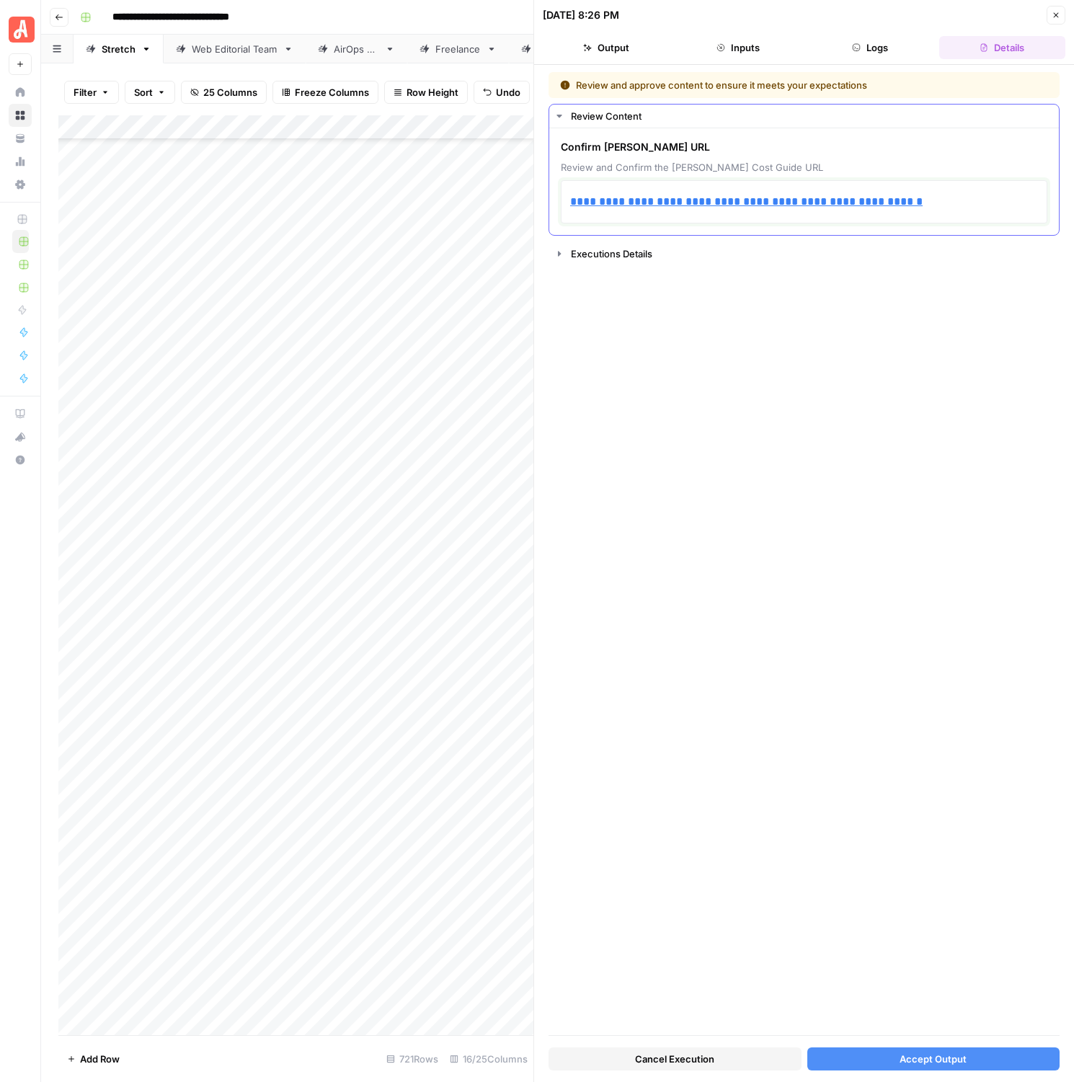
click at [938, 195] on p "**********" at bounding box center [804, 202] width 468 height 19
click at [1053, 22] on button "Close" at bounding box center [1056, 15] width 19 height 19
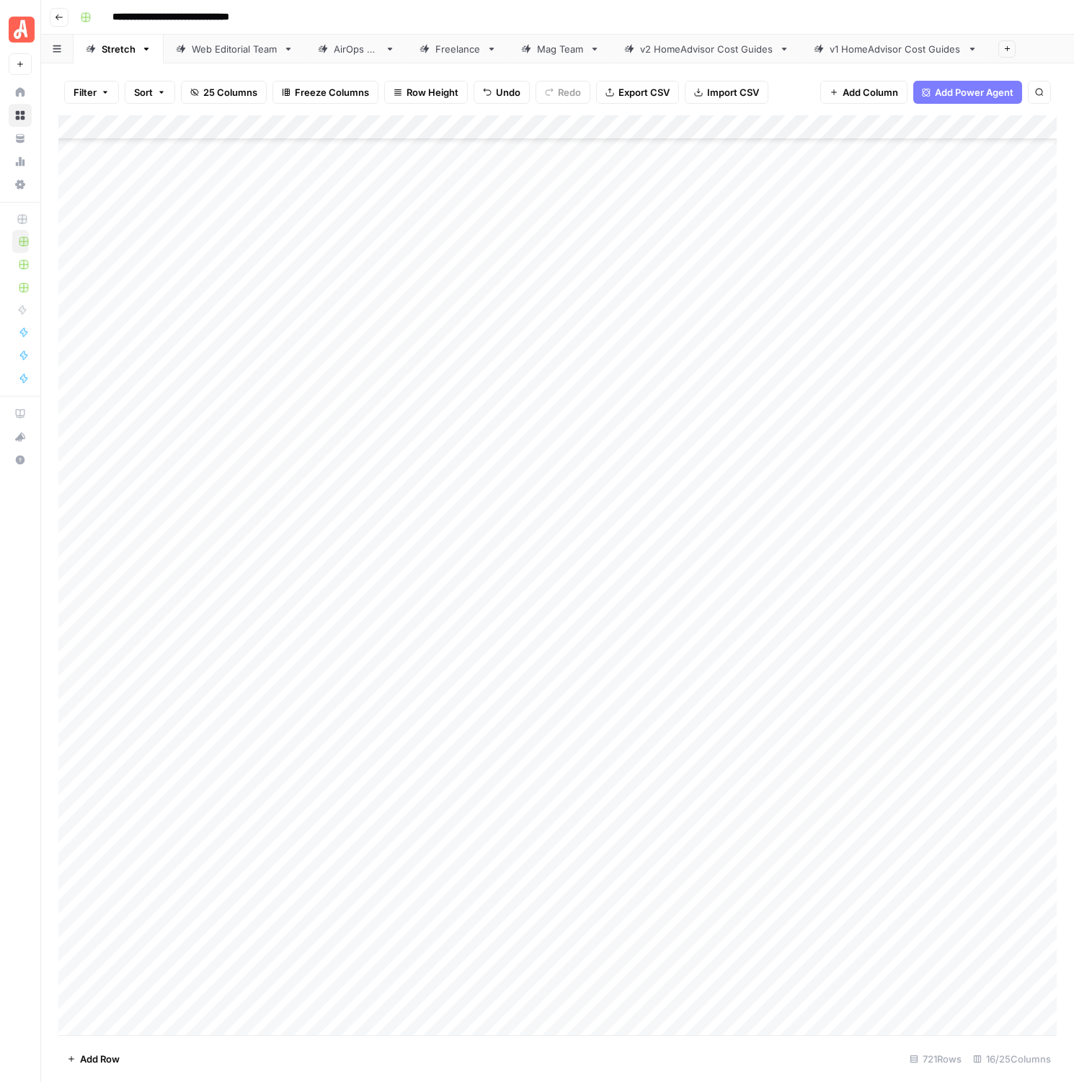
click at [841, 664] on div "Add Column" at bounding box center [557, 575] width 999 height 920
click at [792, 686] on div "Add Column" at bounding box center [557, 575] width 999 height 920
click at [689, 660] on div "Add Column" at bounding box center [557, 575] width 999 height 920
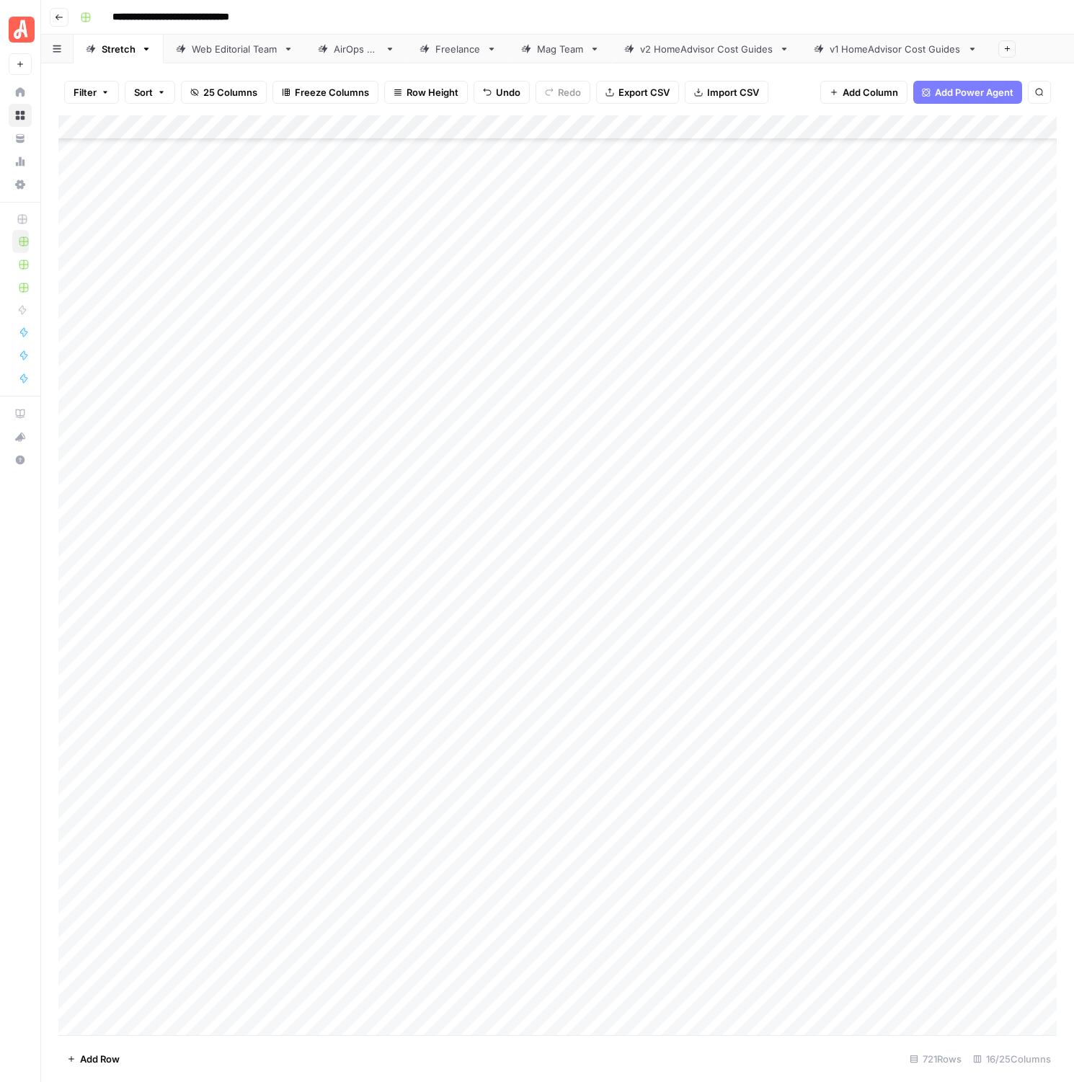
click at [738, 660] on div "Add Column" at bounding box center [557, 575] width 999 height 920
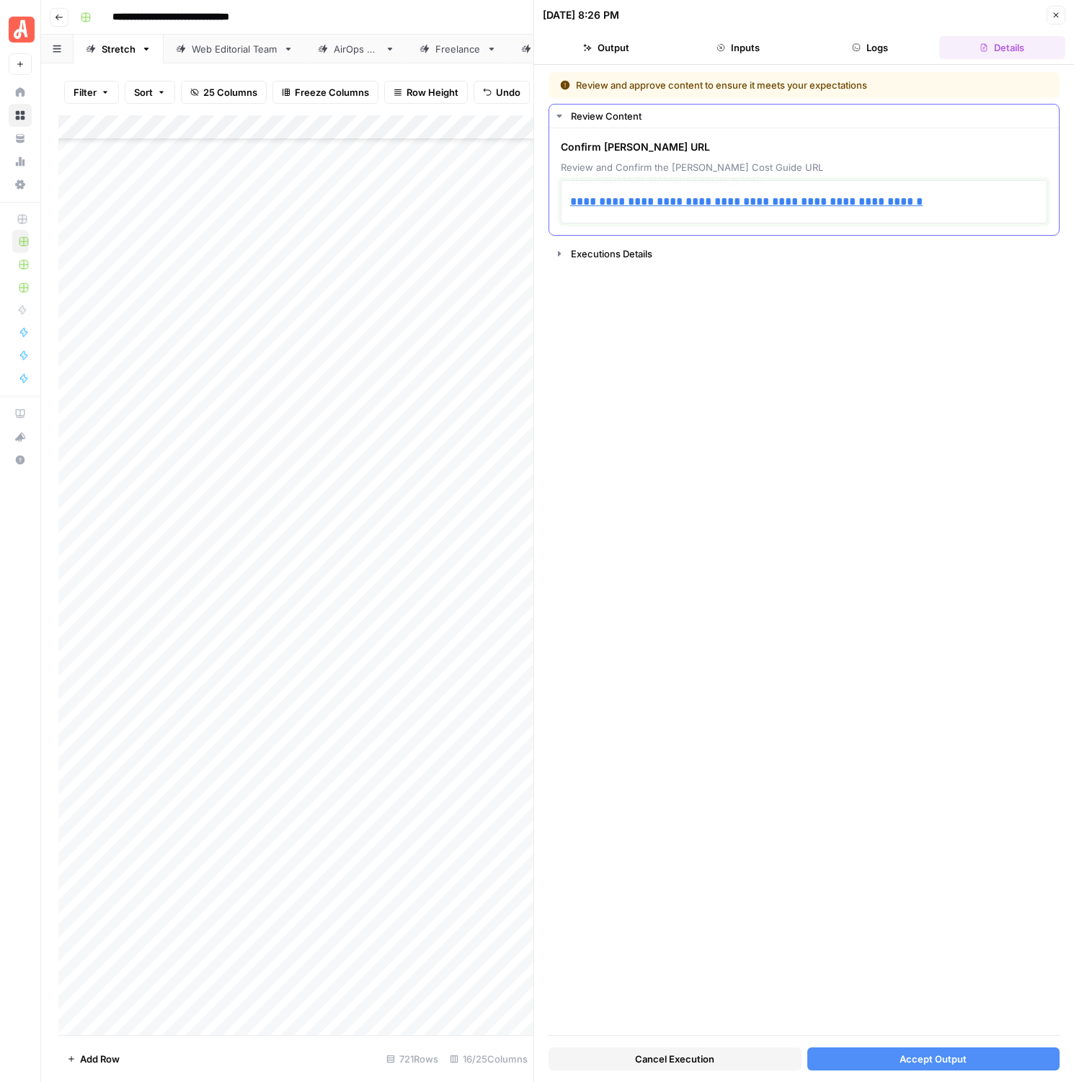
click at [941, 199] on p "**********" at bounding box center [804, 202] width 468 height 19
click at [745, 40] on button "Inputs" at bounding box center [738, 47] width 126 height 23
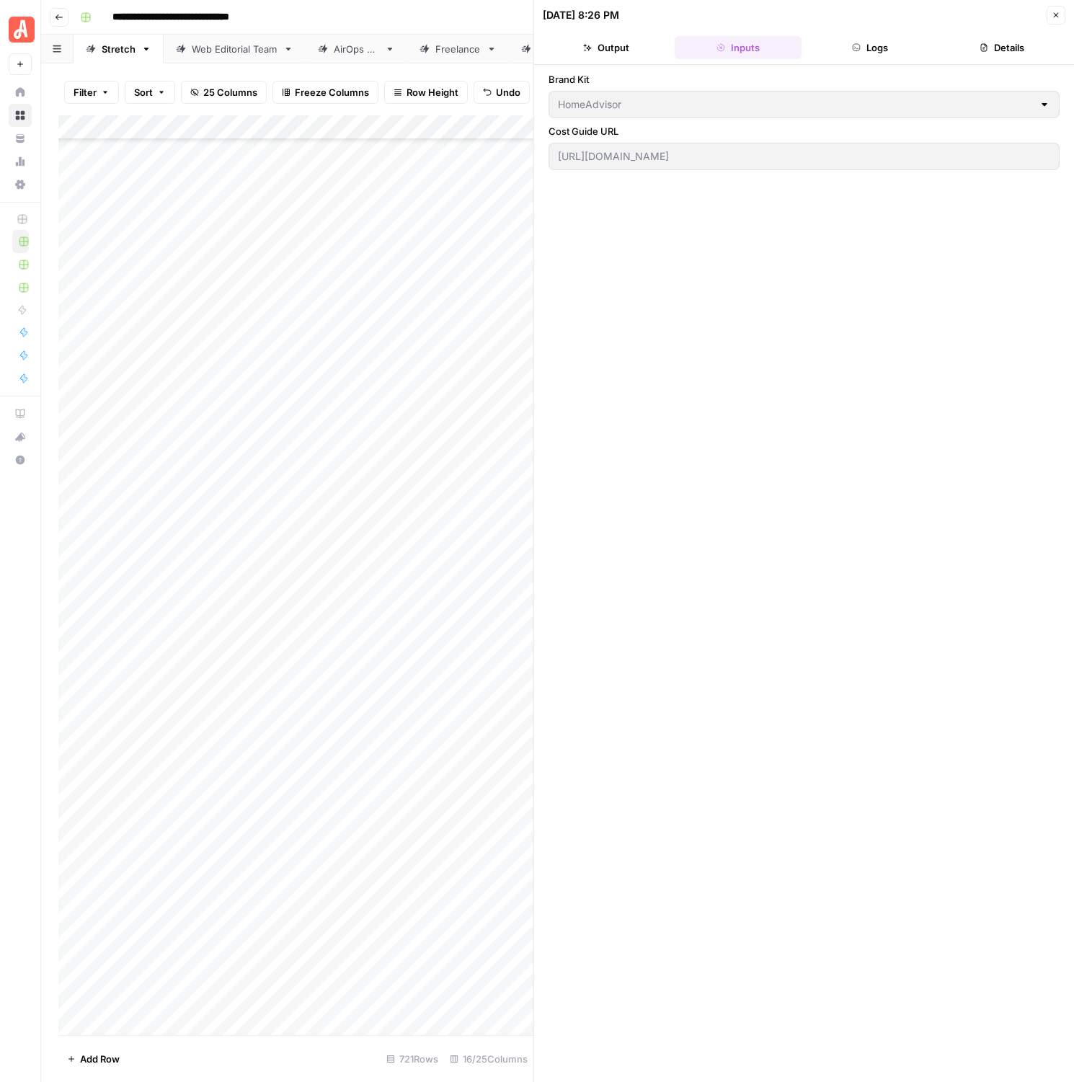
click at [730, 138] on label "Cost Guide URL" at bounding box center [804, 131] width 511 height 14
click at [730, 143] on div "[URL][DOMAIN_NAME]" at bounding box center [804, 156] width 511 height 27
click at [732, 147] on div "[URL][DOMAIN_NAME]" at bounding box center [804, 156] width 511 height 27
click at [628, 55] on button "Output" at bounding box center [606, 47] width 126 height 23
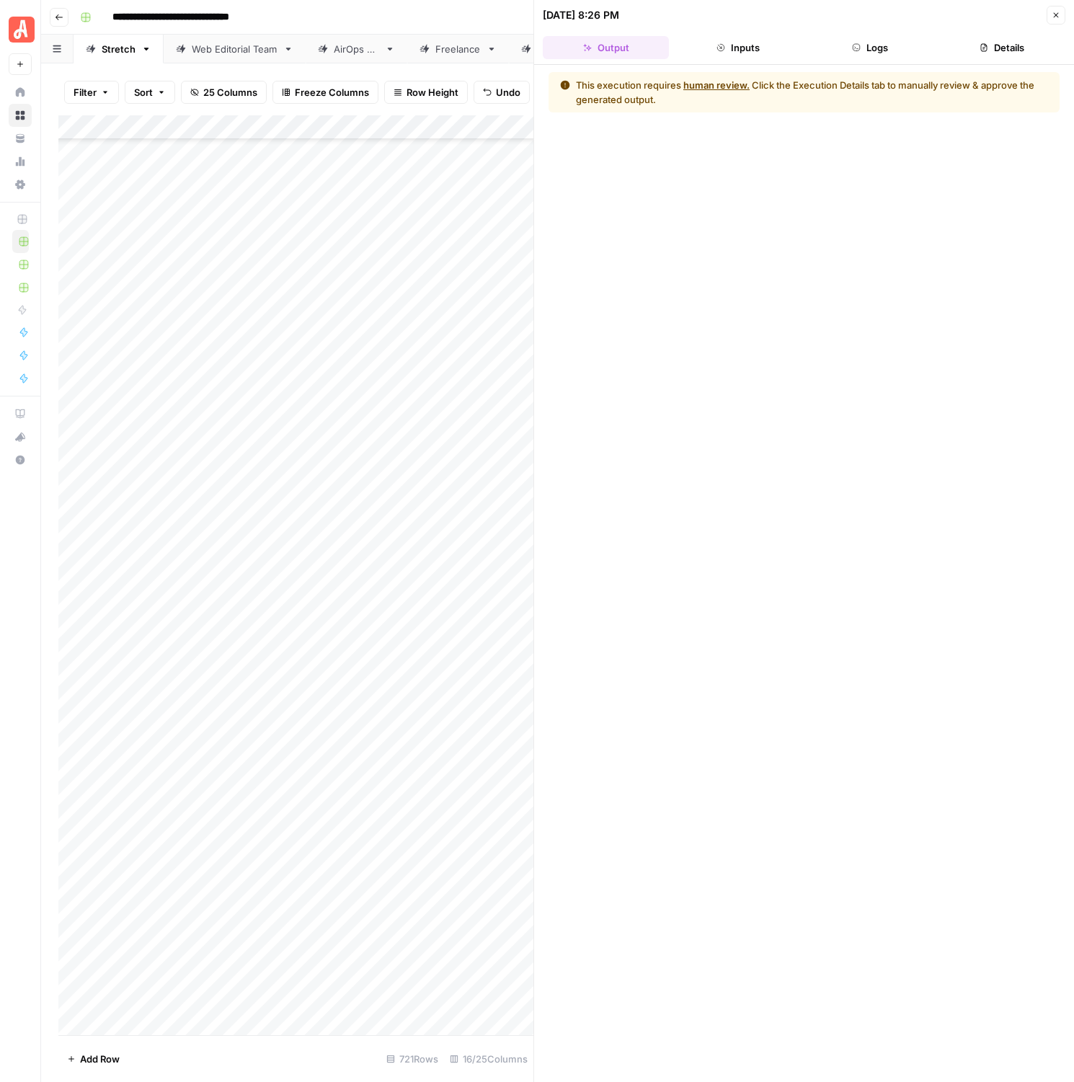
click at [834, 44] on button "Logs" at bounding box center [871, 47] width 126 height 23
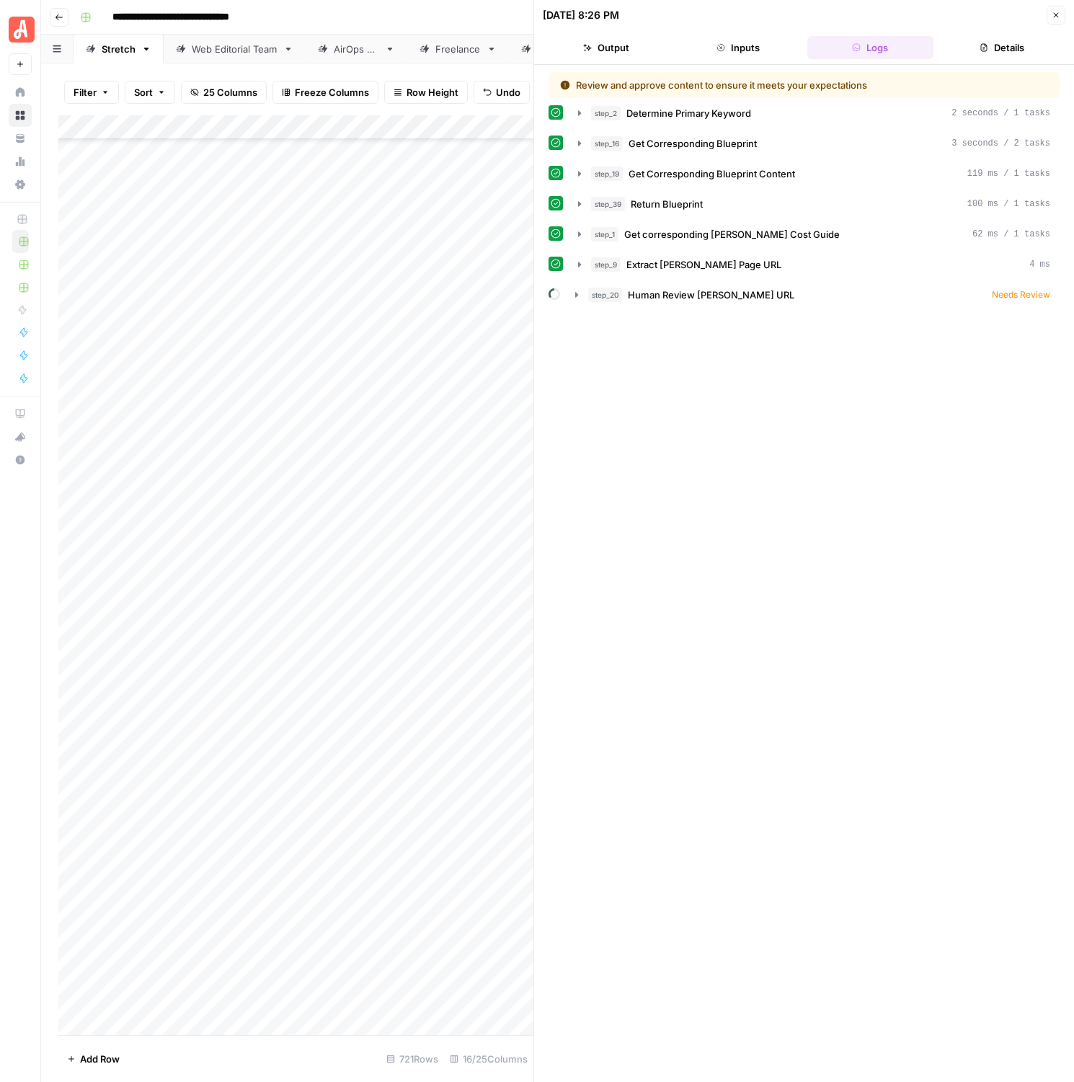
click at [594, 50] on button "Output" at bounding box center [606, 47] width 126 height 23
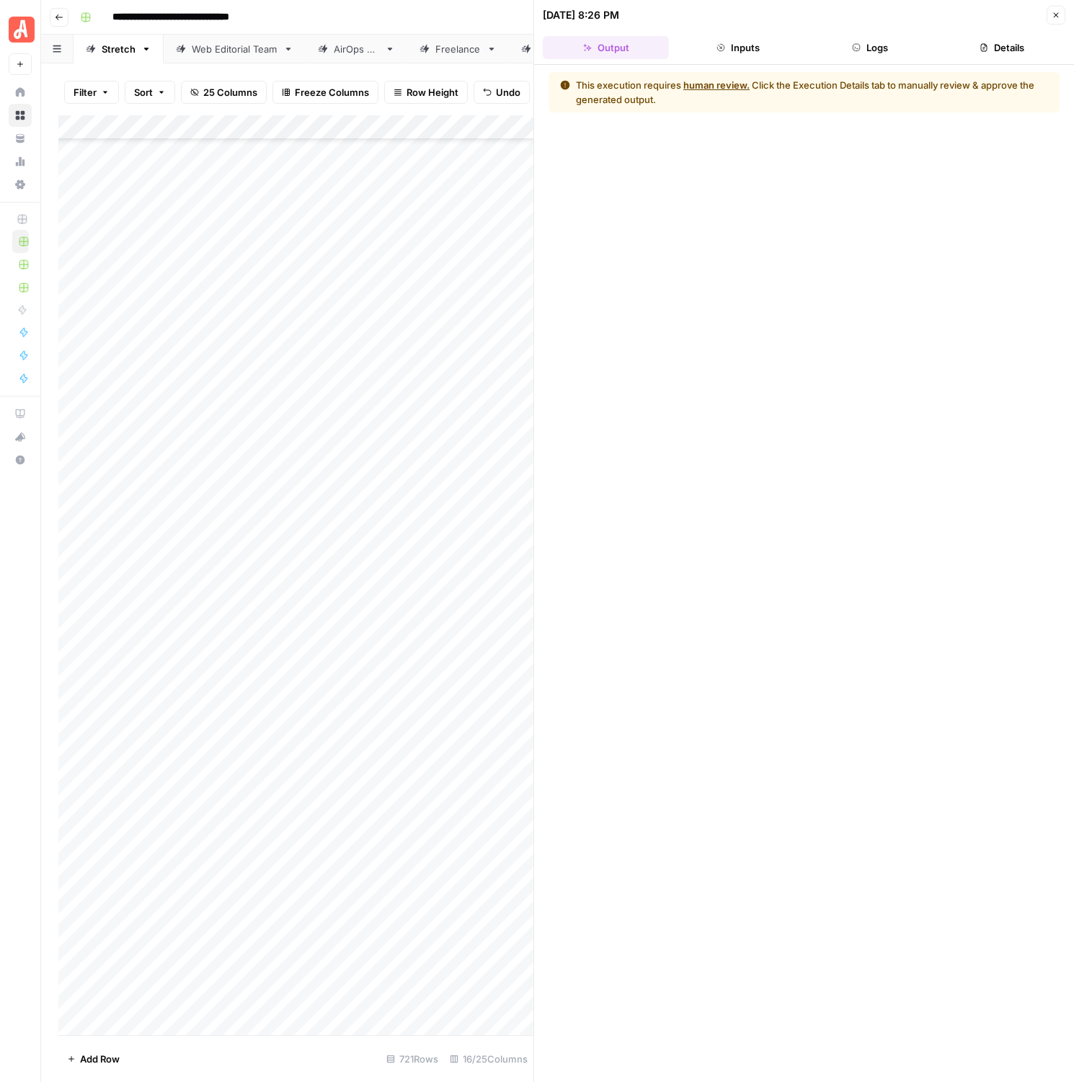
click at [1018, 59] on header "[DATE] 8:26 PM Close Output Inputs Logs Details" at bounding box center [804, 32] width 540 height 65
click at [994, 42] on button "Details" at bounding box center [1002, 47] width 126 height 23
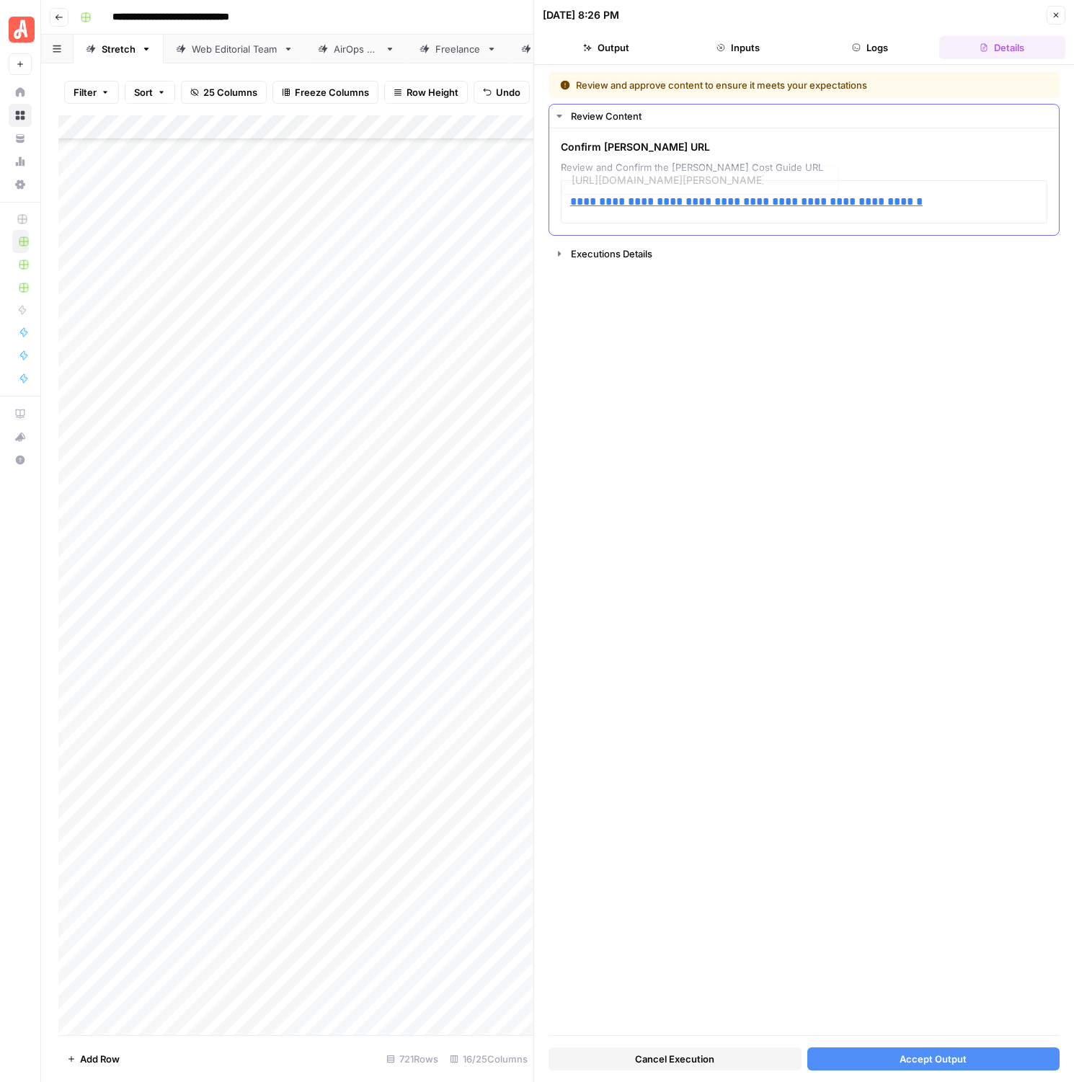
click at [918, 218] on div "**********" at bounding box center [804, 201] width 487 height 43
click at [572, 252] on div "Executions Details" at bounding box center [810, 254] width 479 height 14
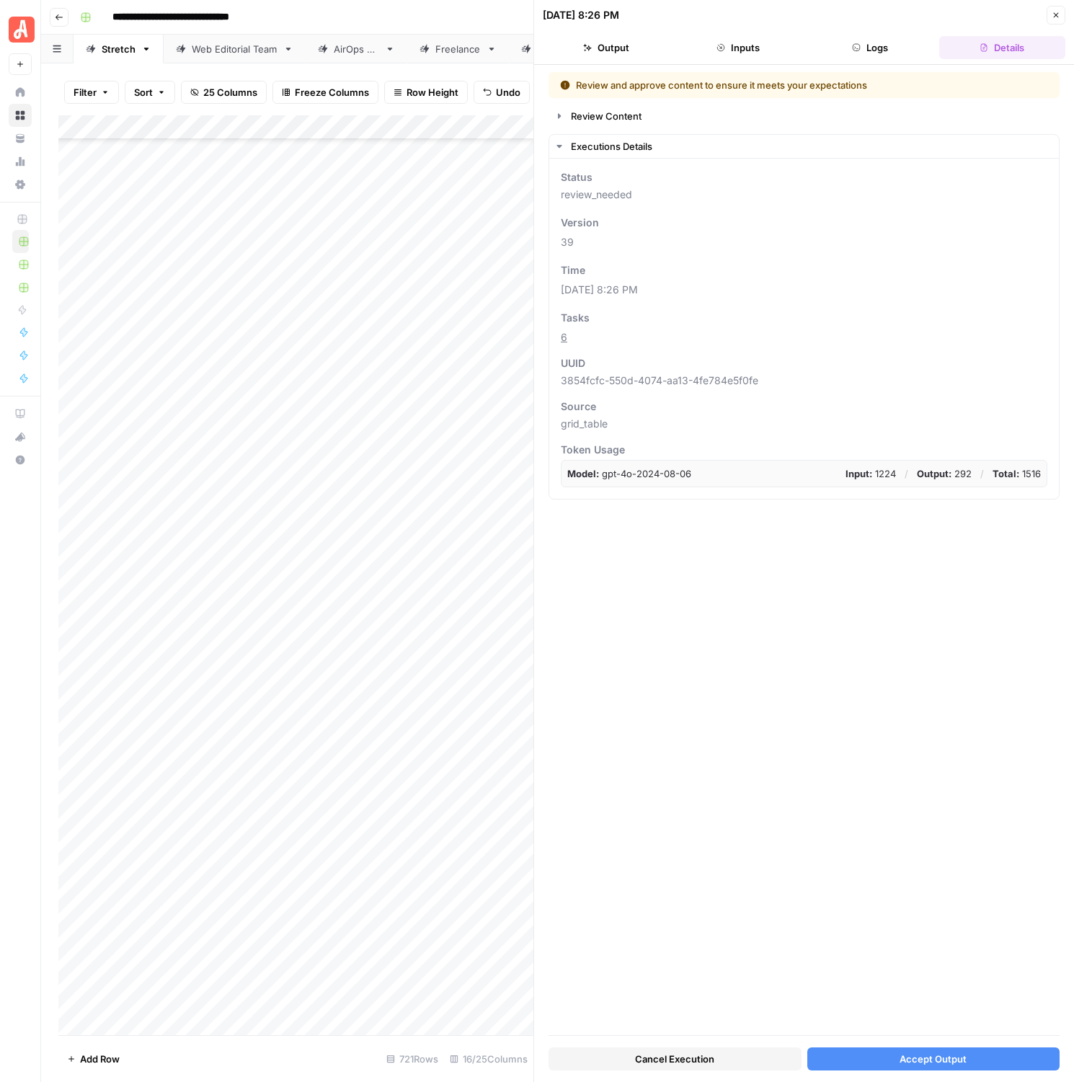
click at [571, 101] on div "Review and approve content to ensure it meets your expectations Review Content …" at bounding box center [804, 553] width 511 height 963
click at [572, 112] on div "Review Content" at bounding box center [810, 116] width 479 height 14
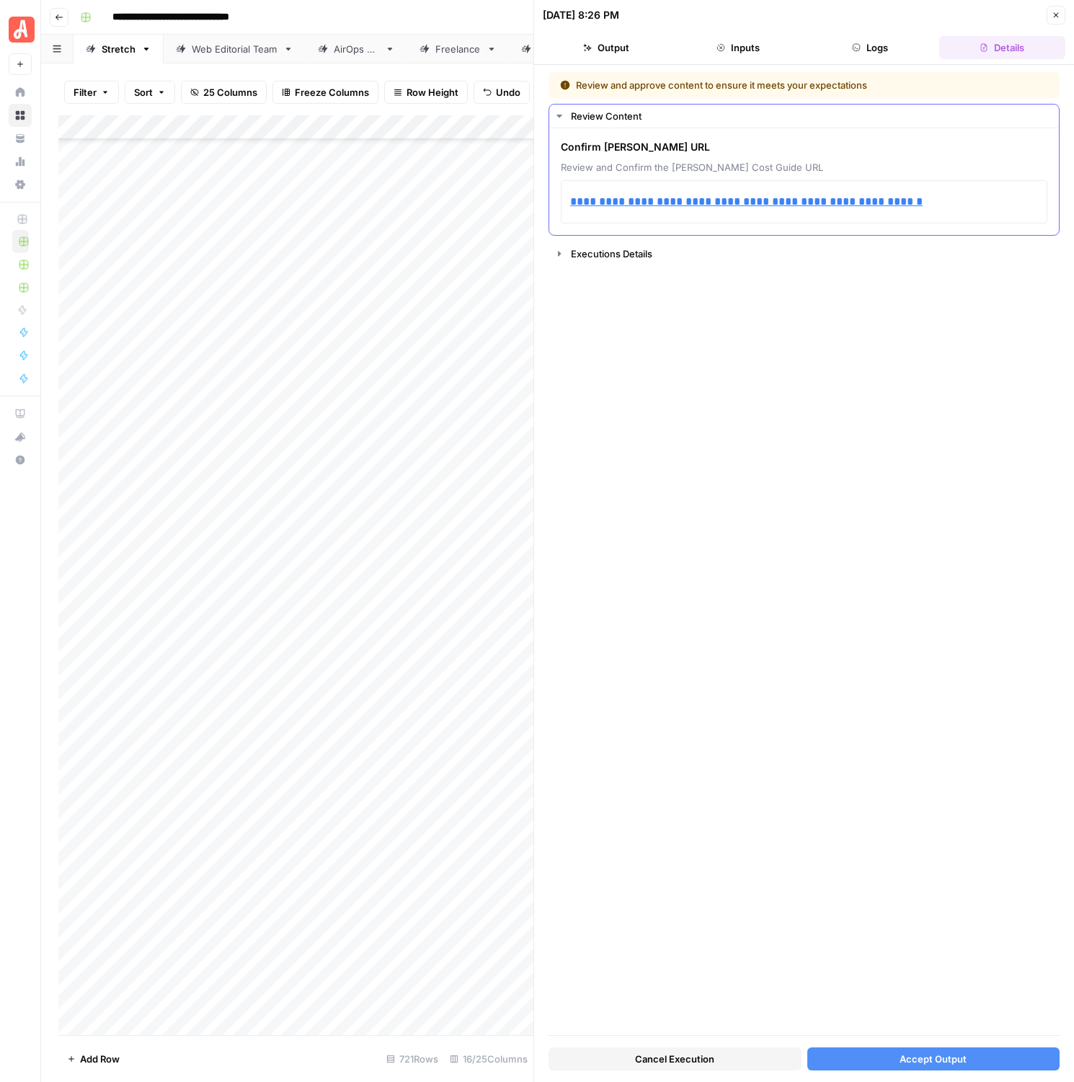
click at [789, 172] on span "Review and Confirm the [PERSON_NAME] Cost Guide URL" at bounding box center [804, 167] width 487 height 14
click at [1051, 19] on button "Close" at bounding box center [1056, 15] width 19 height 19
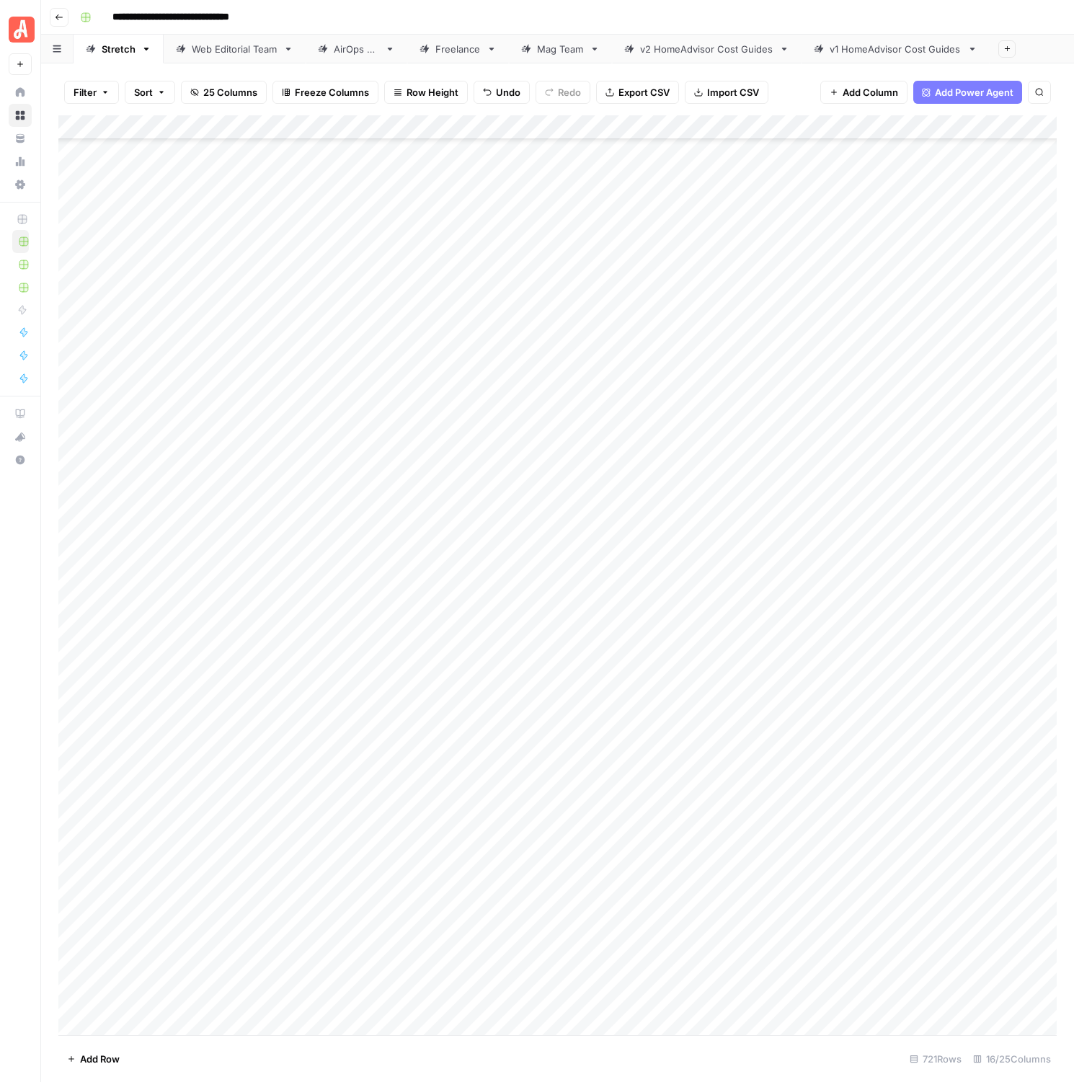
scroll to position [16506, 0]
click at [741, 658] on div "Add Column" at bounding box center [557, 575] width 999 height 920
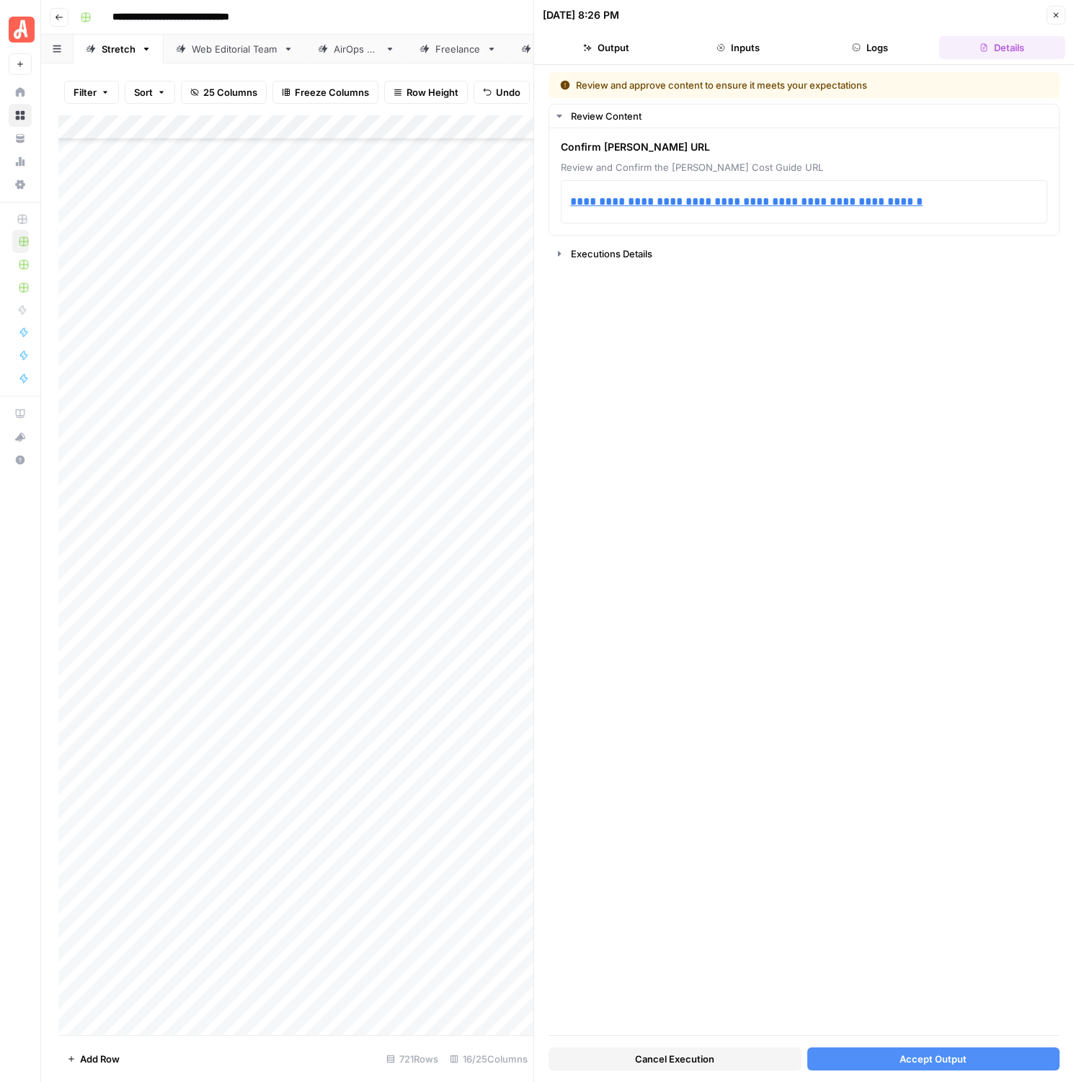
click at [890, 1048] on button "Accept Output" at bounding box center [934, 1059] width 253 height 23
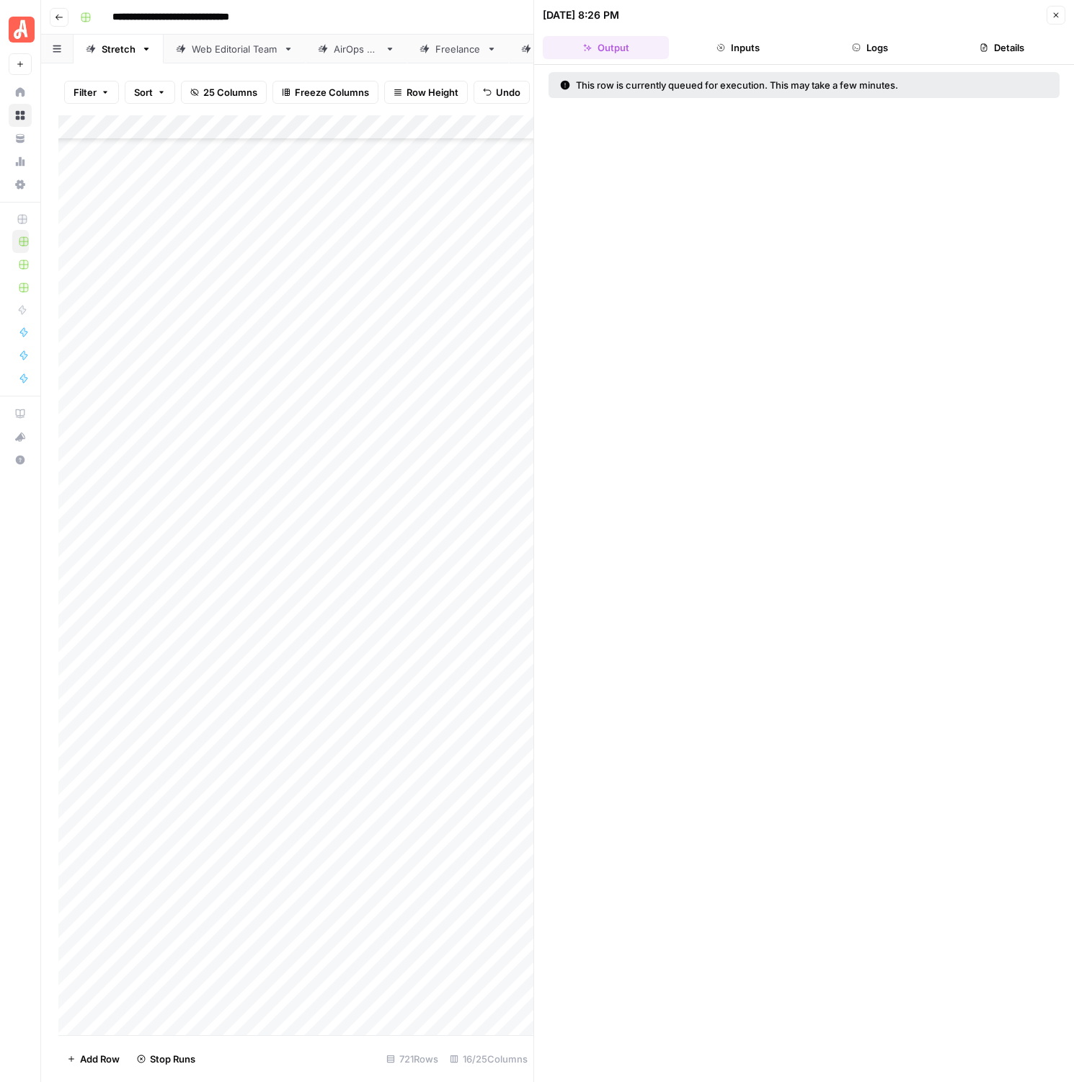
click at [1057, 22] on button "Close" at bounding box center [1056, 15] width 19 height 19
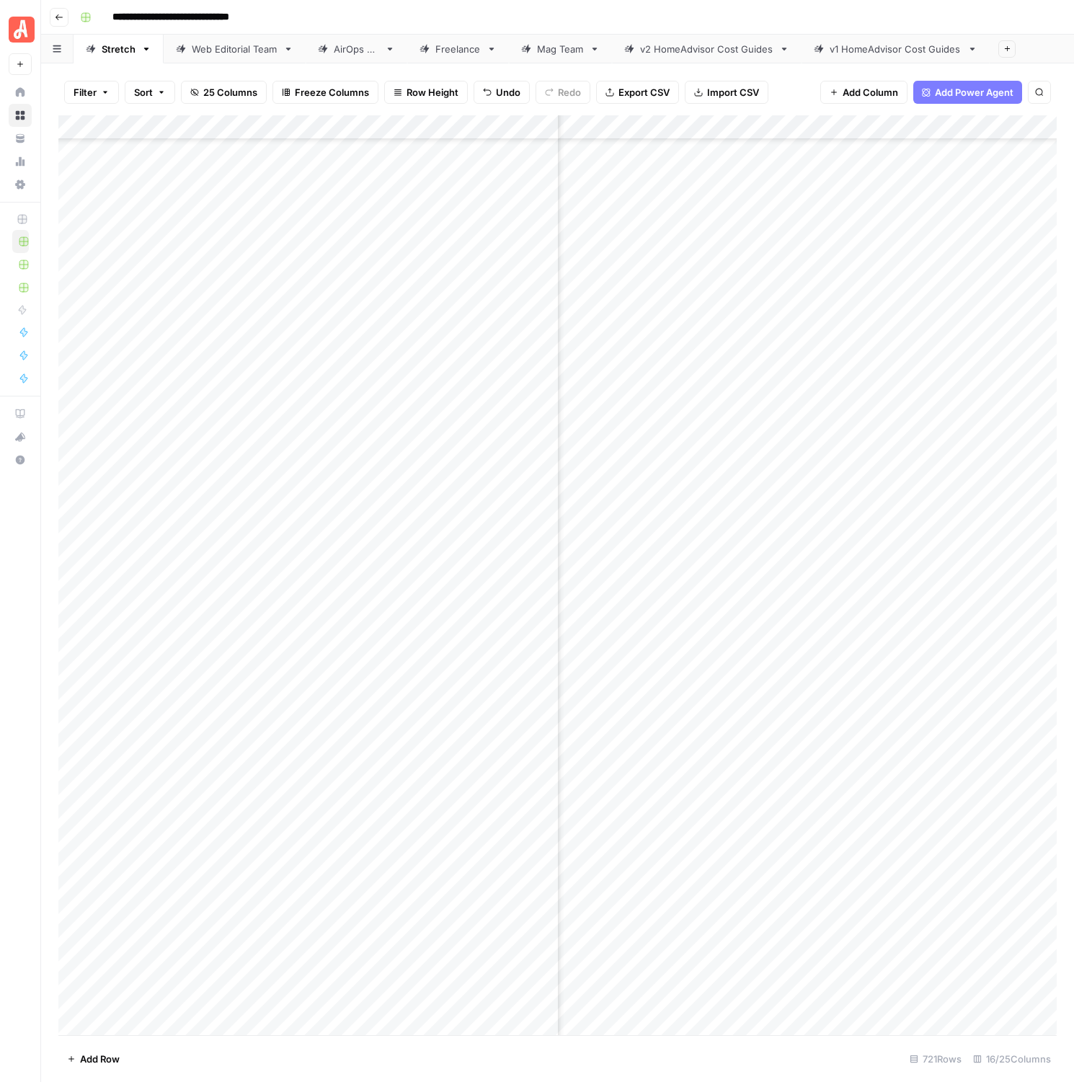
scroll to position [16522, 1511]
click at [853, 495] on div "Add Column" at bounding box center [557, 575] width 999 height 920
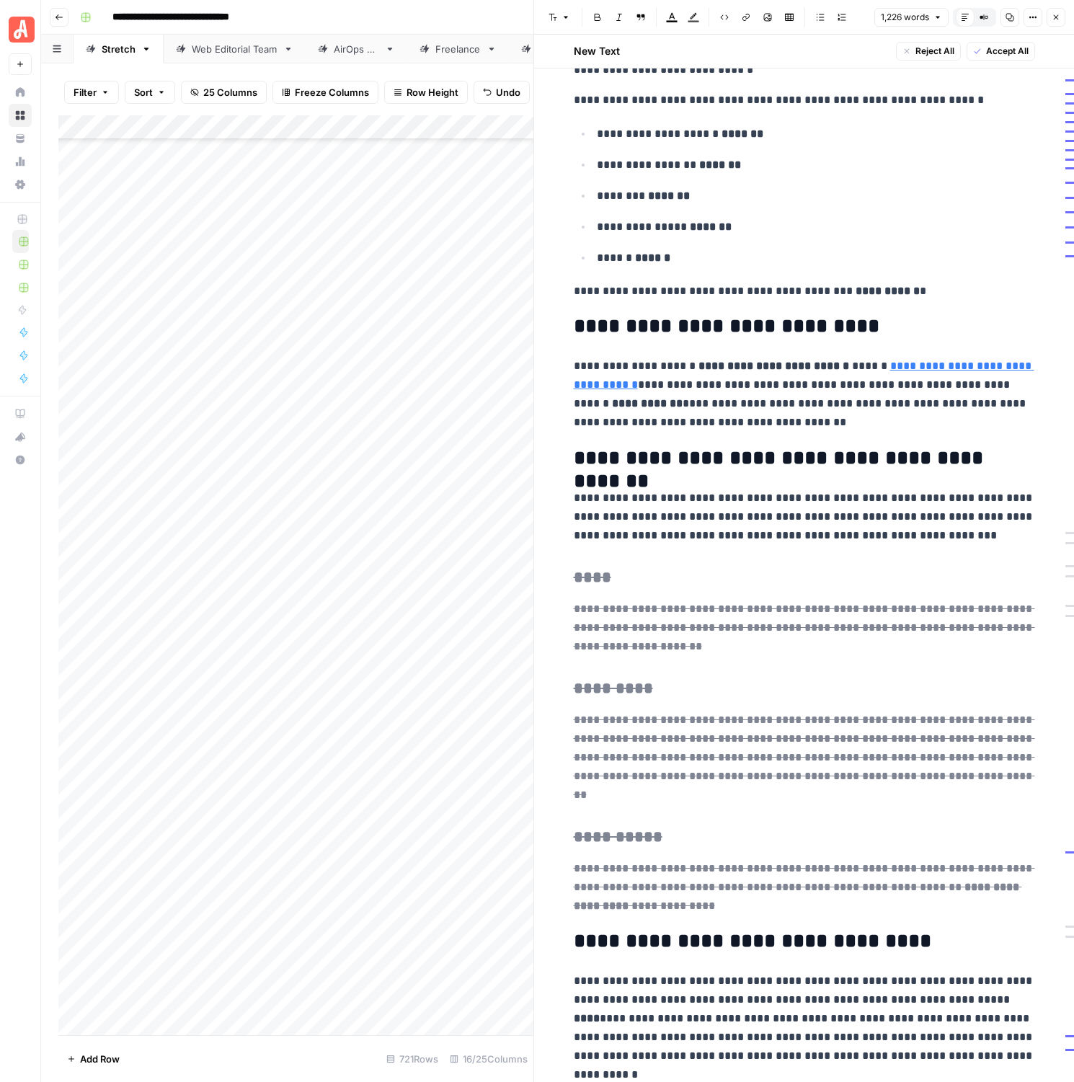
scroll to position [1255, 0]
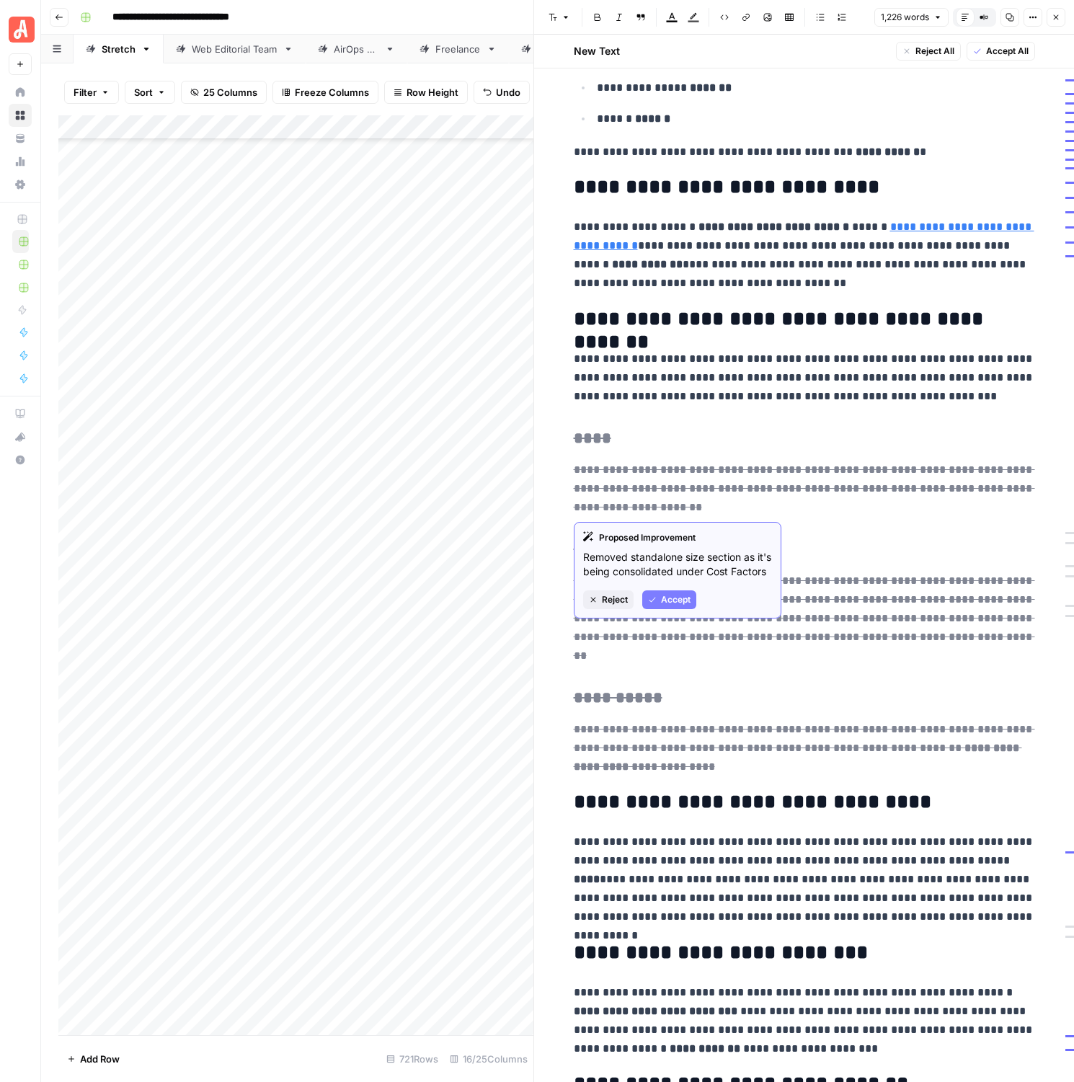
click at [614, 606] on span "Reject" at bounding box center [615, 599] width 26 height 13
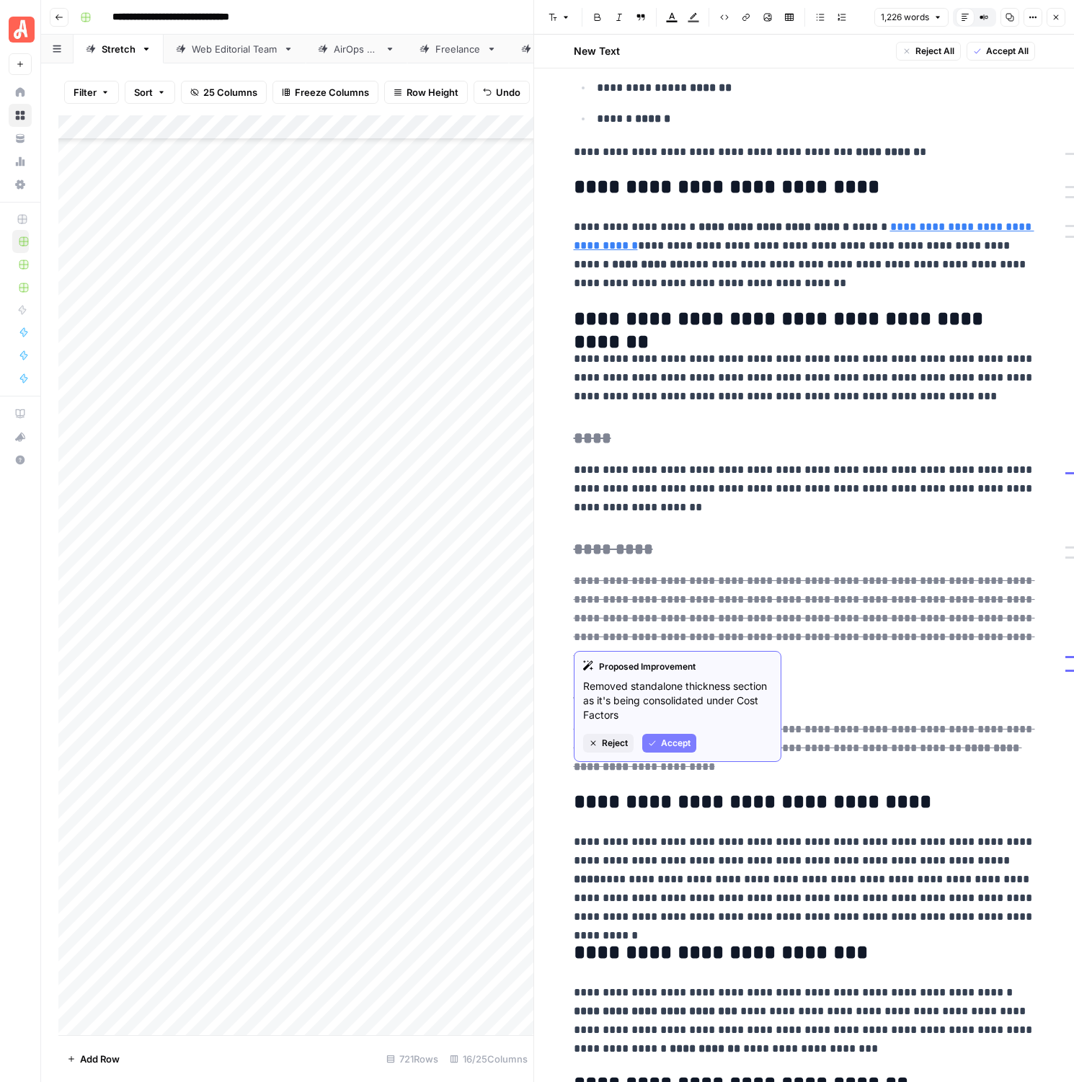
click at [619, 738] on span "Reject" at bounding box center [615, 743] width 26 height 13
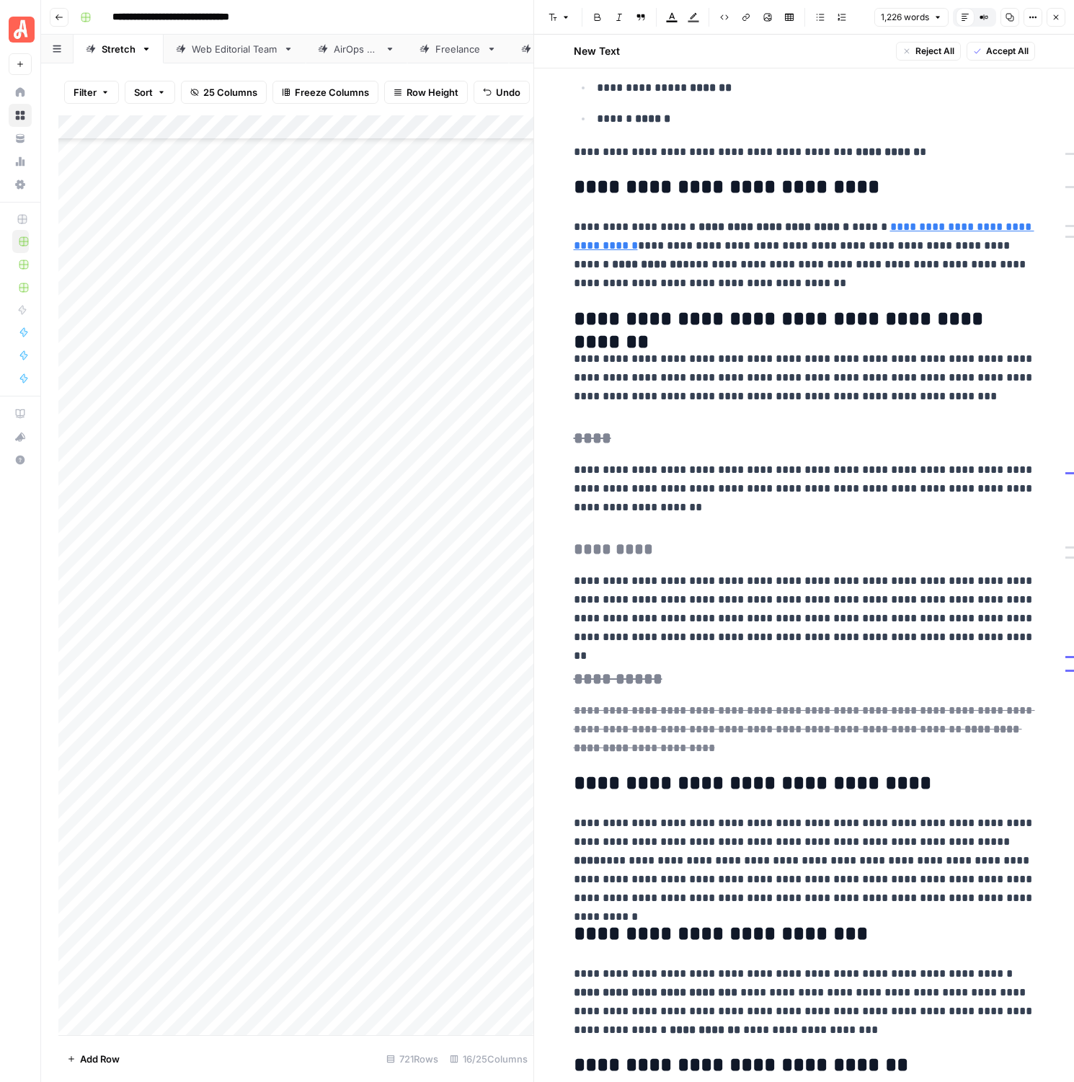
click at [611, 554] on del "*********" at bounding box center [613, 549] width 79 height 16
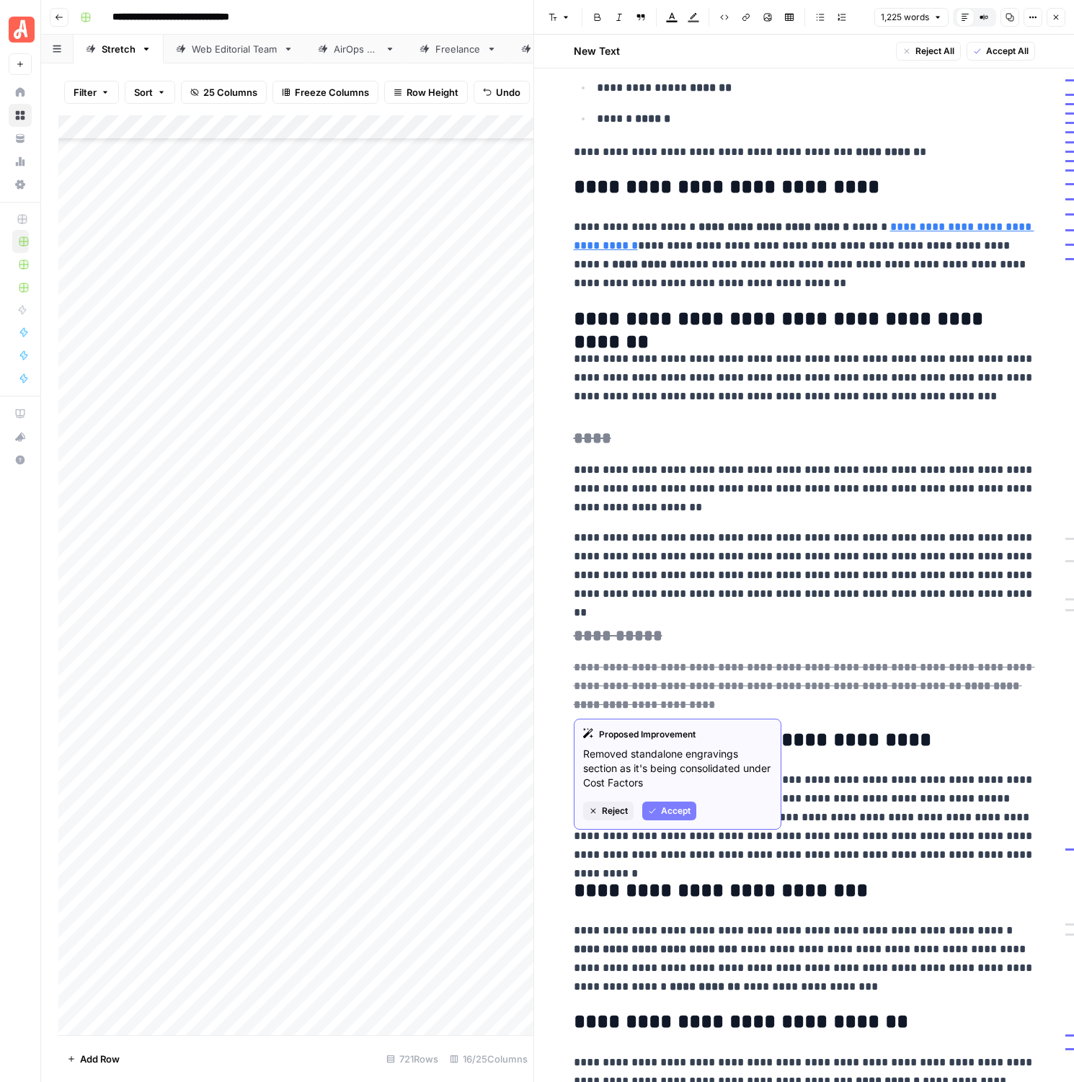
click at [624, 813] on span "Reject" at bounding box center [615, 811] width 26 height 13
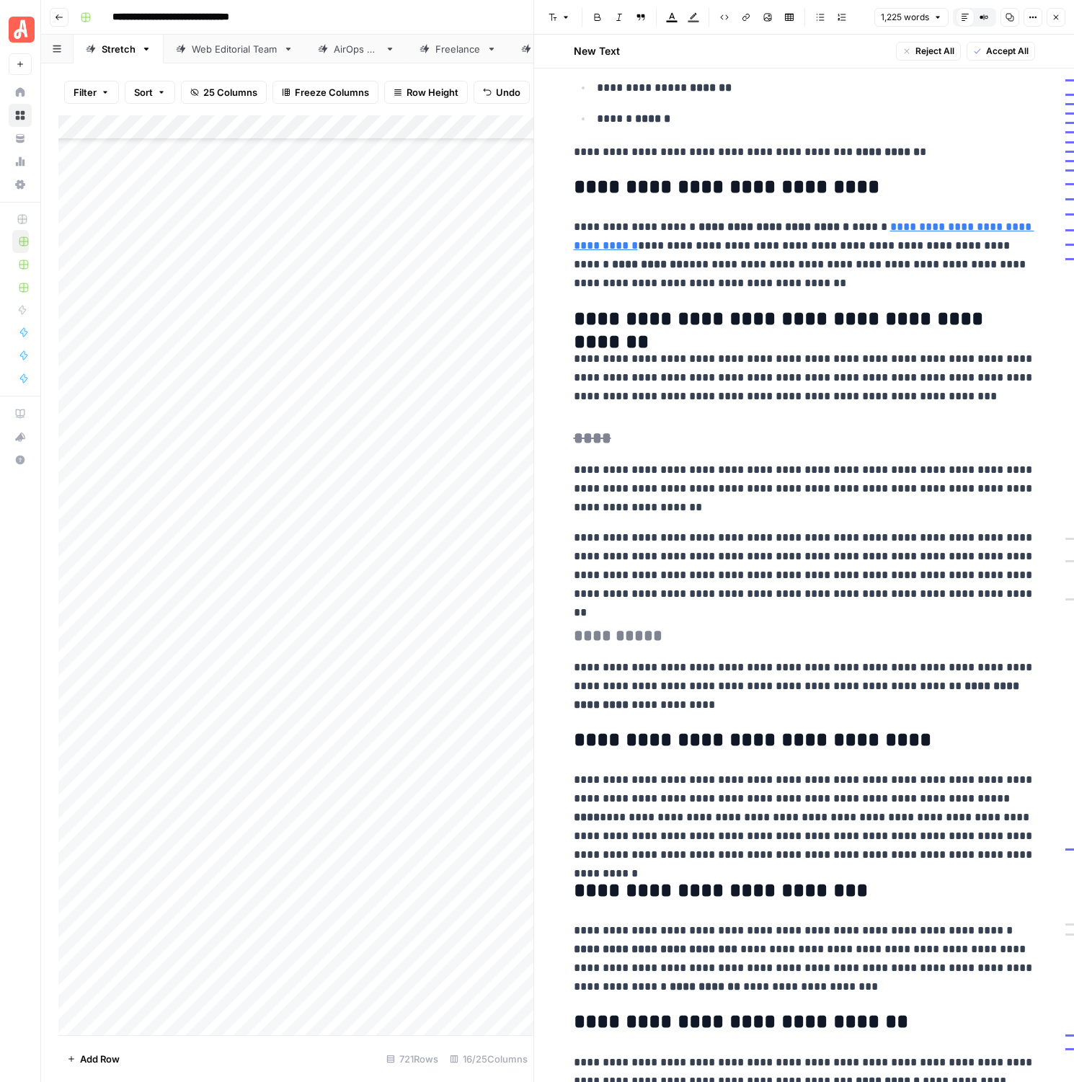
click at [623, 637] on del "**********" at bounding box center [618, 636] width 89 height 16
click at [616, 643] on del "**********" at bounding box center [618, 636] width 89 height 16
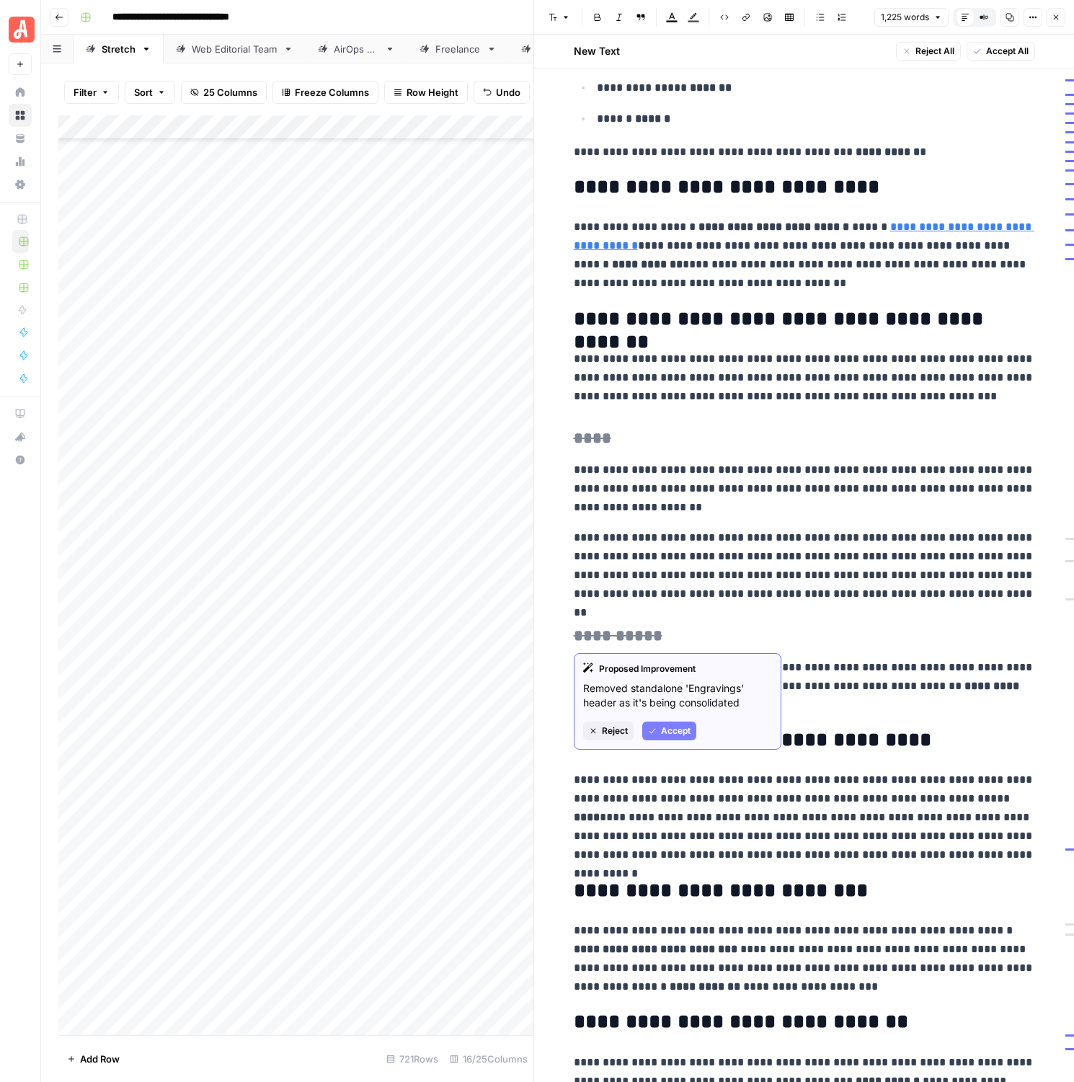
click at [624, 735] on span "Reject" at bounding box center [615, 731] width 26 height 13
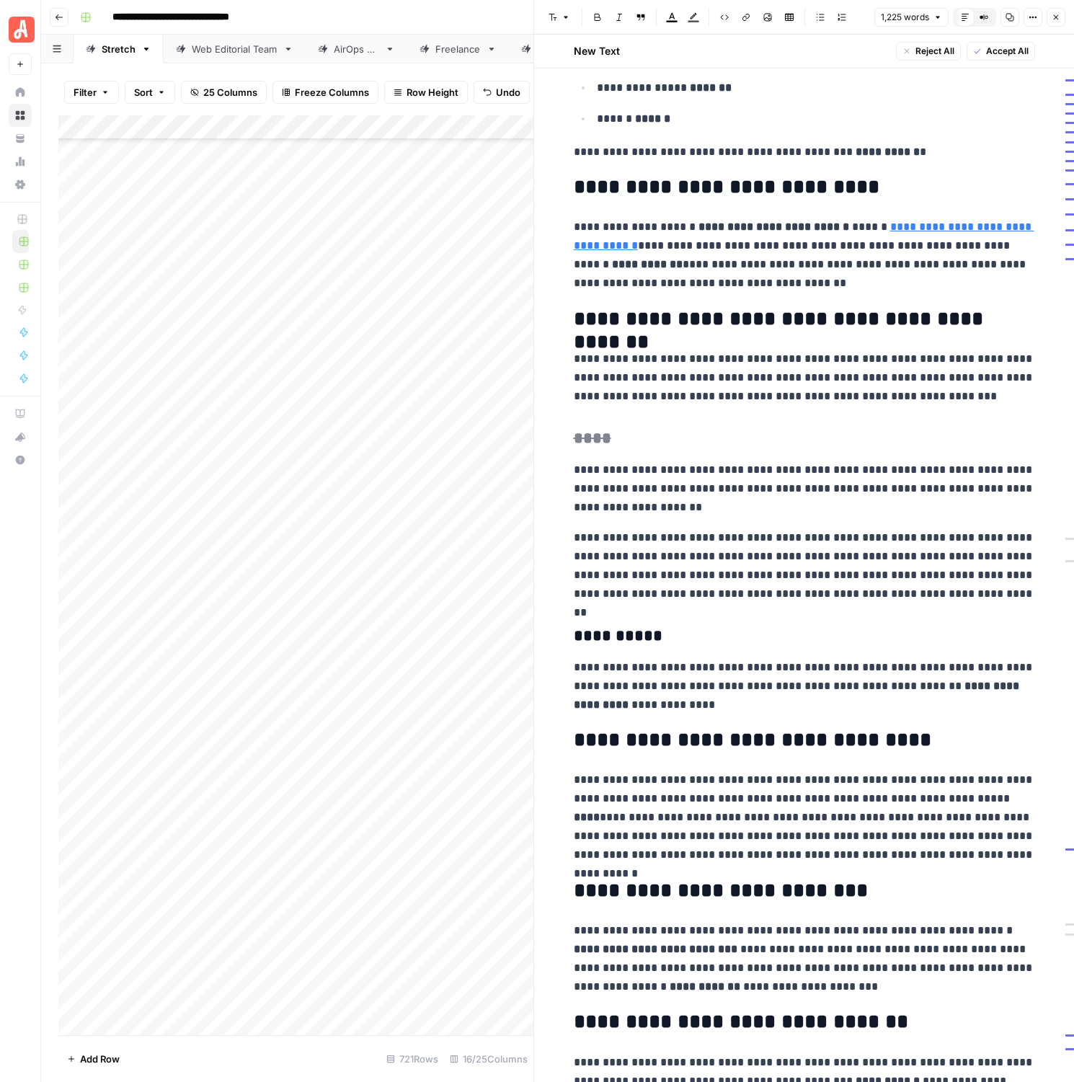
click at [722, 627] on h3 "**********" at bounding box center [804, 637] width 461 height 20
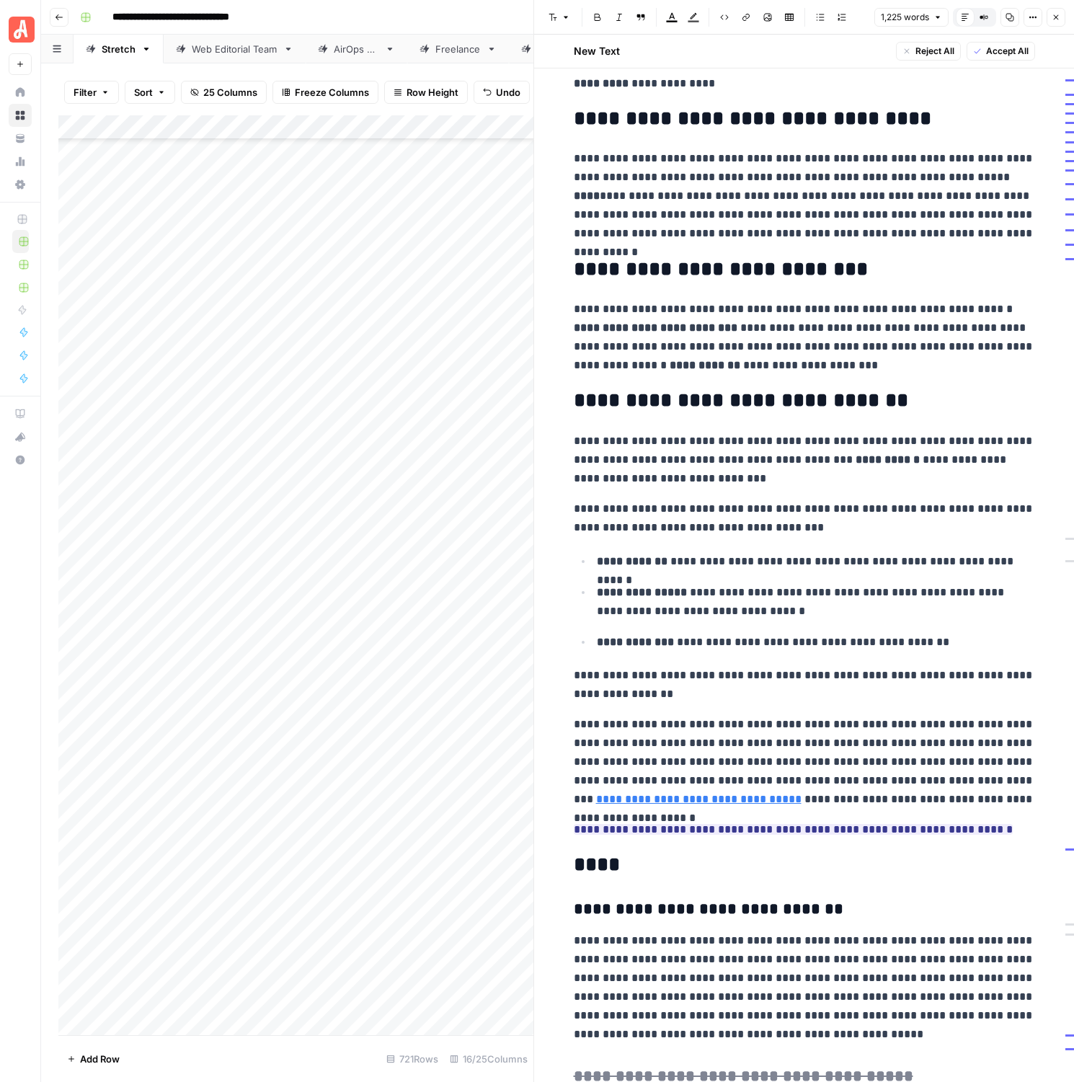
scroll to position [1941, 0]
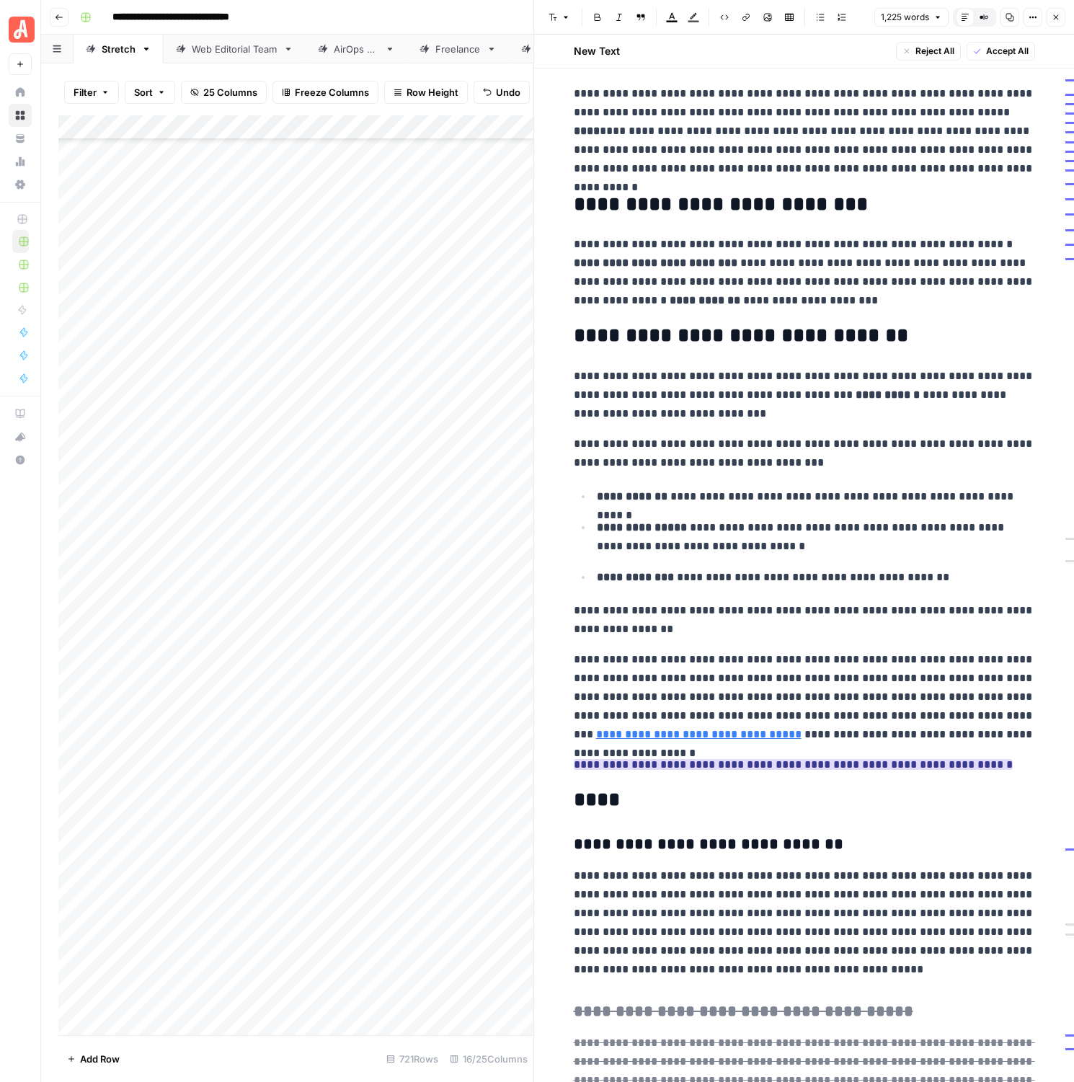
click at [837, 769] on ins "**********" at bounding box center [793, 764] width 439 height 11
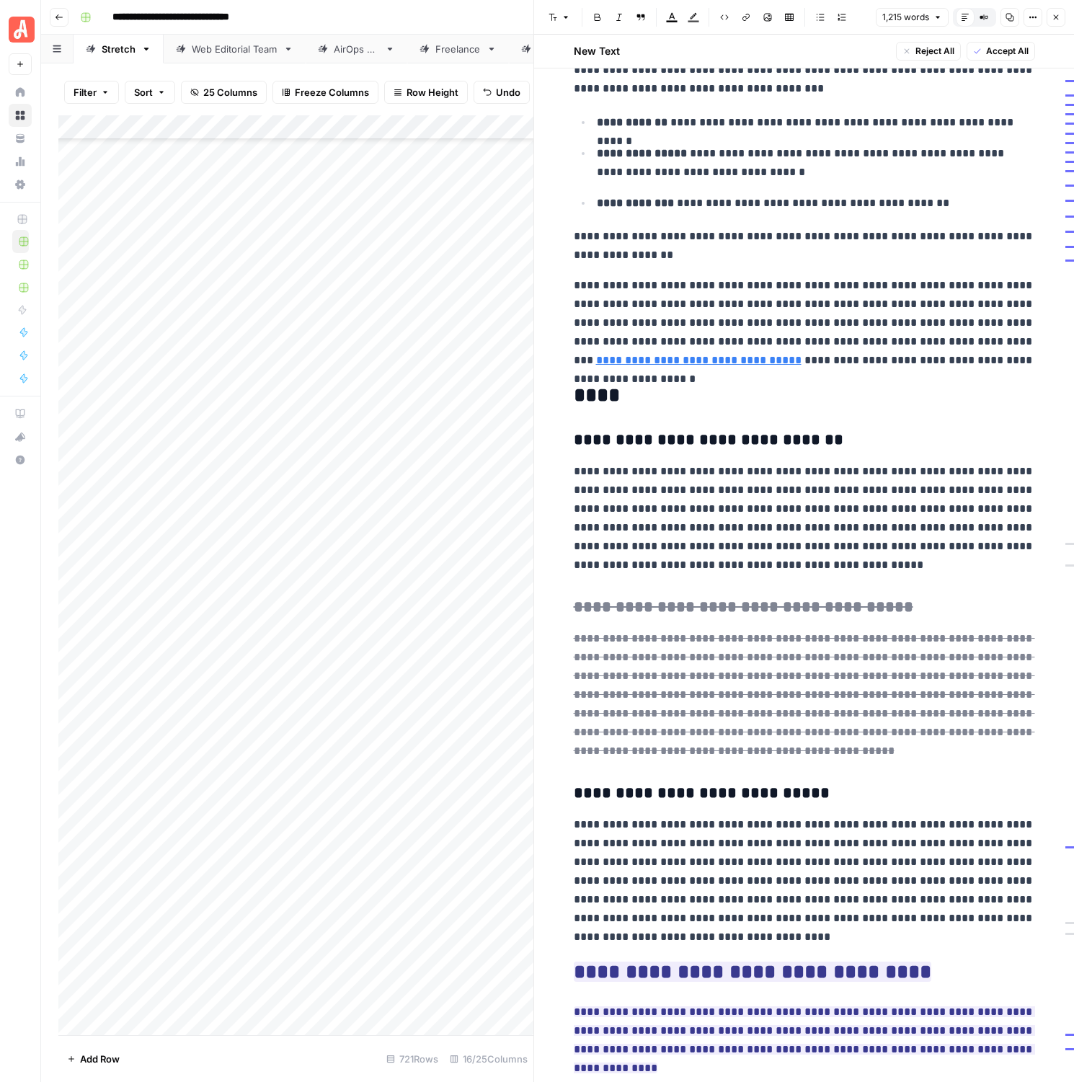
scroll to position [2344, 0]
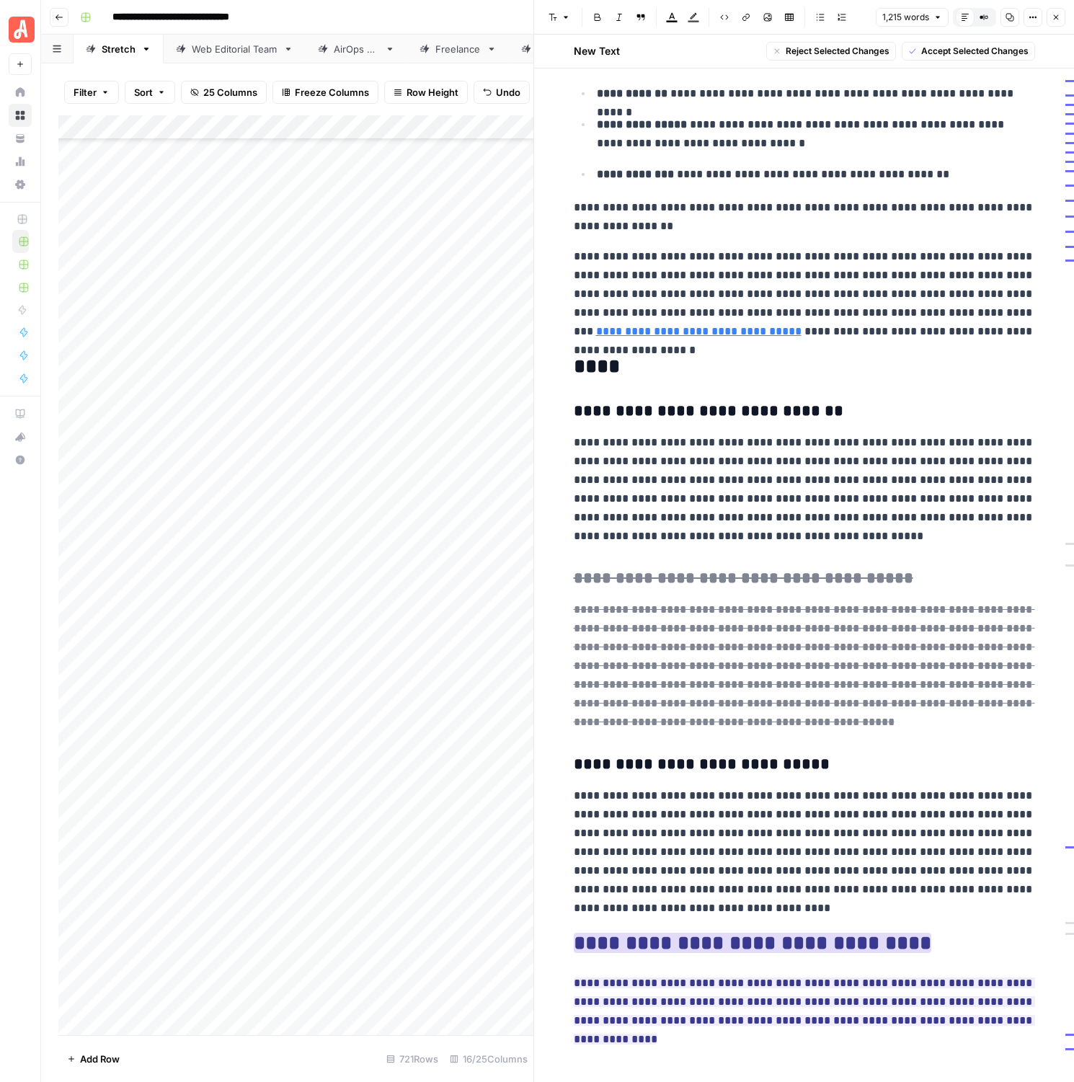
drag, startPoint x: 1019, startPoint y: 1027, endPoint x: 592, endPoint y: 951, distance: 433.6
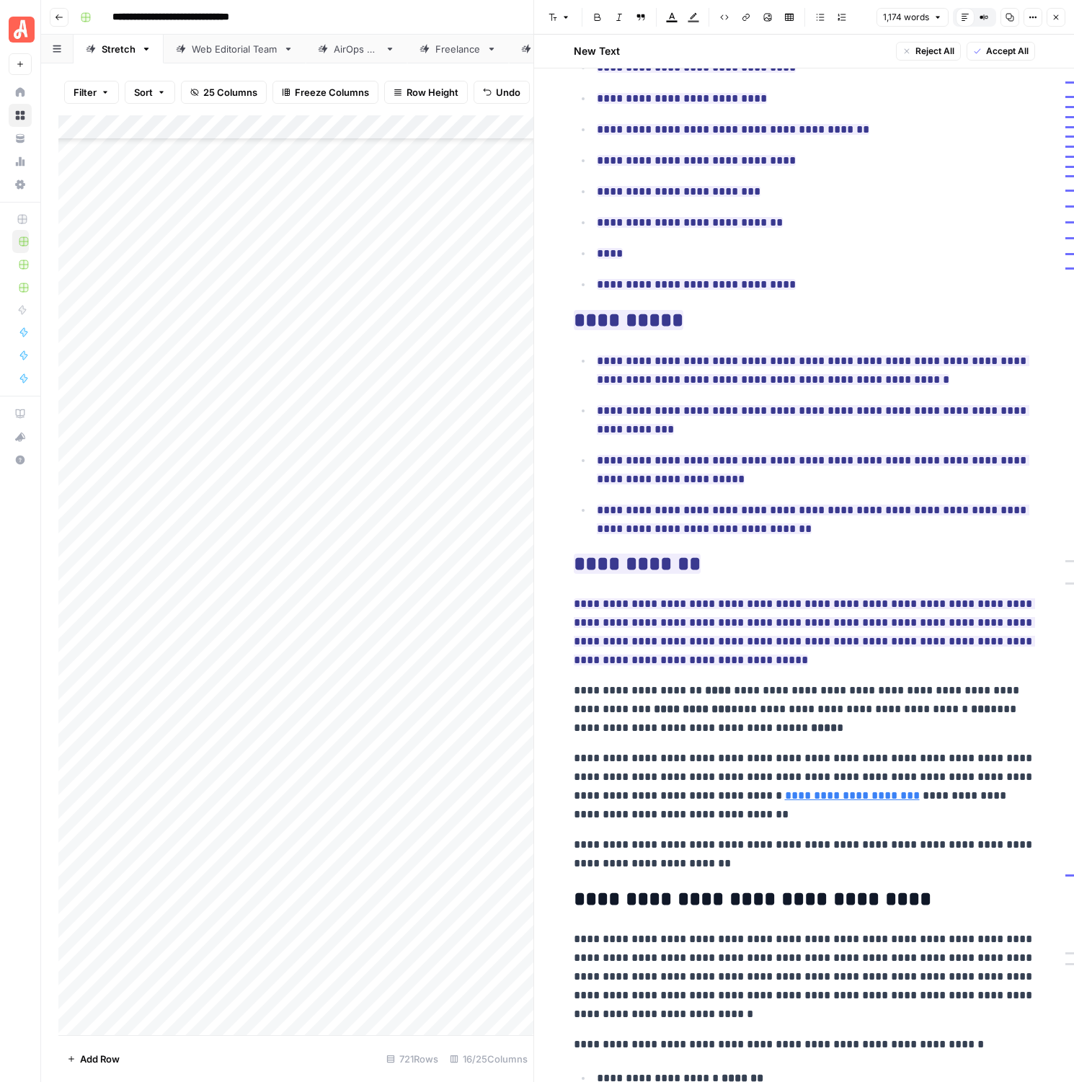
scroll to position [0, 0]
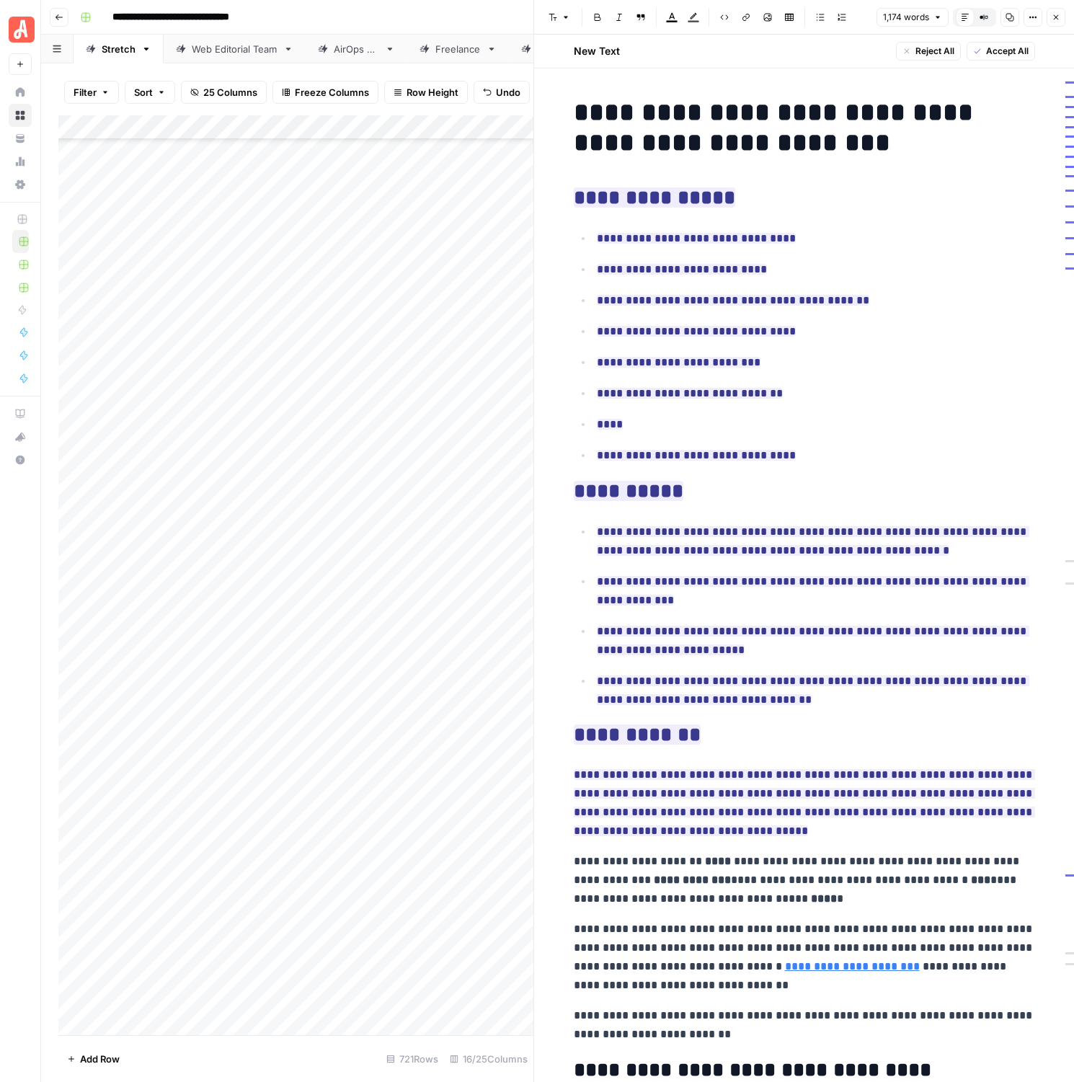
click at [1004, 54] on span "Accept All" at bounding box center [1007, 51] width 43 height 13
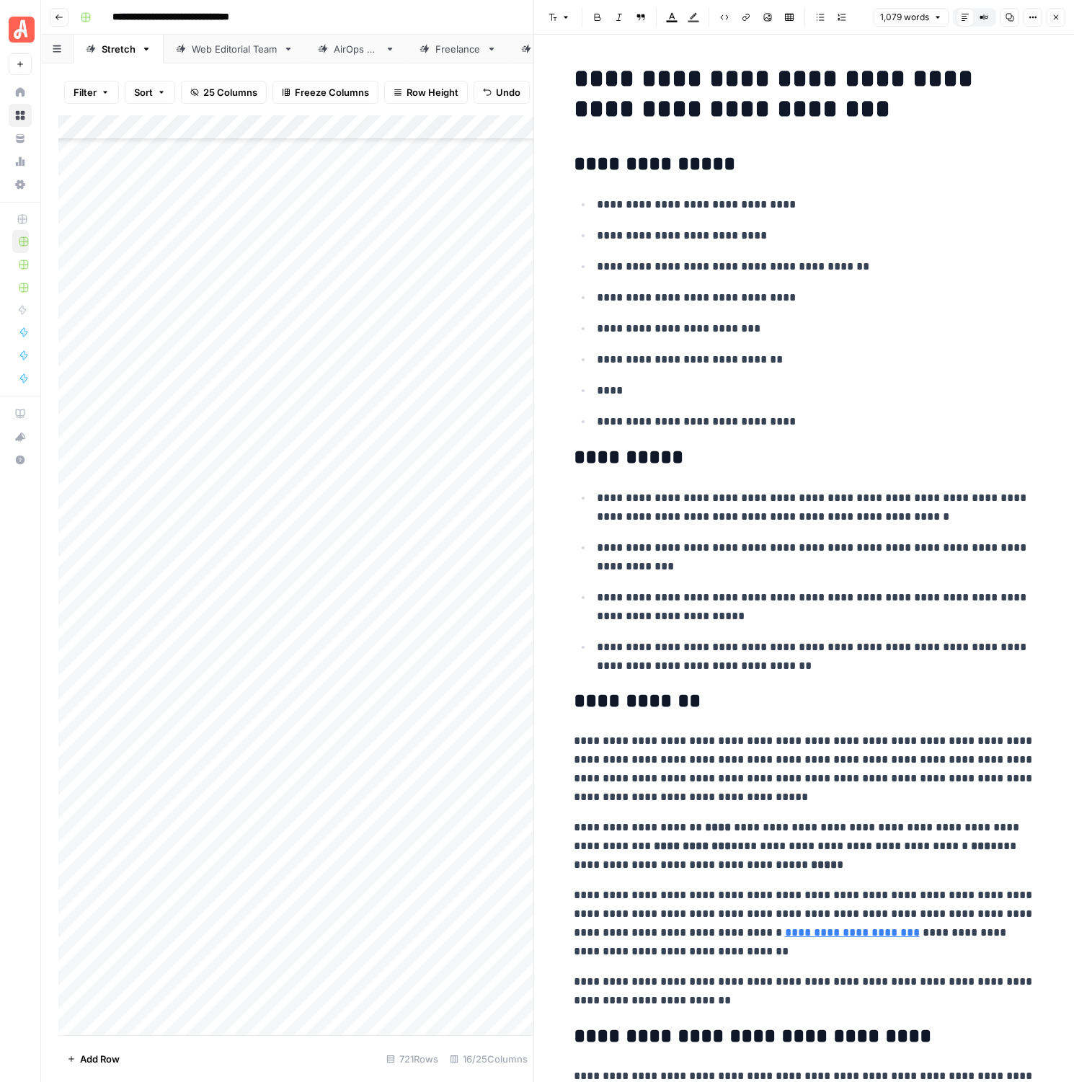
click at [1051, 17] on button "Close" at bounding box center [1056, 17] width 19 height 19
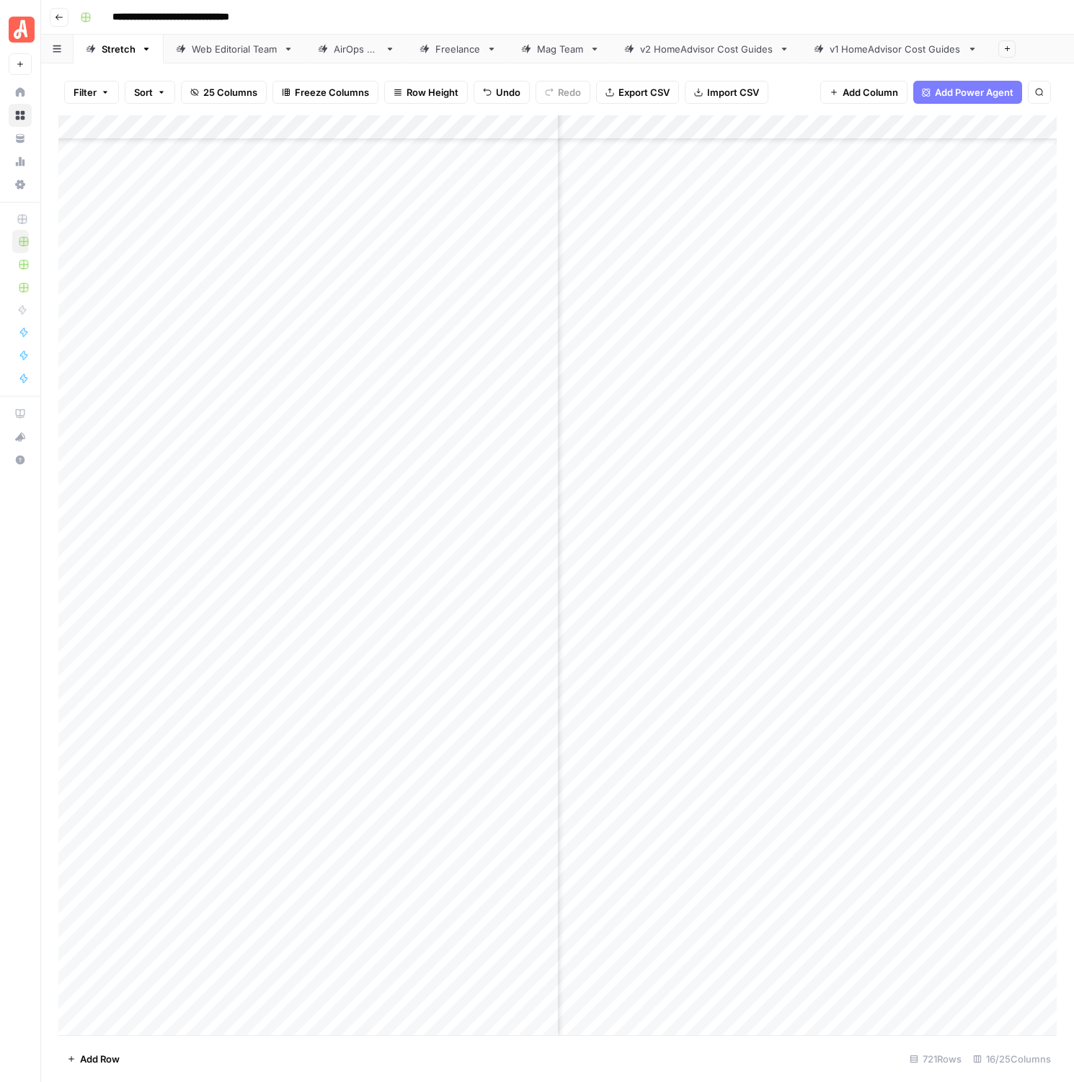
click at [956, 497] on div "Add Column" at bounding box center [557, 575] width 999 height 920
click at [962, 518] on div "Add Column" at bounding box center [557, 575] width 999 height 920
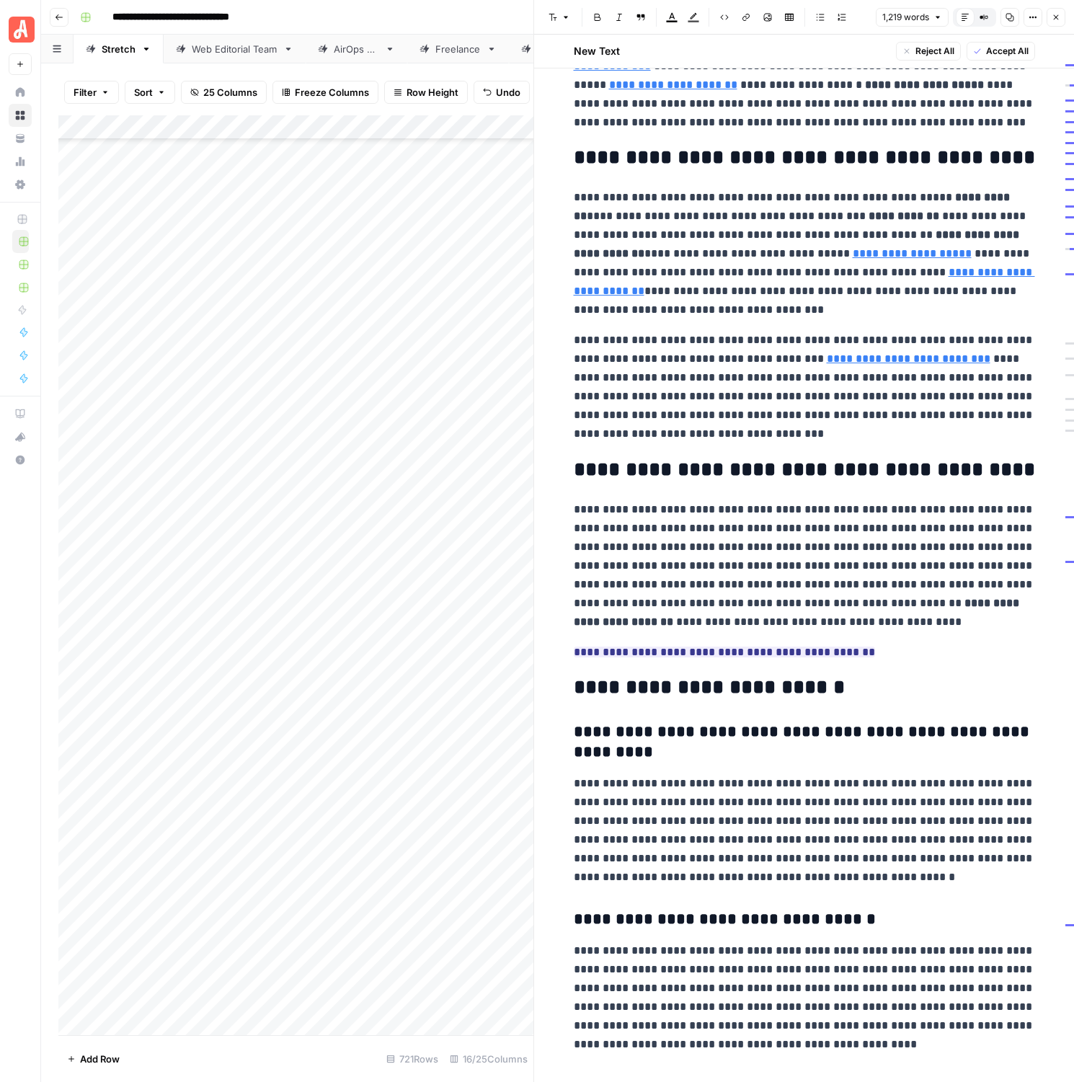
scroll to position [2045, 0]
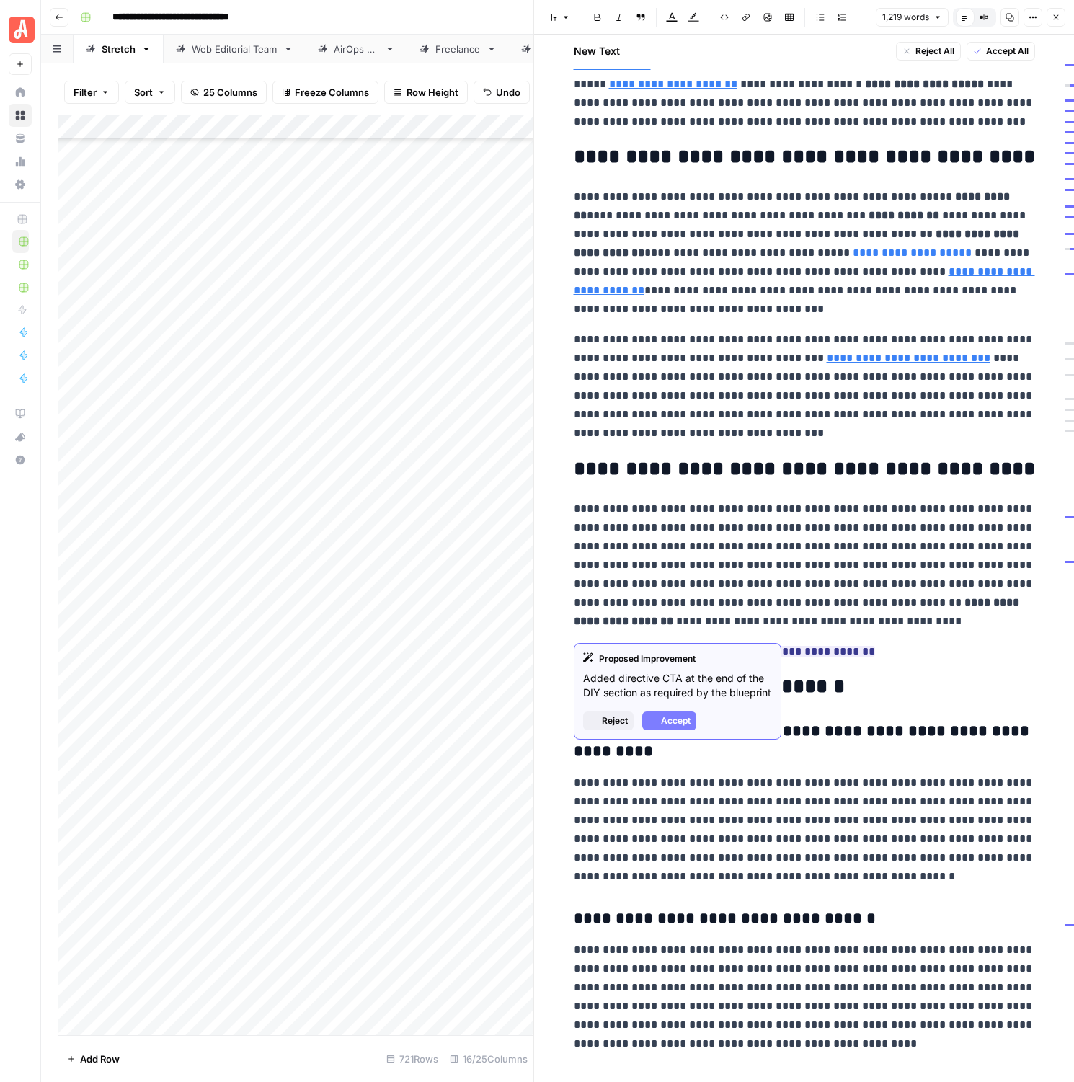
click at [743, 642] on span "**********" at bounding box center [724, 651] width 301 height 19
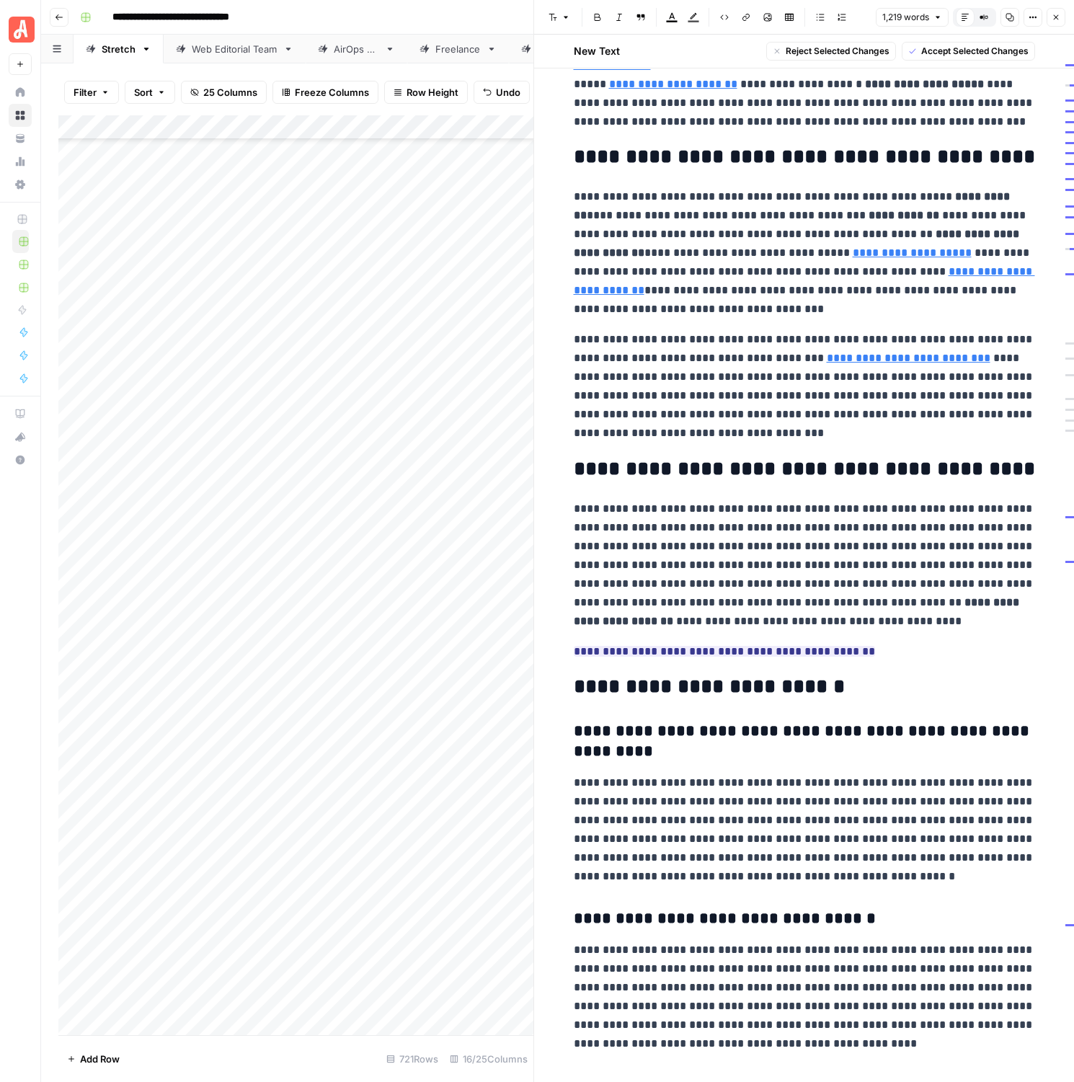
click at [743, 642] on span "**********" at bounding box center [724, 651] width 301 height 19
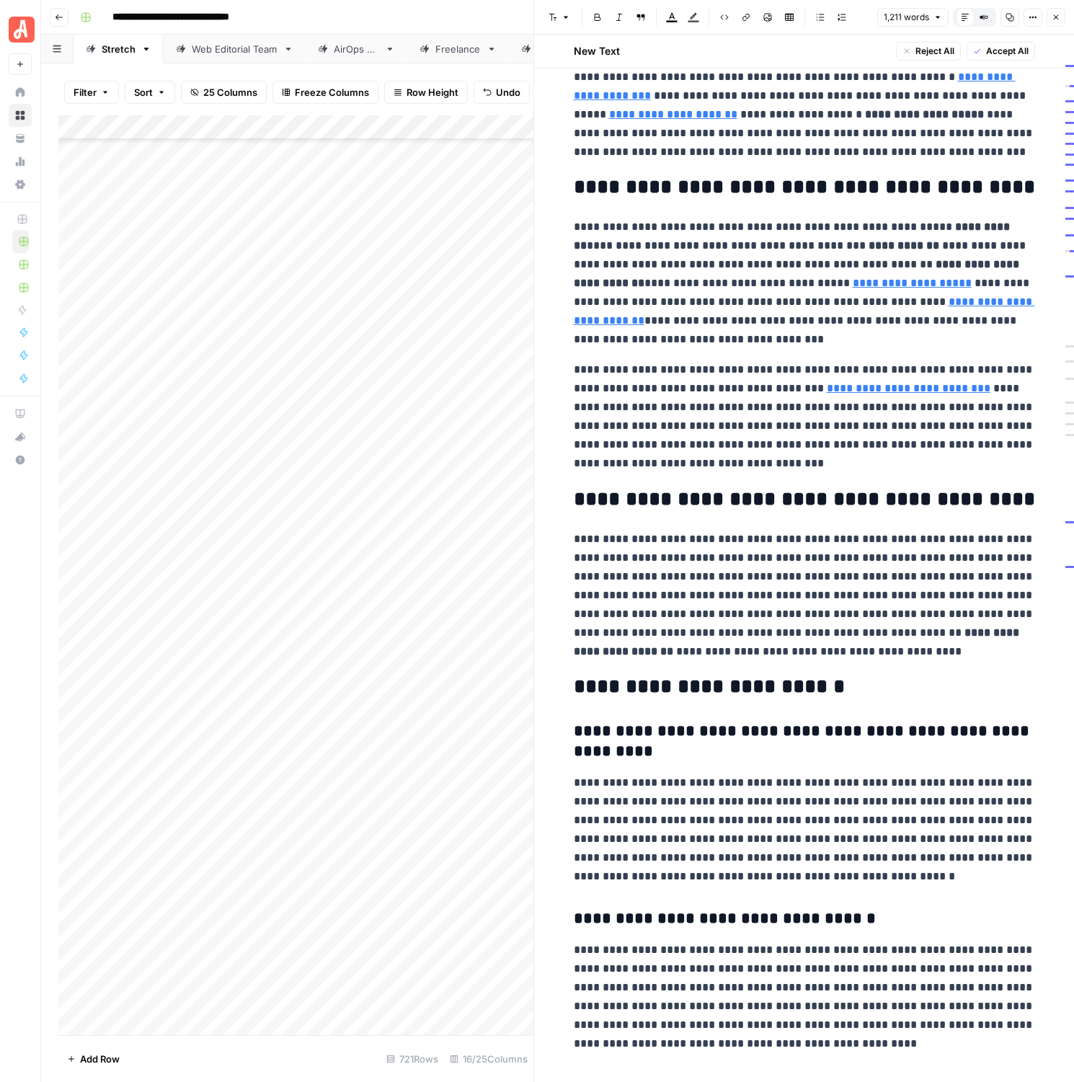
click at [999, 61] on div "New Text Reject All Accept All" at bounding box center [804, 51] width 479 height 33
click at [999, 50] on span "Accept All" at bounding box center [1007, 51] width 43 height 13
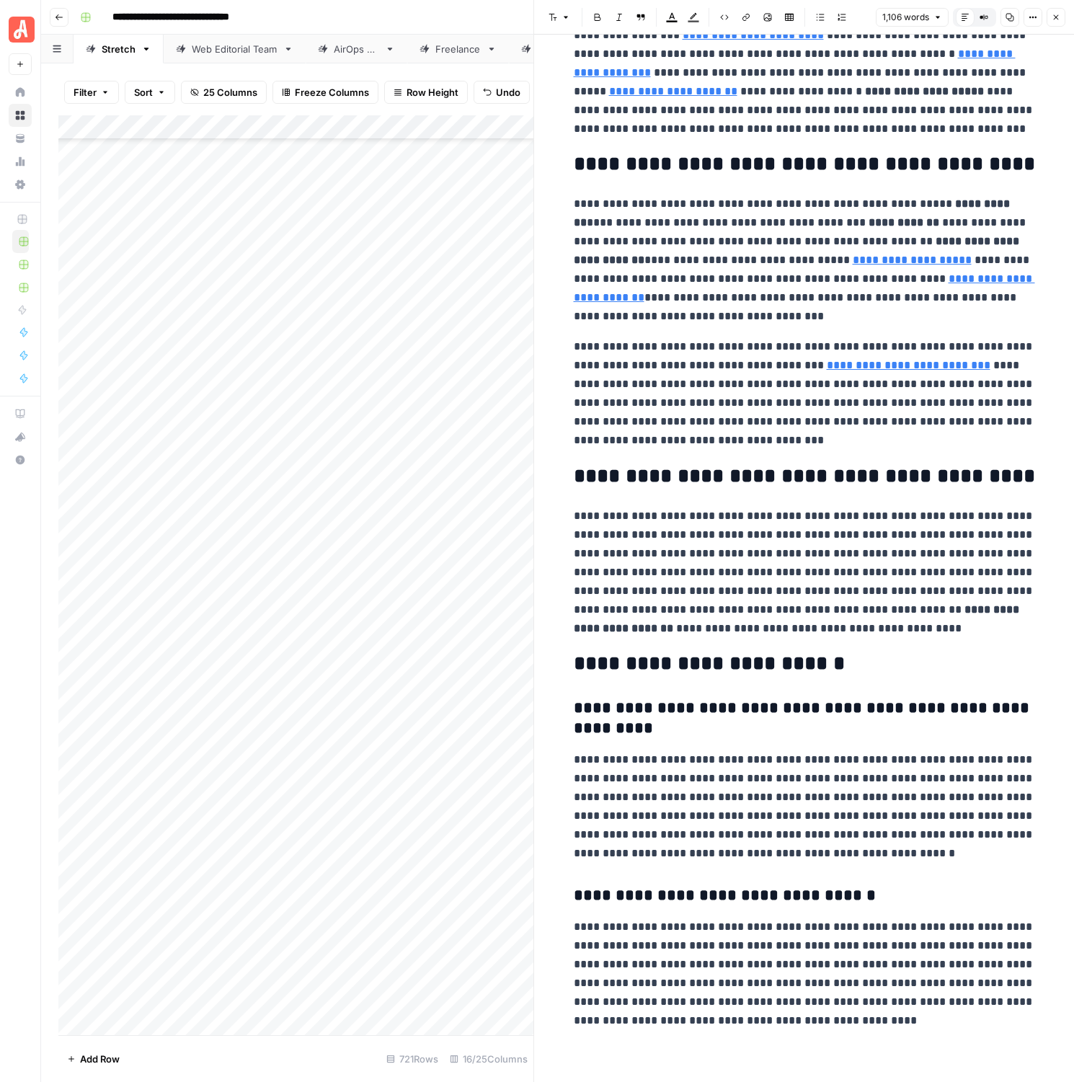
scroll to position [1887, 0]
click at [1042, 22] on button "Options" at bounding box center [1033, 17] width 19 height 19
click at [1057, 18] on icon "button" at bounding box center [1056, 17] width 5 height 5
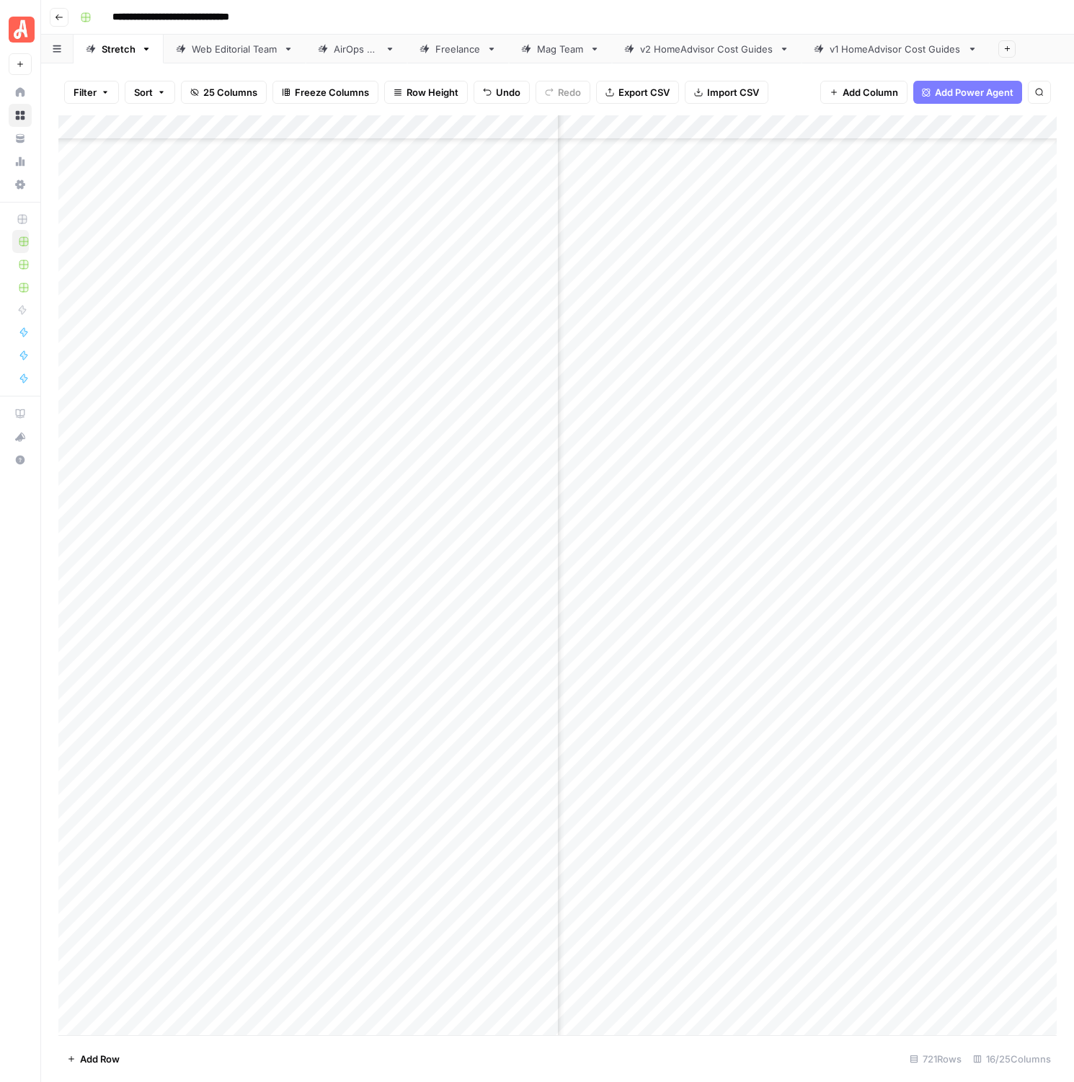
scroll to position [16522, 1502]
click at [972, 523] on div "Add Column" at bounding box center [557, 575] width 999 height 920
click at [918, 469] on div "Add Column" at bounding box center [557, 575] width 999 height 920
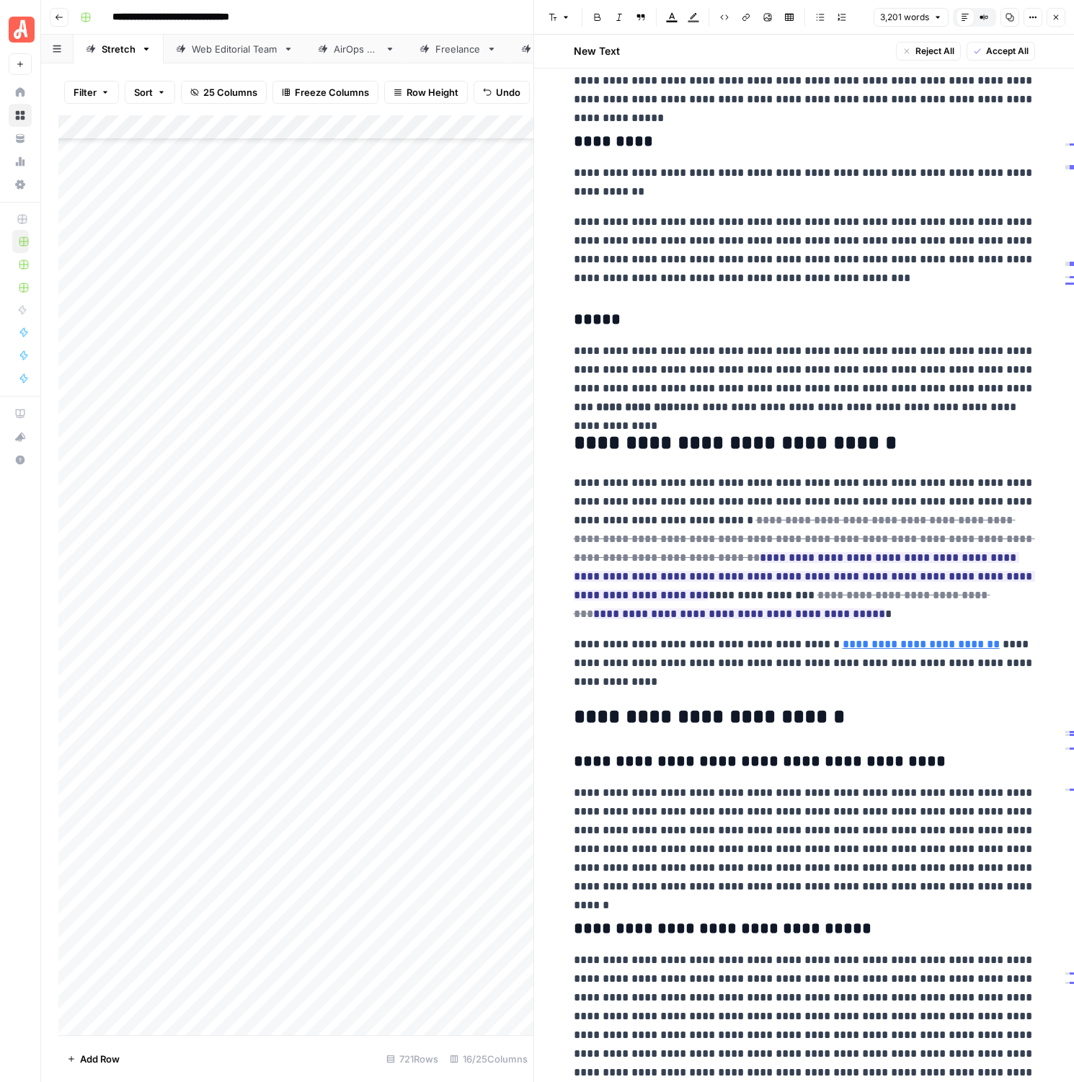
scroll to position [7243, 0]
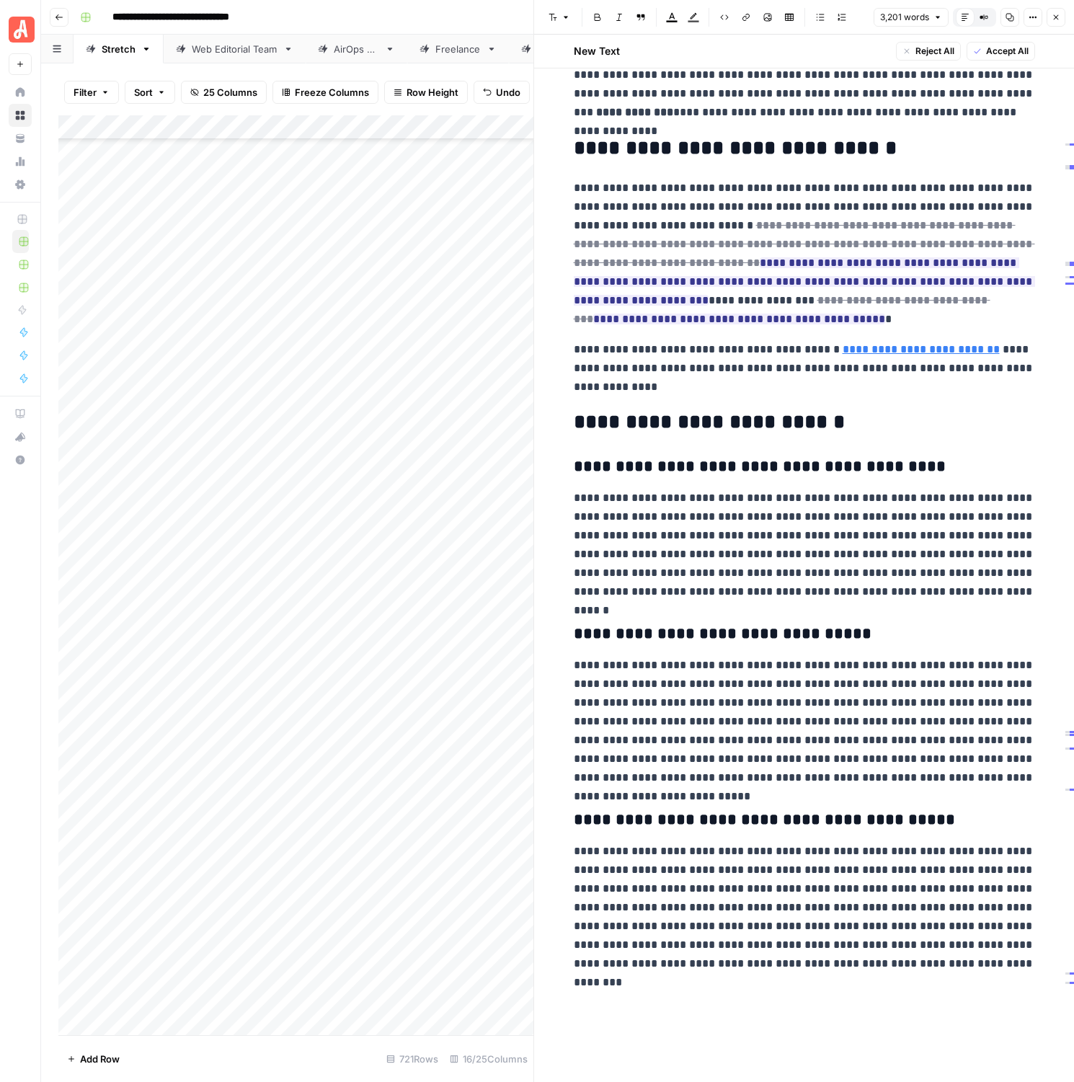
click at [1008, 56] on span "Accept All" at bounding box center [1007, 51] width 43 height 13
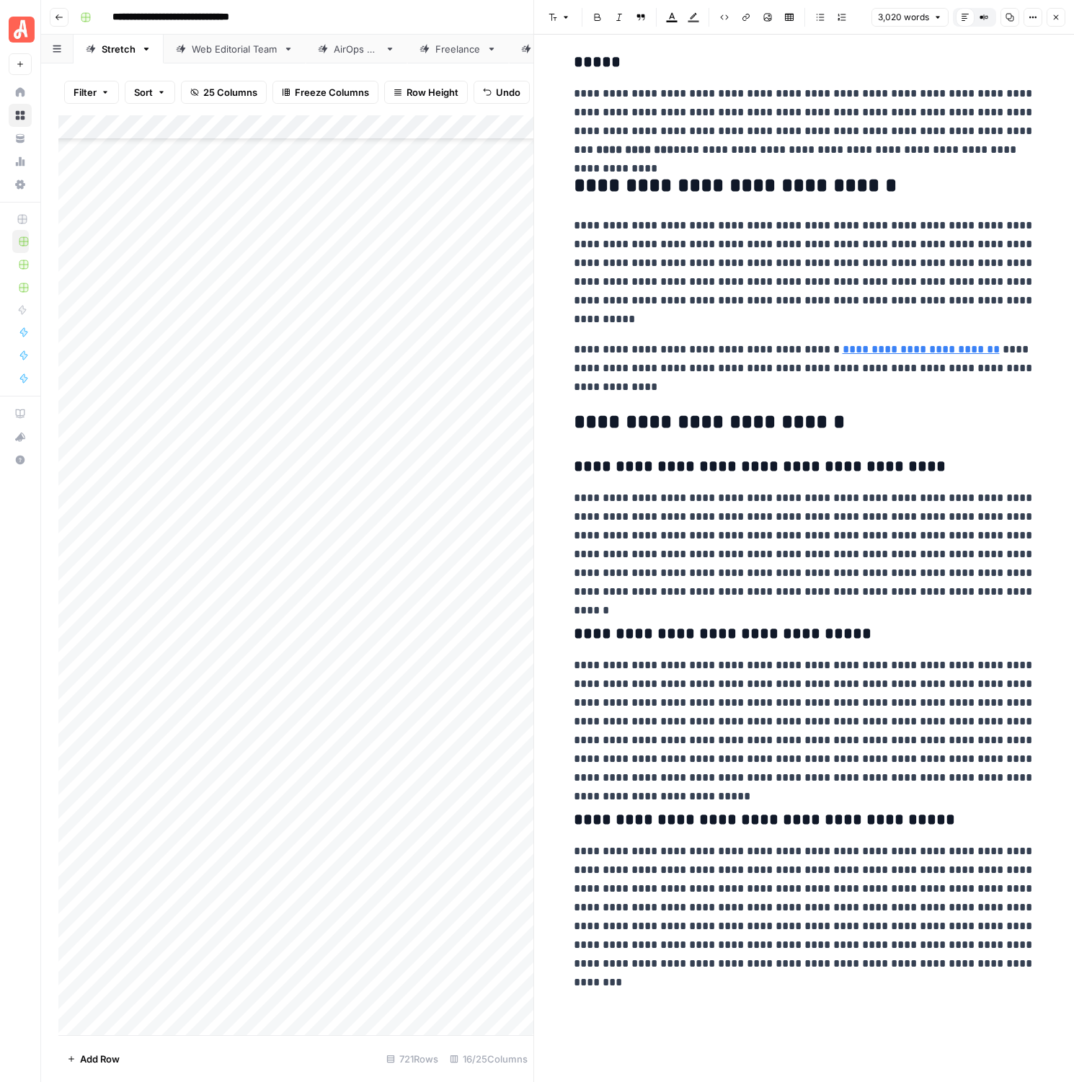
scroll to position [6985, 0]
click at [1056, 24] on button "Close" at bounding box center [1056, 17] width 19 height 19
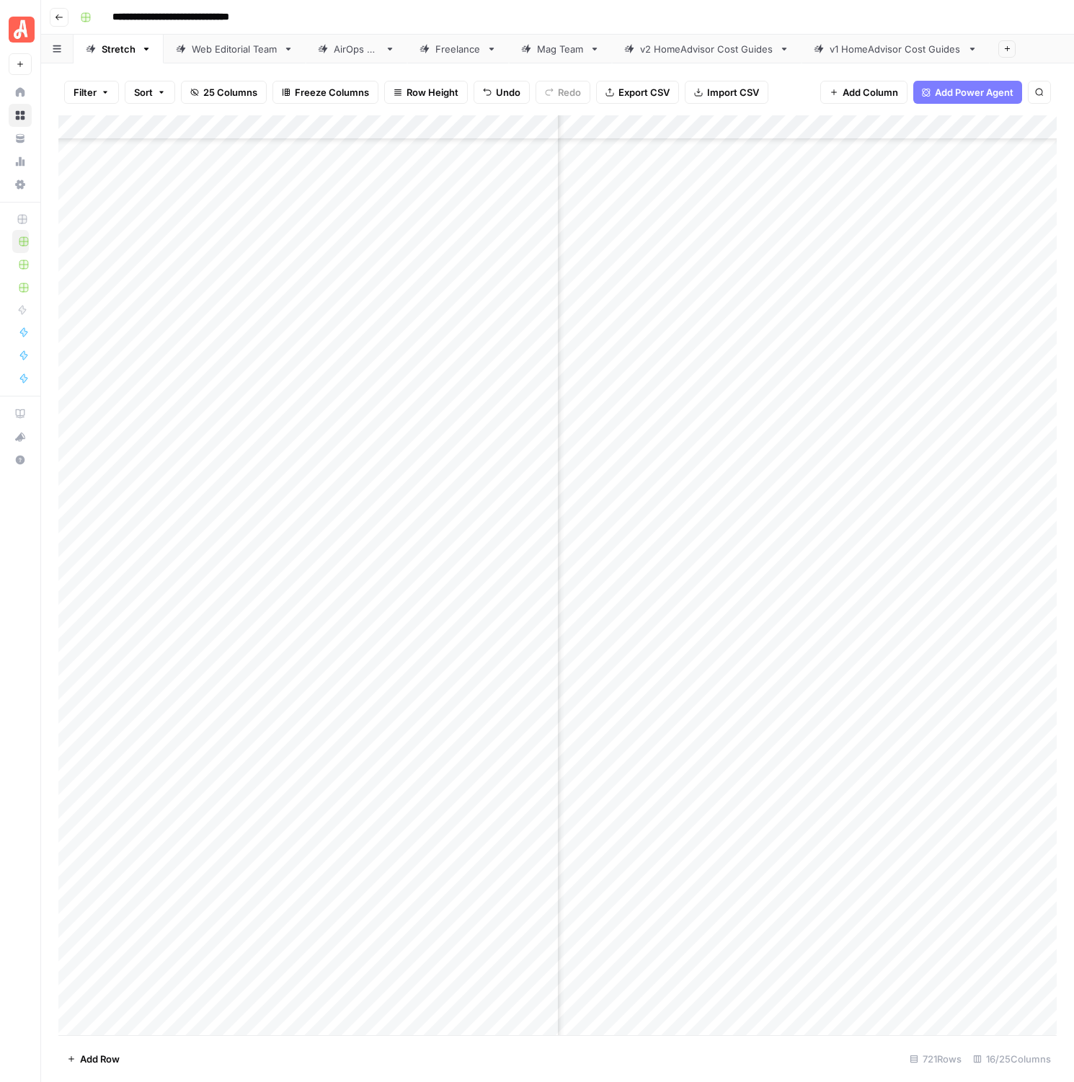
scroll to position [16522, 2082]
click at [762, 469] on div "Add Column" at bounding box center [557, 575] width 999 height 920
click at [827, 469] on div "Add Column" at bounding box center [557, 575] width 999 height 920
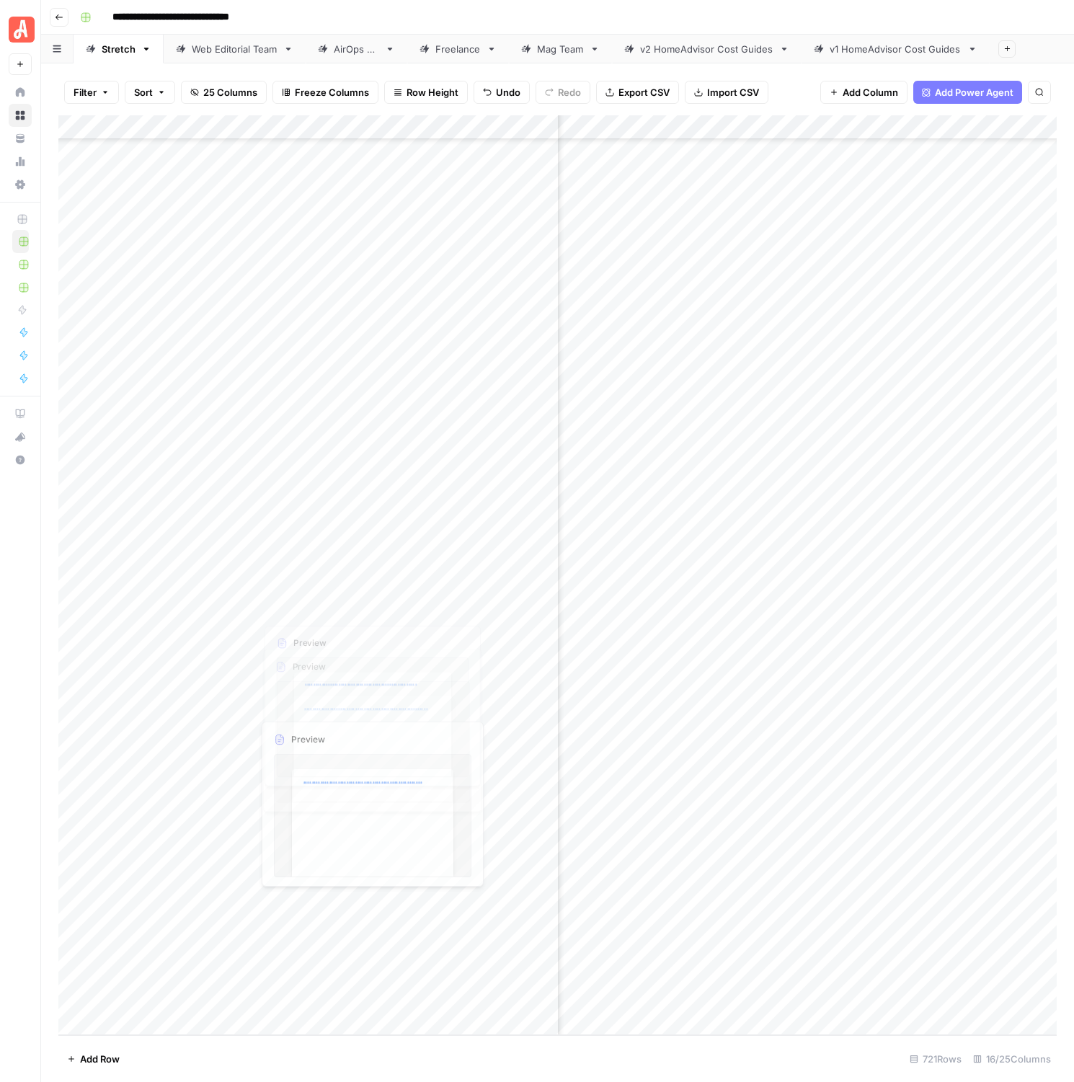
click at [337, 575] on div "Add Column" at bounding box center [557, 575] width 999 height 920
click at [546, 580] on div "Add Column" at bounding box center [557, 575] width 999 height 920
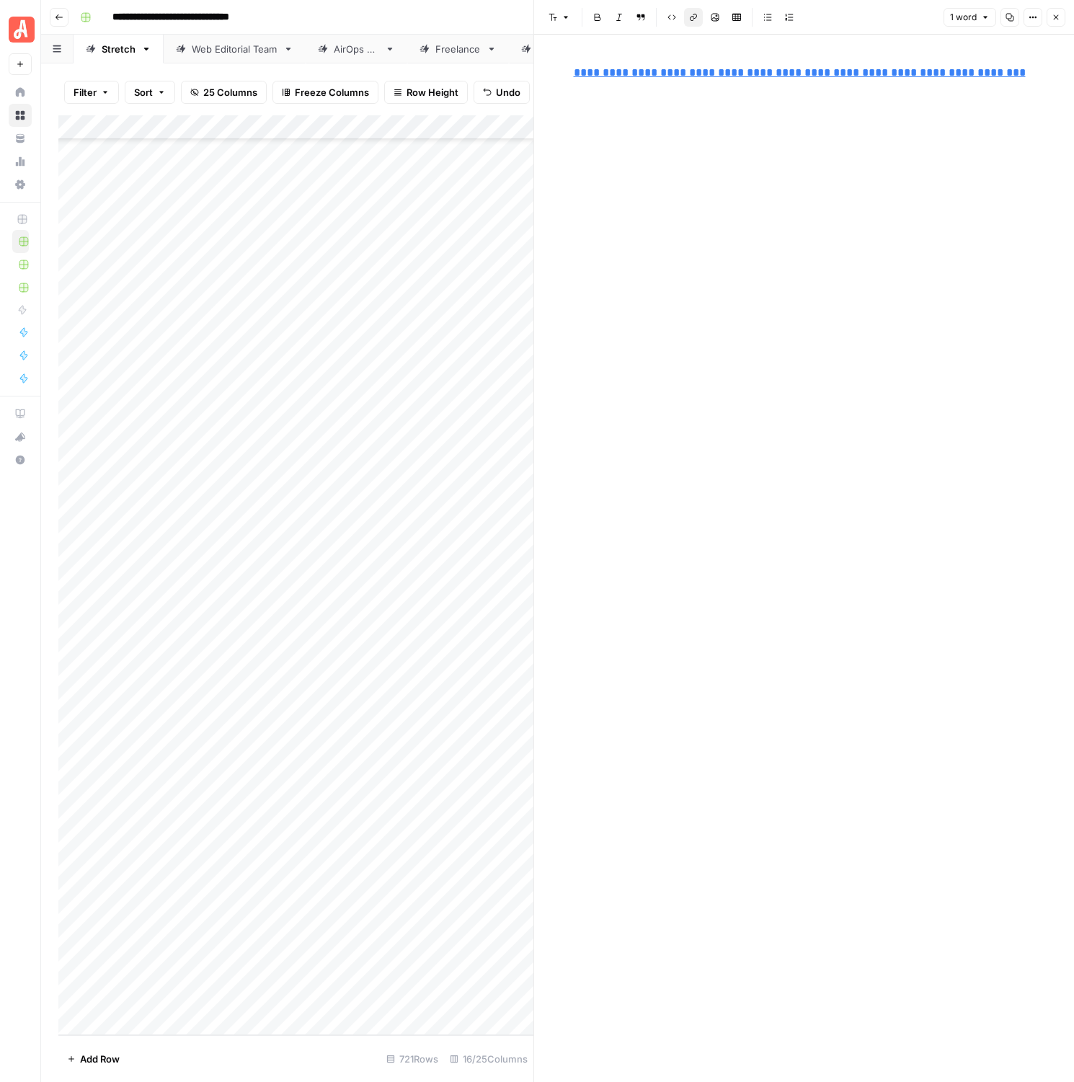
click at [975, 71] on link "**********" at bounding box center [800, 72] width 452 height 11
click at [724, 50] on input "[URL][DOMAIN_NAME]" at bounding box center [671, 51] width 192 height 14
click at [786, 50] on body "**********" at bounding box center [537, 541] width 1074 height 1082
click at [749, 86] on div "**********" at bounding box center [804, 73] width 479 height 30
click at [753, 75] on link "**********" at bounding box center [800, 72] width 452 height 11
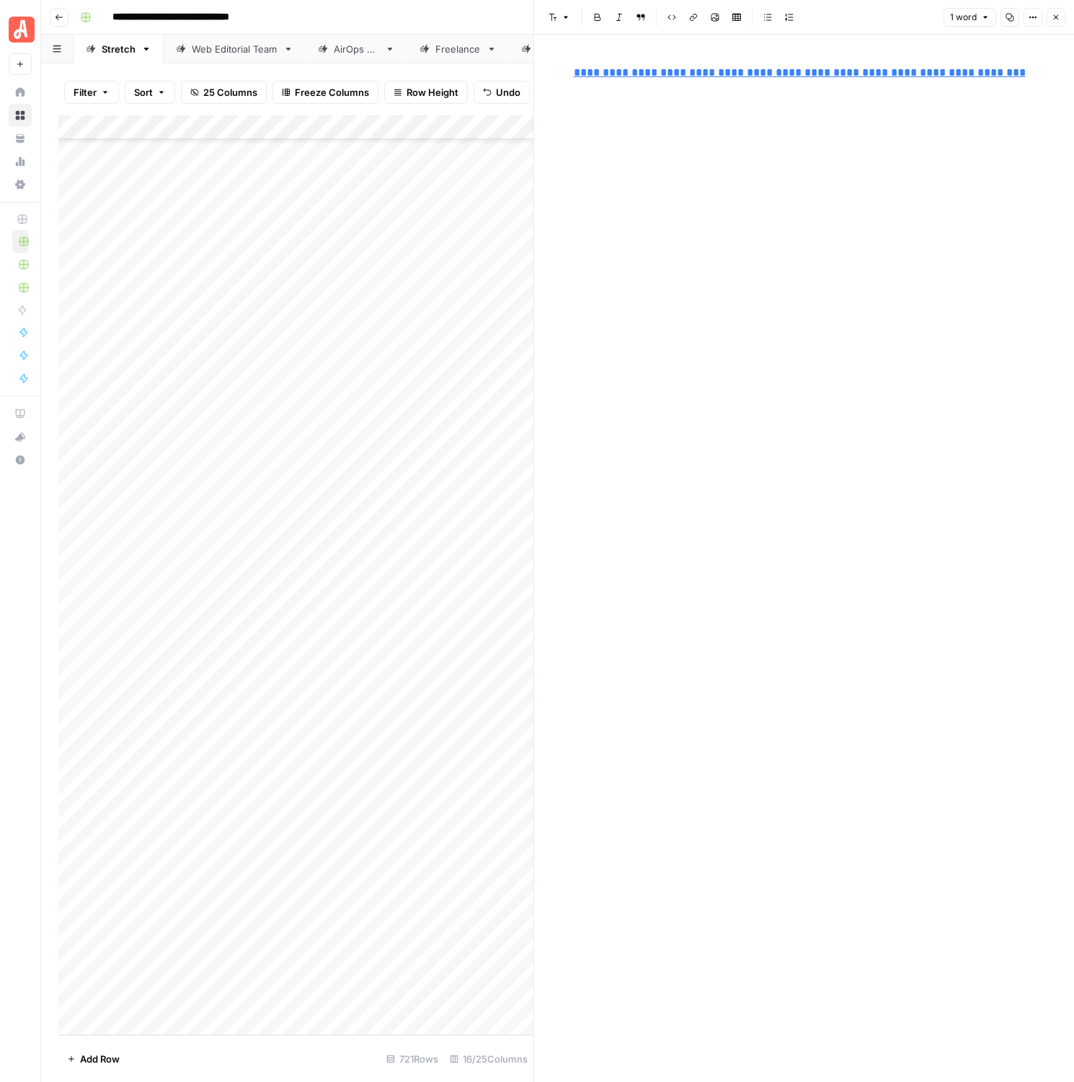
click at [753, 75] on link "**********" at bounding box center [800, 72] width 452 height 11
copy link "**********"
drag, startPoint x: 762, startPoint y: 228, endPoint x: 784, endPoint y: 212, distance: 26.8
click at [771, 224] on div "**********" at bounding box center [804, 559] width 479 height 1048
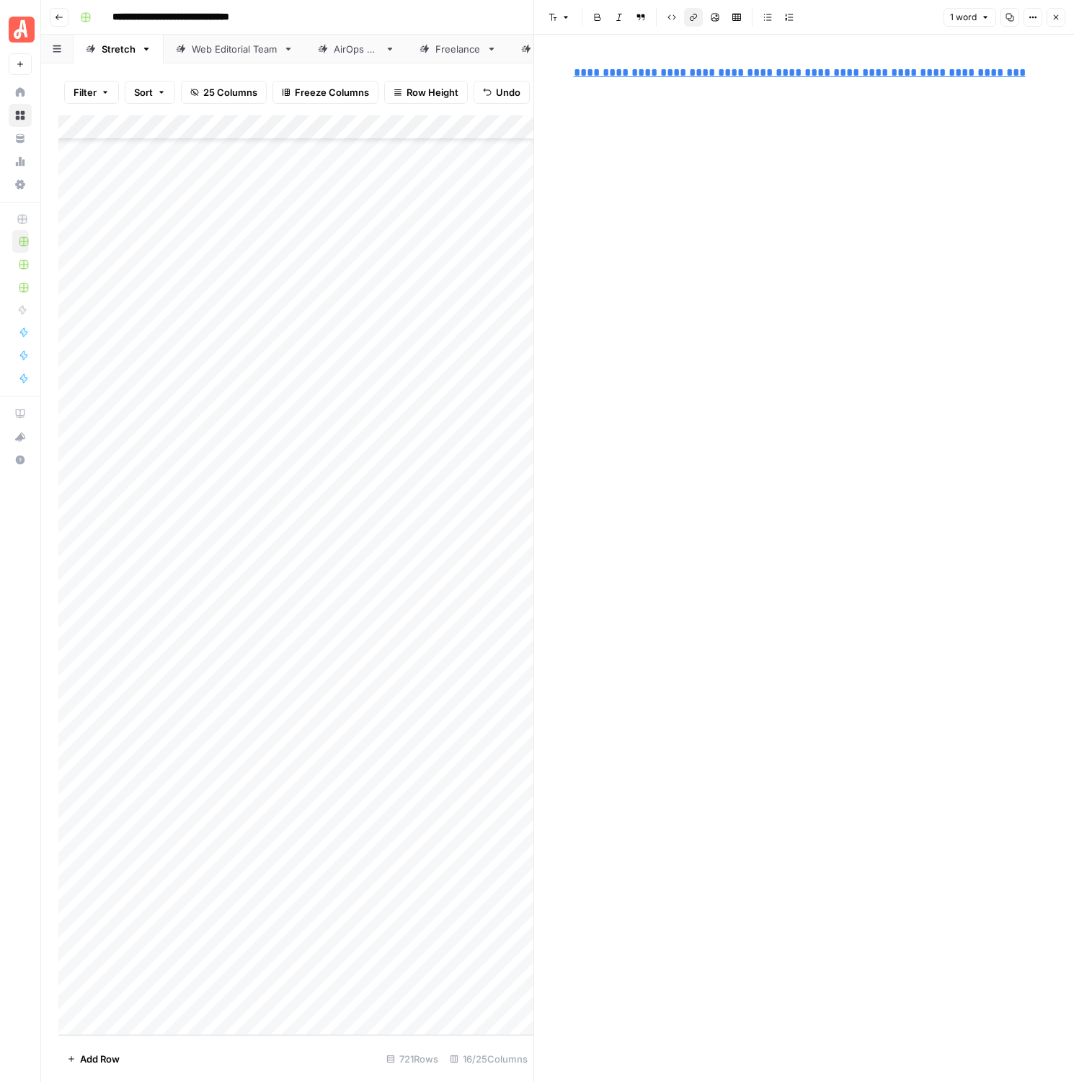
click at [1053, 20] on icon "button" at bounding box center [1056, 17] width 9 height 9
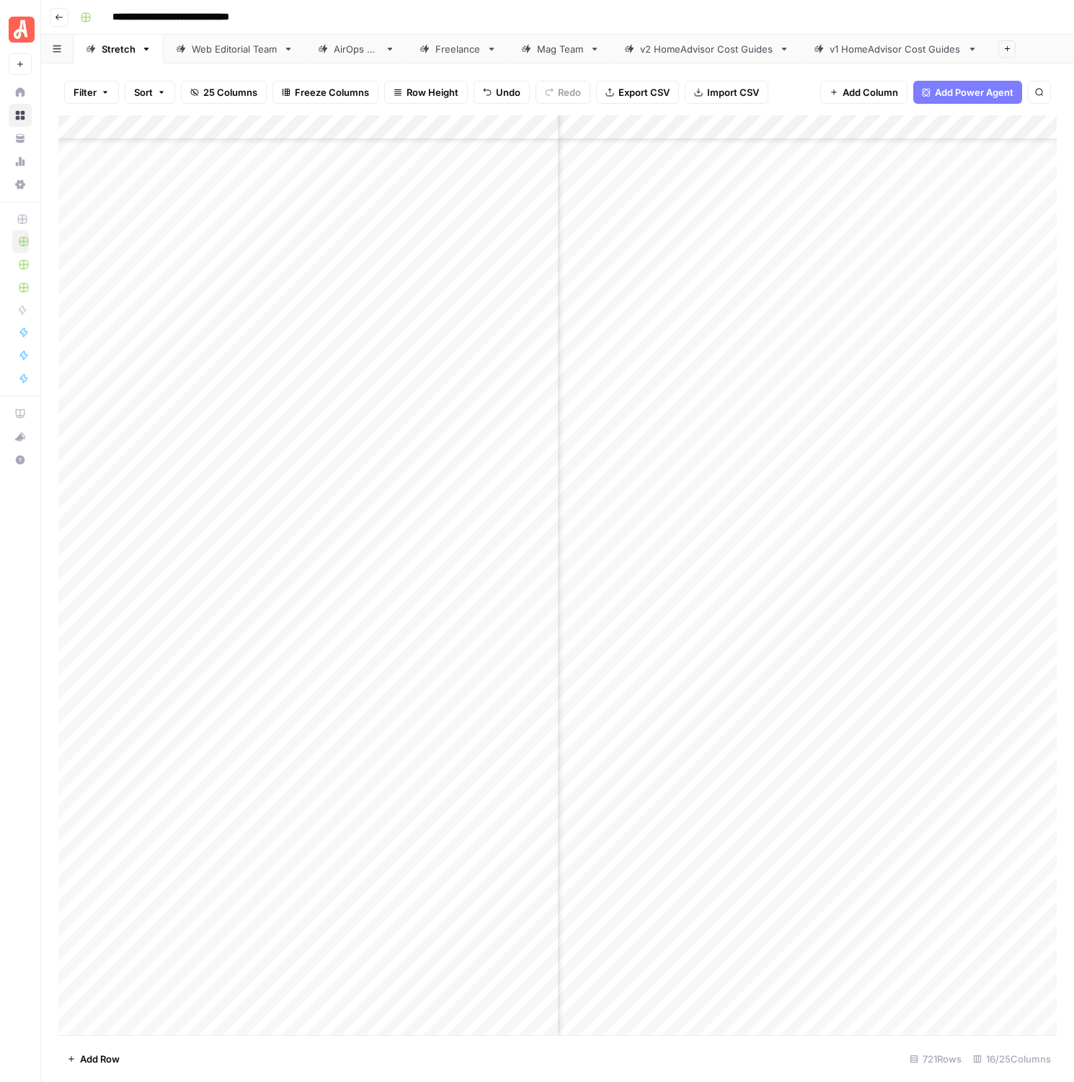
scroll to position [16349, 0]
click at [66, 45] on button "button" at bounding box center [57, 49] width 32 height 28
click at [66, 81] on input "search" at bounding box center [129, 86] width 151 height 14
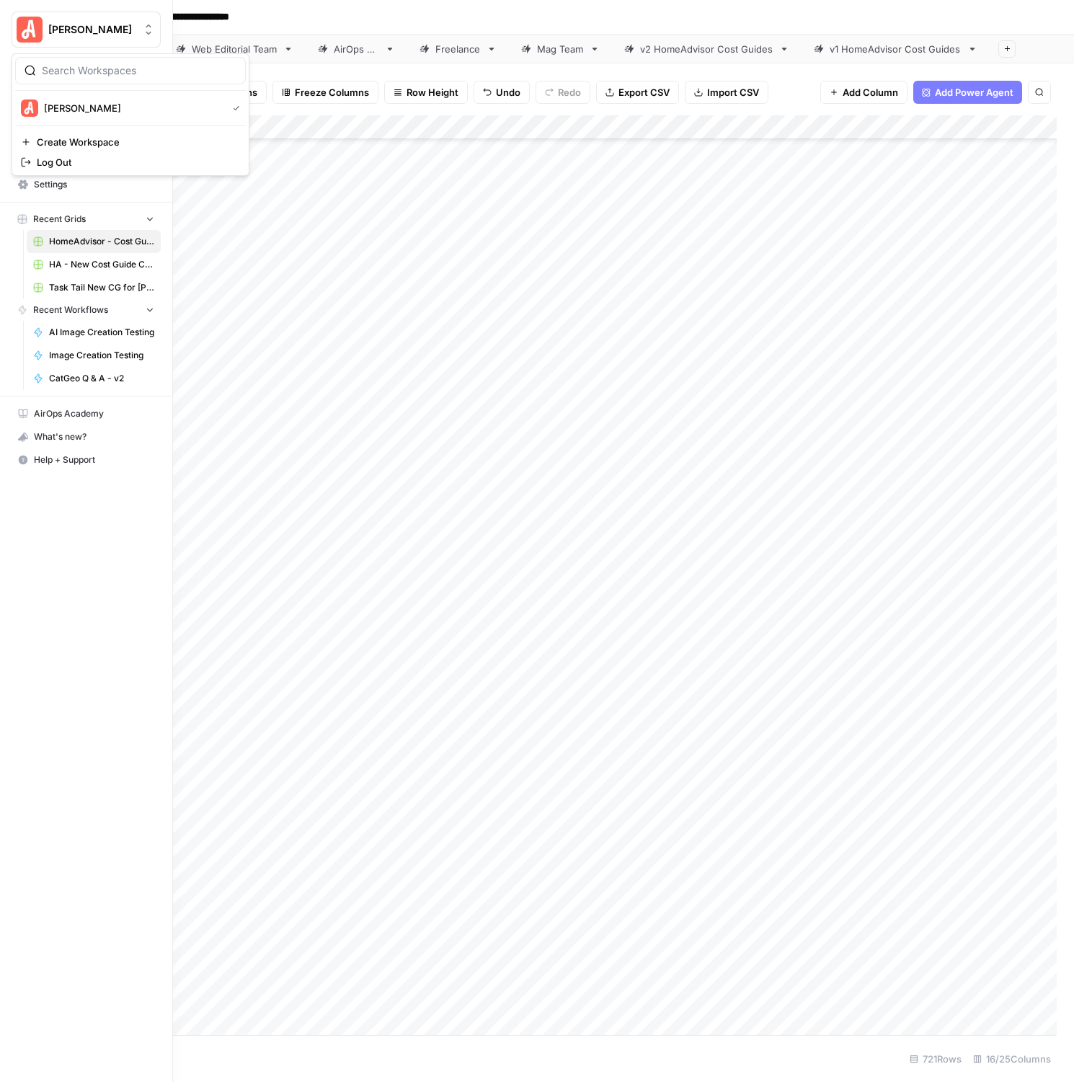
click at [53, 12] on button "[PERSON_NAME]" at bounding box center [86, 30] width 149 height 36
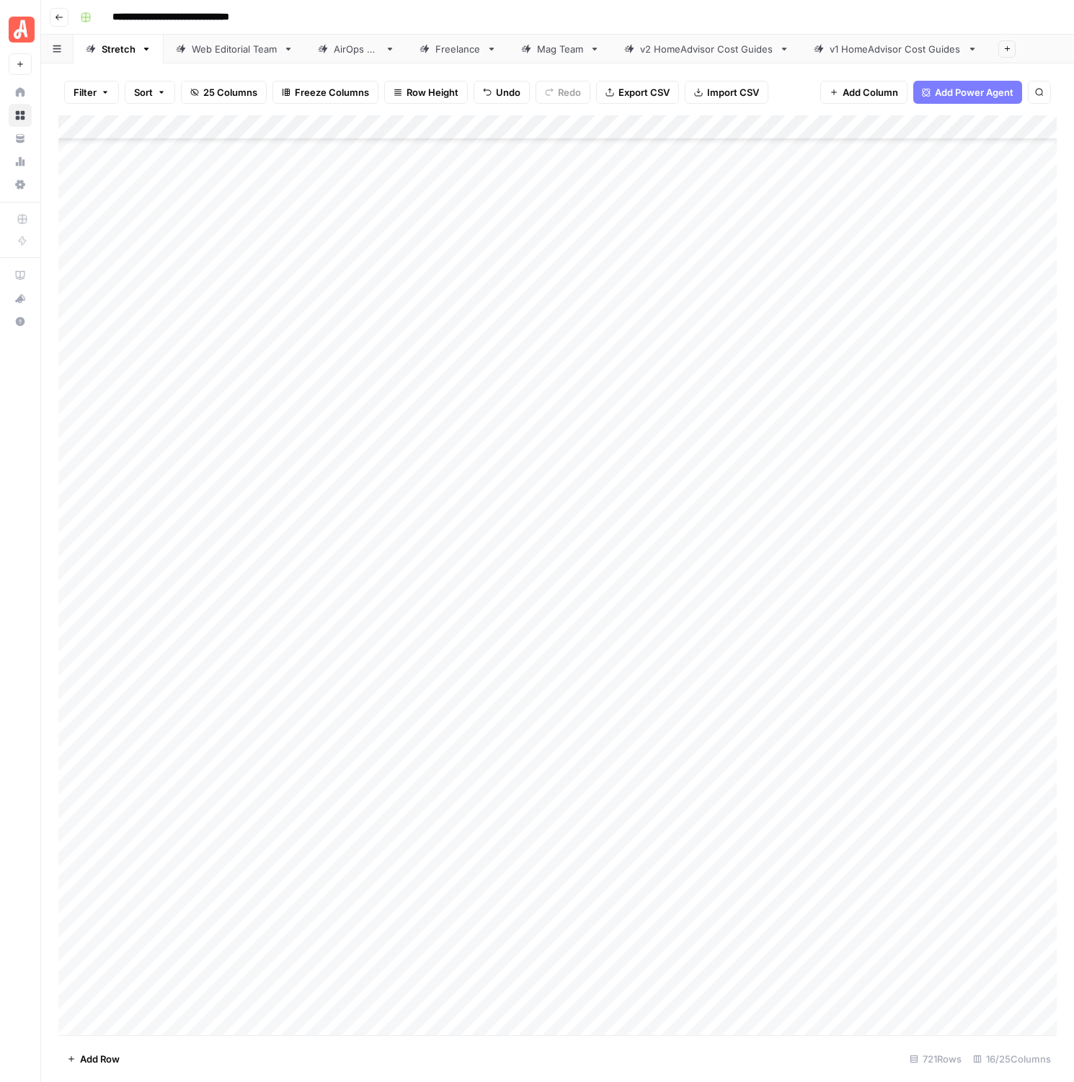
click at [179, 35] on link "Web Editorial Team" at bounding box center [235, 49] width 142 height 29
click at [58, 23] on button "Go back" at bounding box center [59, 17] width 19 height 19
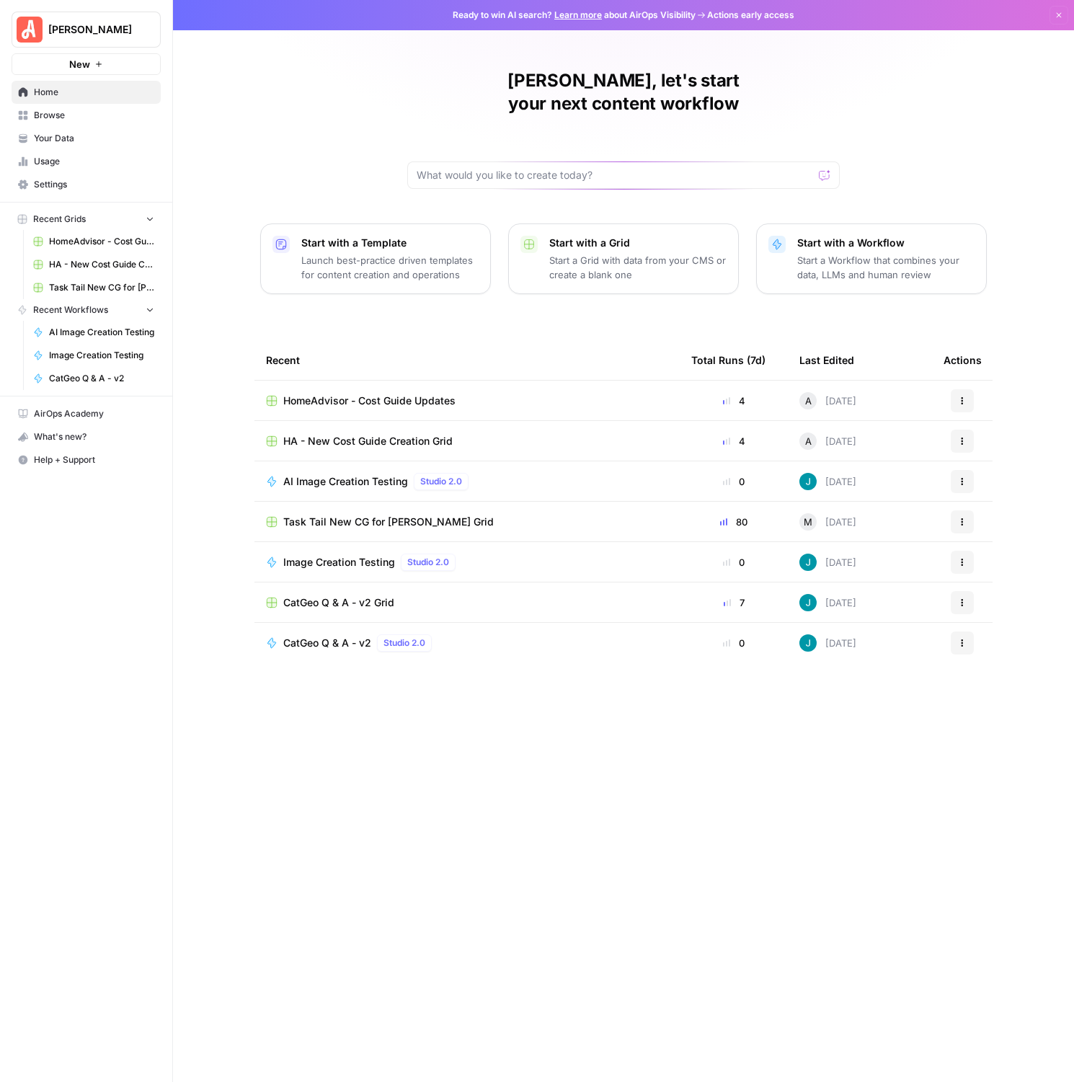
click at [430, 434] on span "HA - New Cost Guide Creation Grid" at bounding box center [367, 441] width 169 height 14
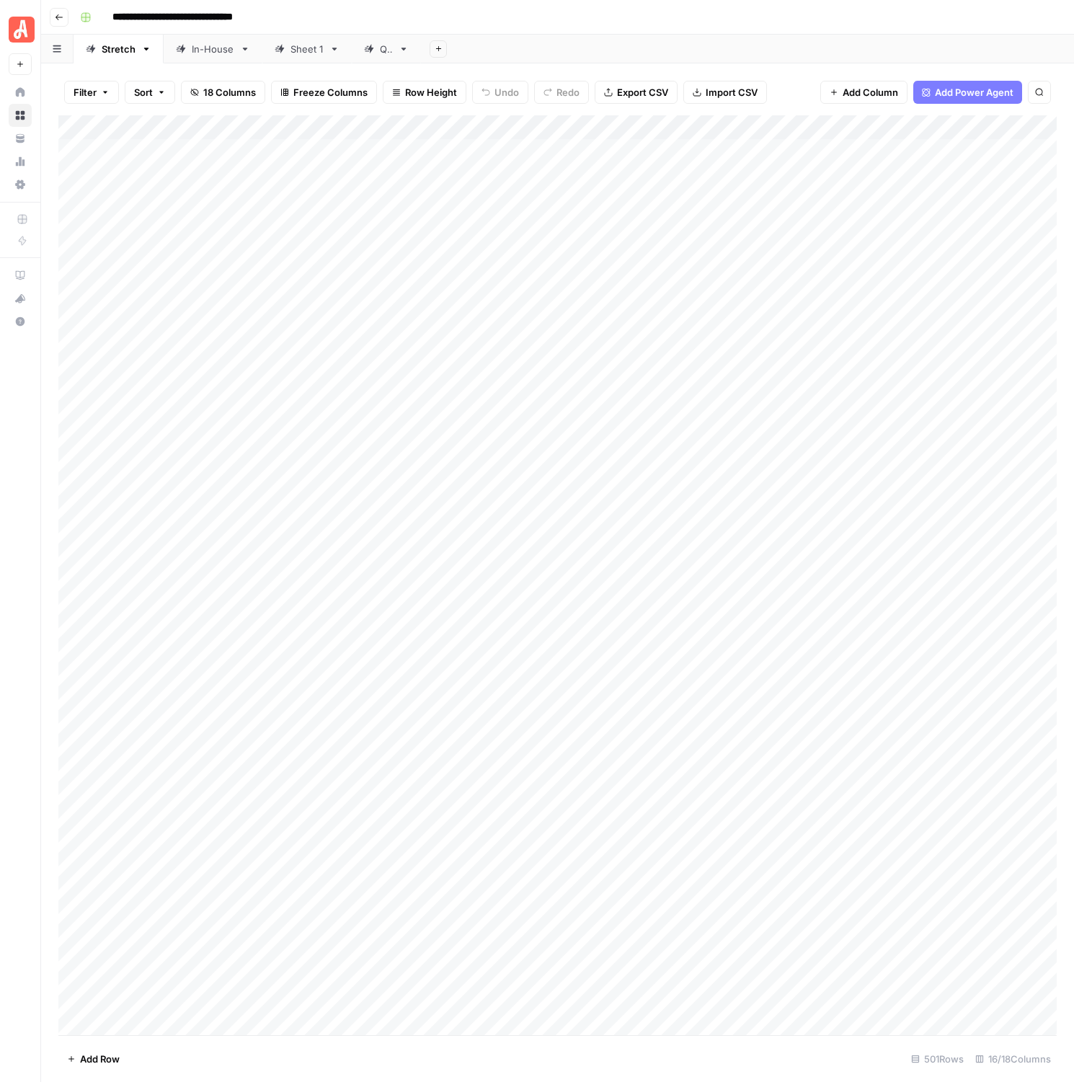
click at [61, 27] on header "**********" at bounding box center [557, 17] width 1033 height 35
click at [60, 19] on icon "button" at bounding box center [59, 17] width 9 height 9
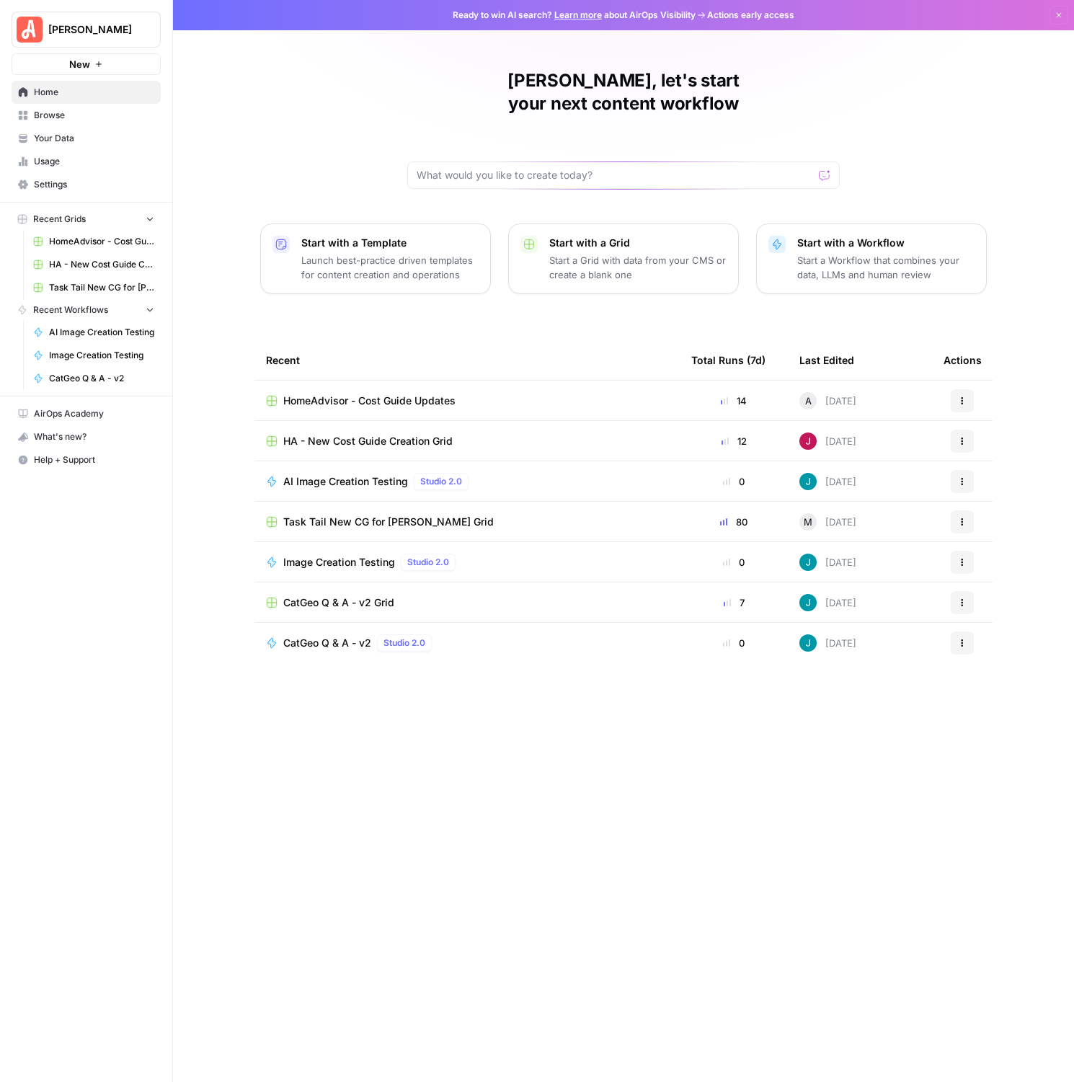
click at [819, 433] on div "[DATE]" at bounding box center [828, 441] width 57 height 17
click at [453, 434] on div "HA - New Cost Guide Creation Grid" at bounding box center [467, 441] width 402 height 14
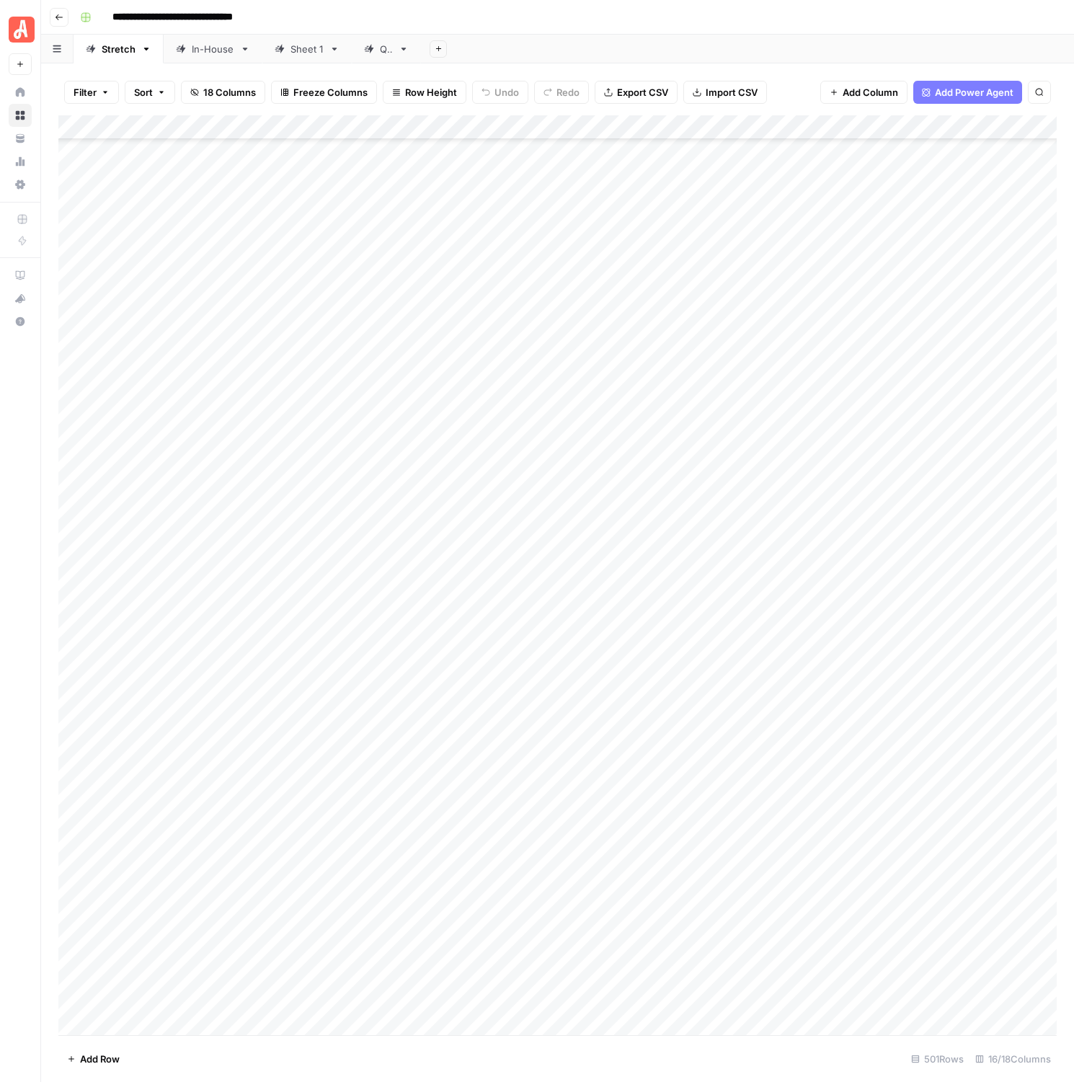
scroll to position [11410, 0]
click at [628, 540] on div "Add Column" at bounding box center [557, 575] width 999 height 920
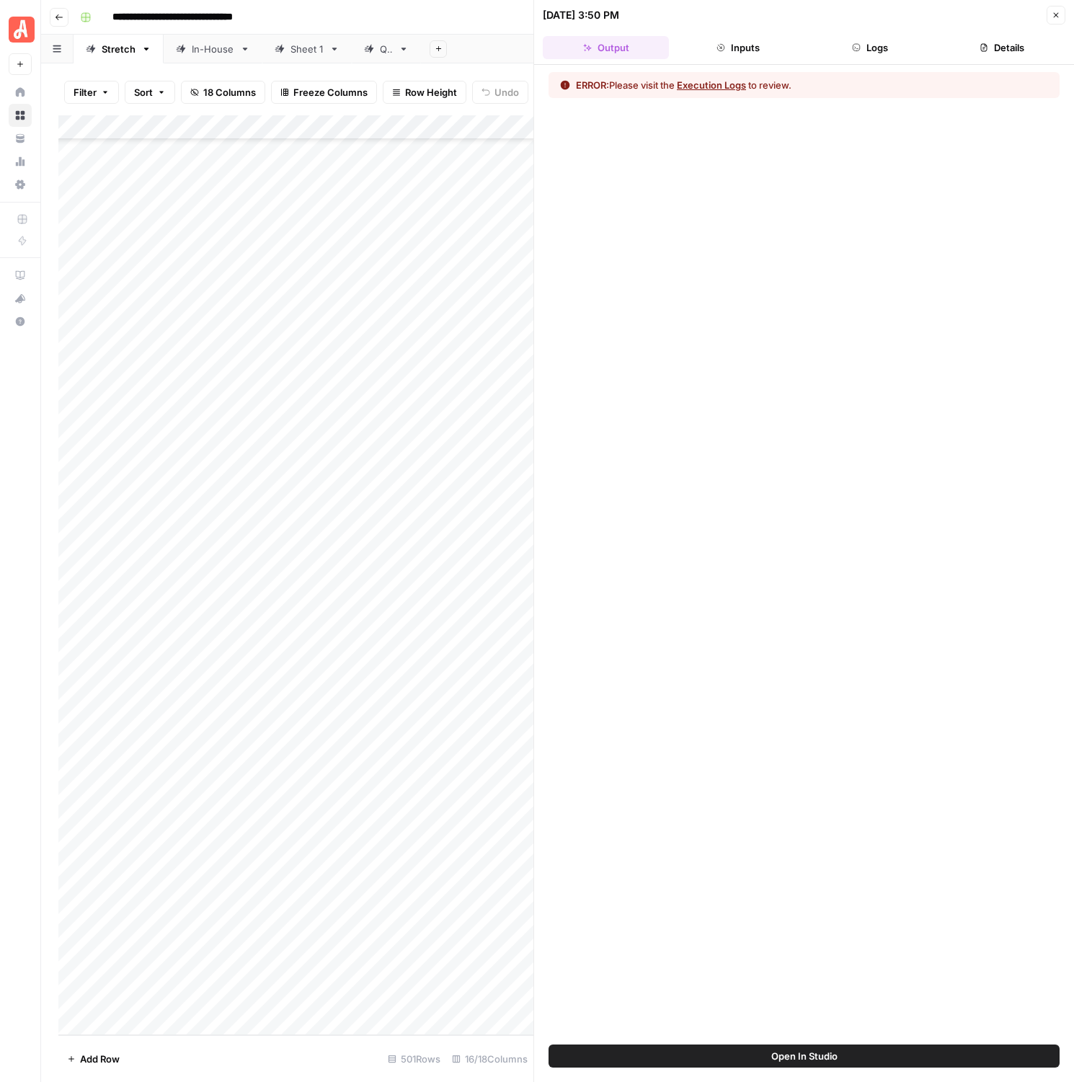
click at [697, 81] on button "Execution Logs" at bounding box center [711, 85] width 69 height 14
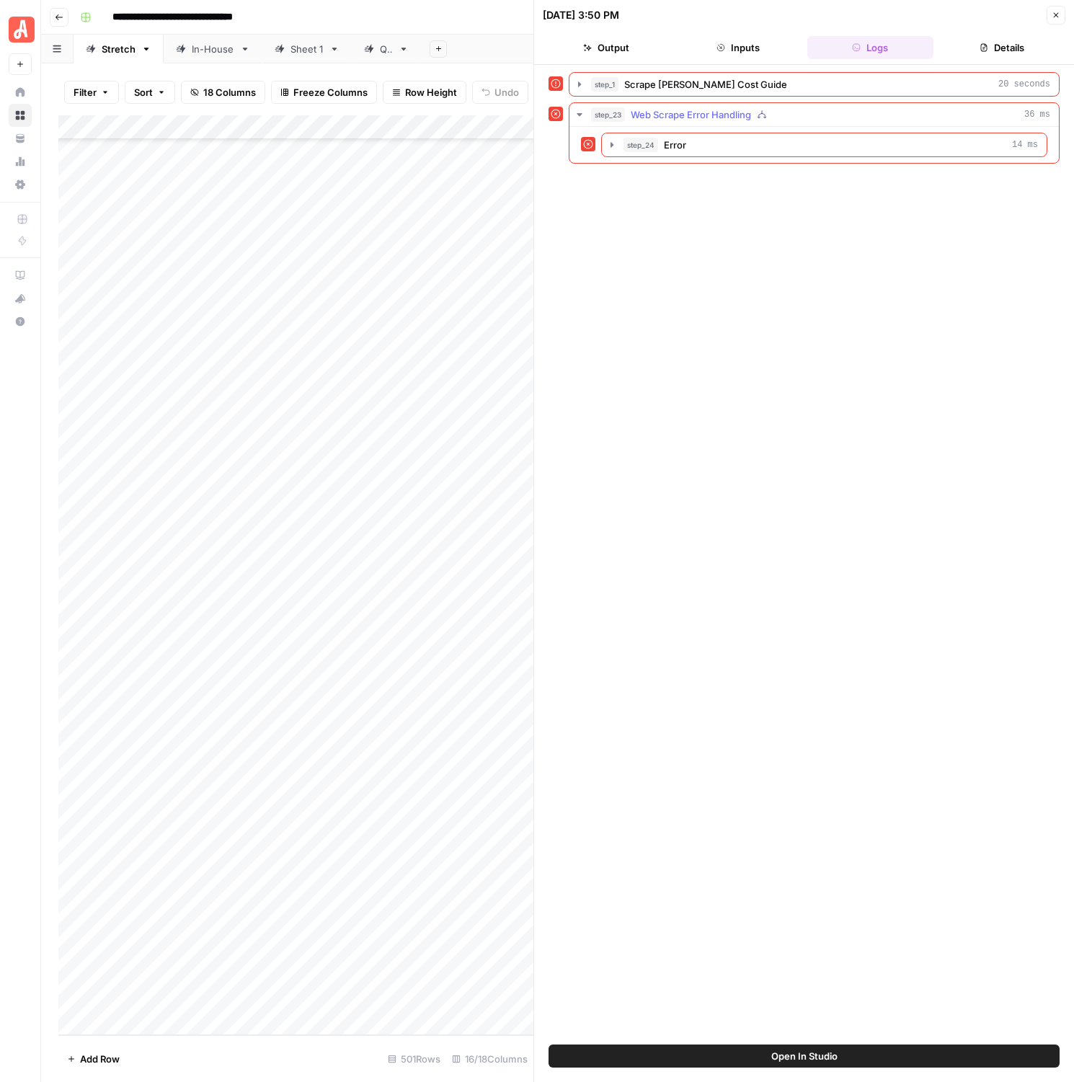
click at [898, 116] on div "step_23 Web Scrape Error Handling 36 ms" at bounding box center [820, 114] width 459 height 14
click at [896, 116] on div "step_23 Web Scrape Error Handling 36 ms" at bounding box center [820, 114] width 459 height 14
click at [1047, 22] on div "Close" at bounding box center [1056, 15] width 19 height 19
click at [1047, 22] on button "Close" at bounding box center [1056, 15] width 19 height 19
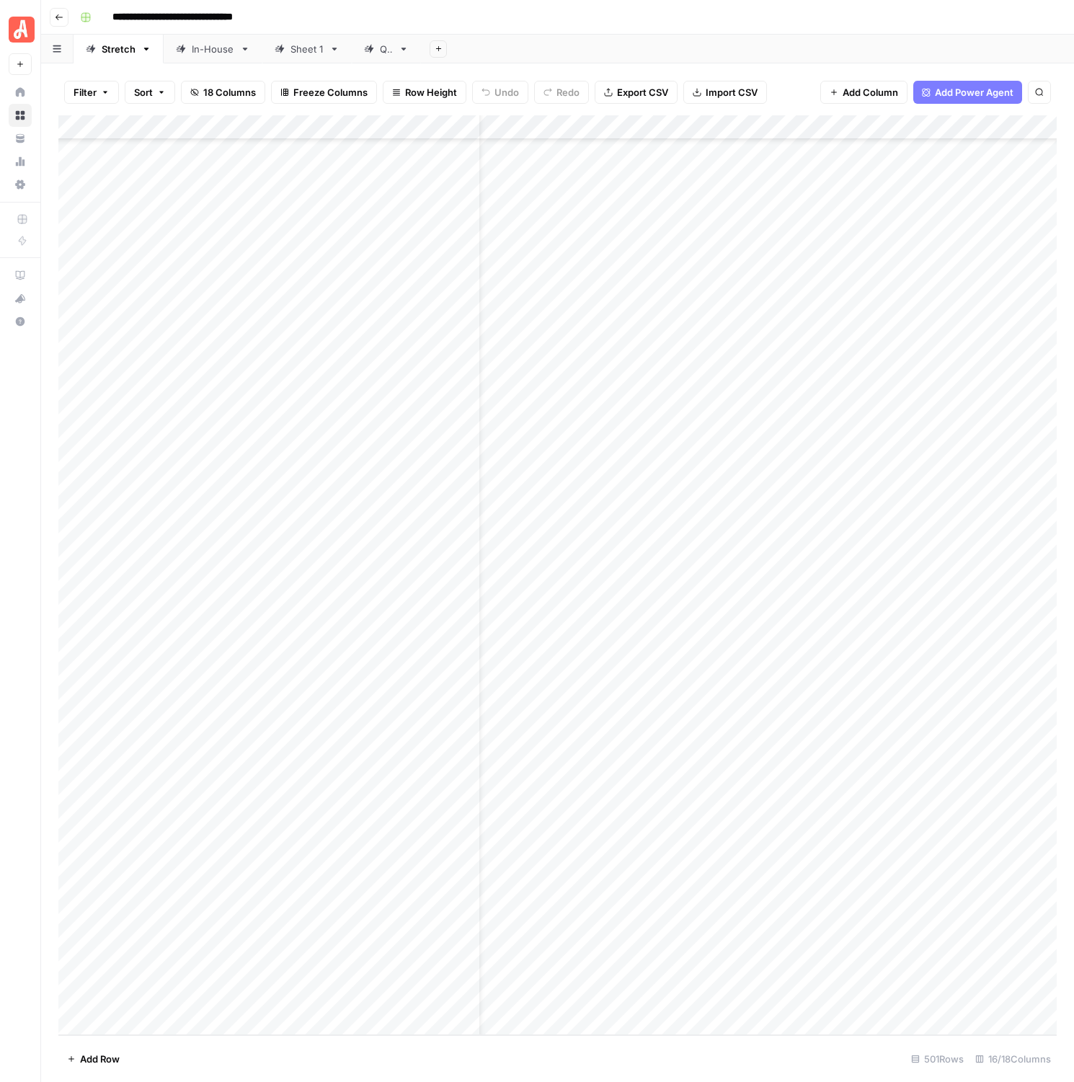
scroll to position [11410, 50]
click at [598, 653] on div "Add Column" at bounding box center [557, 575] width 999 height 920
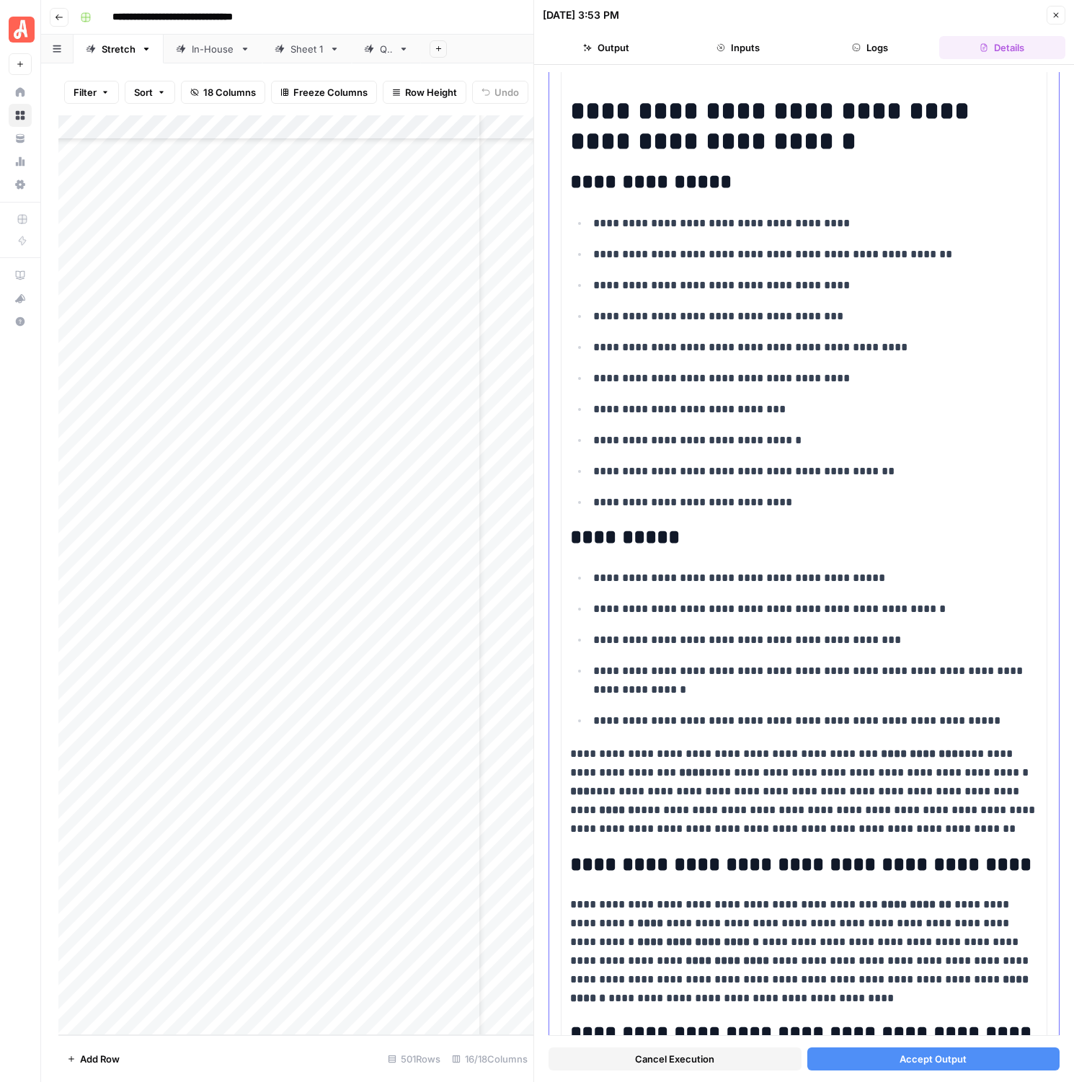
scroll to position [660, 0]
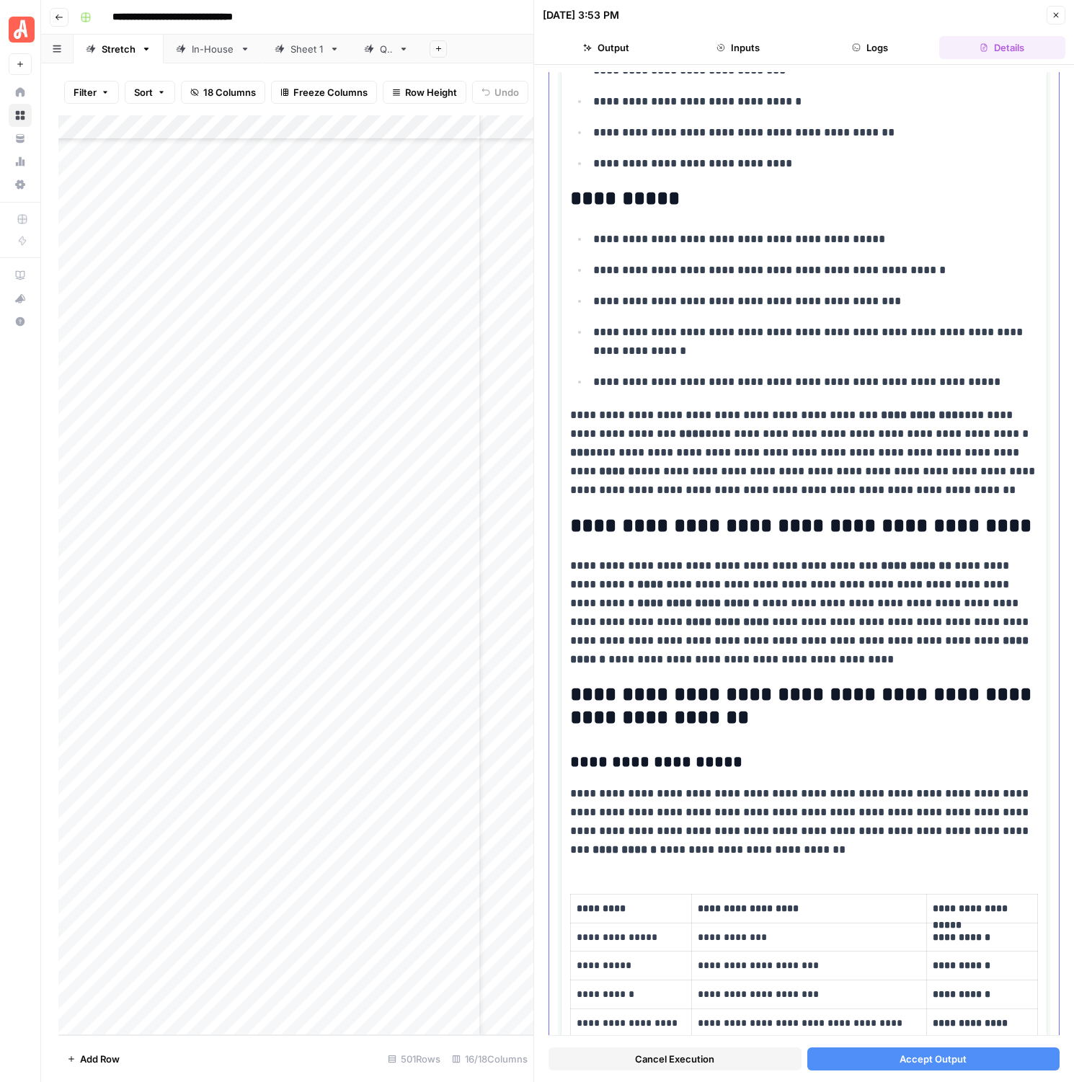
click at [677, 524] on h2 "**********" at bounding box center [804, 526] width 468 height 23
click at [683, 523] on h2 "**********" at bounding box center [804, 526] width 468 height 23
drag, startPoint x: 763, startPoint y: 660, endPoint x: 562, endPoint y: 516, distance: 247.1
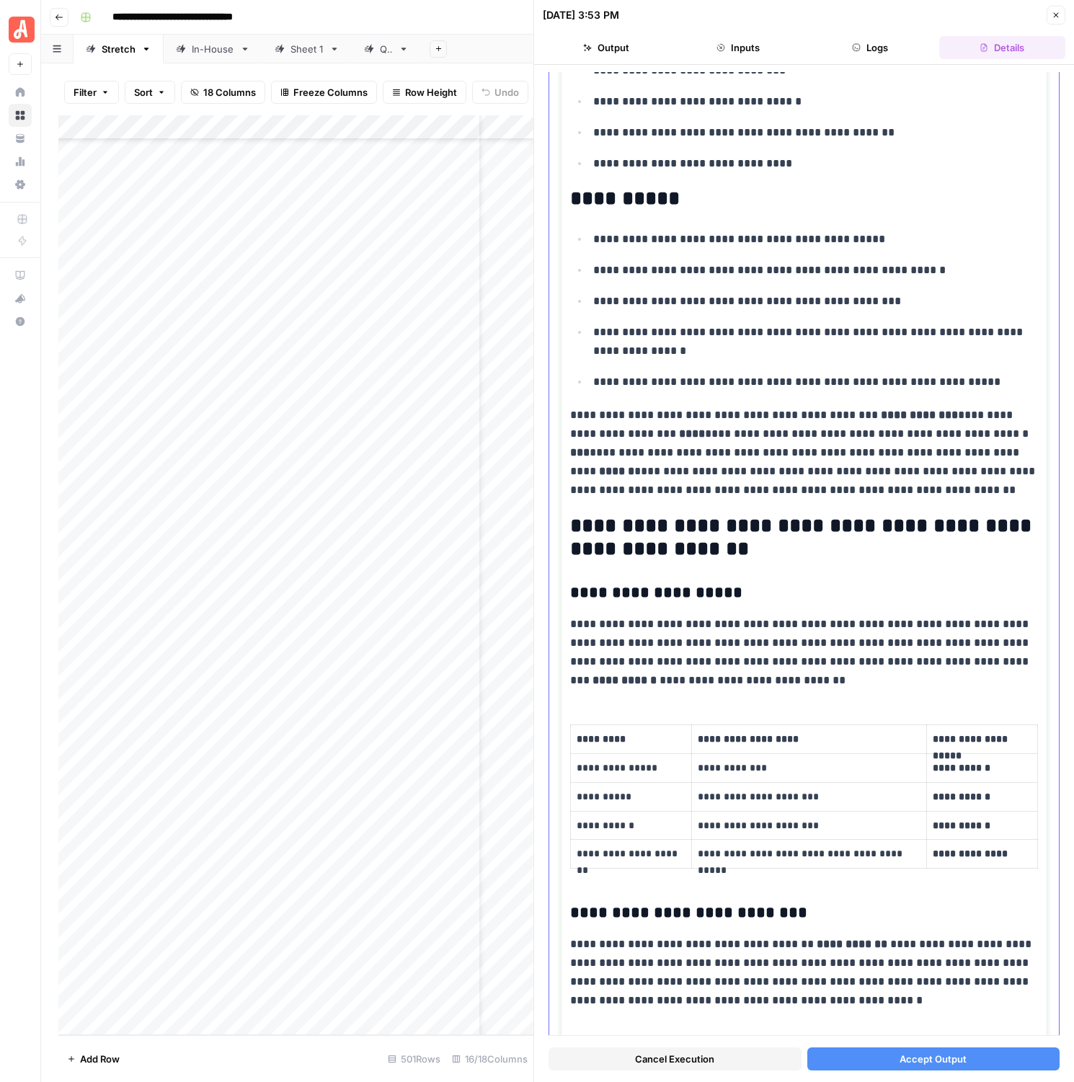
click at [637, 552] on h2 "**********" at bounding box center [804, 538] width 468 height 46
click at [664, 538] on h2 "**********" at bounding box center [804, 538] width 468 height 46
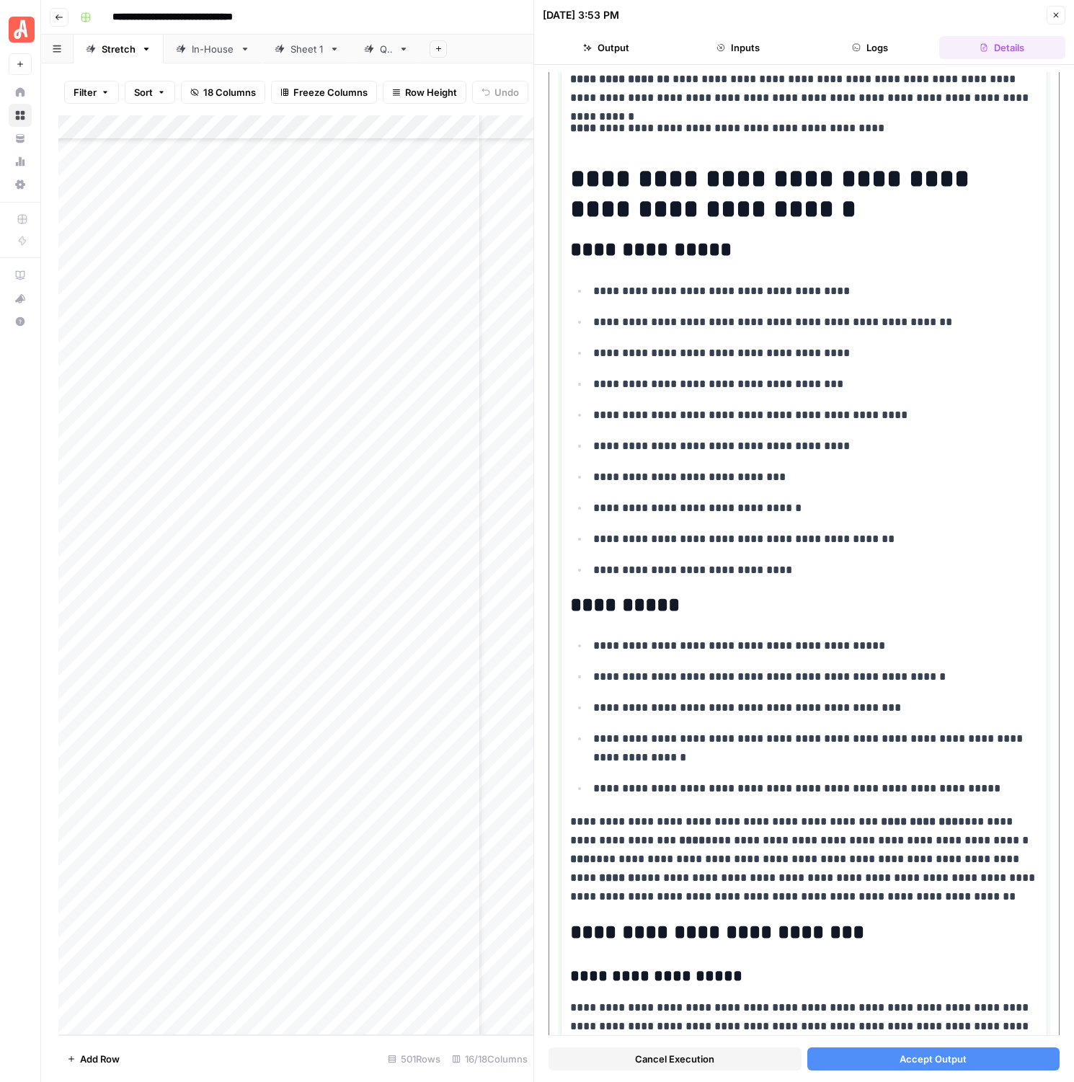
scroll to position [0, 0]
